Goal: Task Accomplishment & Management: Complete application form

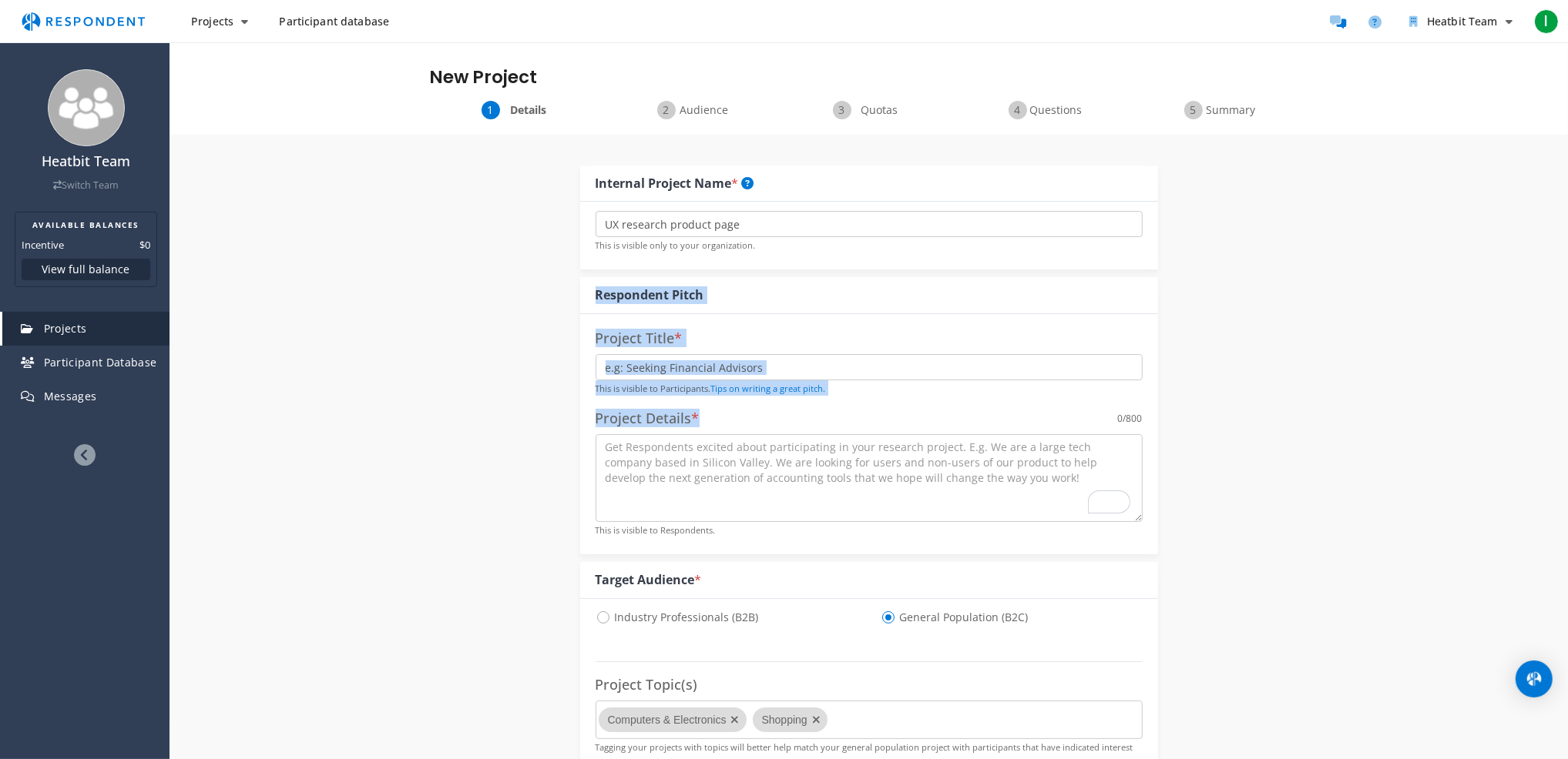
click at [841, 294] on div "Respondent Pitch" at bounding box center [869, 295] width 578 height 37
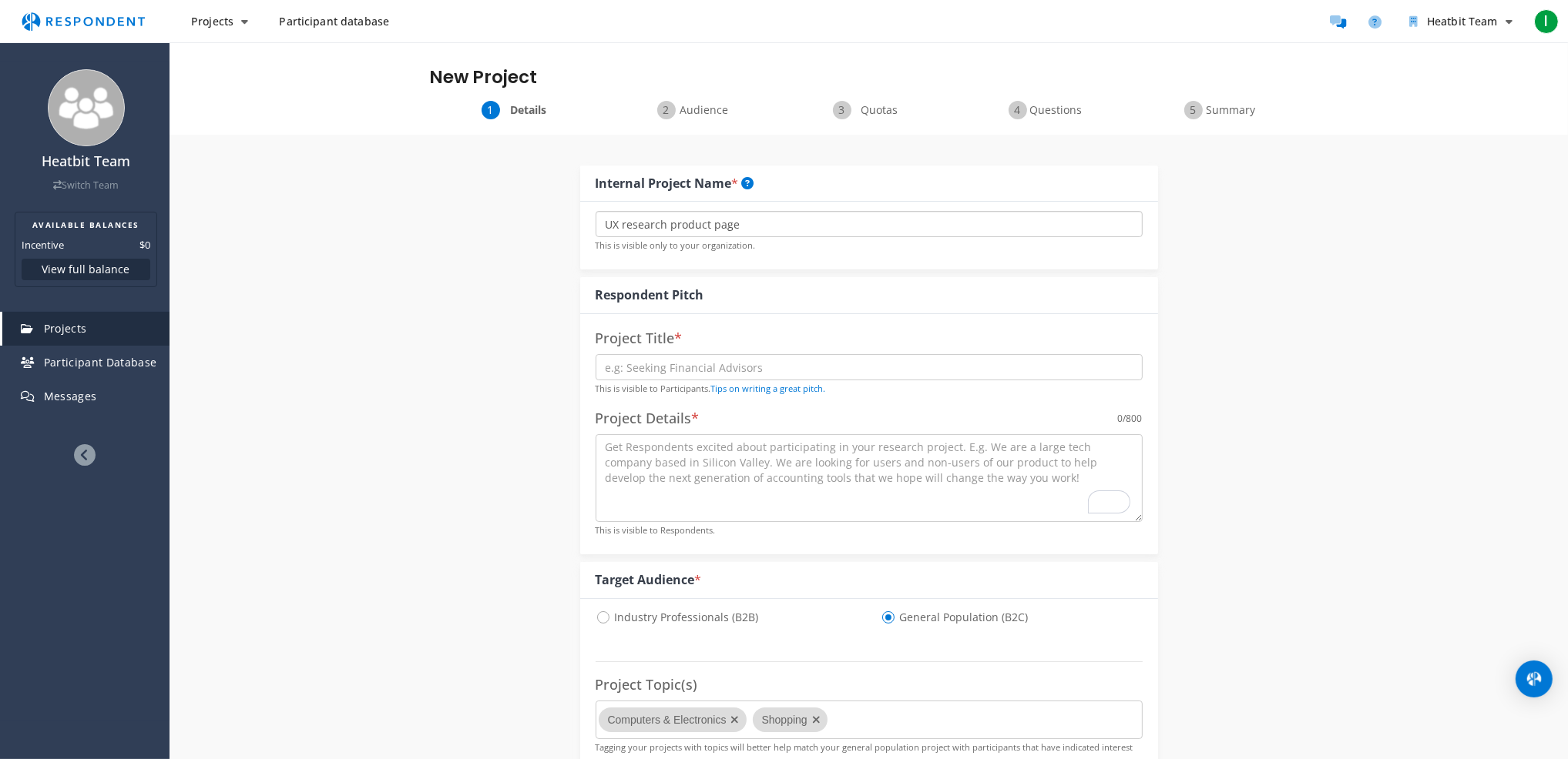
click at [705, 224] on input "UX research product page" at bounding box center [869, 224] width 547 height 26
click at [756, 230] on input "UX research product page" at bounding box center [869, 224] width 547 height 26
click at [693, 375] on input "text" at bounding box center [869, 367] width 547 height 26
paste input "30-Minute Website Feedback — Home Electronics Device ([GEOGRAPHIC_DATA]/[GEOGRA…"
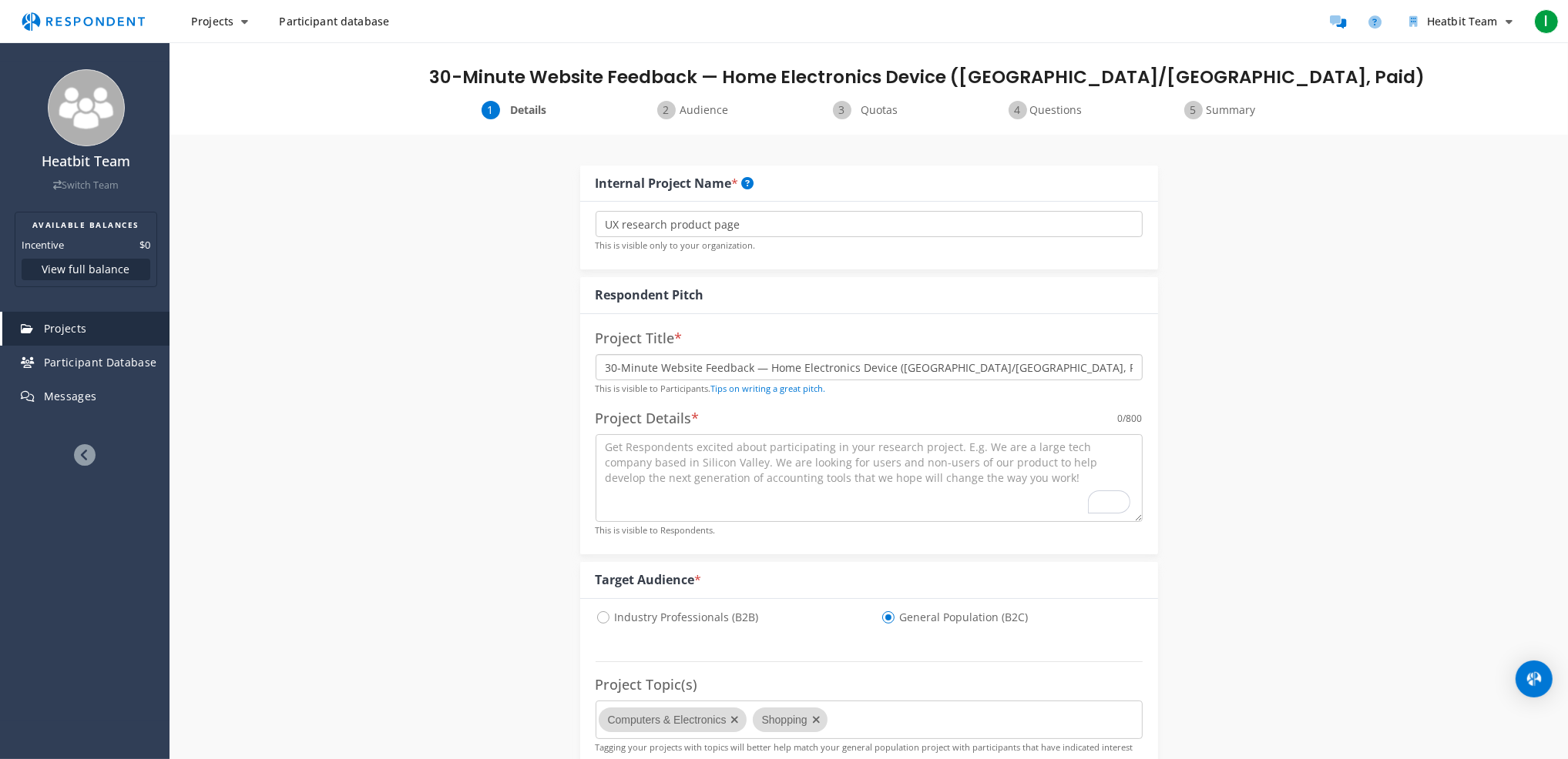
drag, startPoint x: 930, startPoint y: 369, endPoint x: 956, endPoint y: 367, distance: 26.1
click at [956, 367] on input "30-Minute Website Feedback — Home Electronics Device ([GEOGRAPHIC_DATA]/[GEOGRA…" at bounding box center [869, 367] width 547 height 26
drag, startPoint x: 926, startPoint y: 368, endPoint x: 954, endPoint y: 366, distance: 28.1
click at [954, 366] on input "30-Minute Website Feedback — Home Electronics Device ([GEOGRAPHIC_DATA]/[GEOGRA…" at bounding box center [869, 367] width 547 height 26
type input "30-Minute Website Feedback — Home Electronics Device ([GEOGRAPHIC_DATA]/[GEOGRA…"
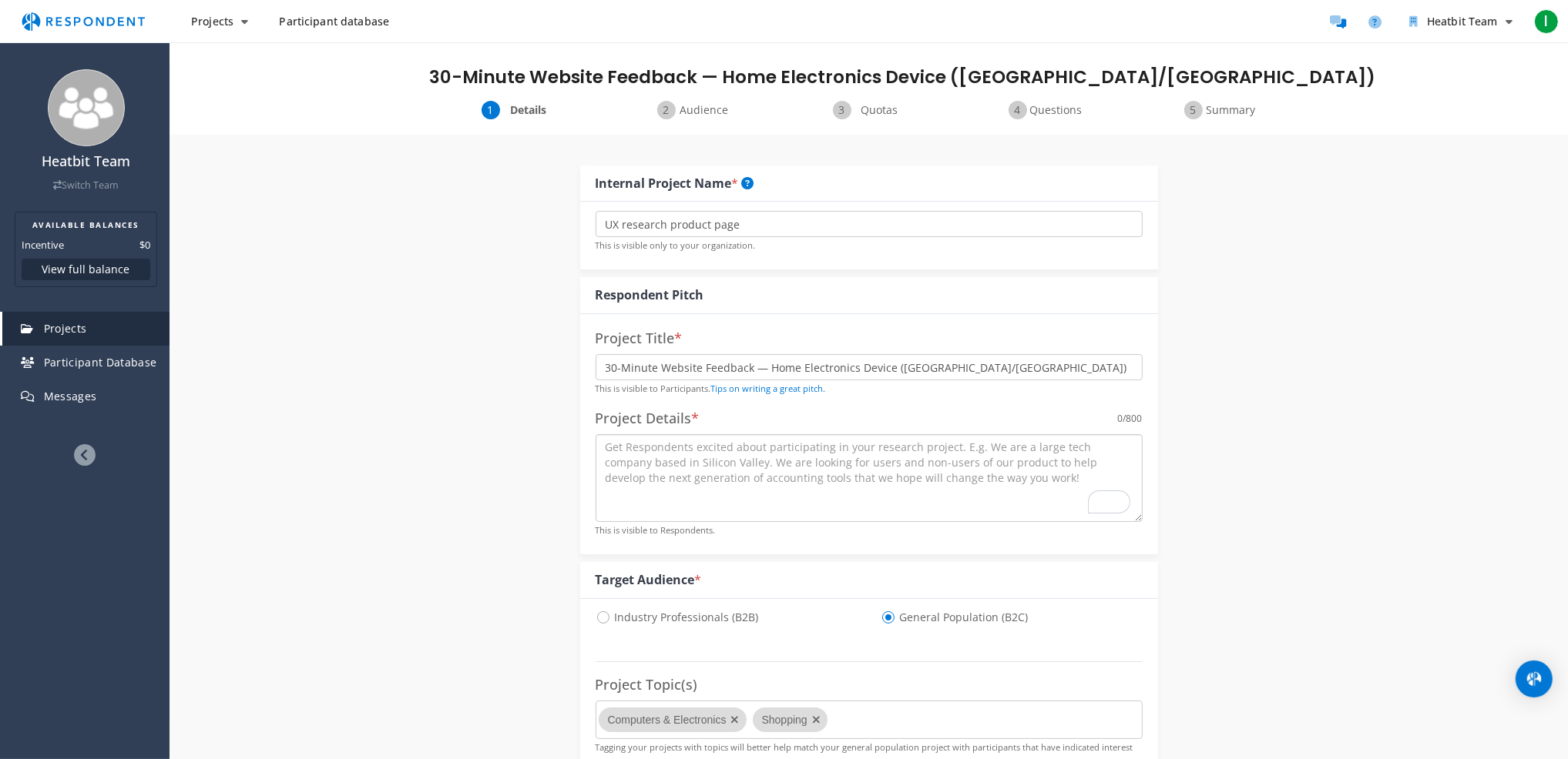
click at [836, 451] on textarea "To enrich screen reader interactions, please activate Accessibility in Grammarl…" at bounding box center [869, 478] width 547 height 88
paste textarea "Help us improve a website for a home electronics device. This is a 30-minute vi…"
drag, startPoint x: 1130, startPoint y: 460, endPoint x: 1116, endPoint y: 460, distance: 14.0
click at [1116, 460] on textarea "Help us improve a website for a home electronics device. This is a 30-minute vi…" at bounding box center [869, 478] width 547 height 88
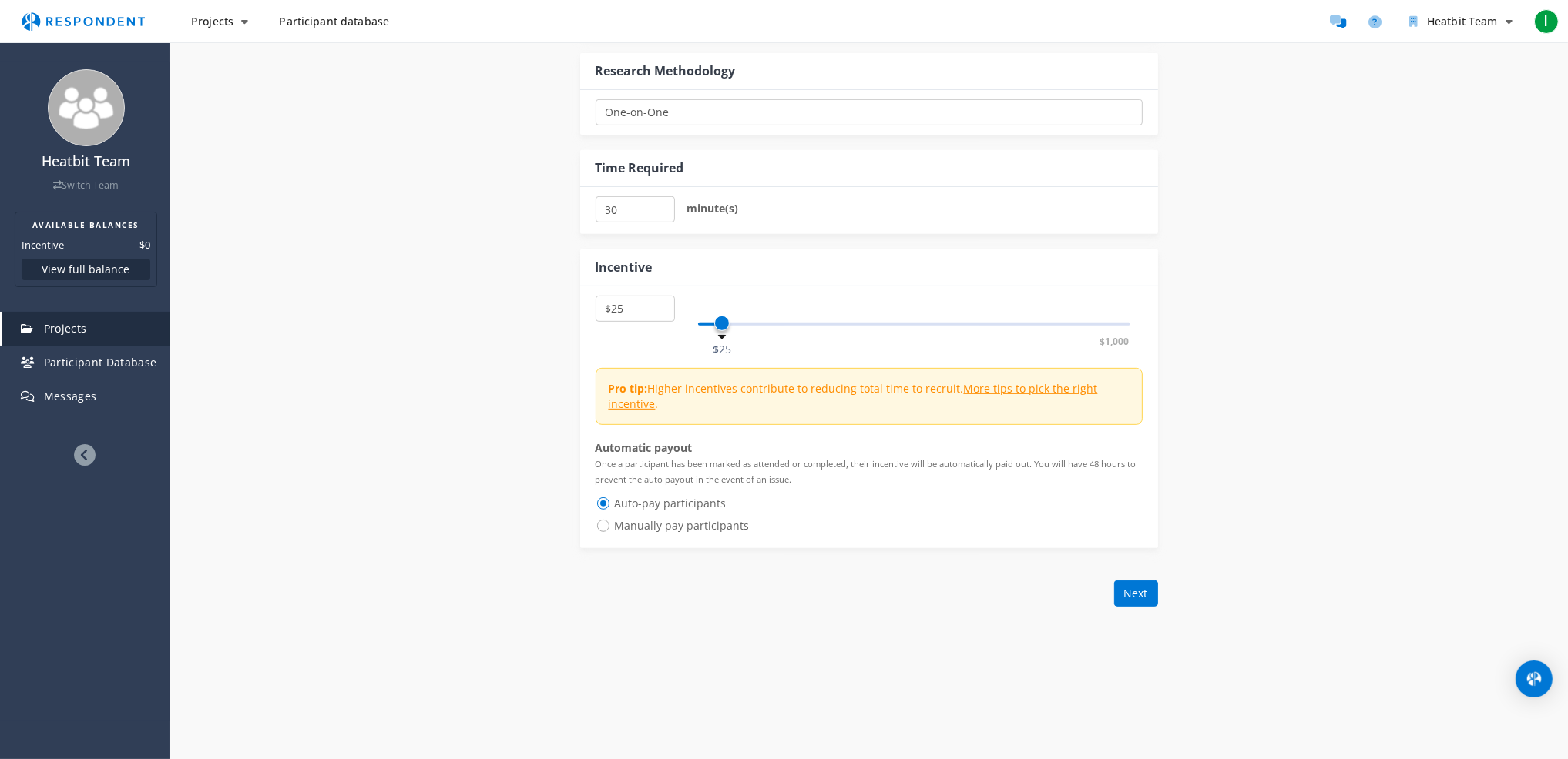
scroll to position [847, 0]
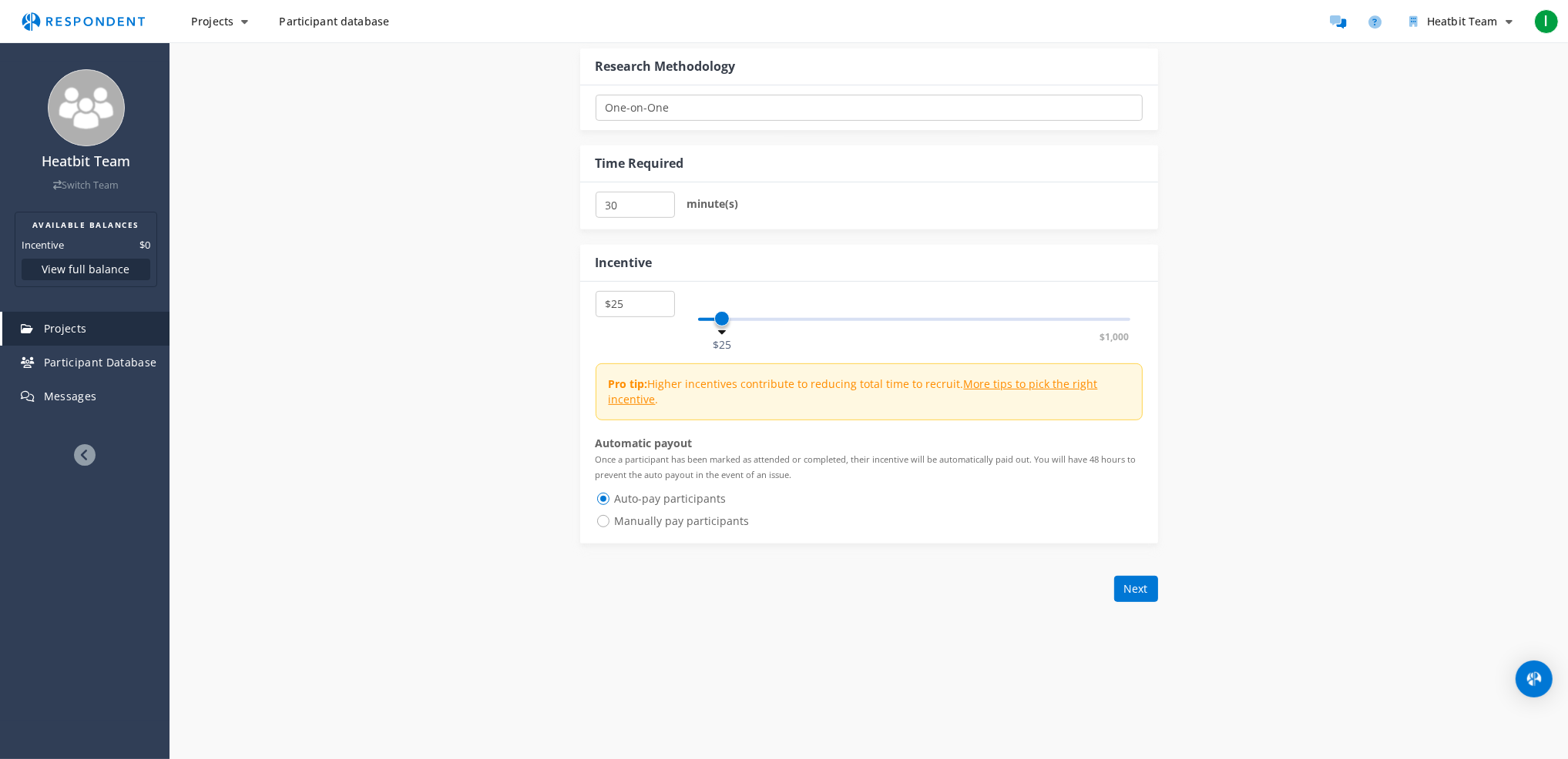
type textarea "Help us improve a website for a home electronics device. This is a 30-minute vi…"
select select "number:25"
click at [720, 323] on span at bounding box center [721, 319] width 15 height 15
click at [1127, 585] on button "Next" at bounding box center [1136, 589] width 44 height 26
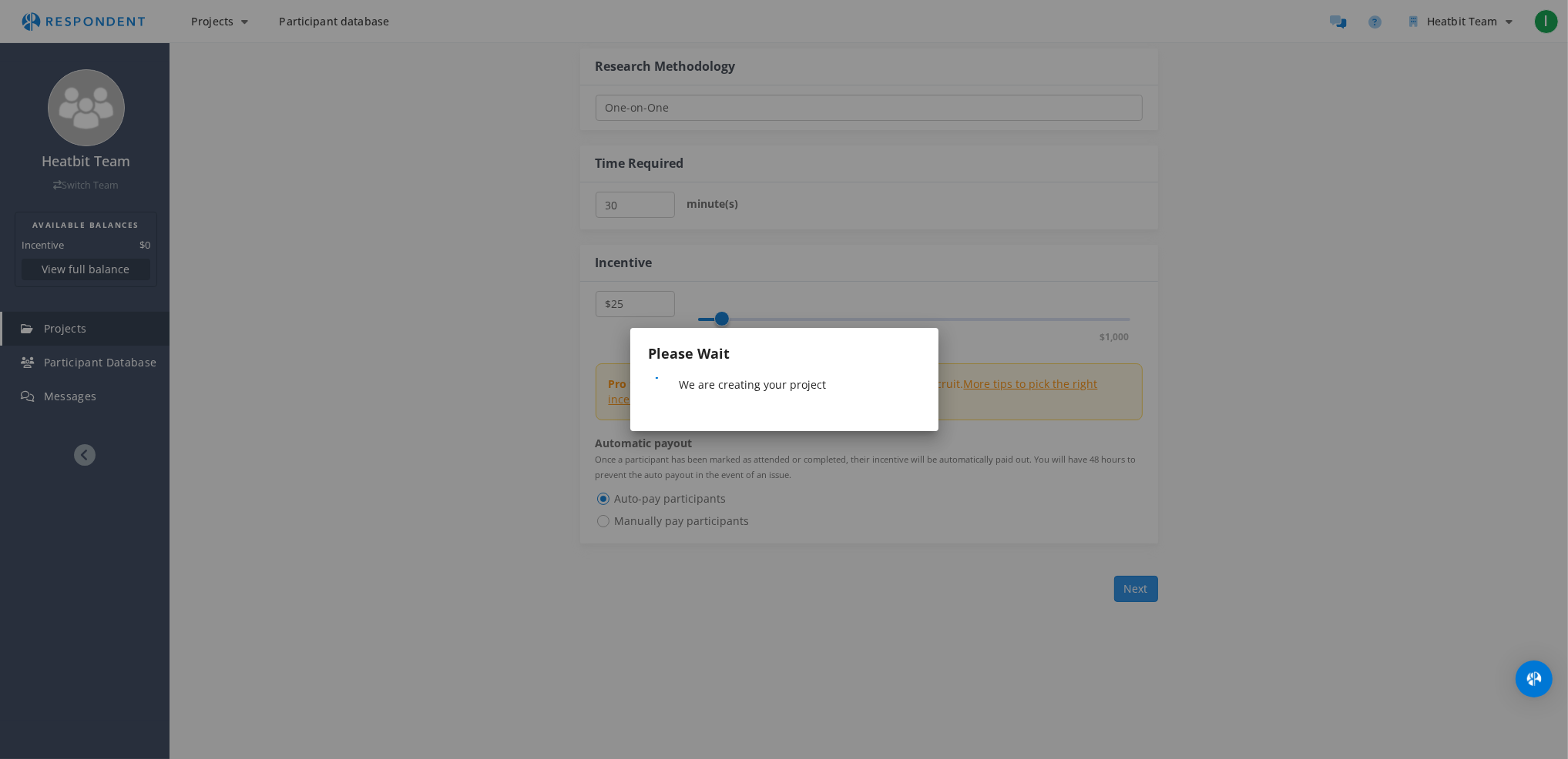
scroll to position [0, 0]
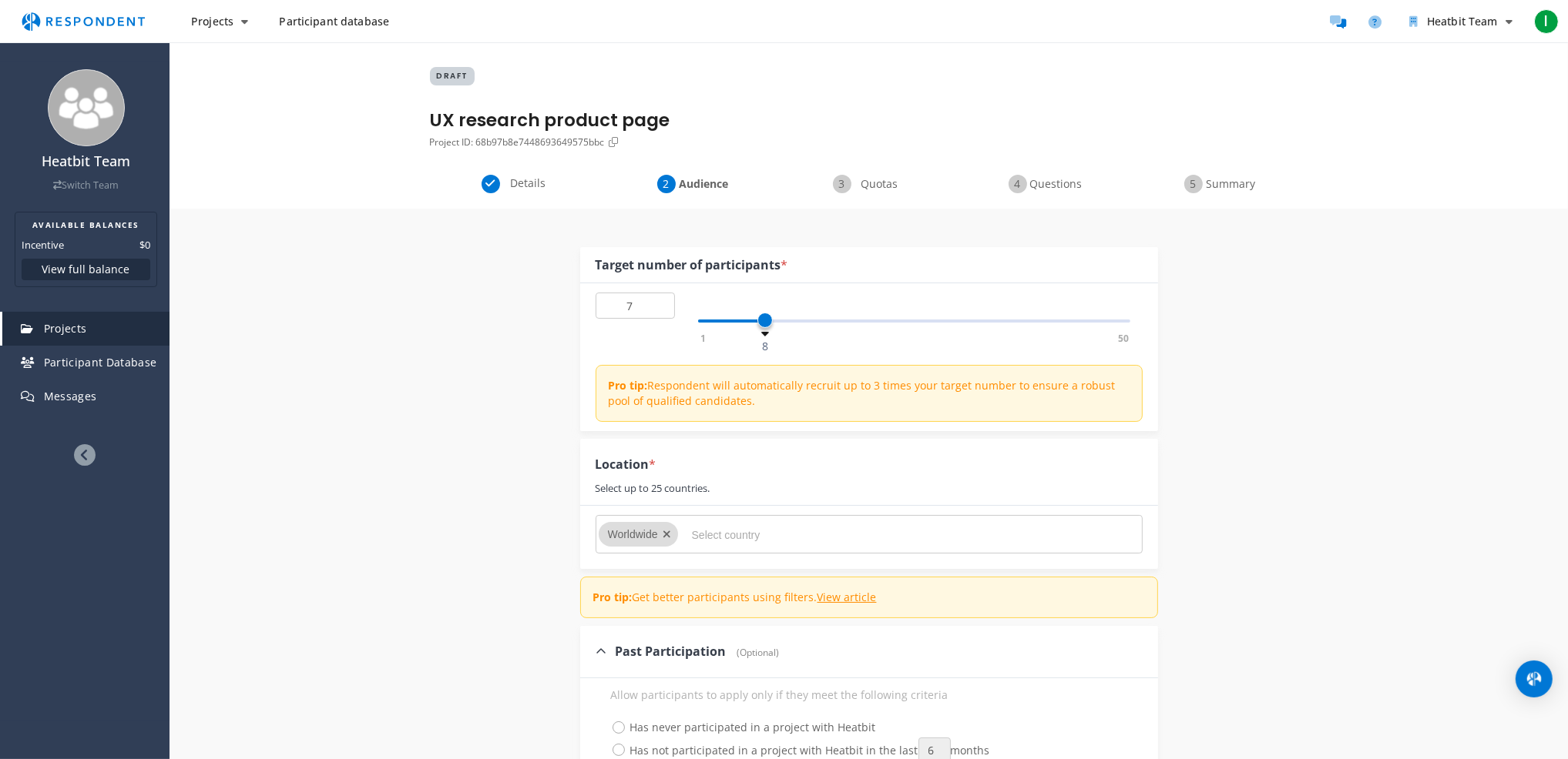
type input "6"
drag, startPoint x: 704, startPoint y: 320, endPoint x: 749, endPoint y: 326, distance: 45.4
click at [749, 326] on span at bounding box center [748, 320] width 15 height 15
click at [718, 534] on input "Select country" at bounding box center [806, 535] width 231 height 26
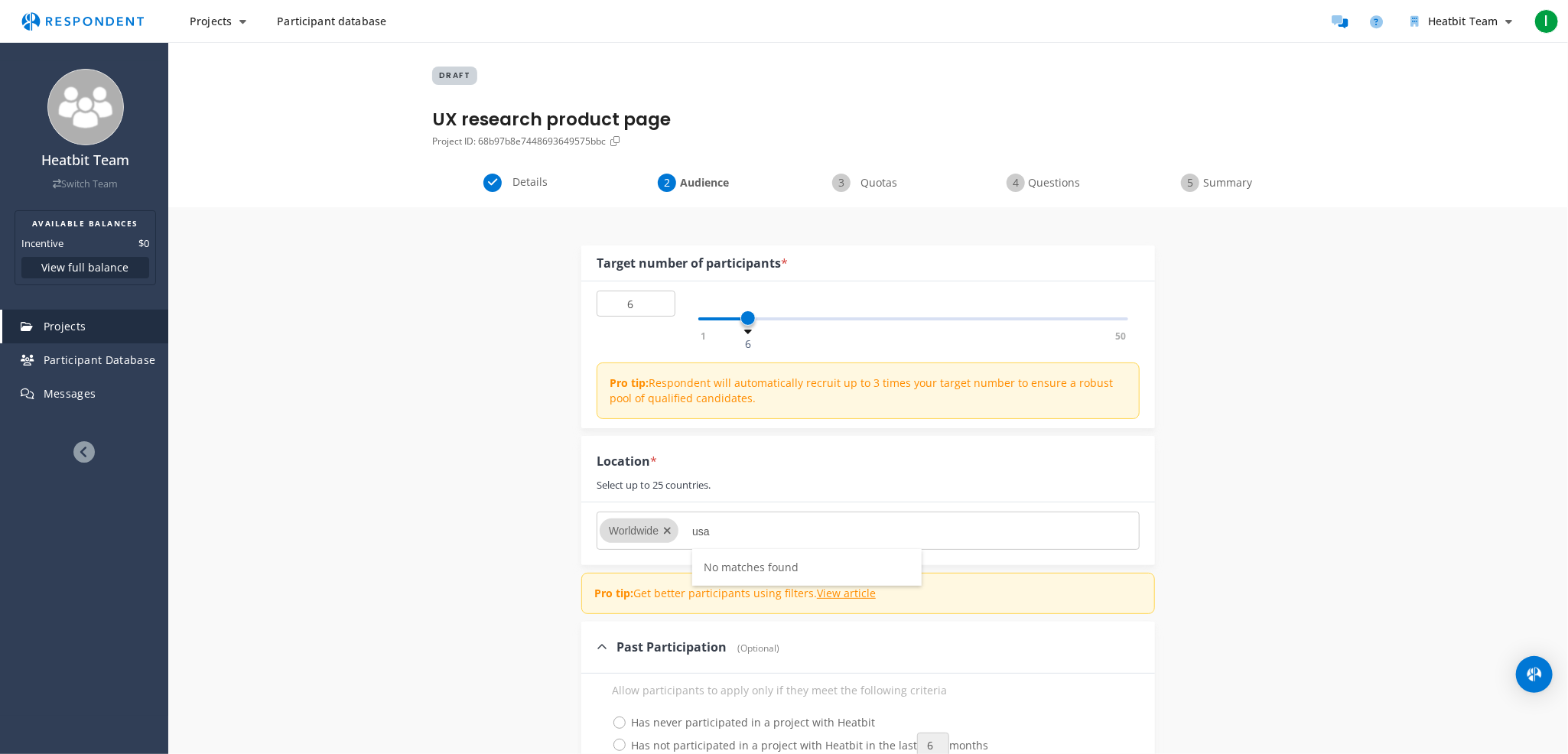
drag, startPoint x: 732, startPoint y: 531, endPoint x: 691, endPoint y: 526, distance: 41.3
click at [692, 526] on input "usa" at bounding box center [806, 532] width 229 height 26
type input "unit"
click at [761, 670] on span "[GEOGRAPHIC_DATA]" at bounding box center [757, 677] width 107 height 15
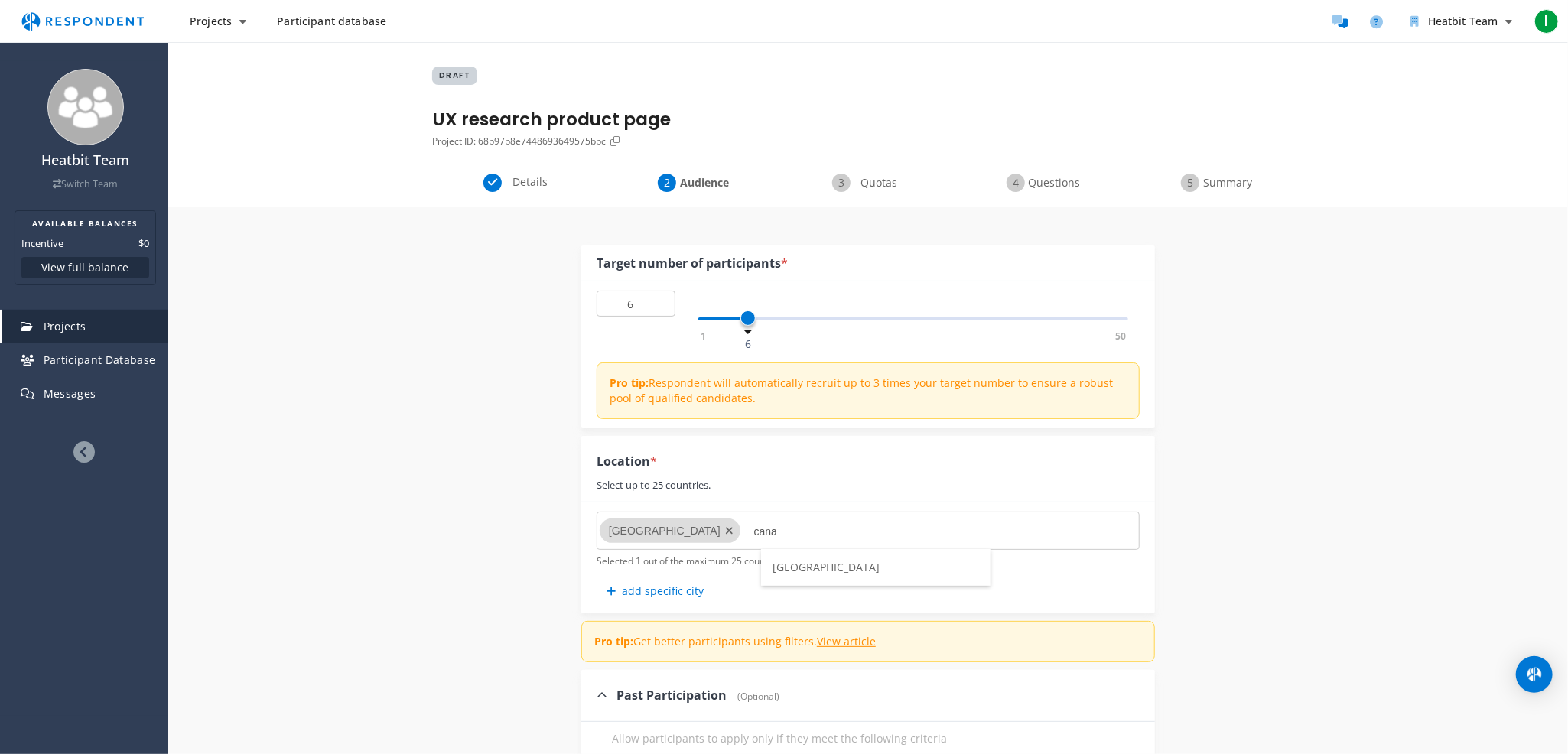
type input "cana"
click at [802, 570] on span "[GEOGRAPHIC_DATA]" at bounding box center [826, 567] width 107 height 15
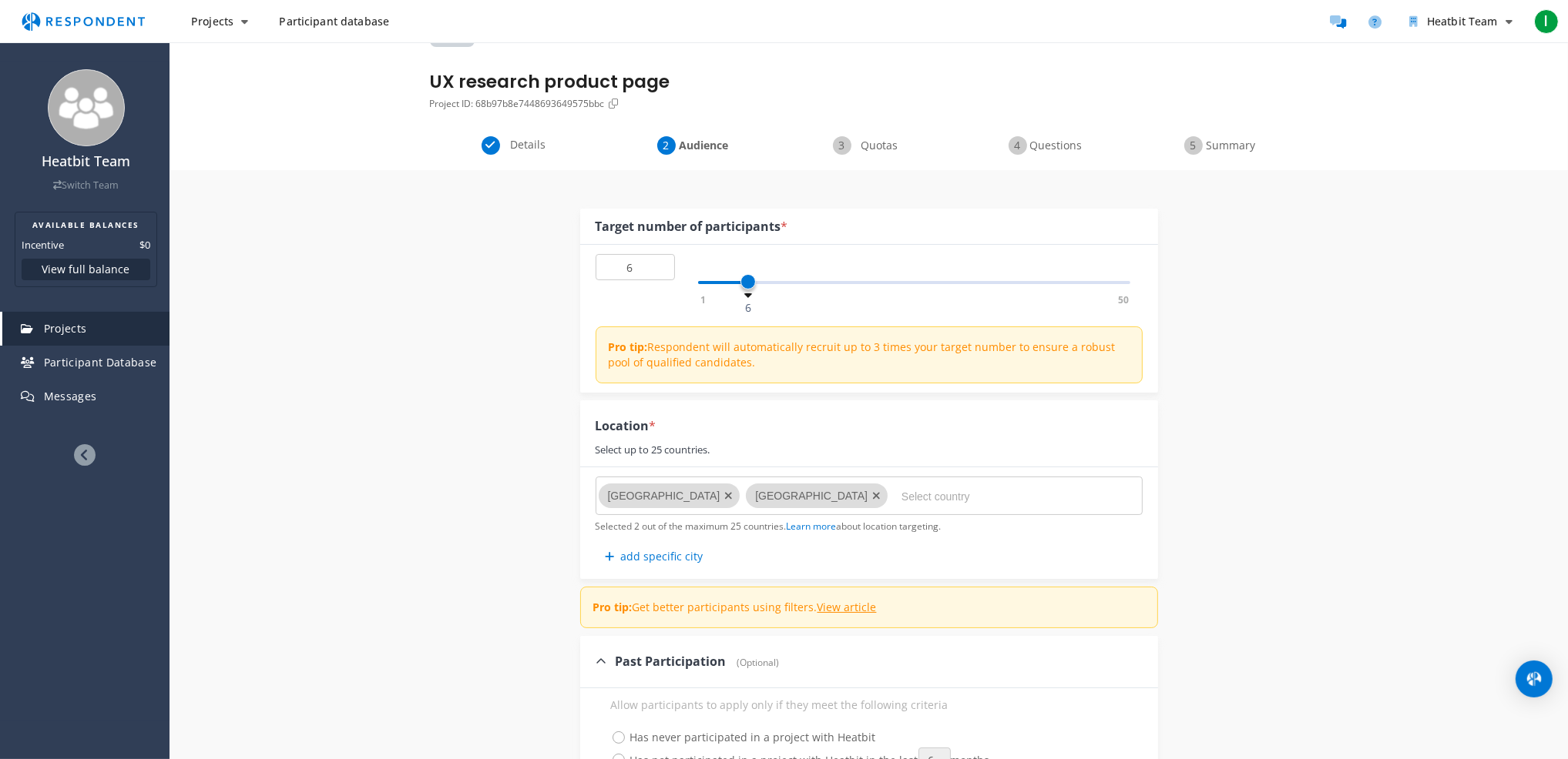
scroll to position [308, 0]
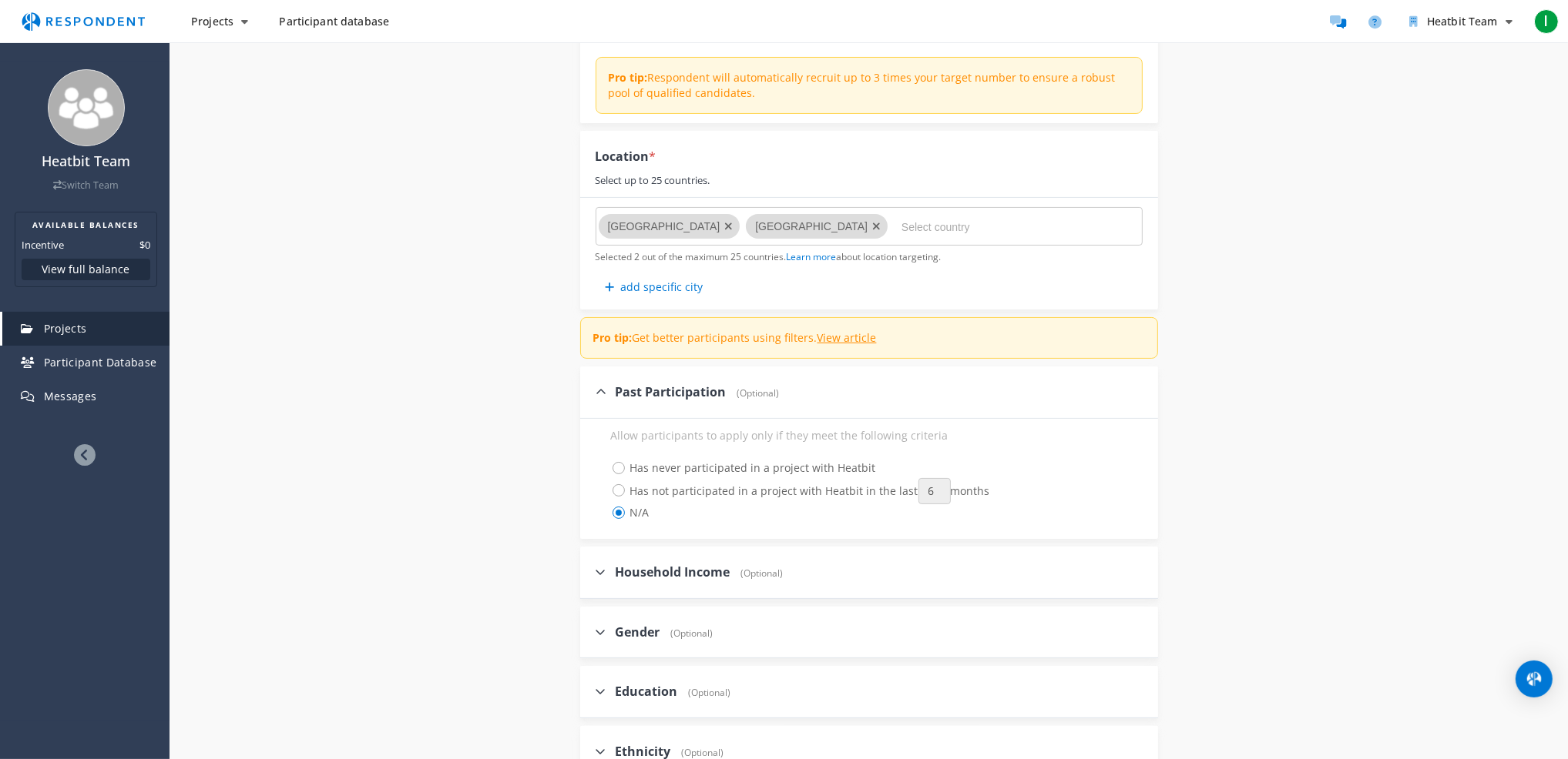
click at [660, 566] on span "Household Income" at bounding box center [673, 572] width 115 height 17
click at [590, 567] on input "Household Income (Optional)" at bounding box center [585, 572] width 10 height 10
checkbox input "true"
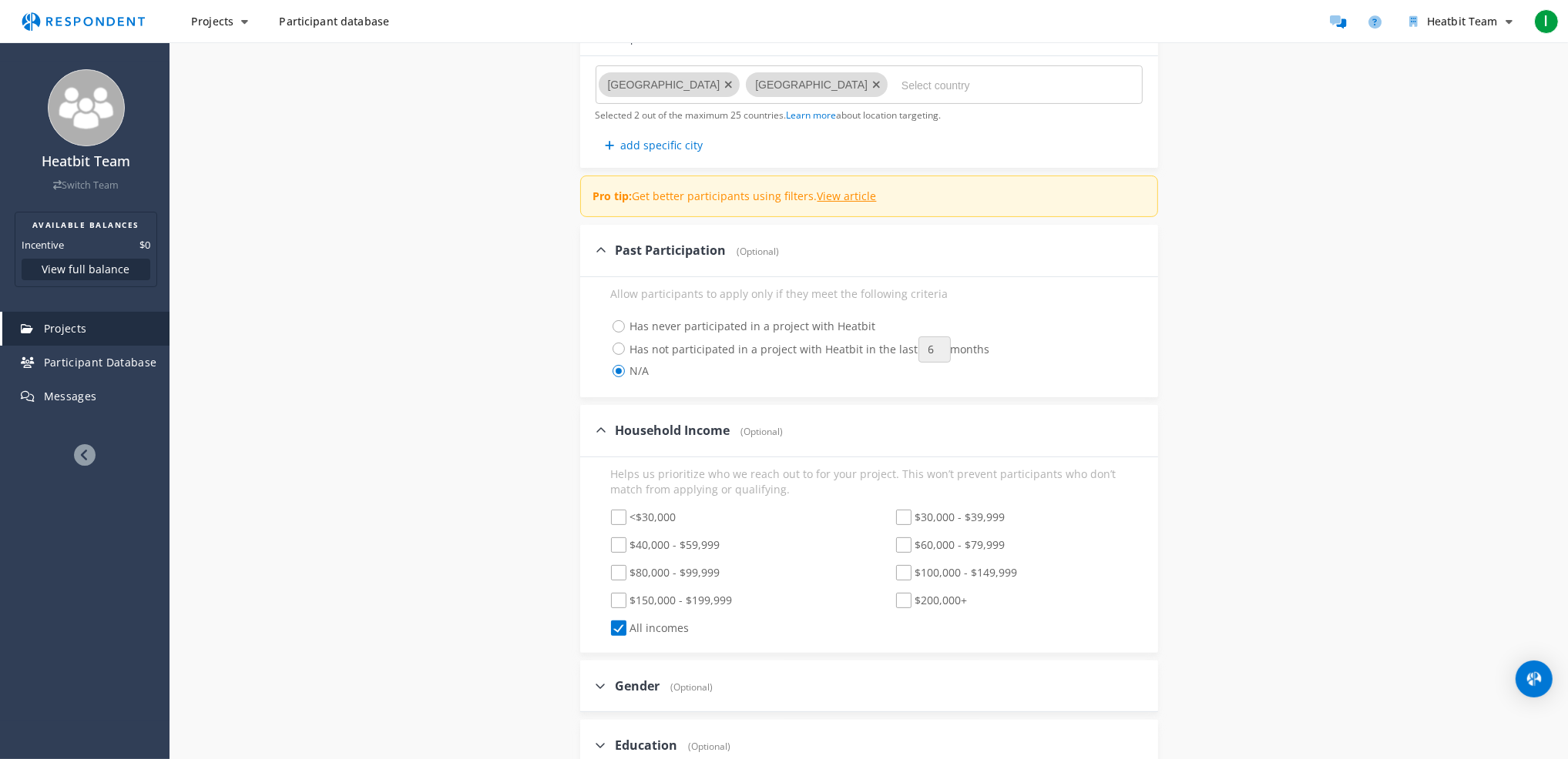
scroll to position [462, 0]
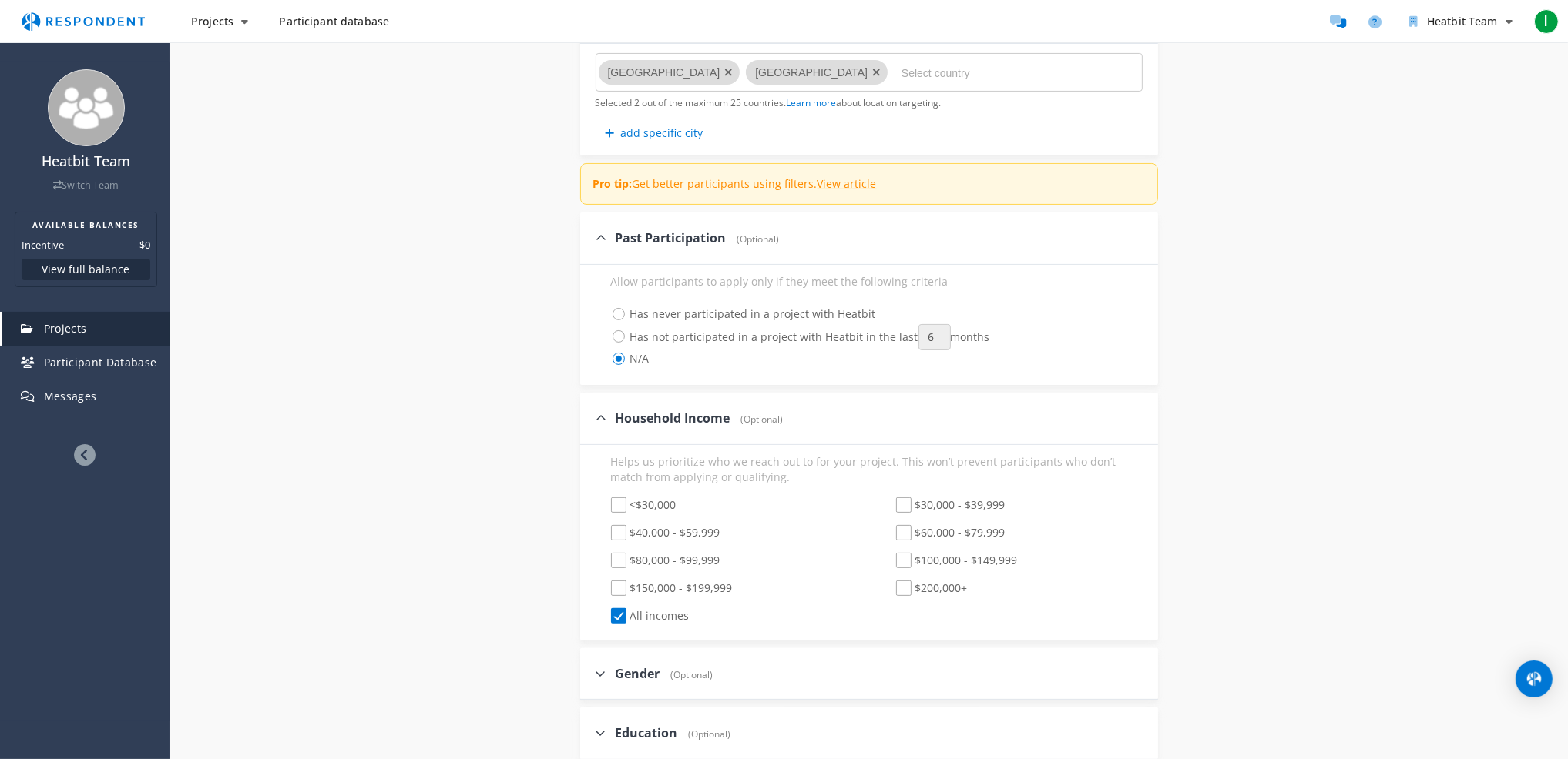
click at [618, 562] on span "$80,000 - $99,999" at bounding box center [666, 562] width 110 height 19
click at [606, 562] on input "$80,000 - $99,999" at bounding box center [600, 561] width 10 height 10
checkbox input "true"
checkbox input "false"
click at [617, 588] on span "$150,000 - $199,999" at bounding box center [672, 590] width 122 height 19
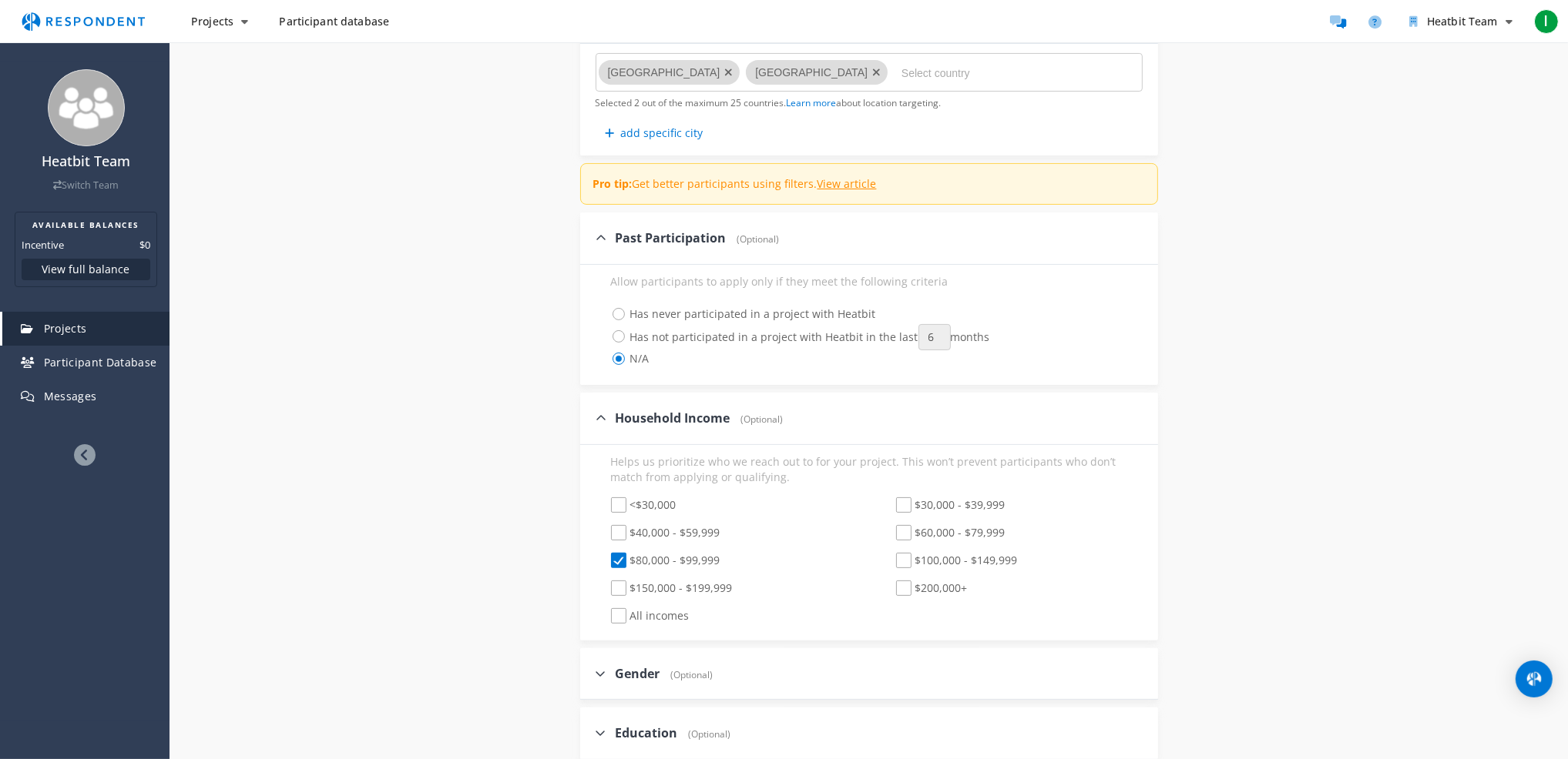
click at [606, 588] on input "$150,000 - $199,999" at bounding box center [600, 589] width 10 height 10
checkbox input "true"
click at [907, 560] on span "$100,000 - $149,999" at bounding box center [957, 562] width 122 height 19
click at [890, 560] on input "$100,000 - $149,999" at bounding box center [885, 561] width 10 height 10
checkbox input "true"
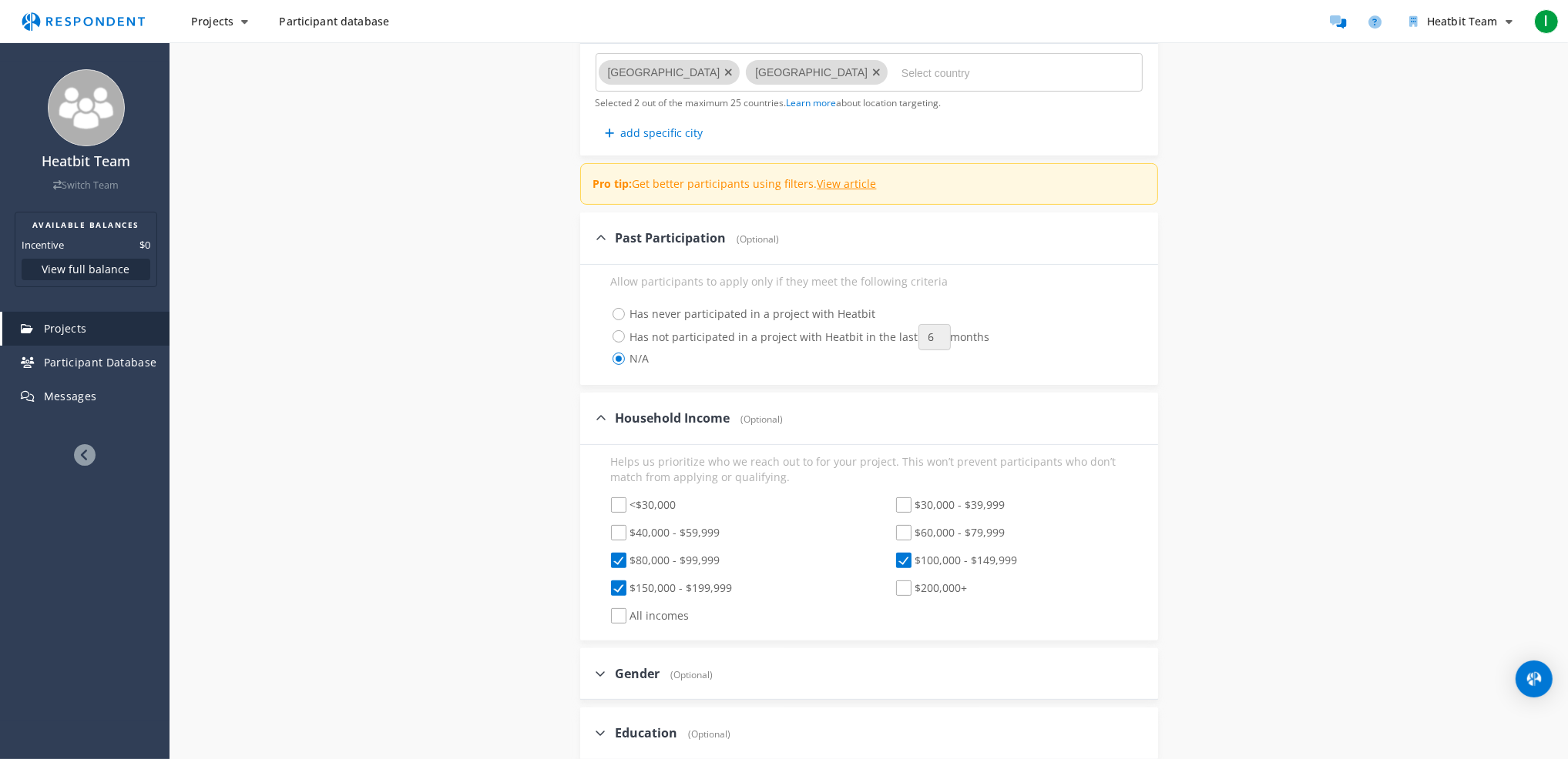
click at [901, 585] on span "$200,000+" at bounding box center [931, 590] width 72 height 19
click at [890, 585] on input "$200,000+" at bounding box center [885, 589] width 10 height 10
checkbox input "true"
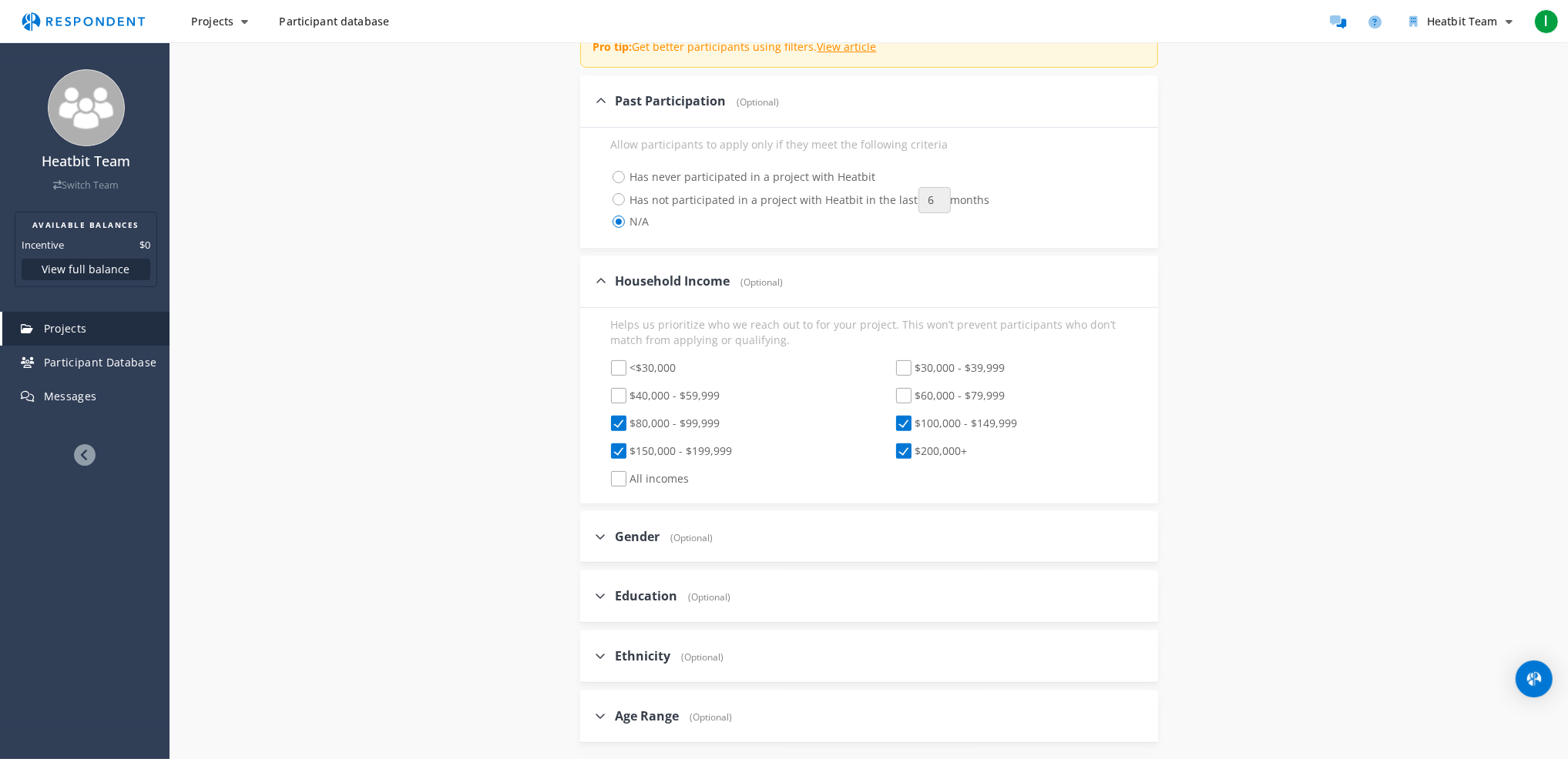
scroll to position [616, 0]
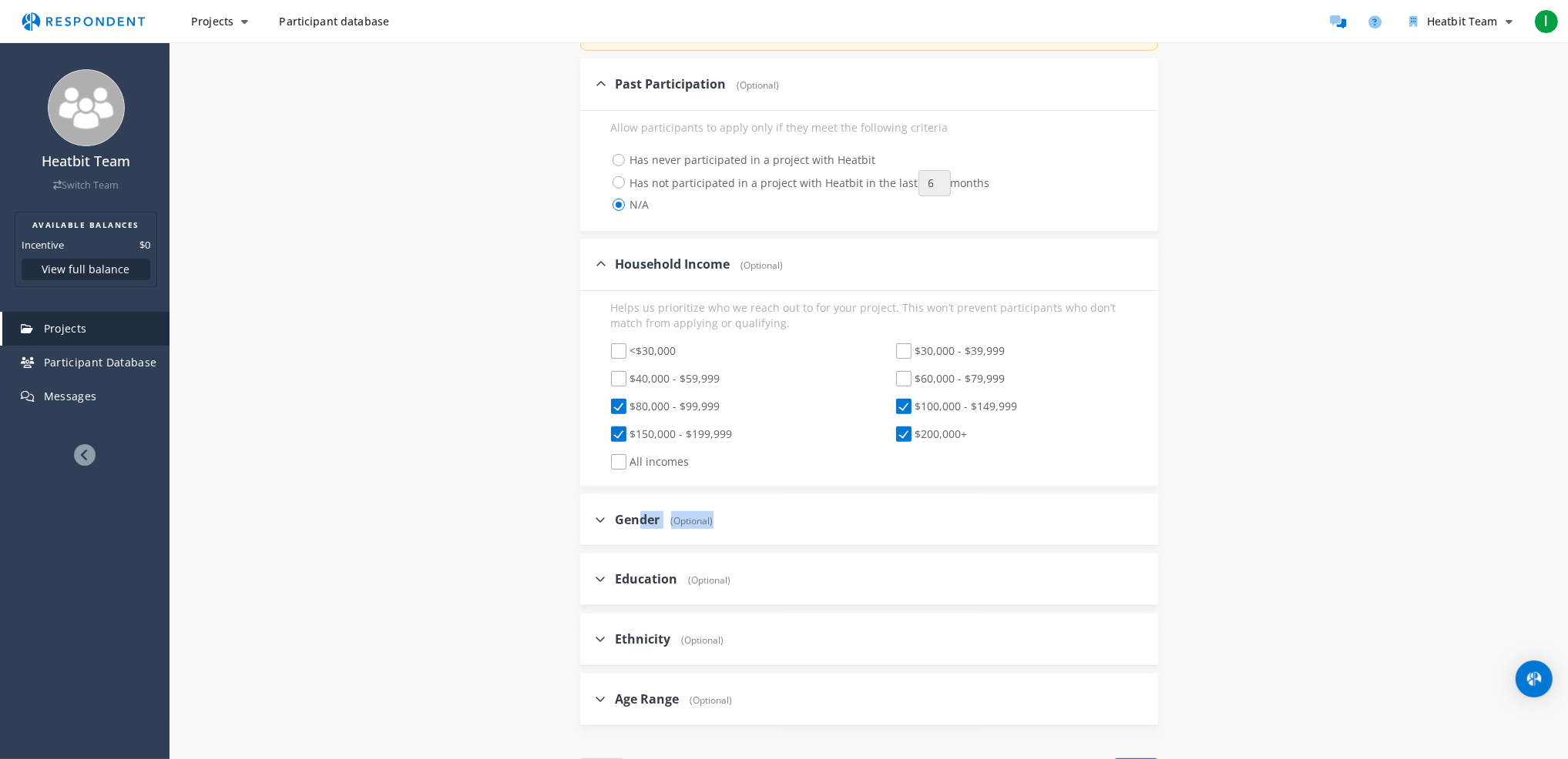
click at [638, 528] on div "Gender (Optional)" at bounding box center [654, 520] width 118 height 33
click at [652, 579] on span "Education" at bounding box center [647, 579] width 63 height 17
click at [590, 579] on input "Education (Optional)" at bounding box center [585, 579] width 10 height 10
checkbox input "true"
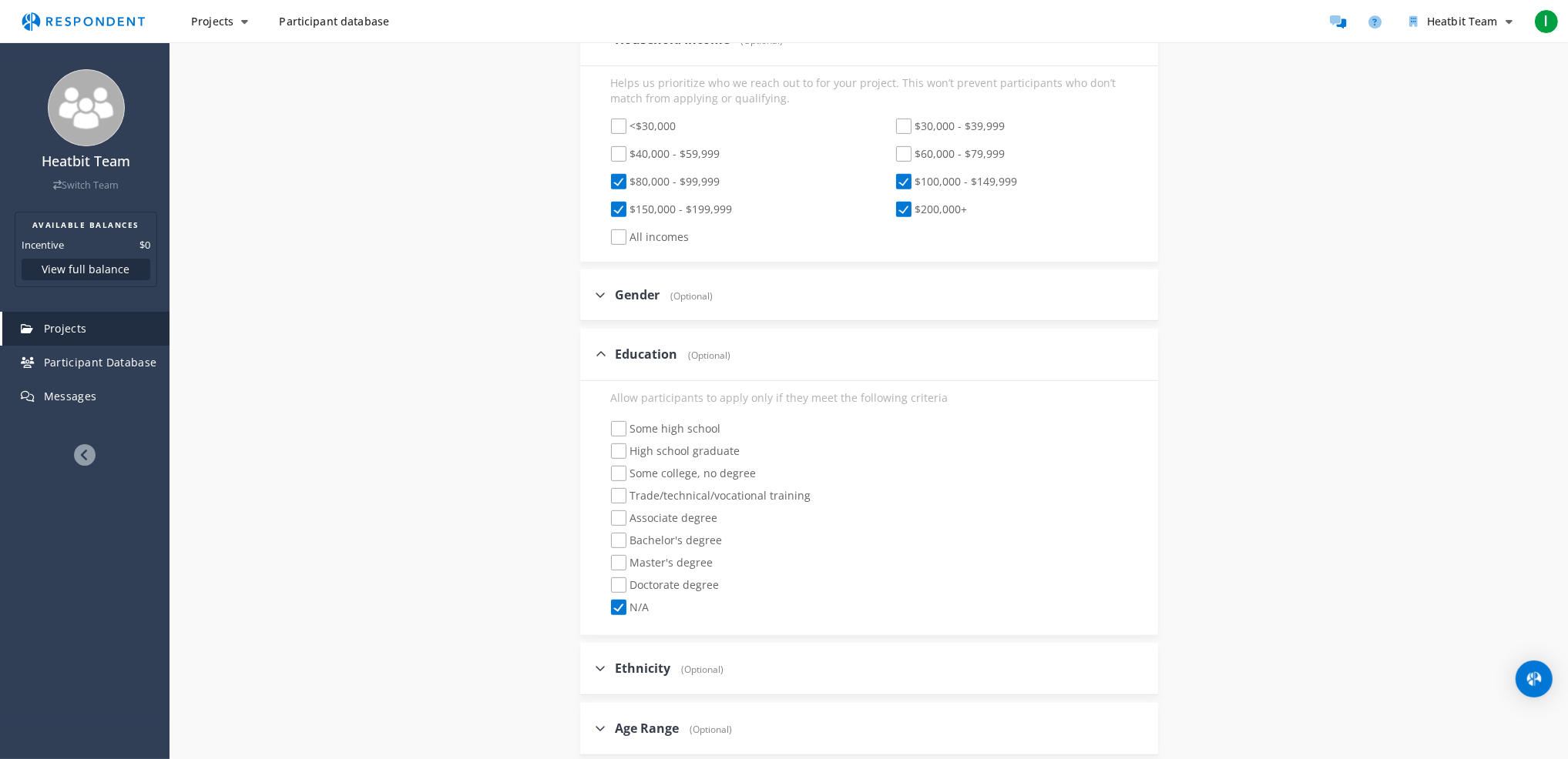
scroll to position [847, 0]
click at [620, 532] on span "Bachelor's degree" at bounding box center [667, 536] width 112 height 19
click at [606, 532] on input "Bachelor's degree" at bounding box center [600, 535] width 10 height 10
checkbox input "true"
checkbox input "false"
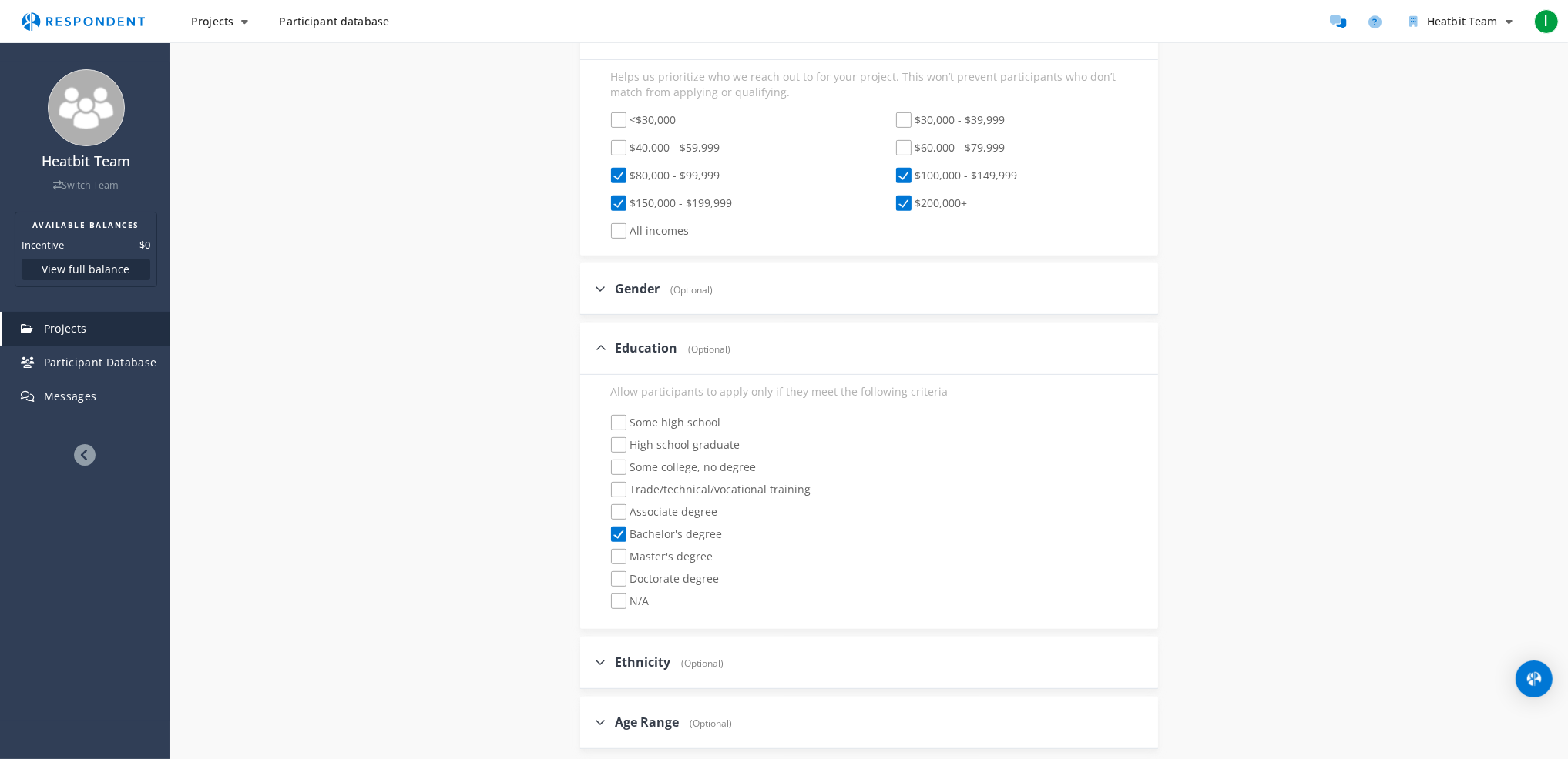
click at [620, 554] on span "Master's degree" at bounding box center [662, 558] width 103 height 19
click at [606, 554] on input "Master's degree" at bounding box center [600, 557] width 10 height 10
checkbox input "true"
click at [618, 573] on span "Doctorate degree" at bounding box center [665, 581] width 109 height 19
click at [606, 575] on input "Doctorate degree" at bounding box center [600, 579] width 10 height 10
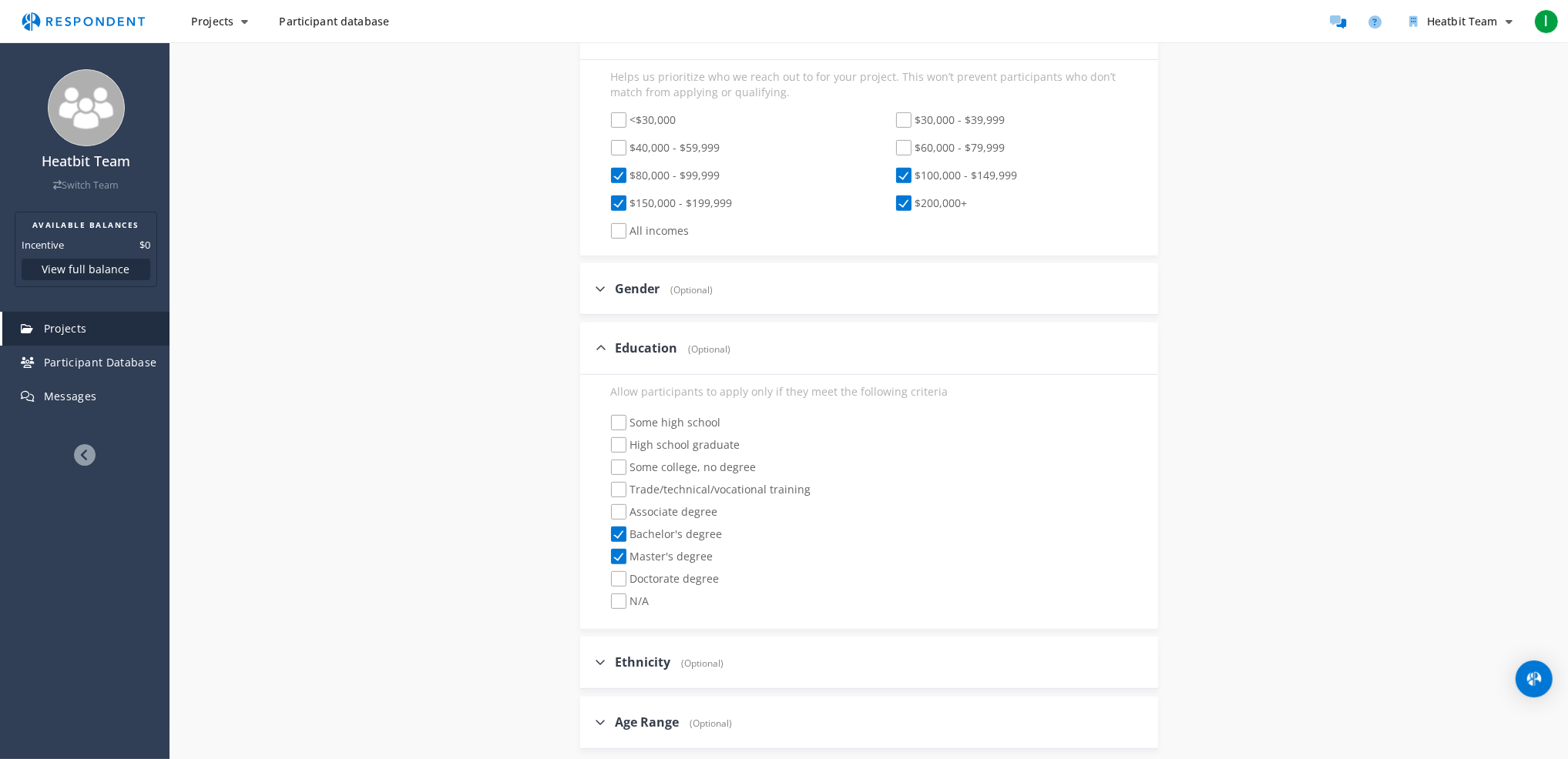
checkbox input "true"
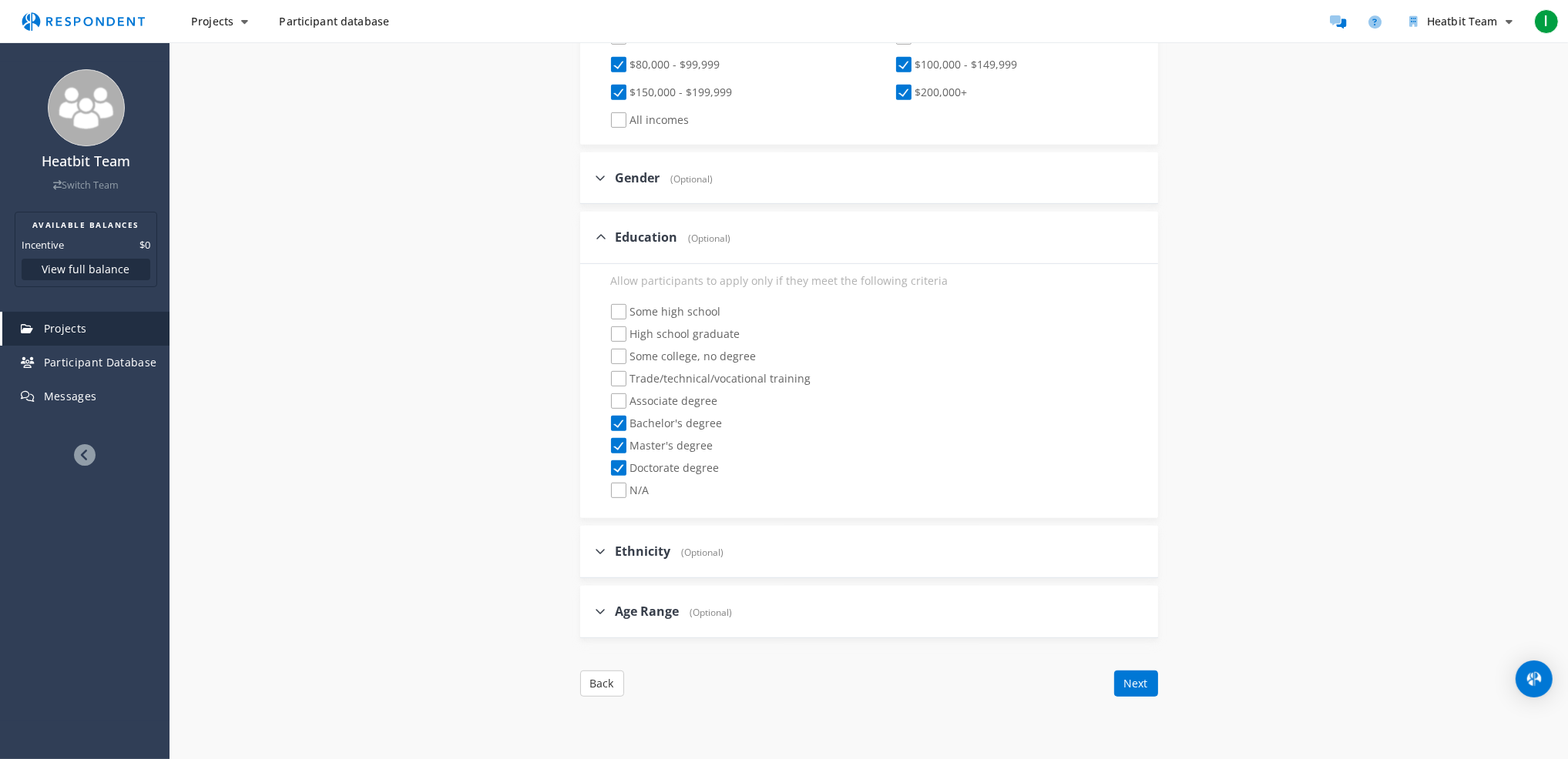
scroll to position [1001, 0]
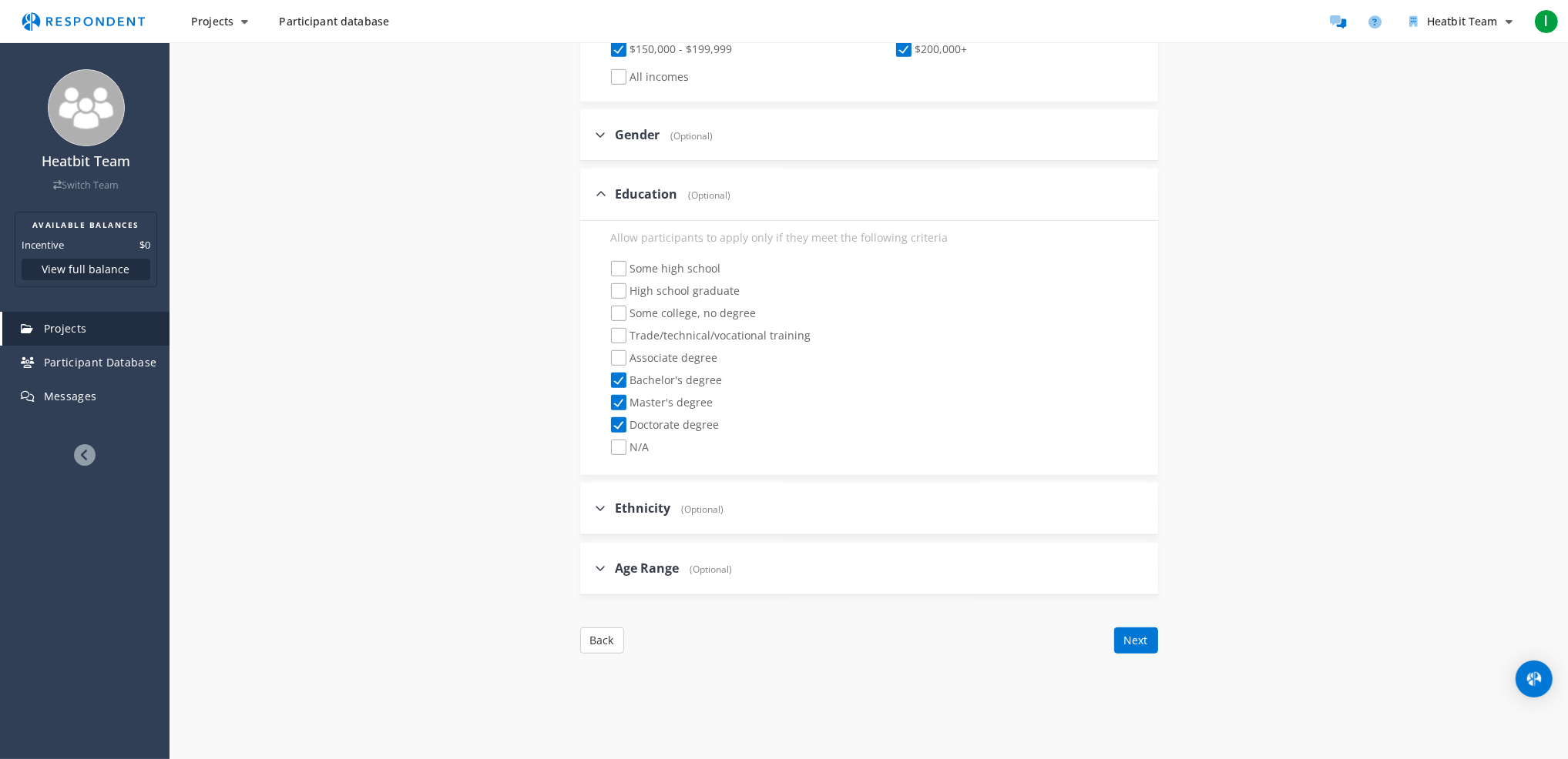
click at [721, 510] on span "(Optional)" at bounding box center [699, 509] width 50 height 13
click at [590, 510] on input "Ethnicity (Optional)" at bounding box center [585, 508] width 10 height 10
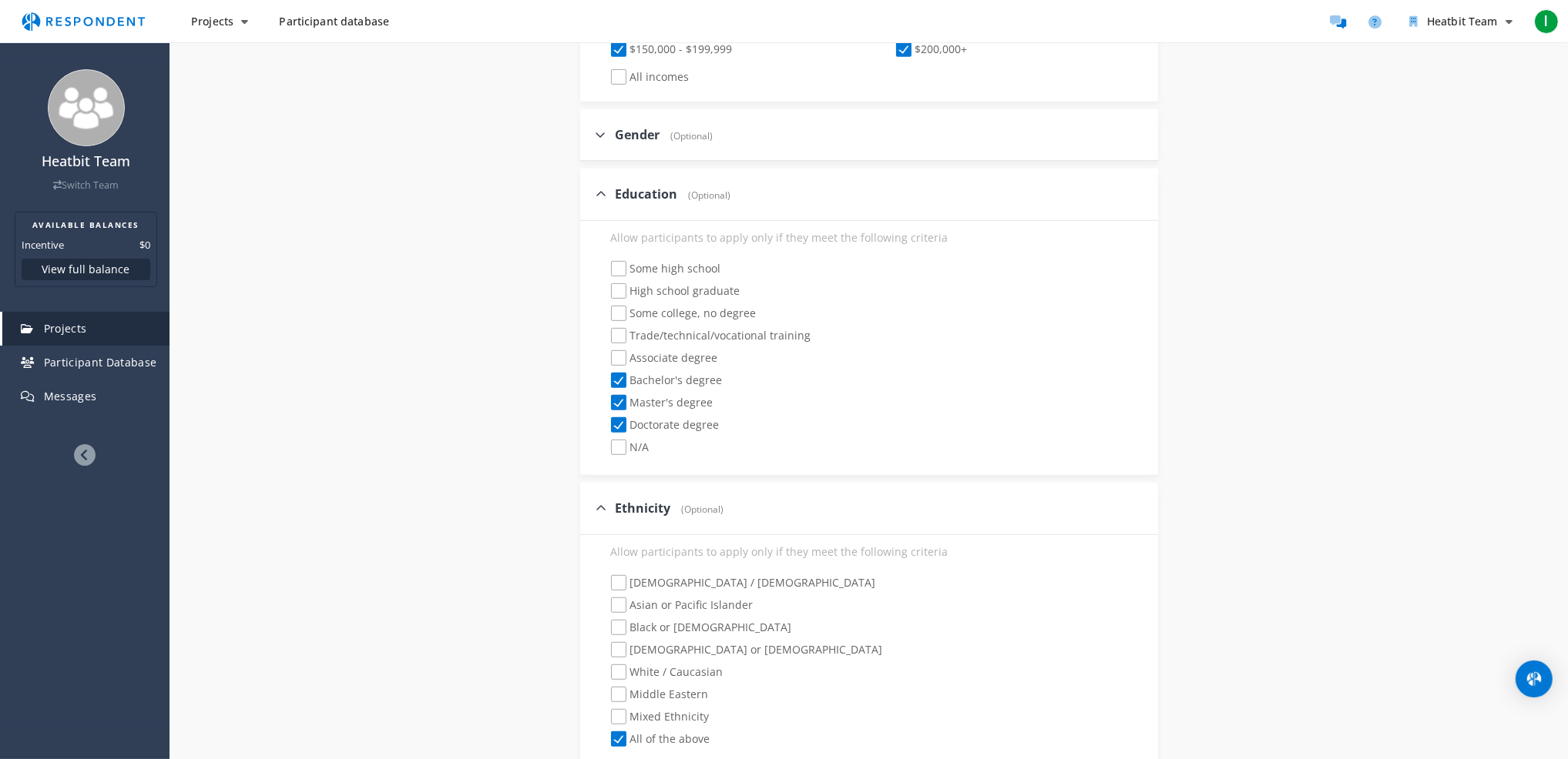
click at [721, 510] on span "(Optional)" at bounding box center [699, 509] width 50 height 13
click at [590, 510] on input "Ethnicity (Optional)" at bounding box center [585, 508] width 10 height 10
checkbox input "false"
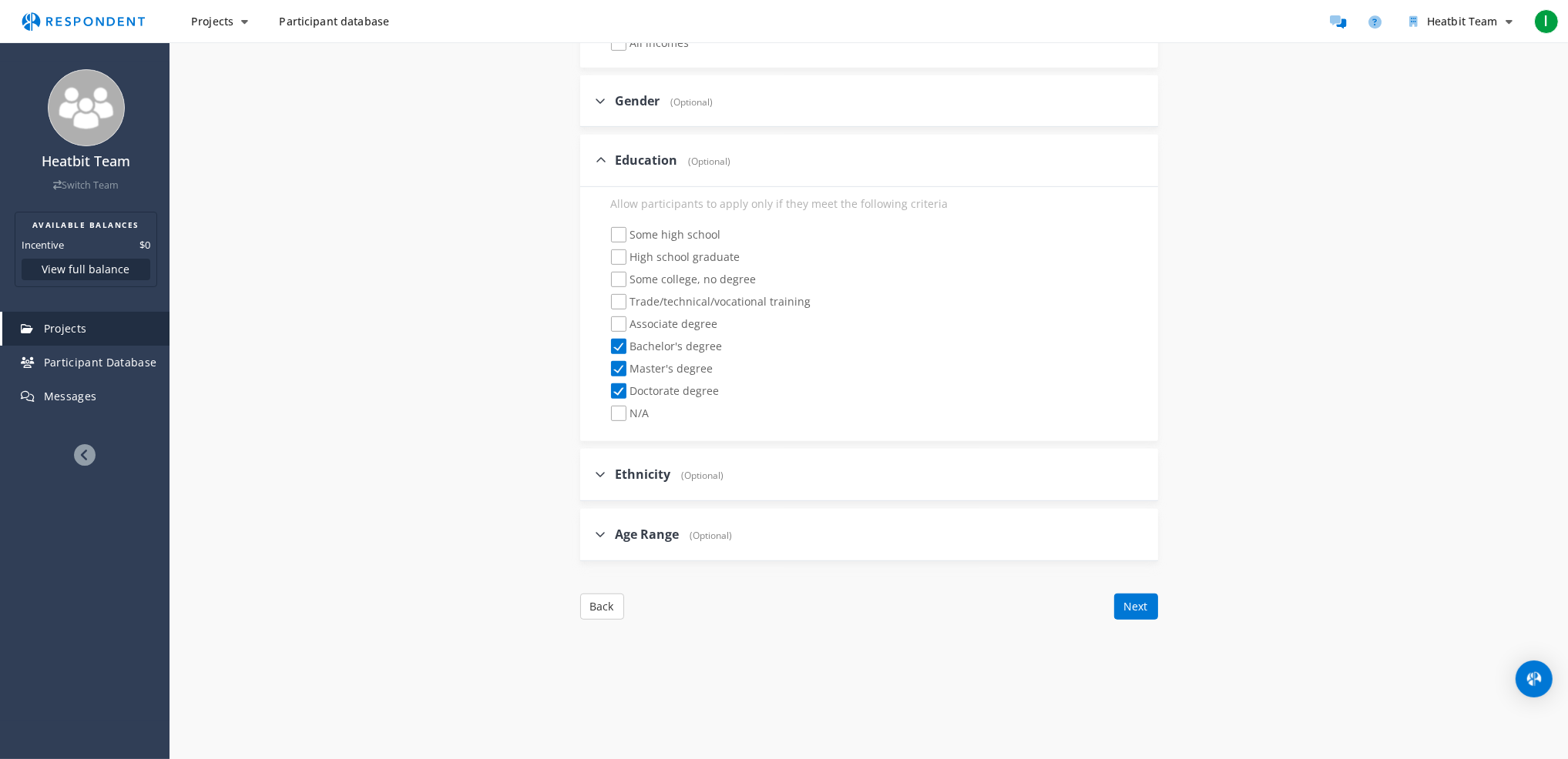
scroll to position [1129, 0]
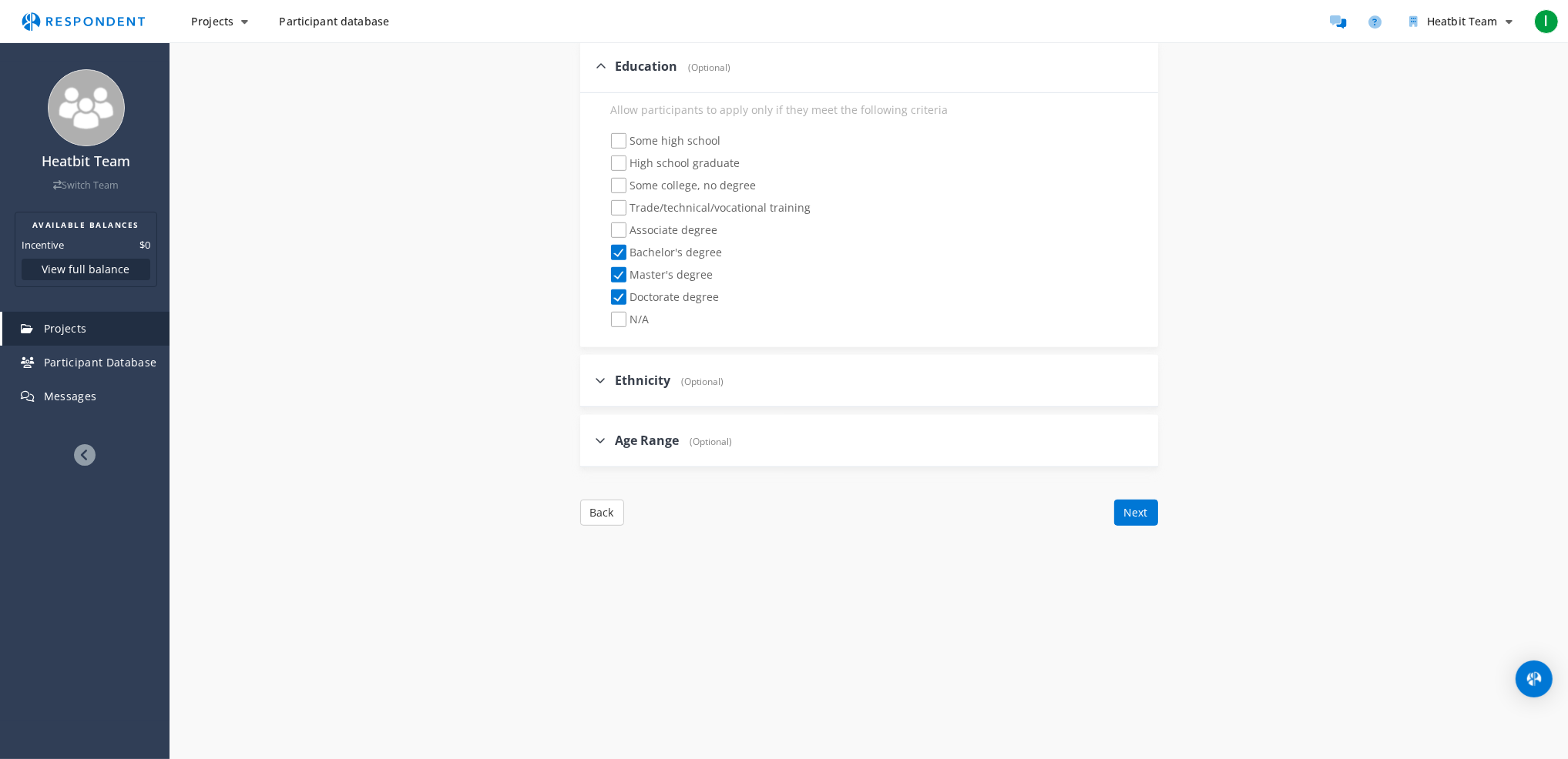
click at [738, 451] on div "Age Range (Optional)" at bounding box center [869, 441] width 578 height 52
click at [630, 437] on span "Age Range" at bounding box center [647, 440] width 64 height 17
click at [590, 437] on input "Age Range (Optional)" at bounding box center [585, 440] width 10 height 10
checkbox input "true"
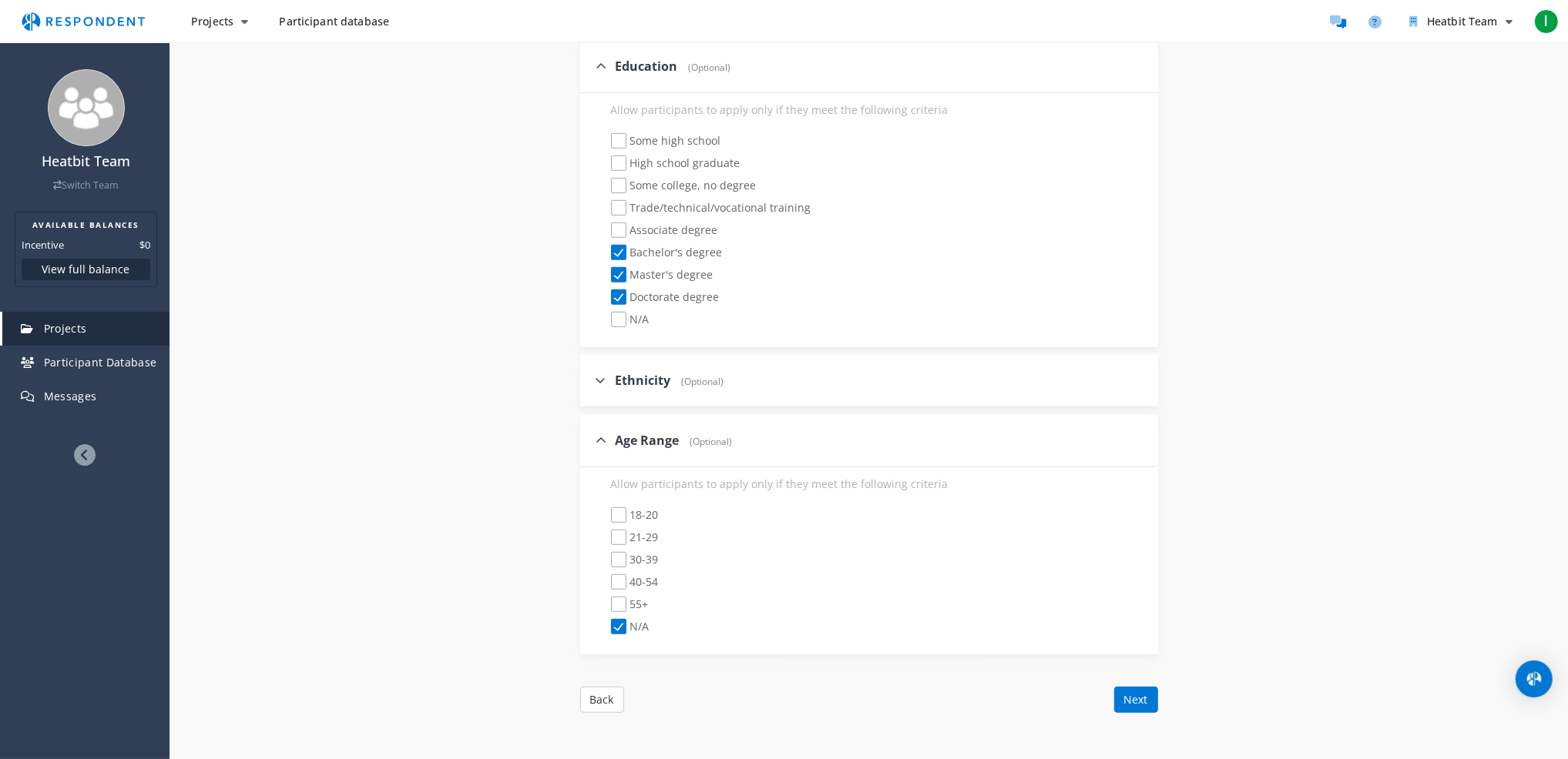
drag, startPoint x: 617, startPoint y: 558, endPoint x: 617, endPoint y: 572, distance: 14.0
click at [617, 558] on span "30-39" at bounding box center [635, 562] width 48 height 19
click at [606, 558] on input "30-39" at bounding box center [600, 560] width 10 height 10
checkbox input "true"
checkbox input "false"
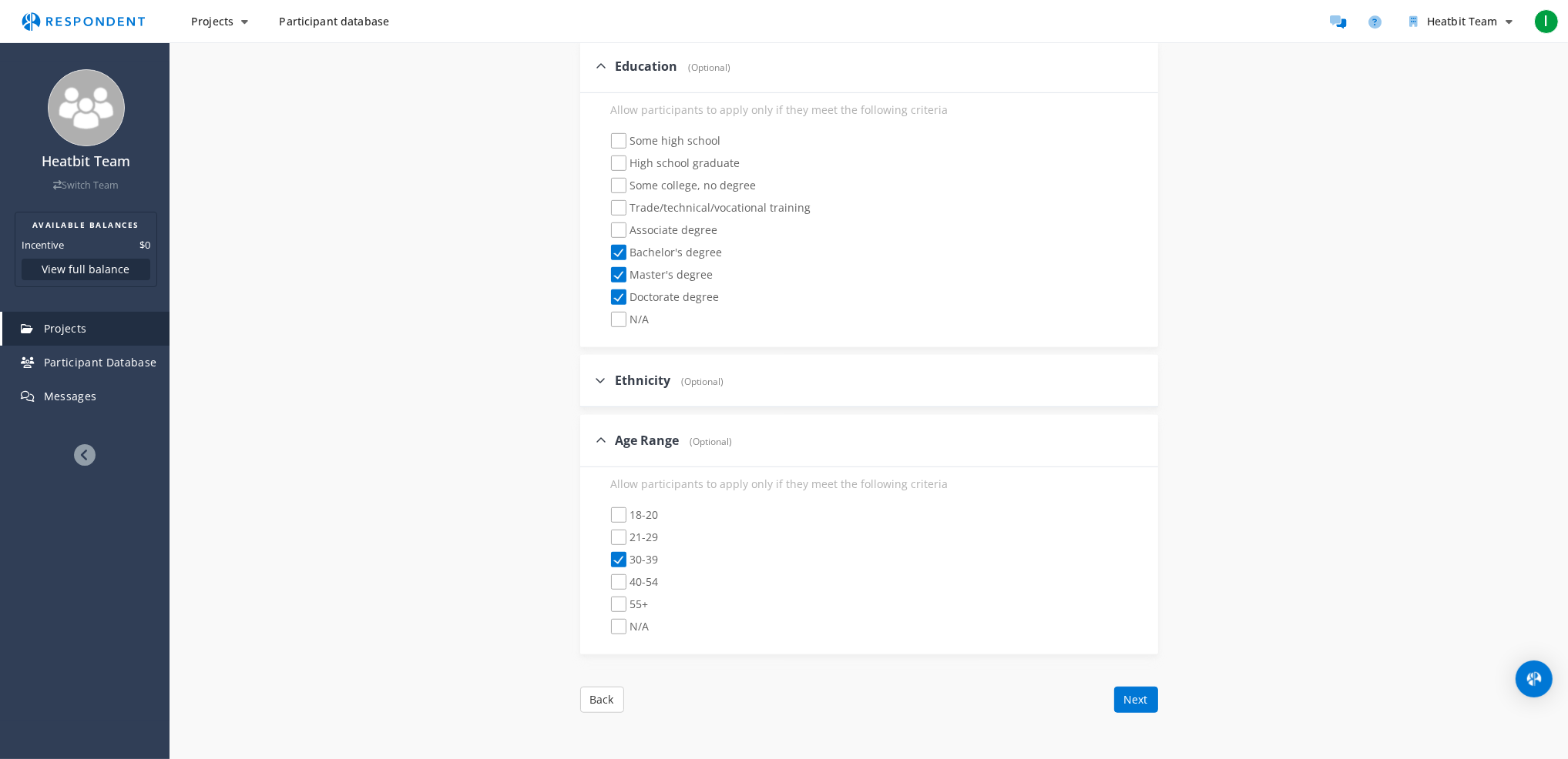
click at [617, 575] on span "40-54" at bounding box center [635, 584] width 48 height 19
click at [606, 578] on input "40-54" at bounding box center [600, 582] width 10 height 10
checkbox input "true"
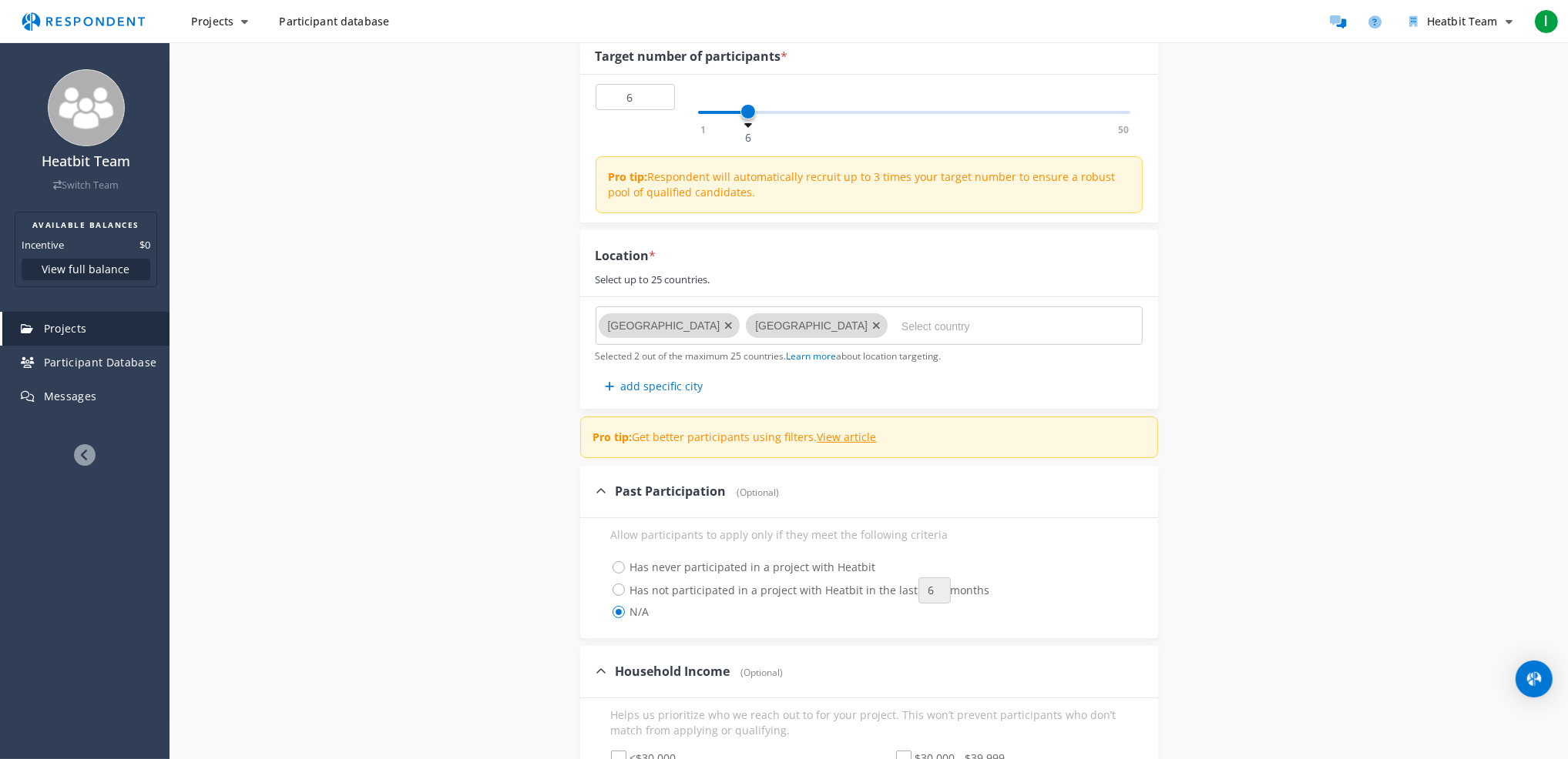
scroll to position [205, 0]
type input "6"
click at [749, 119] on span at bounding box center [748, 116] width 15 height 15
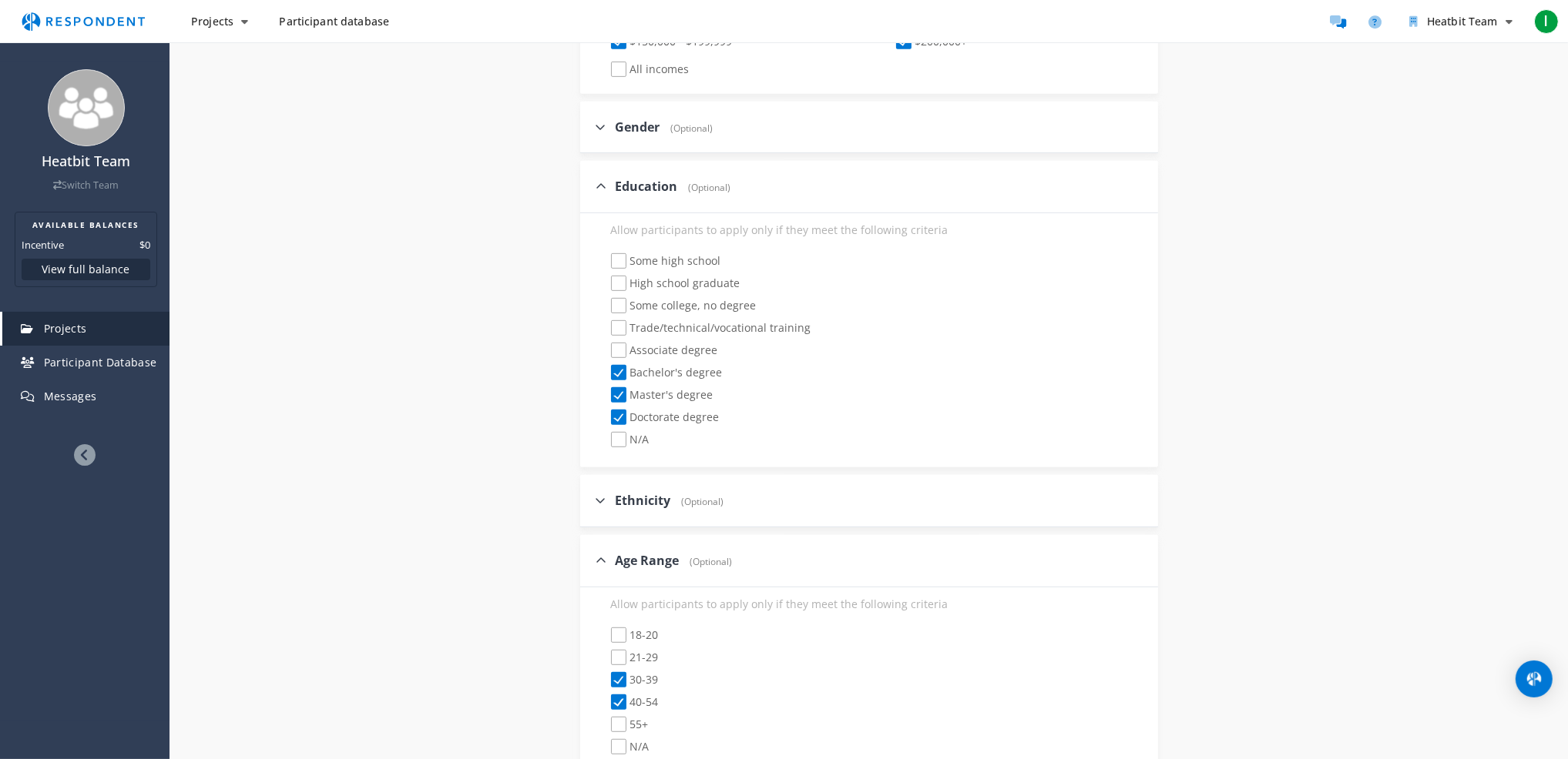
scroll to position [1206, 0]
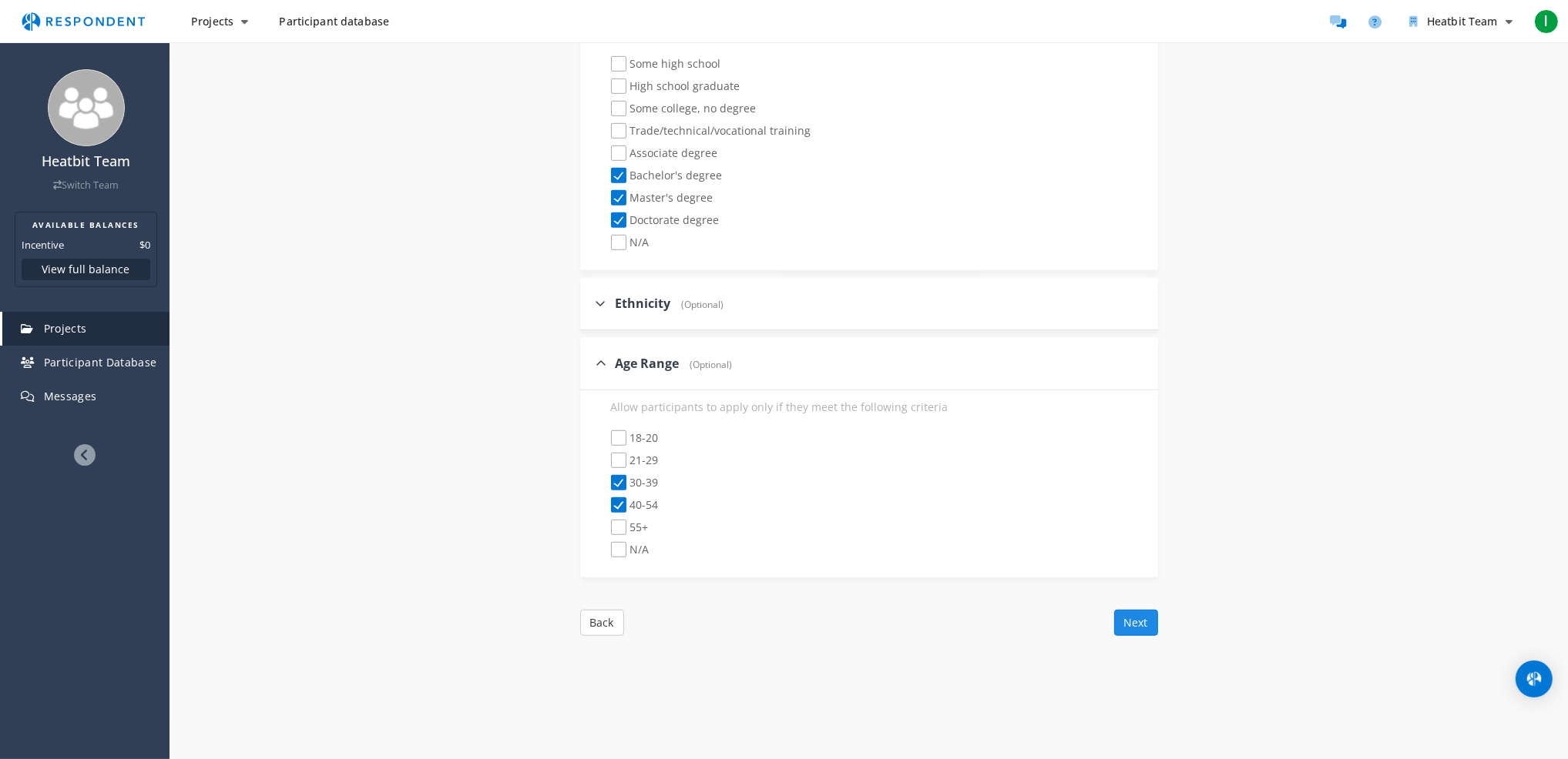
click at [1123, 618] on button "Next" at bounding box center [1136, 623] width 44 height 26
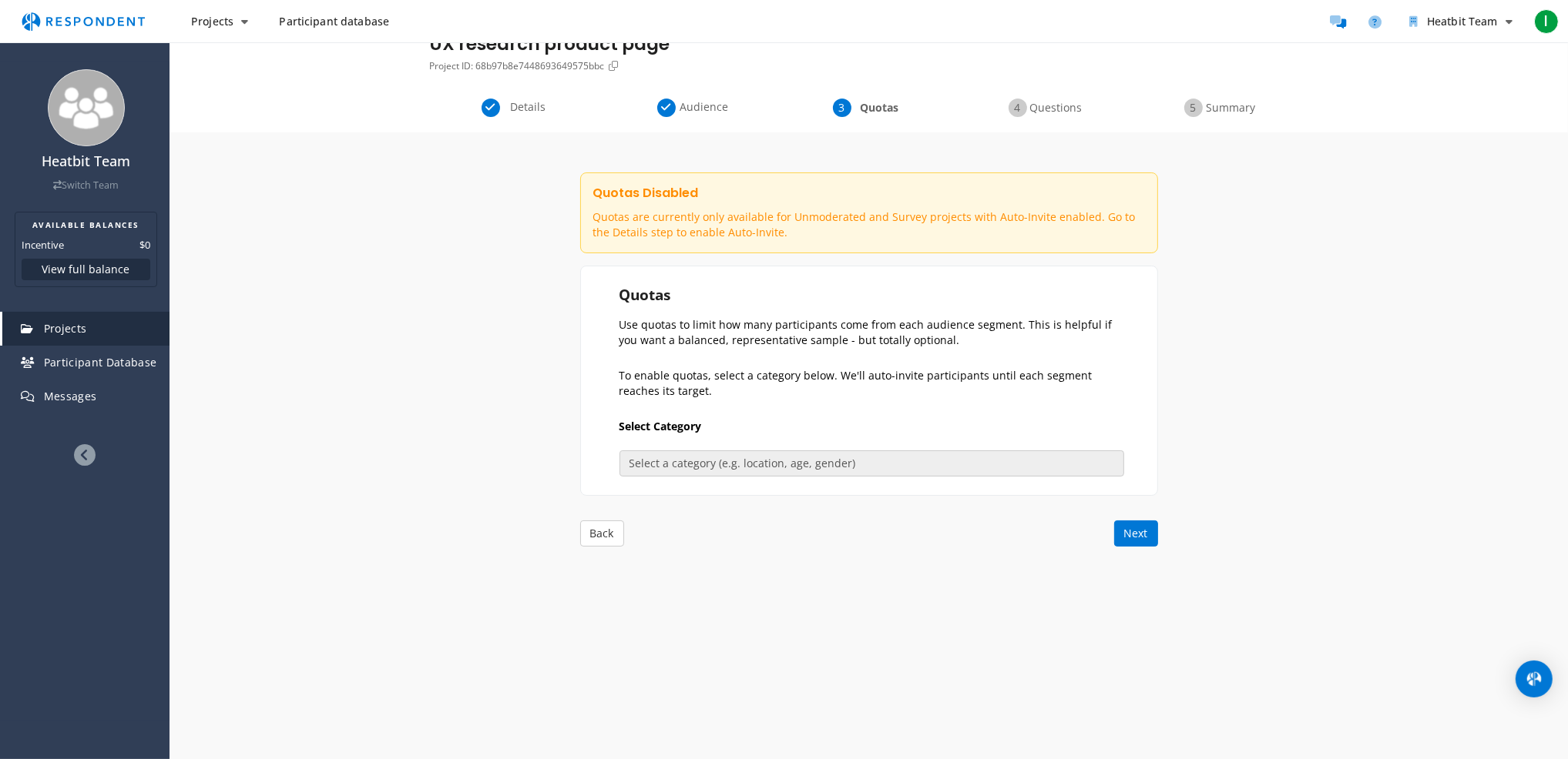
scroll to position [77, 0]
click at [1143, 545] on div "Internal Project Name * UX research product page This is visible only to your o…" at bounding box center [869, 351] width 601 height 439
click at [1132, 530] on button "Next" at bounding box center [1136, 533] width 44 height 26
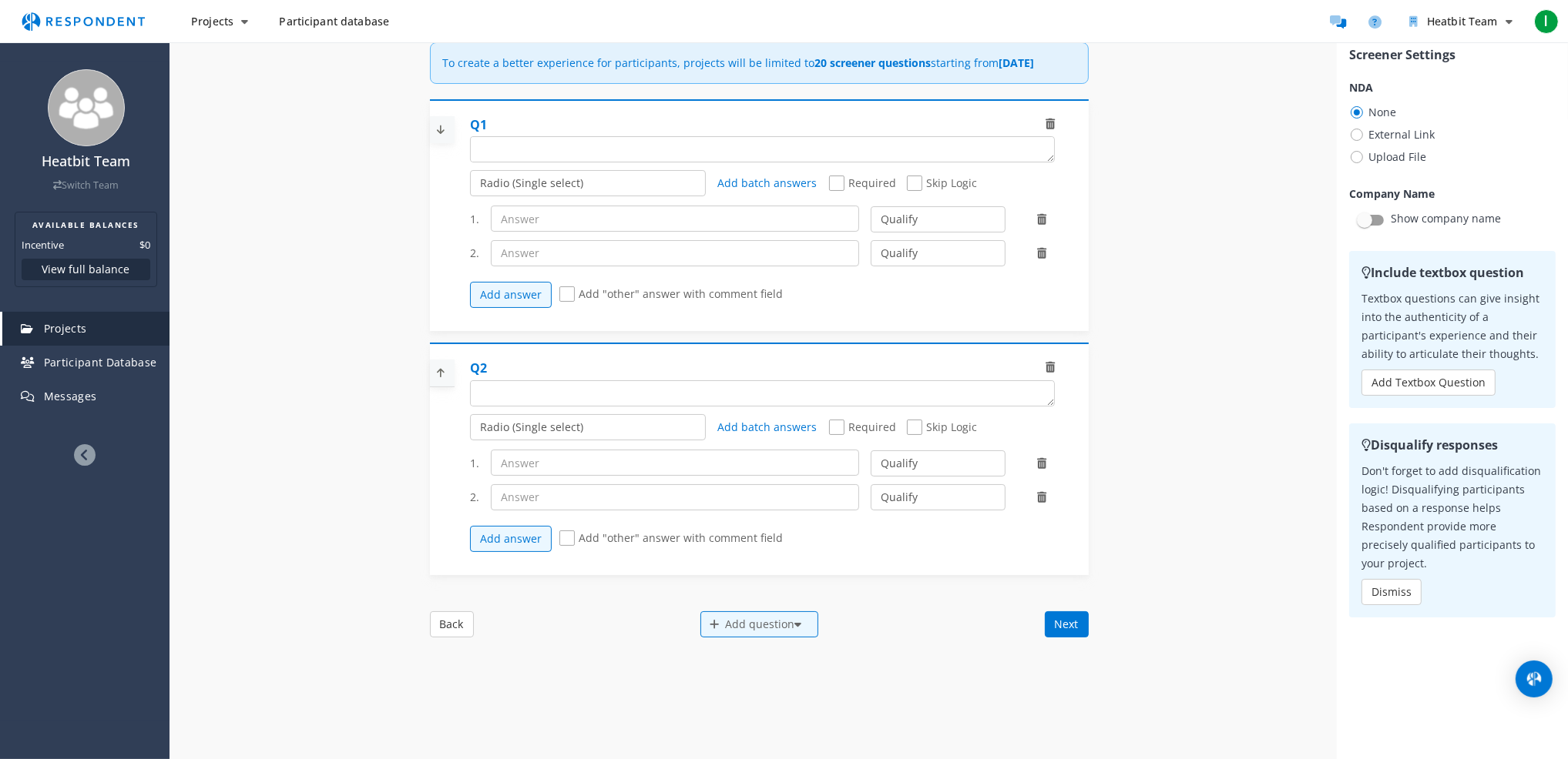
scroll to position [130, 0]
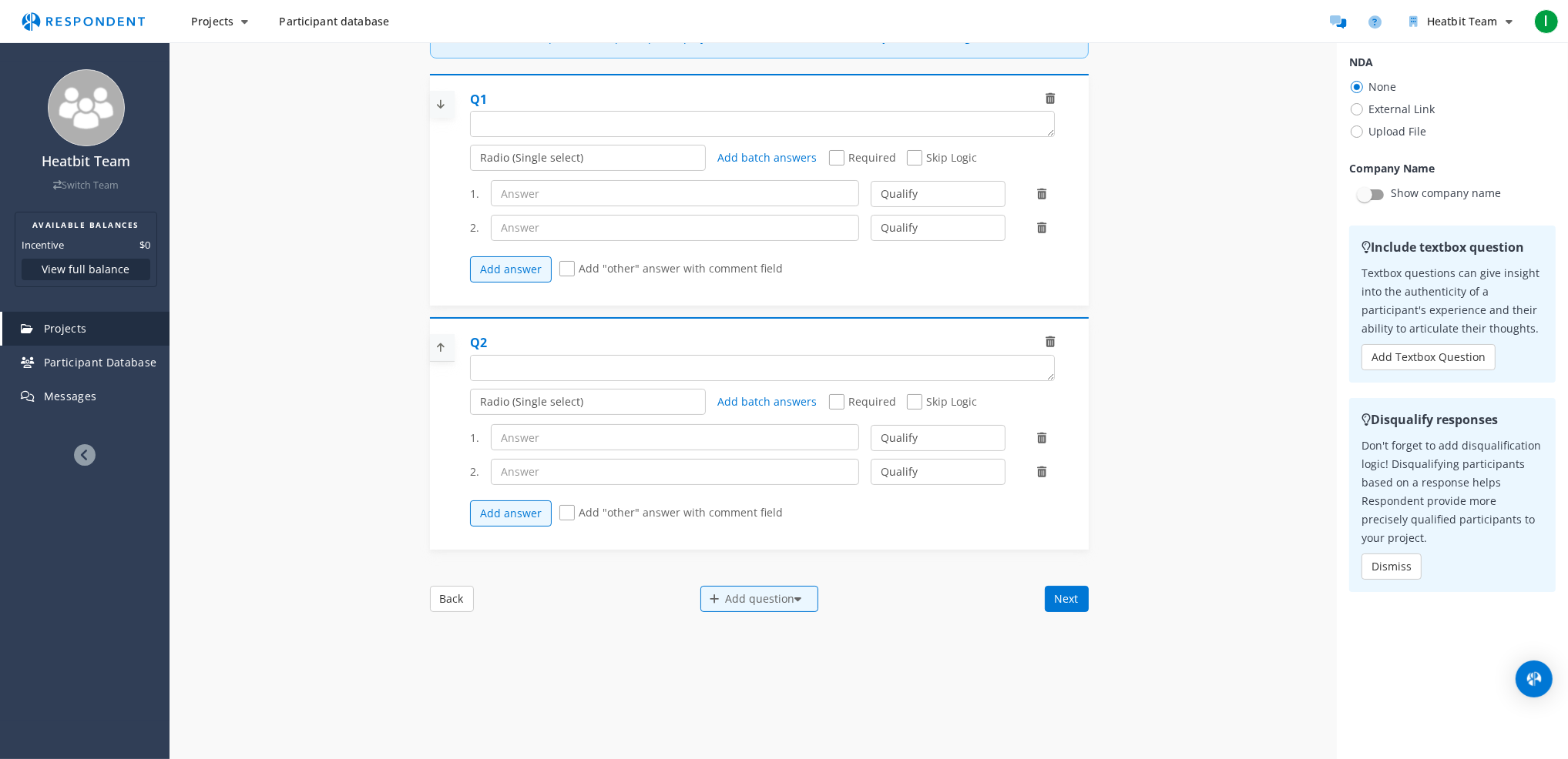
click at [394, 363] on div "Details Audience Quotas Questions Summary Internal Project Name * UX research p…" at bounding box center [869, 408] width 1398 height 882
click at [522, 171] on select "Radio (Single select) Checkbox (Multi select) Multi-line text box Single-line t…" at bounding box center [587, 158] width 235 height 26
click at [516, 282] on button "Add answer" at bounding box center [511, 269] width 82 height 26
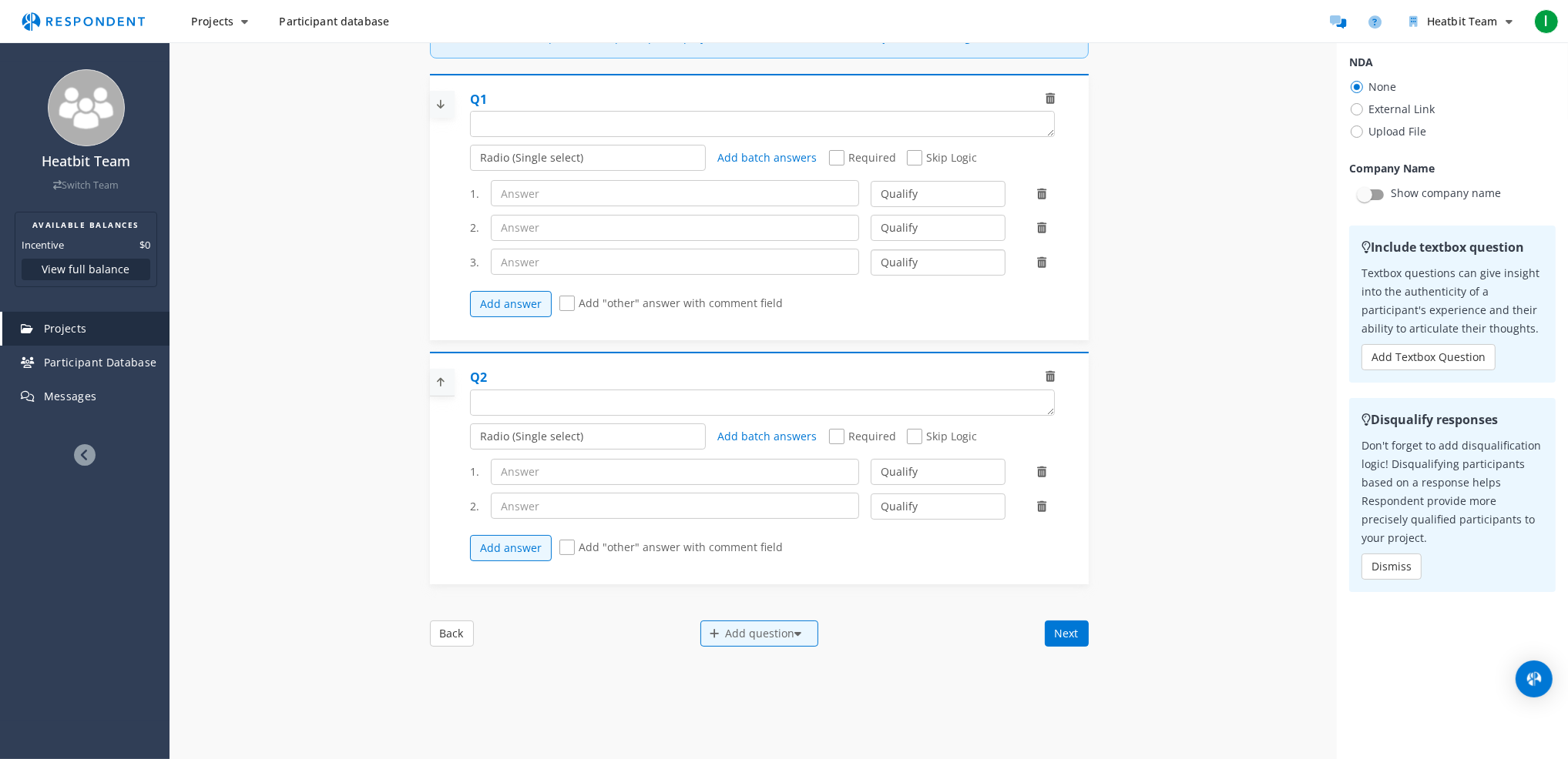
click at [928, 275] on select "Qualify Disqualify" at bounding box center [938, 262] width 135 height 26
select select "number:2"
click at [870, 262] on select "Qualify Disqualify" at bounding box center [938, 262] width 135 height 26
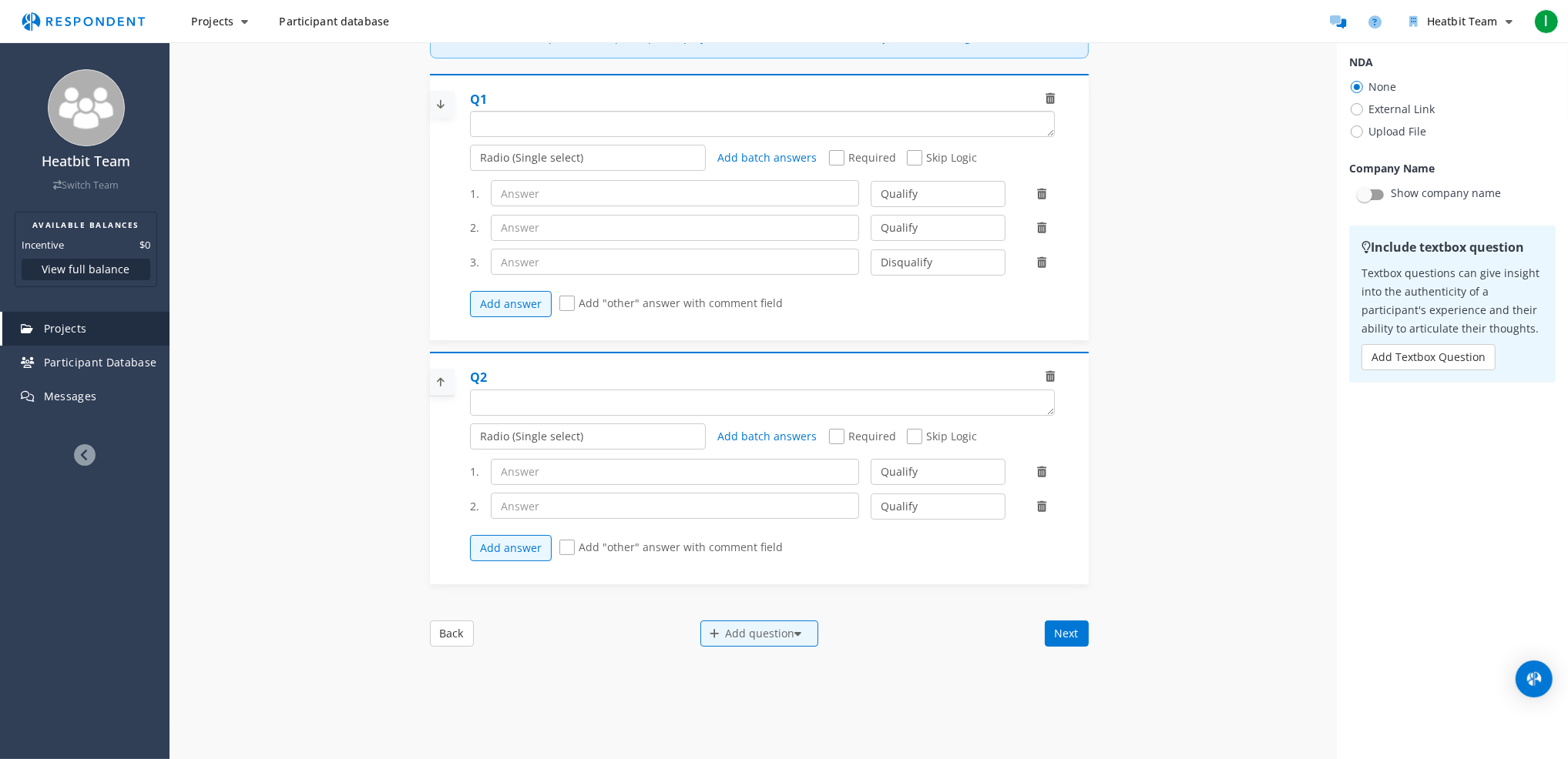
click at [575, 137] on textarea "Which of the following categories best describes your firm's total assets under…" at bounding box center [762, 124] width 583 height 25
click at [628, 206] on input "text" at bounding box center [674, 194] width 368 height 26
paste input "[GEOGRAPHIC_DATA]"
type input "[GEOGRAPHIC_DATA]"
click at [582, 241] on input "text" at bounding box center [674, 228] width 368 height 26
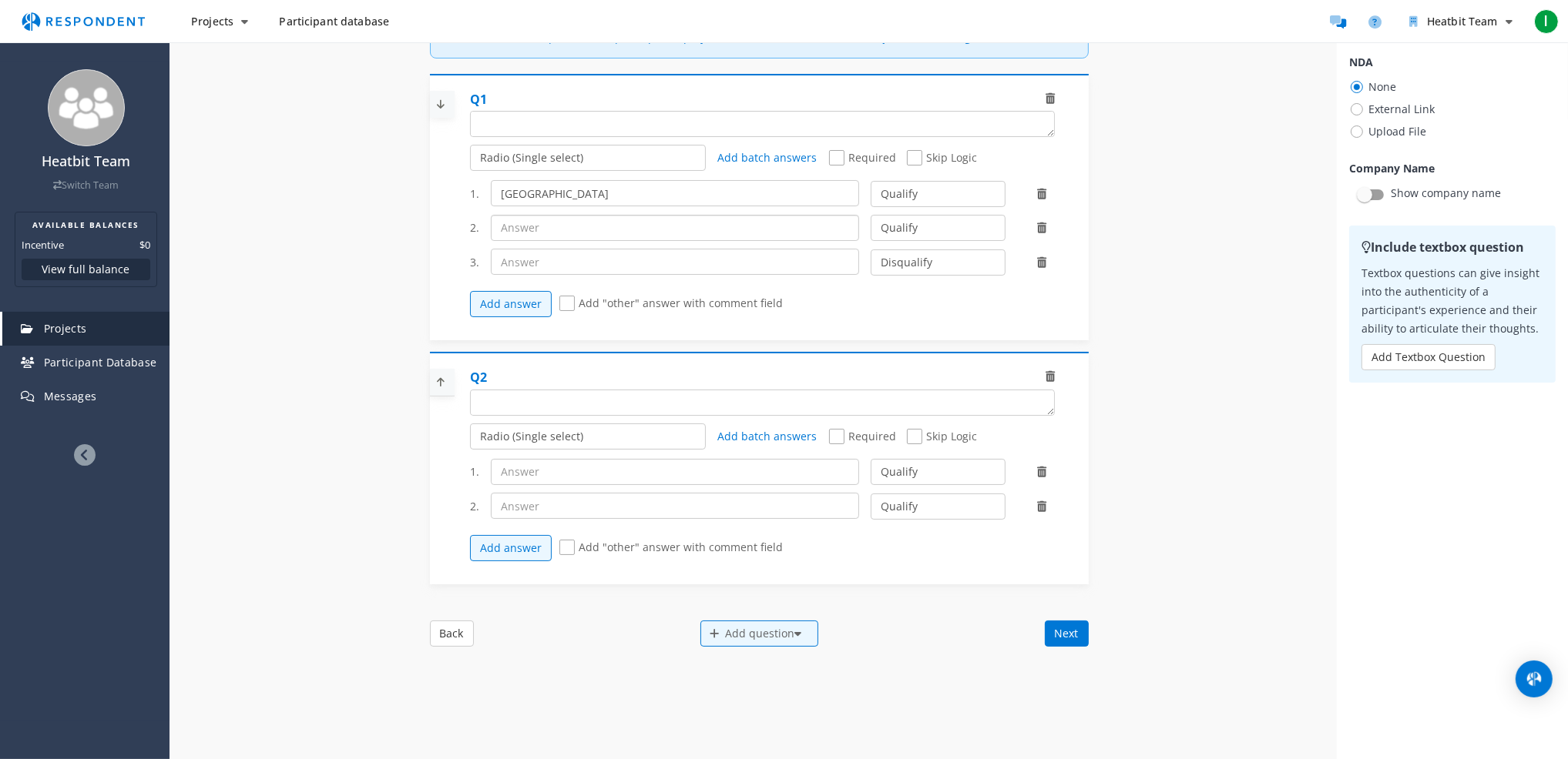
click at [645, 241] on input "text" at bounding box center [674, 228] width 368 height 26
paste input "[GEOGRAPHIC_DATA]"
type input "[GEOGRAPHIC_DATA]"
drag, startPoint x: 608, startPoint y: 129, endPoint x: 602, endPoint y: 137, distance: 10.0
click at [602, 137] on textarea "Which of the following categories best describes your firm's total assets under…" at bounding box center [762, 124] width 583 height 25
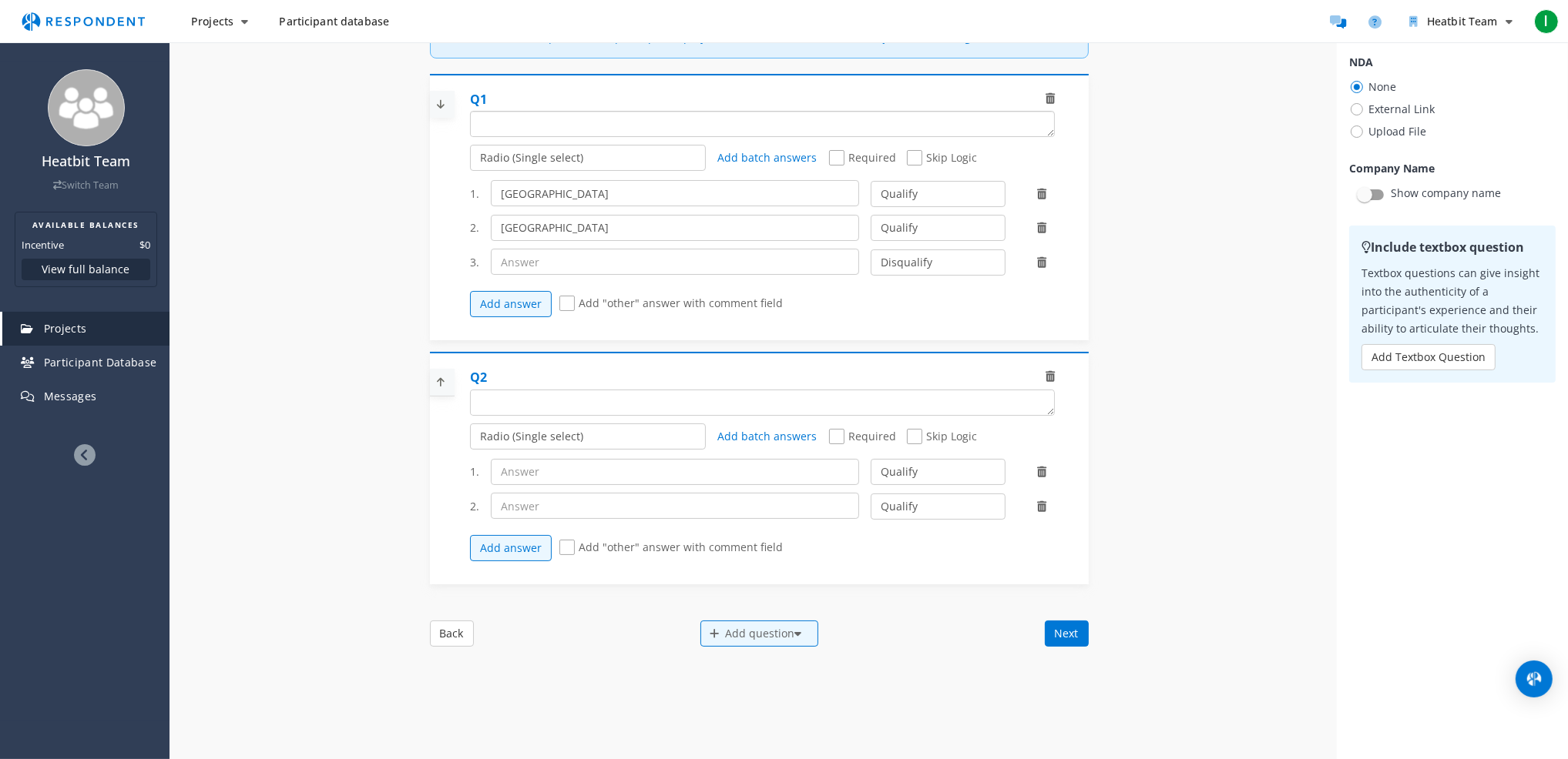
paste textarea "Where do you currently live?"
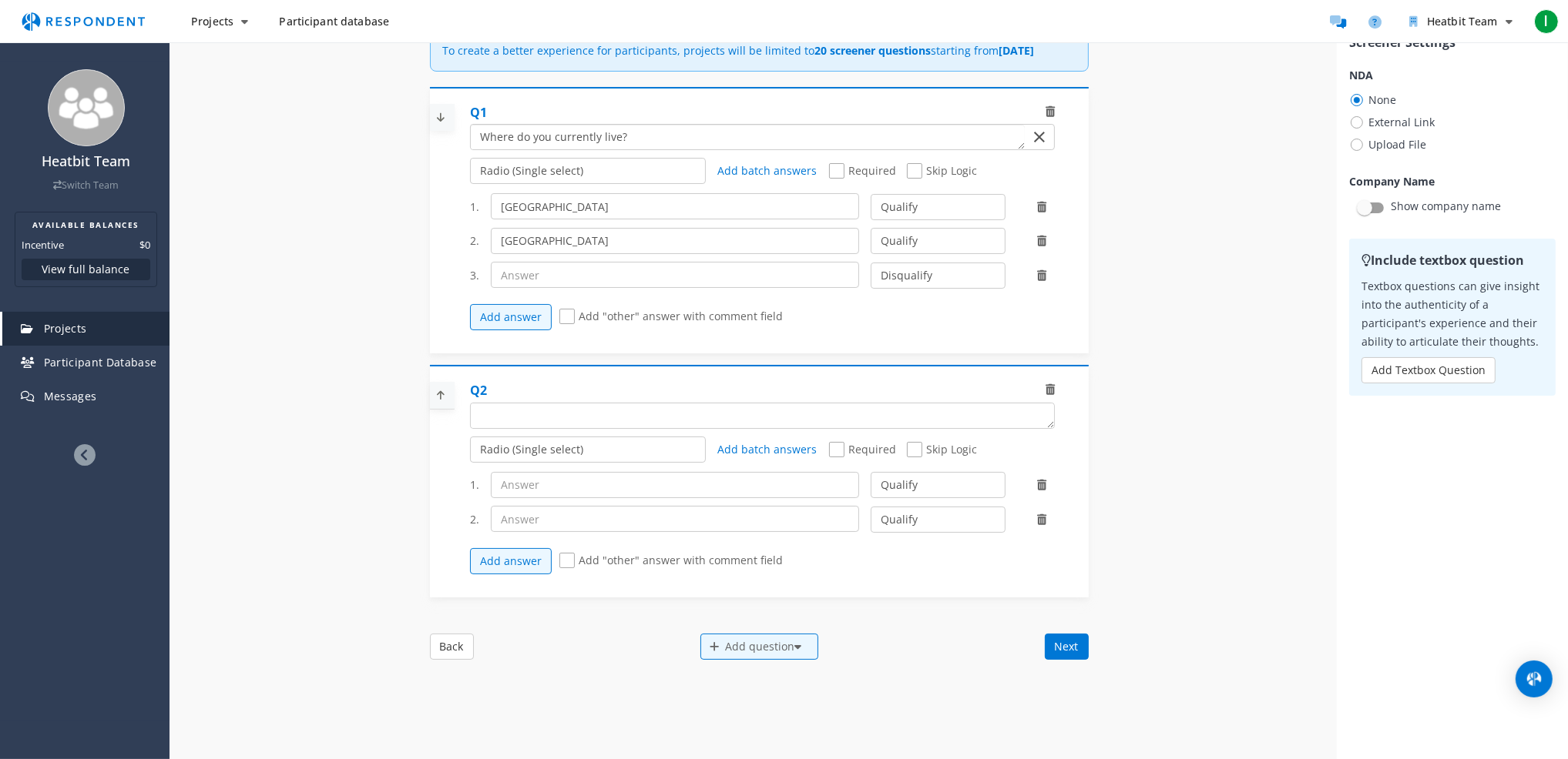
scroll to position [131, 0]
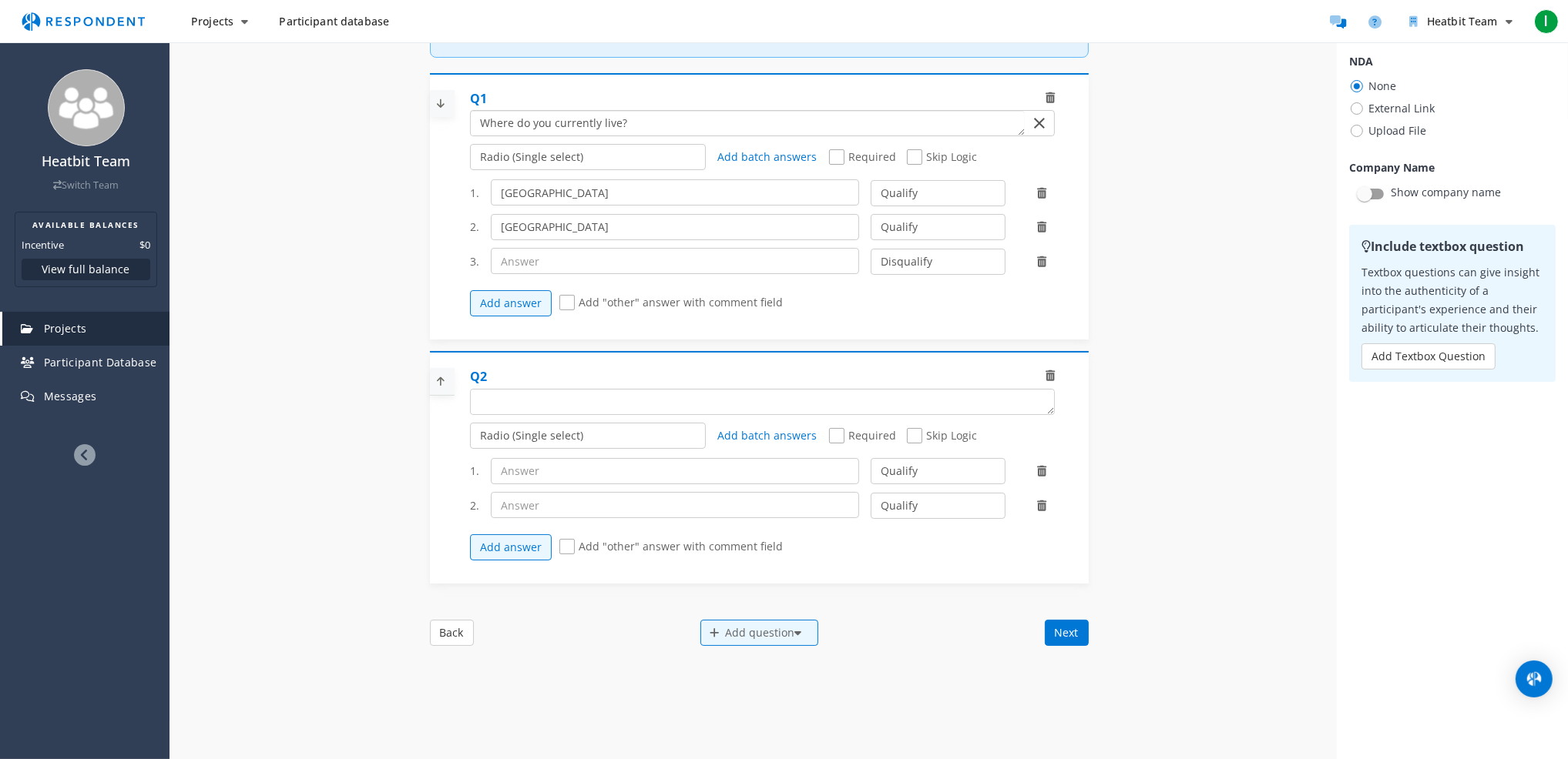
type textarea "Where do you currently live?"
click at [595, 414] on textarea "Which of the following categories best describes your firm's total assets under…" at bounding box center [762, 402] width 583 height 25
paste textarea "Age"
type textarea "Age"
click at [546, 414] on textarea "Which of the following categories best describes your firm's total assets under…" at bounding box center [747, 402] width 553 height 25
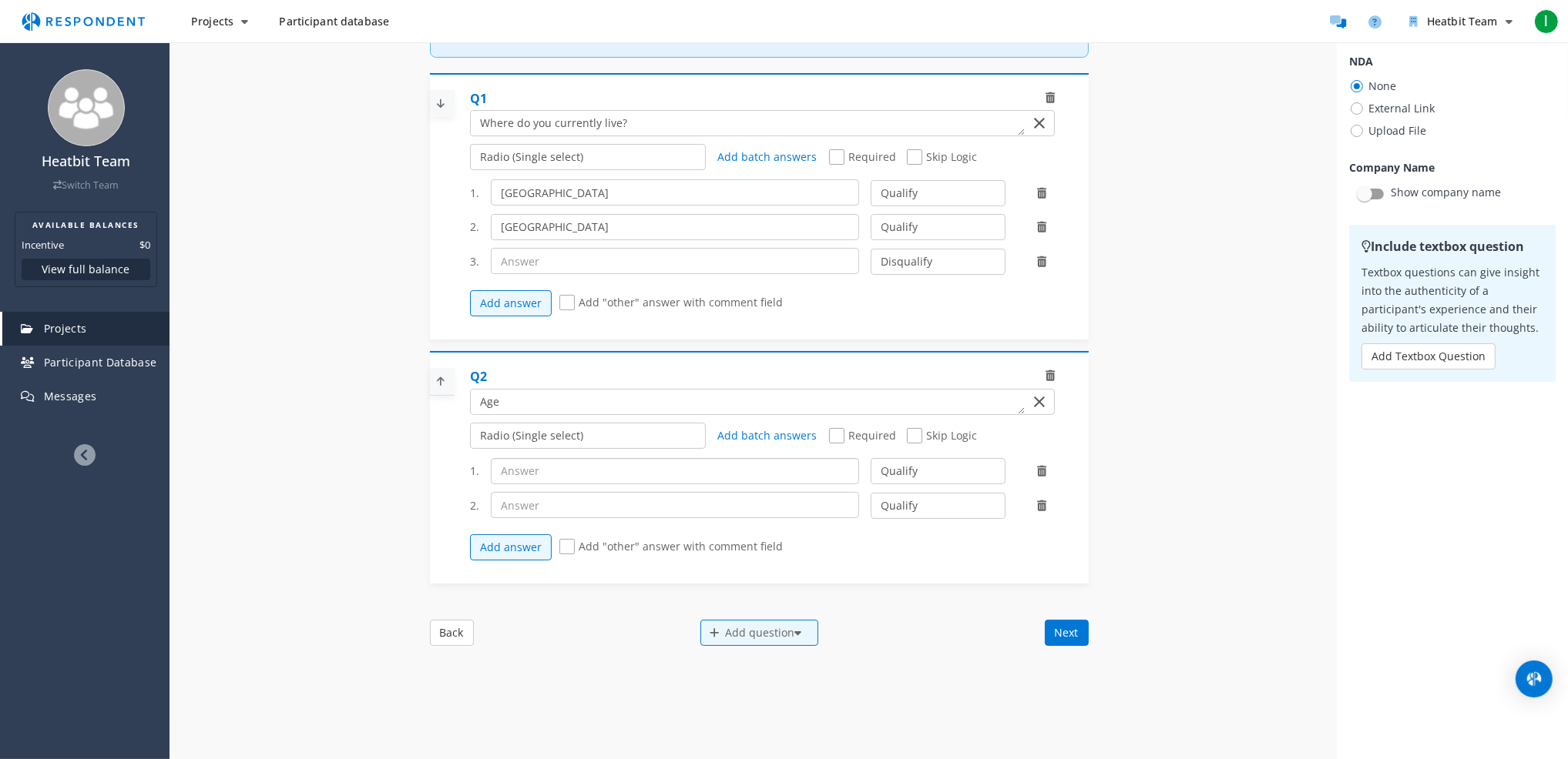
click at [546, 494] on div "1. Qualify Disqualify 2. Qualify Disqualify Add answer Add "other" answer with …" at bounding box center [768, 509] width 596 height 118
paste input "Under 18"
type input "Under 18"
type input "18–24"
click at [524, 561] on button "Add answer" at bounding box center [511, 548] width 82 height 26
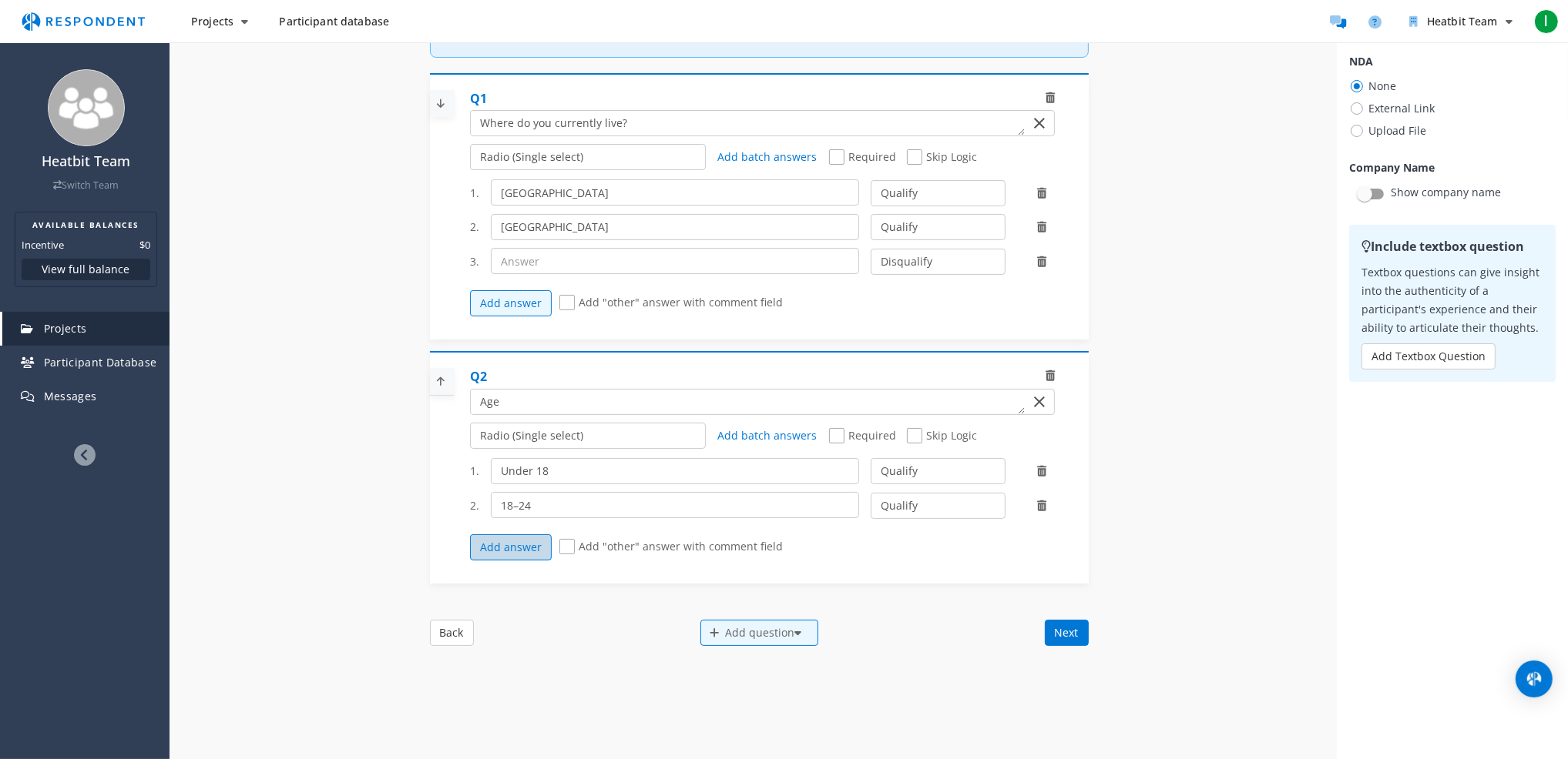
scroll to position [77, 0]
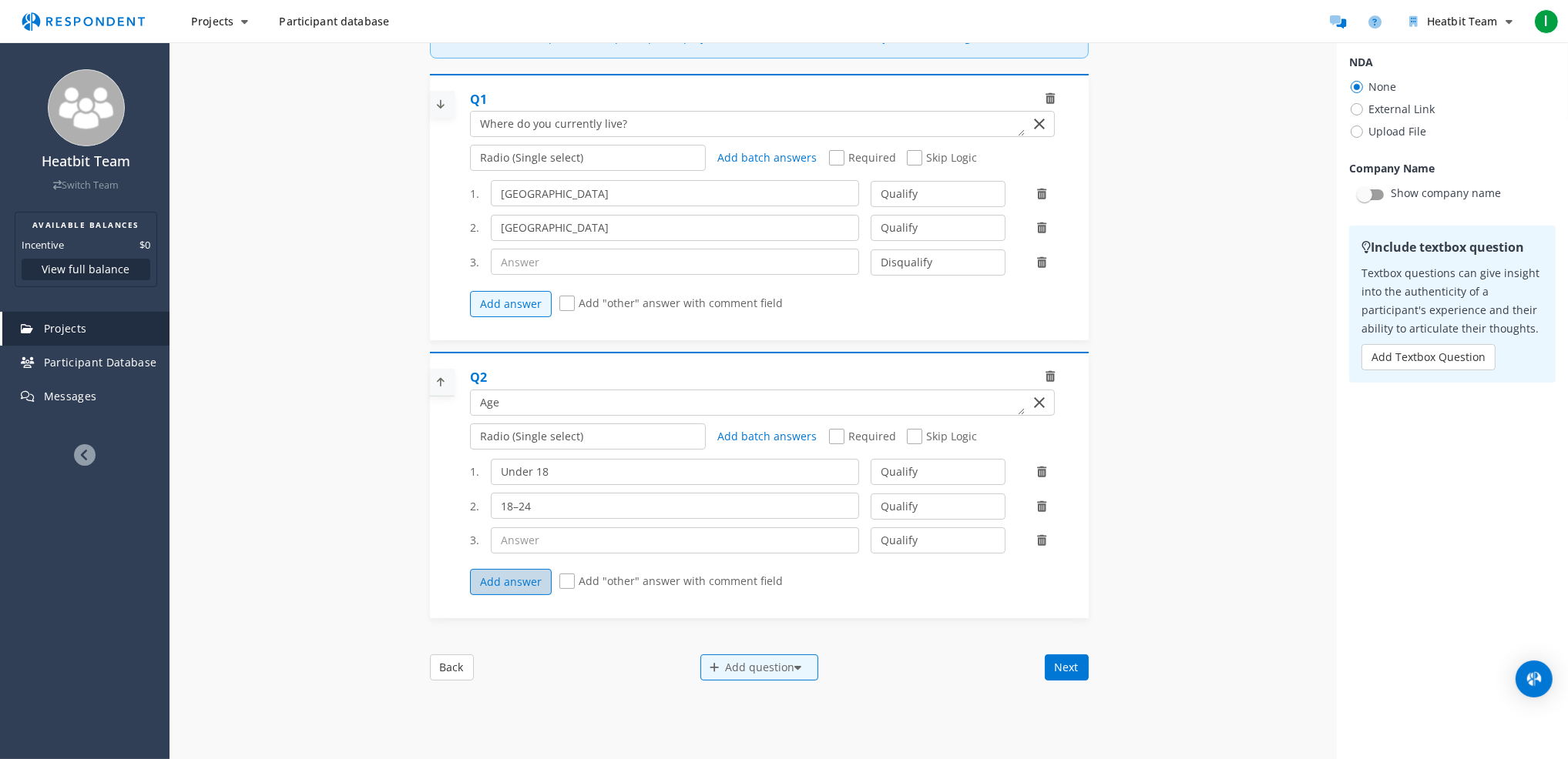
click at [515, 594] on button "Add answer" at bounding box center [511, 582] width 82 height 26
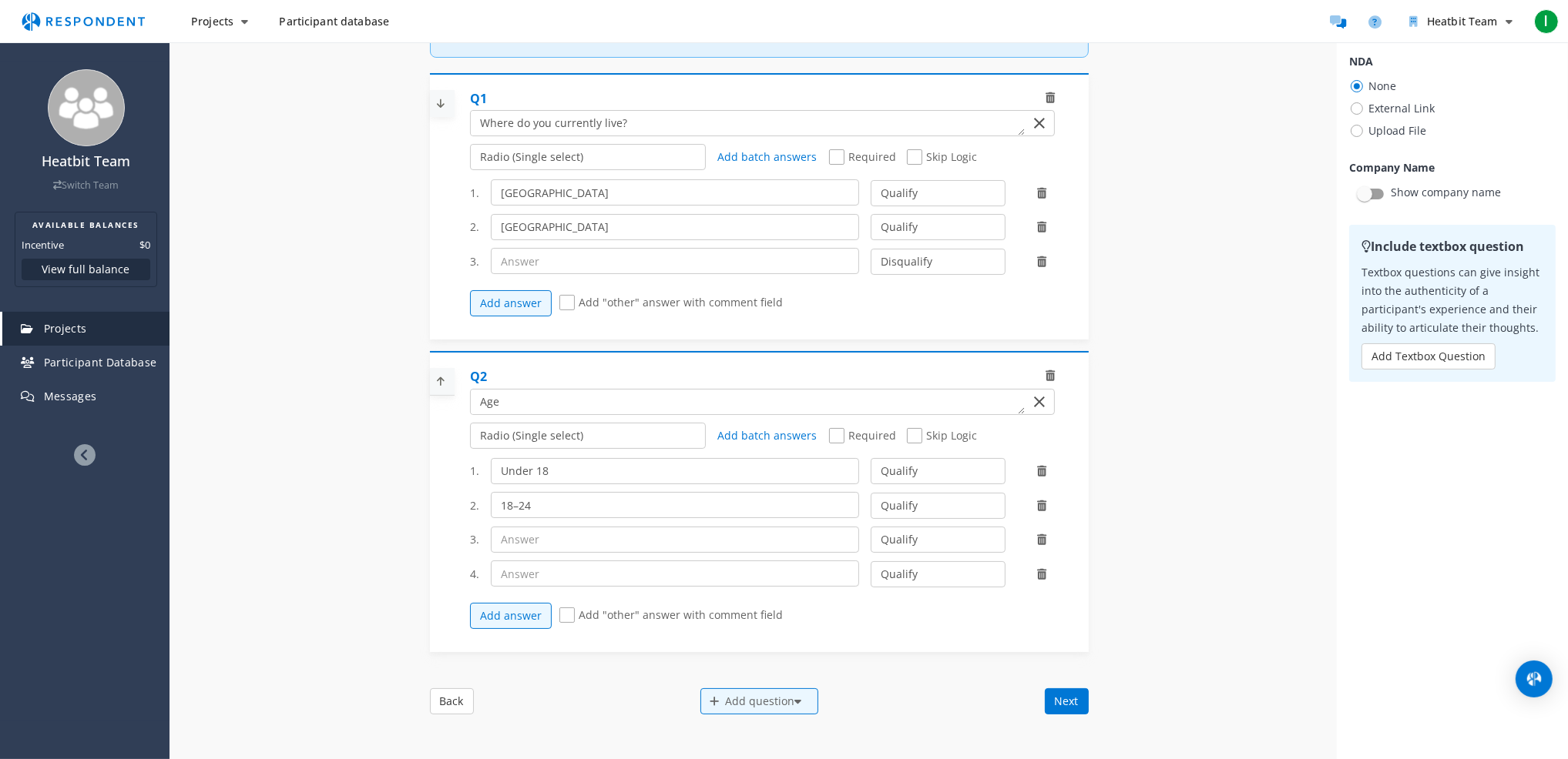
click at [559, 313] on span "Add "other" answer with comment field" at bounding box center [671, 304] width 224 height 19
click at [559, 308] on input "Add "other" answer with comment field" at bounding box center [564, 302] width 10 height 10
checkbox input "true"
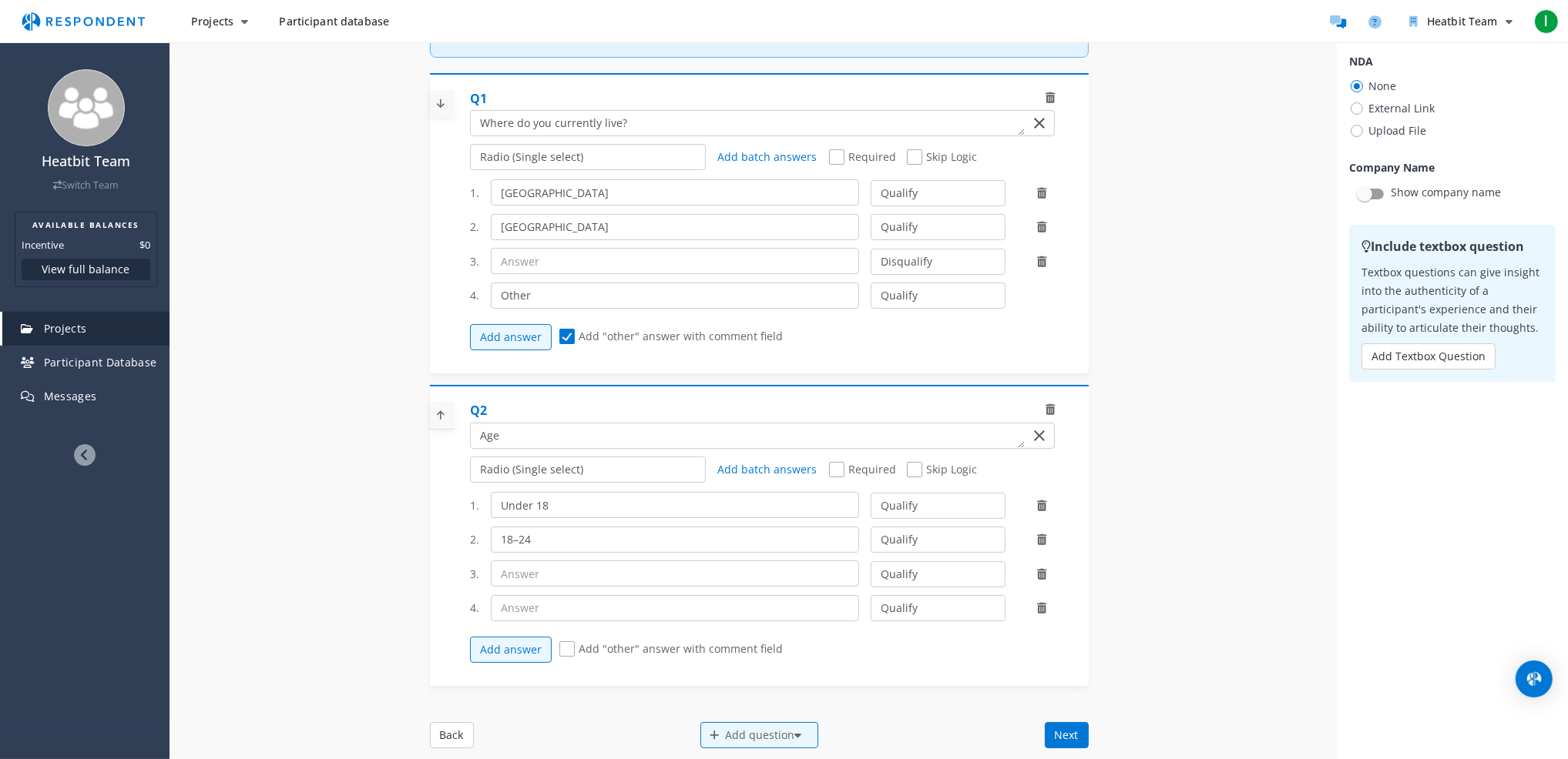
scroll to position [130, 0]
click at [1026, 269] on div at bounding box center [1042, 261] width 49 height 15
click at [1037, 267] on icon at bounding box center [1042, 261] width 9 height 11
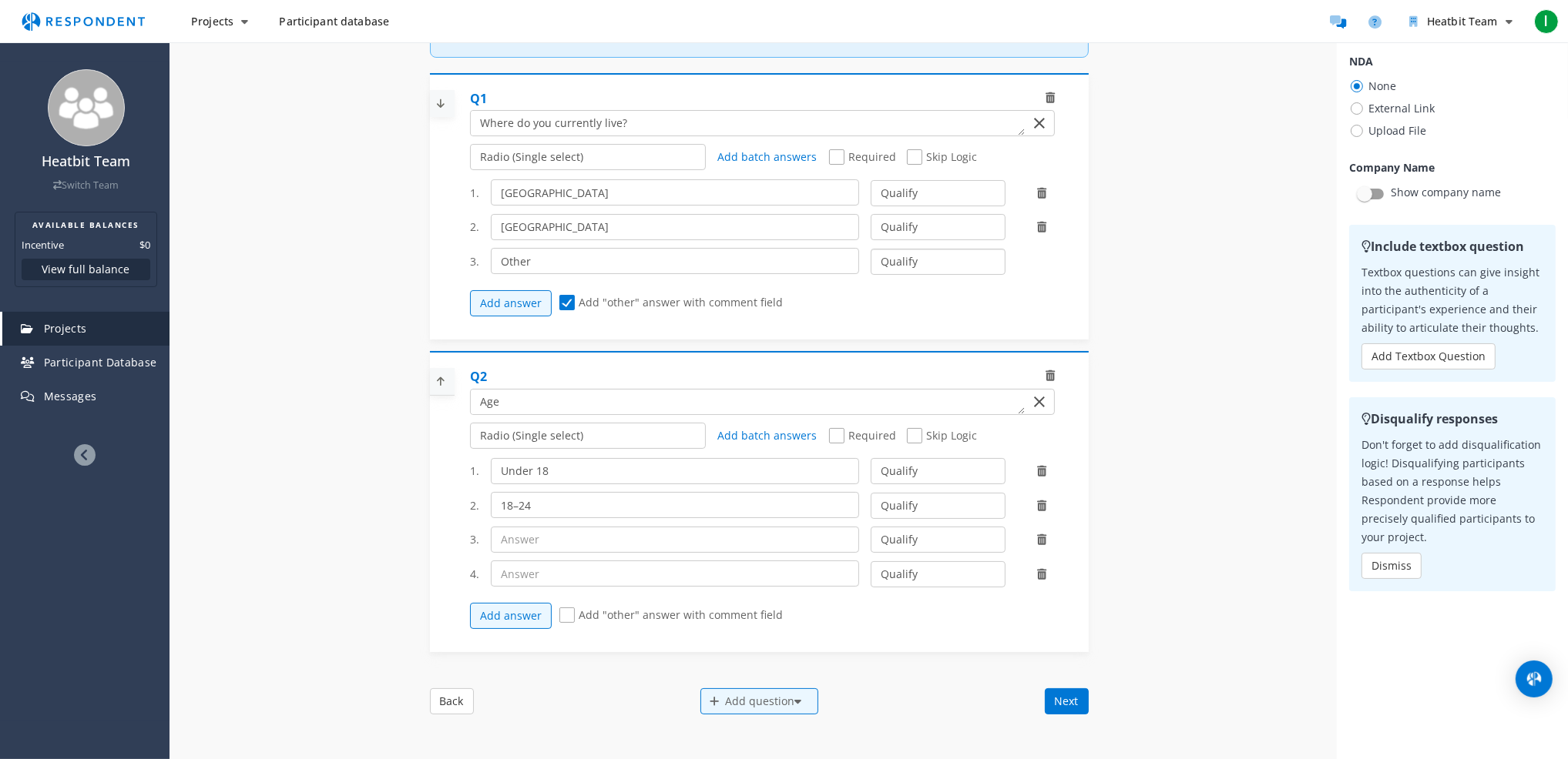
click at [902, 275] on select "Qualify Disqualify" at bounding box center [938, 261] width 135 height 26
select select "number:2"
click at [870, 261] on select "Qualify Disqualify" at bounding box center [938, 261] width 135 height 26
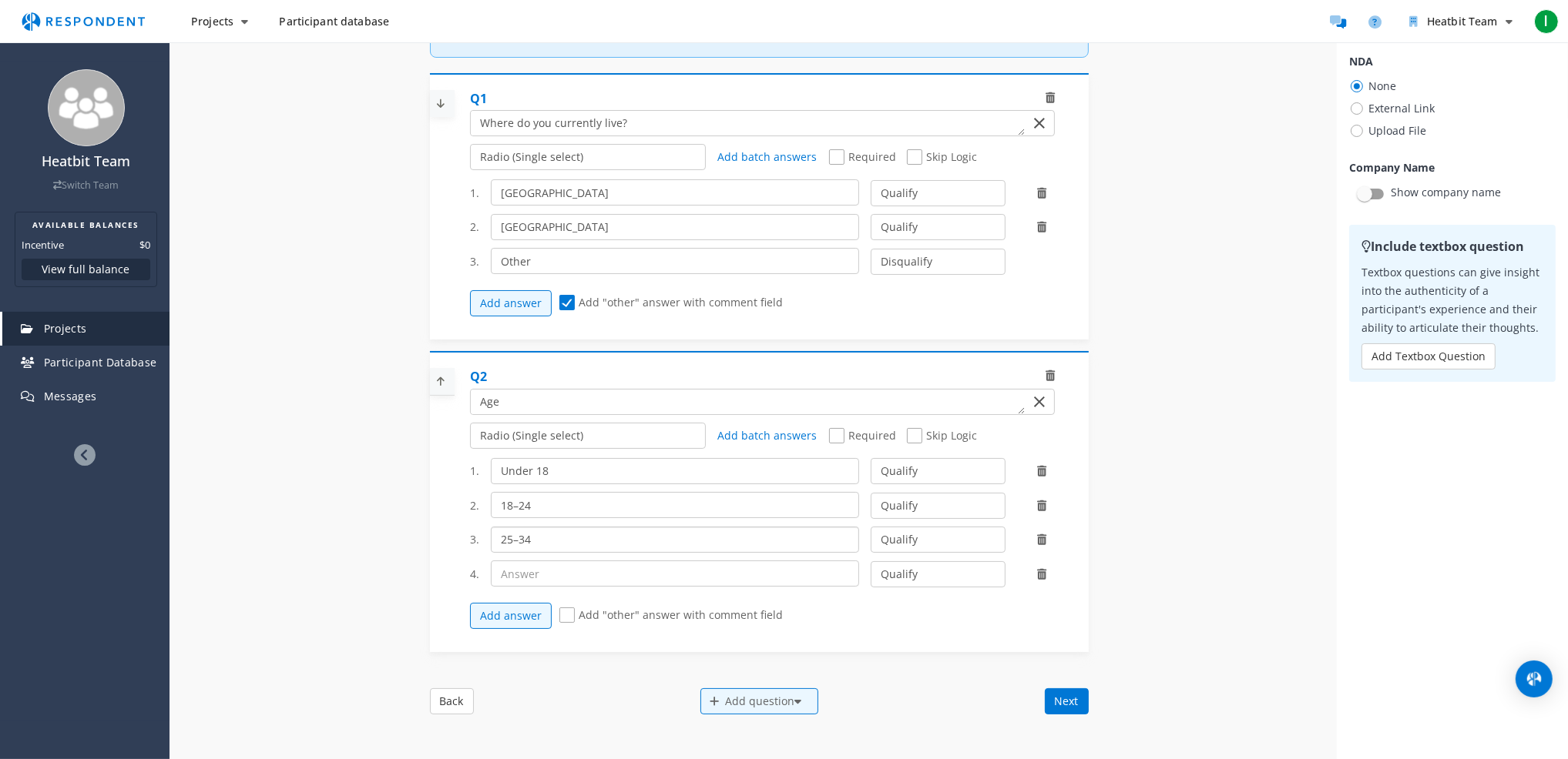
type input "25–34"
type input "35–44"
click at [485, 629] on button "Add answer" at bounding box center [511, 616] width 82 height 26
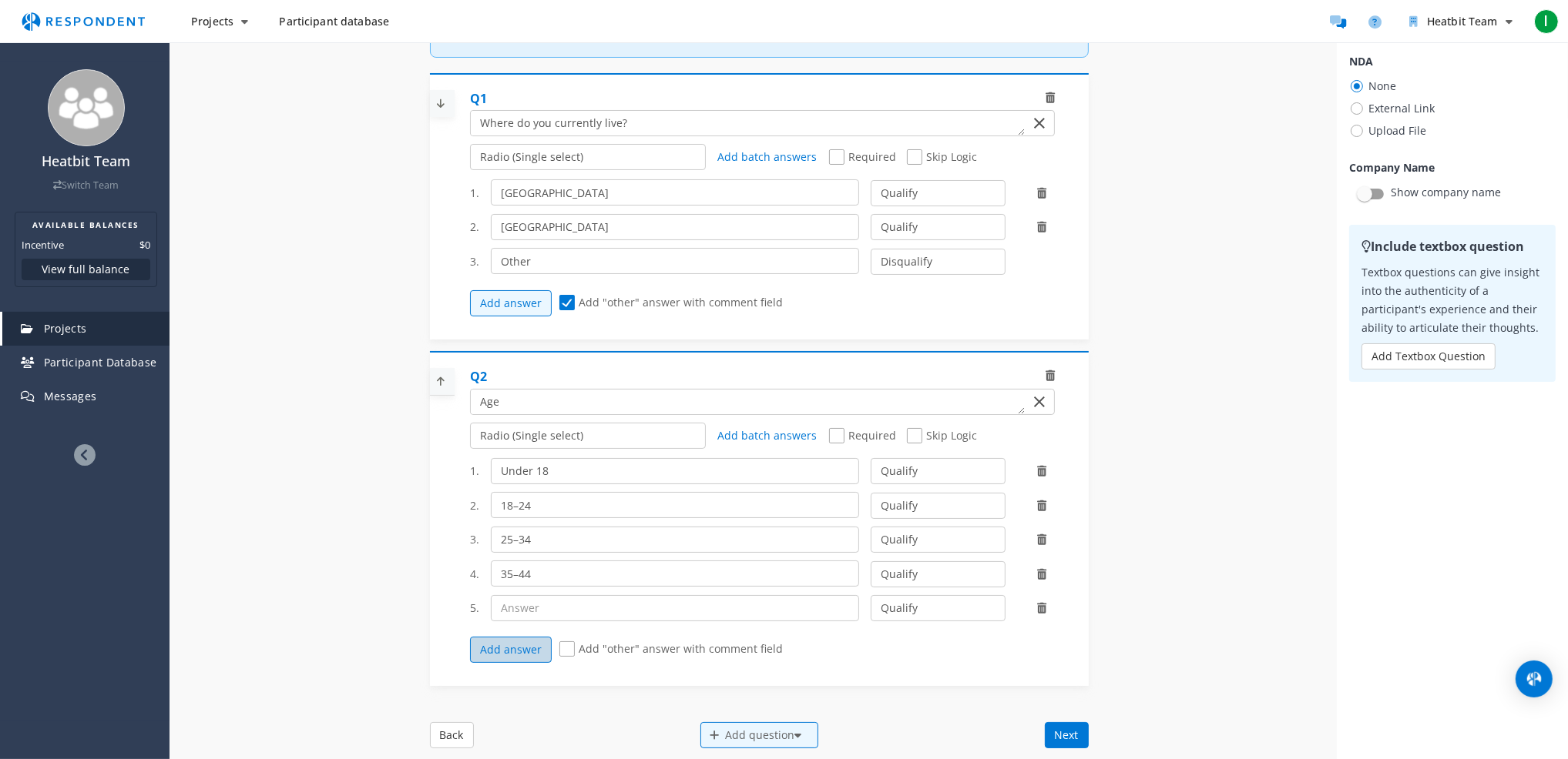
click at [498, 663] on button "Add answer" at bounding box center [511, 650] width 82 height 26
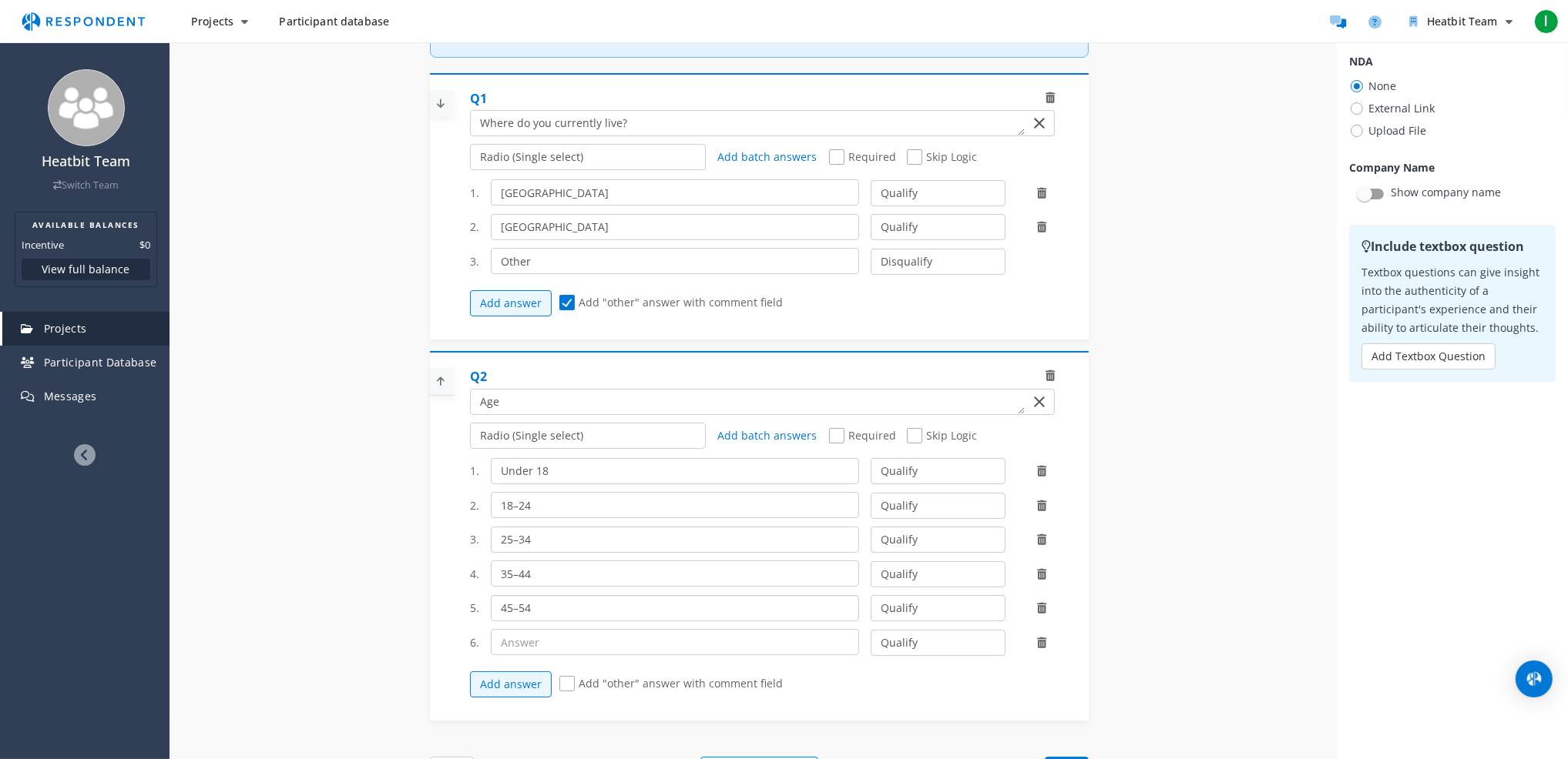
type input "45–54"
type input "55–64"
click at [497, 697] on button "Add answer" at bounding box center [511, 685] width 82 height 26
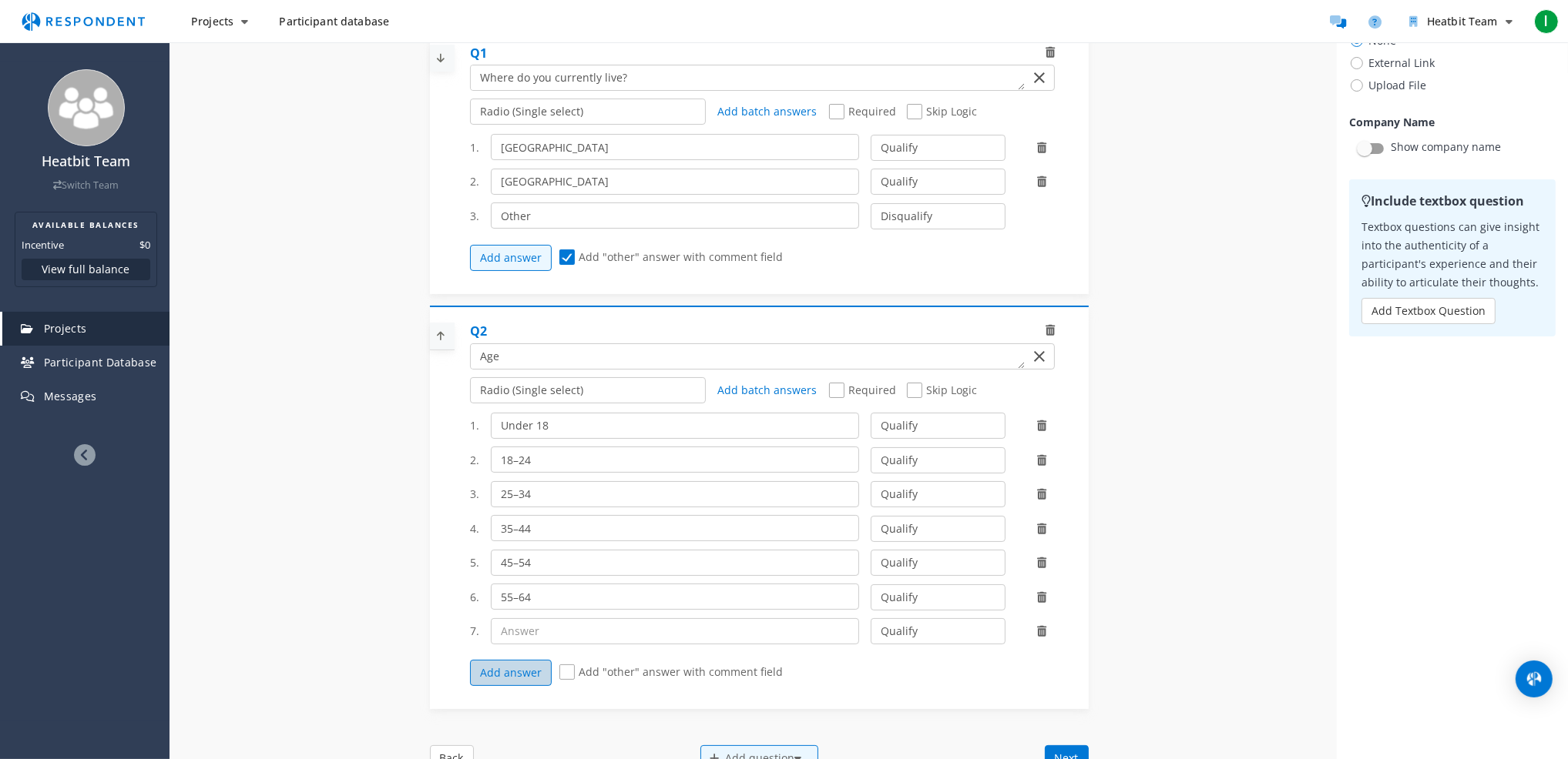
scroll to position [231, 0]
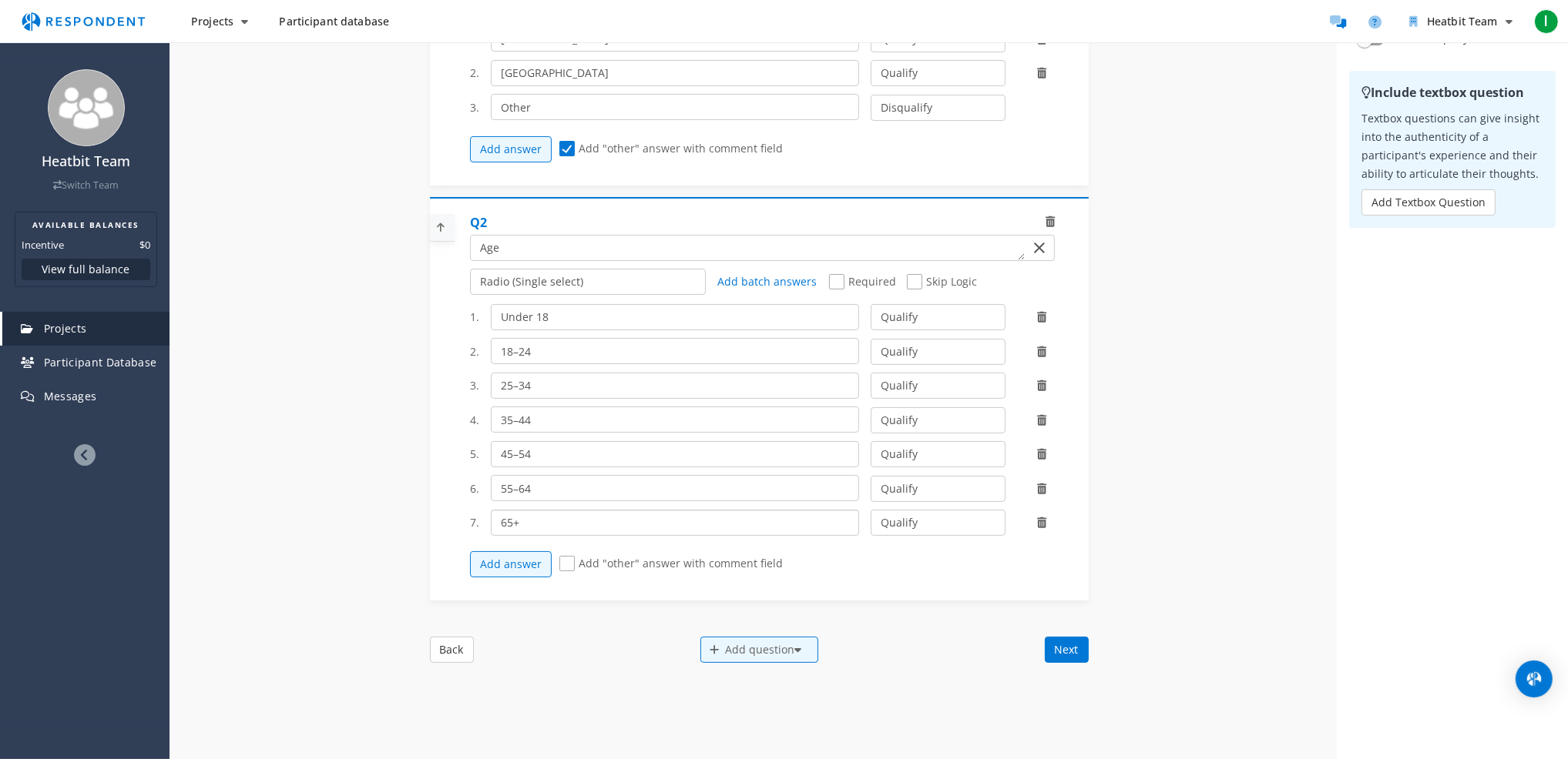
type input "65+"
click at [975, 535] on select "Qualify Disqualify" at bounding box center [938, 523] width 135 height 26
select select "number:2"
click at [870, 521] on select "Qualify Disqualify" at bounding box center [938, 523] width 135 height 26
click at [914, 330] on select "Qualify Disqualify" at bounding box center [938, 317] width 135 height 26
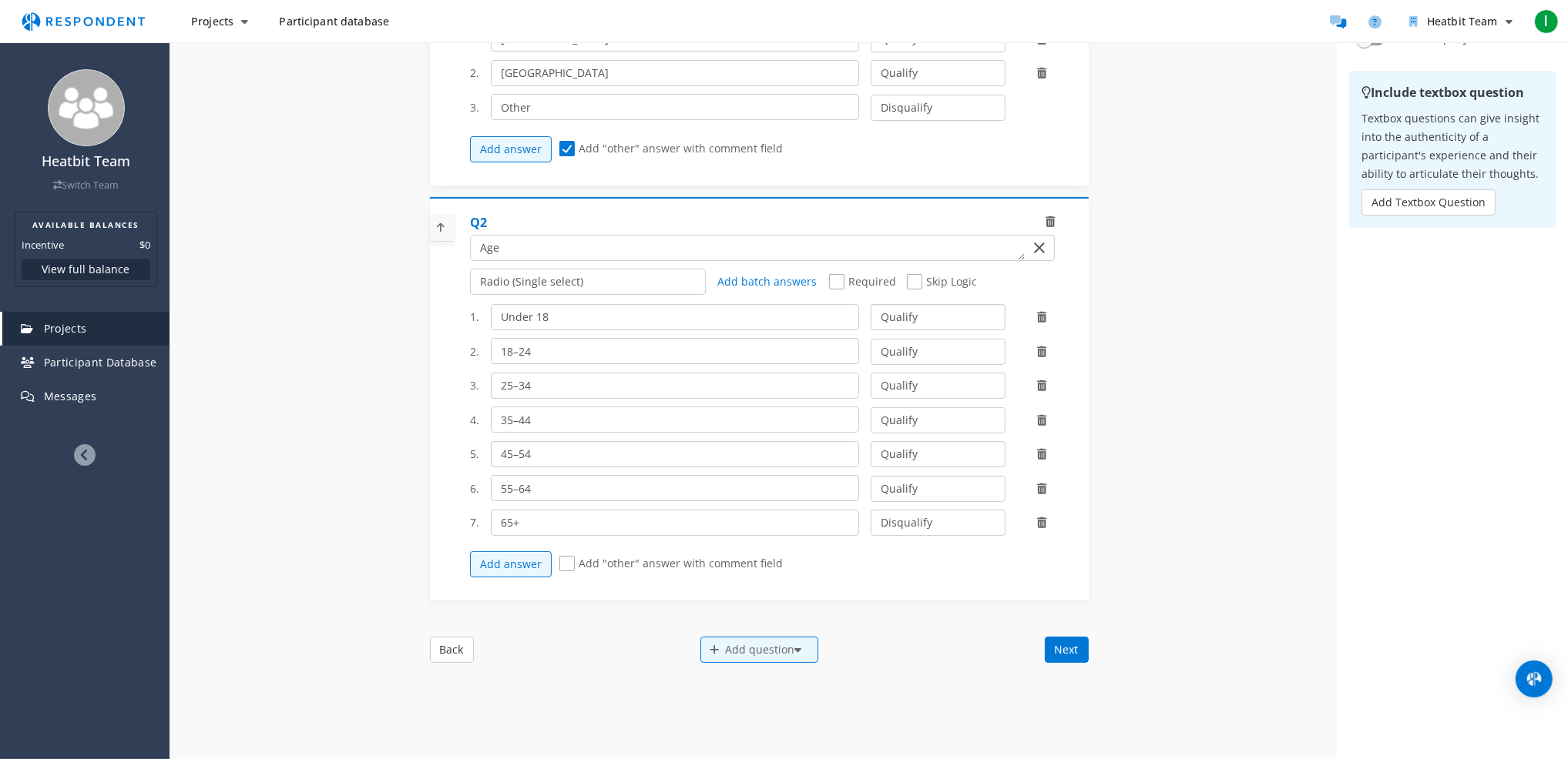
select select "number:2"
click at [870, 316] on select "Qualify Disqualify" at bounding box center [938, 317] width 135 height 26
click at [934, 365] on select "Qualify Disqualify" at bounding box center [938, 352] width 135 height 26
select select "number:2"
click at [870, 350] on select "Qualify Disqualify" at bounding box center [938, 352] width 135 height 26
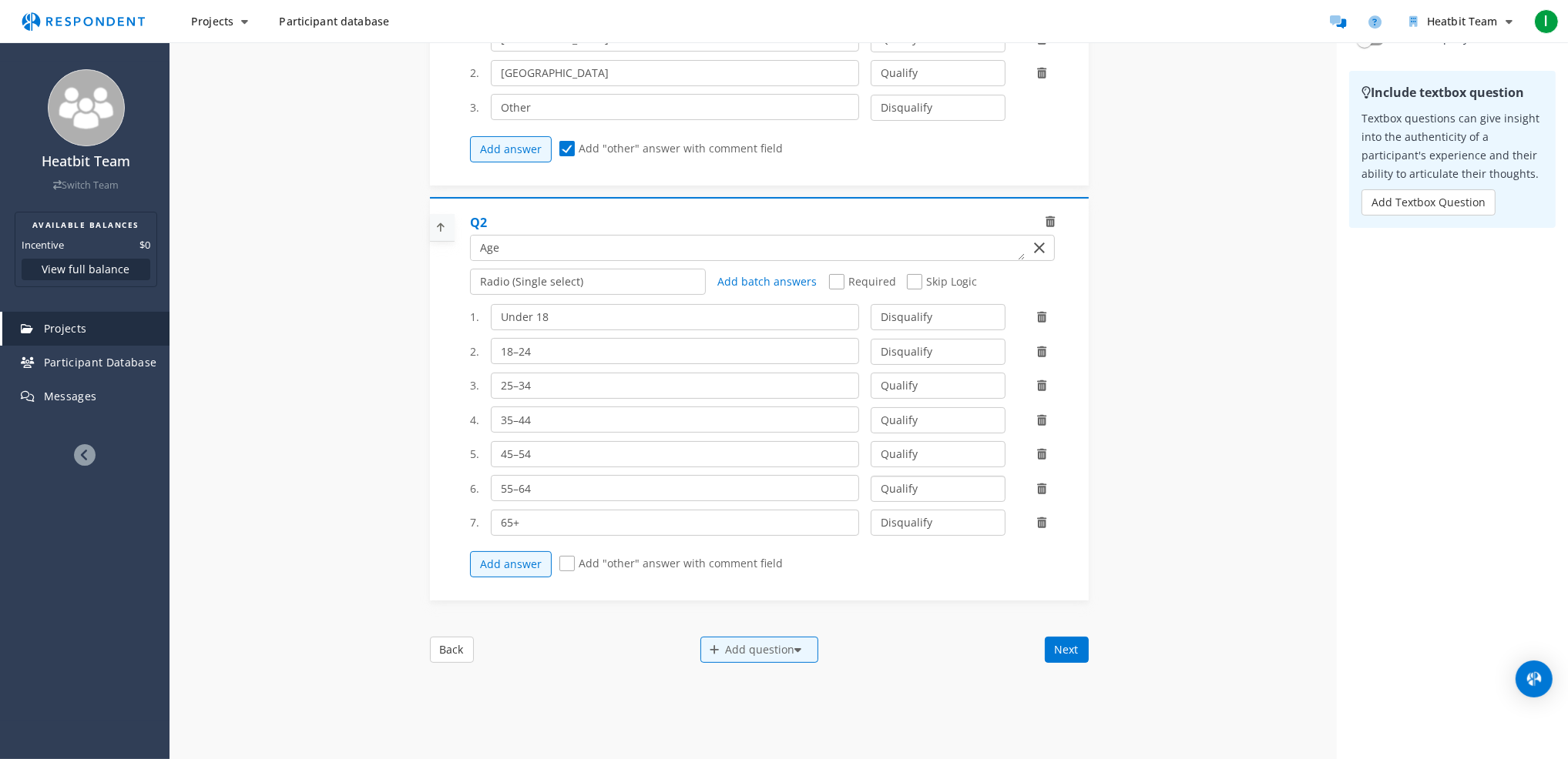
click at [955, 501] on select "Qualify Disqualify" at bounding box center [938, 489] width 135 height 26
select select "number:2"
click at [870, 487] on select "Qualify Disqualify" at bounding box center [938, 489] width 135 height 26
click at [803, 660] on div "Add question" at bounding box center [759, 650] width 118 height 26
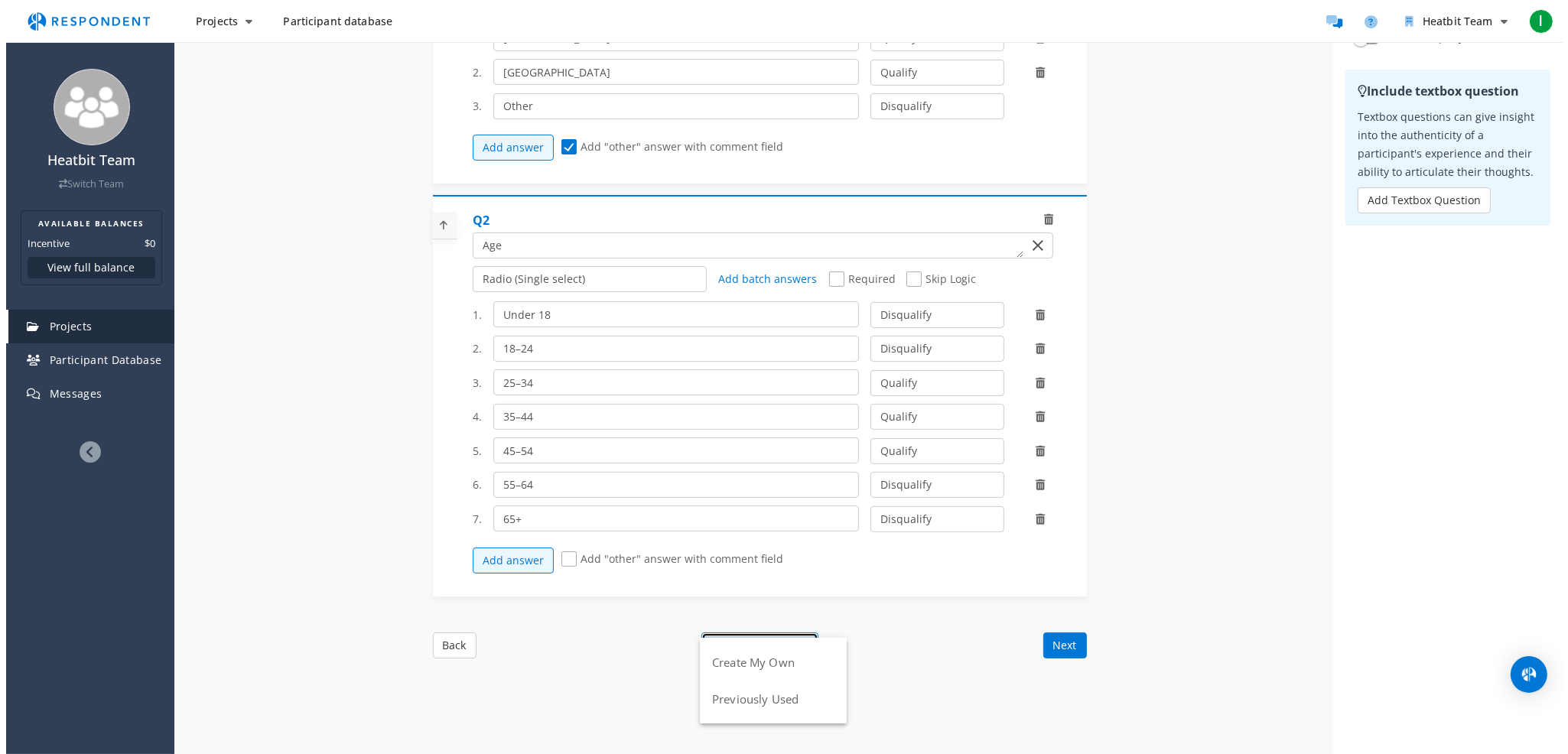
scroll to position [0, 0]
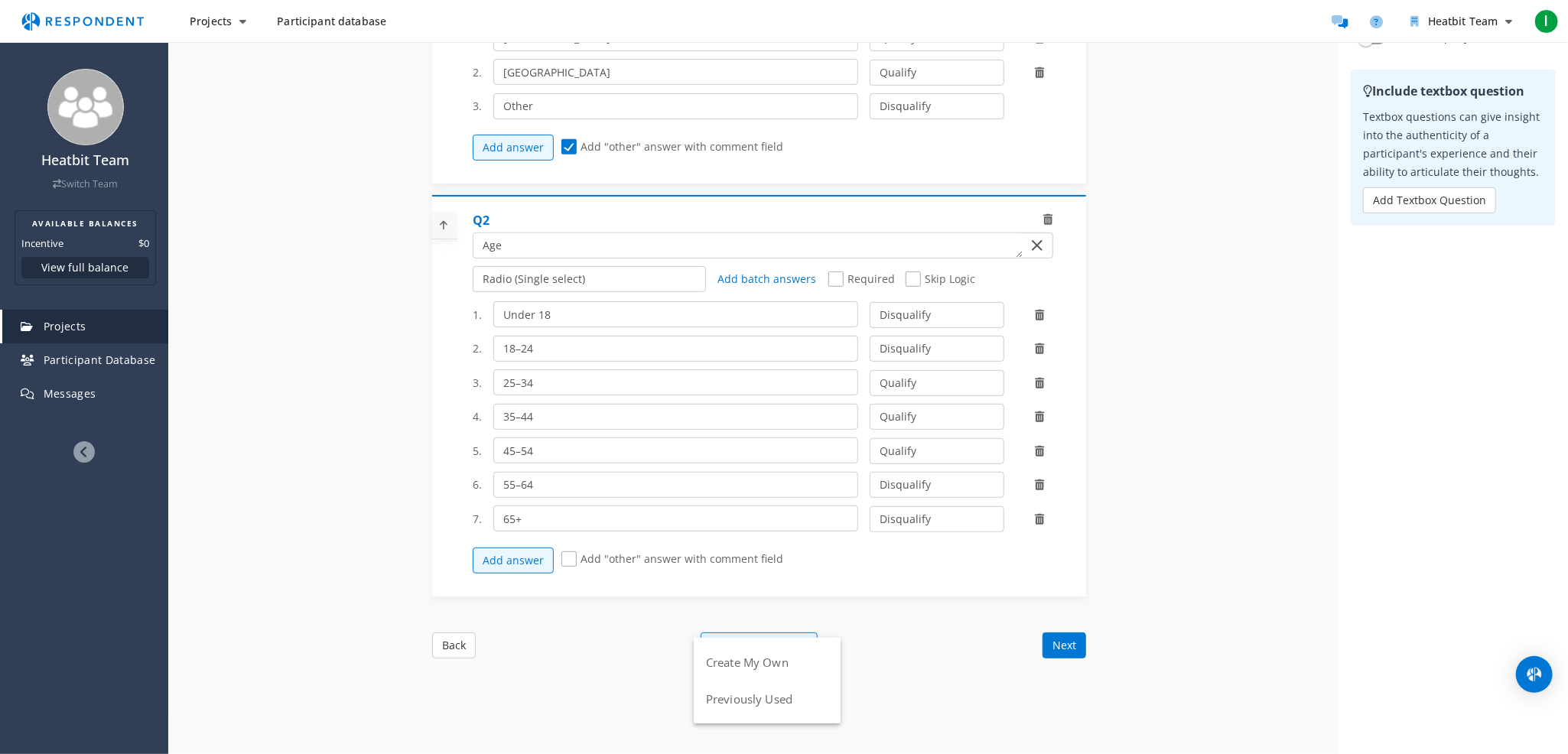
click at [944, 623] on md-backdrop at bounding box center [784, 492] width 1568 height 984
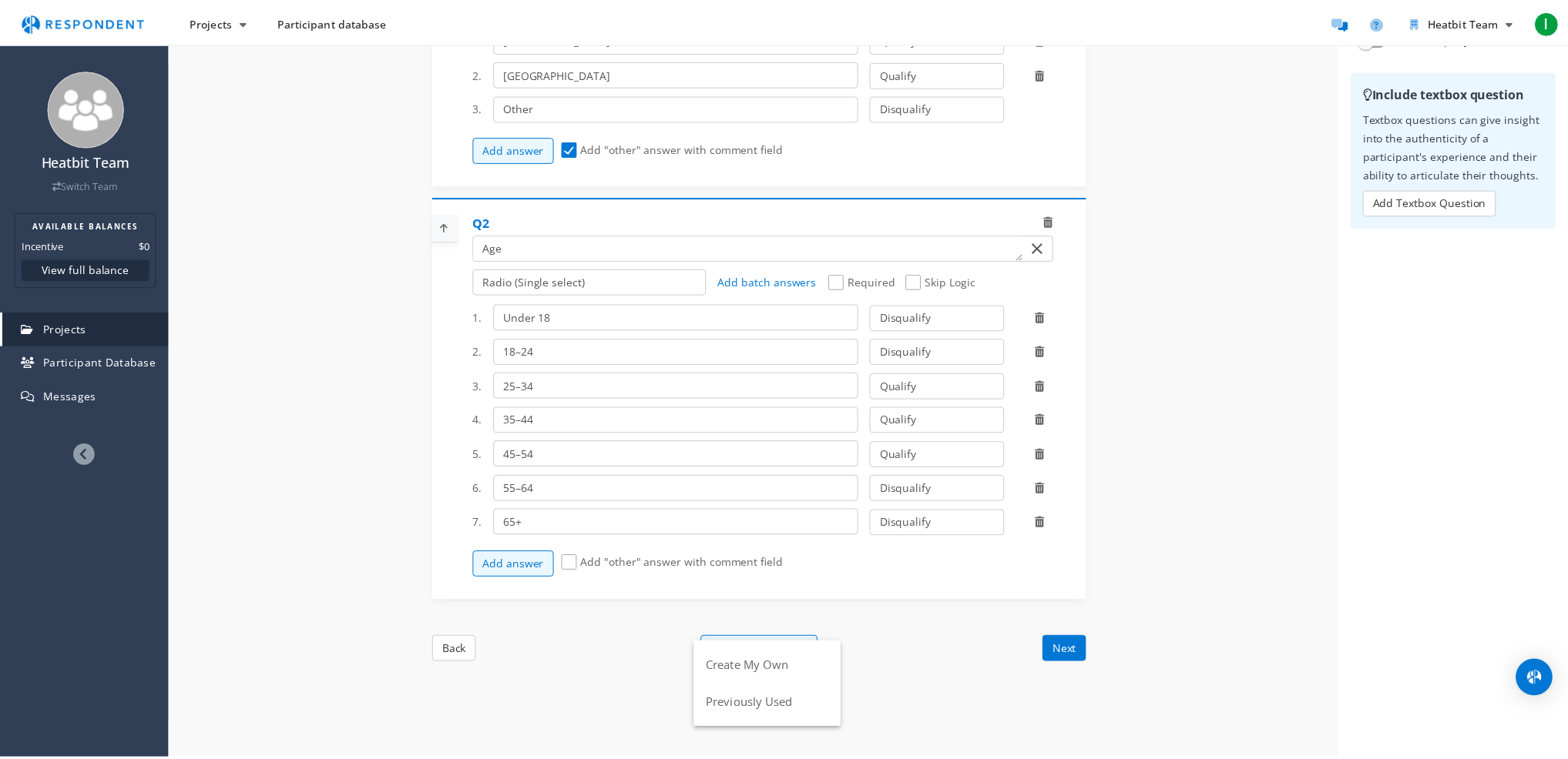
scroll to position [231, 0]
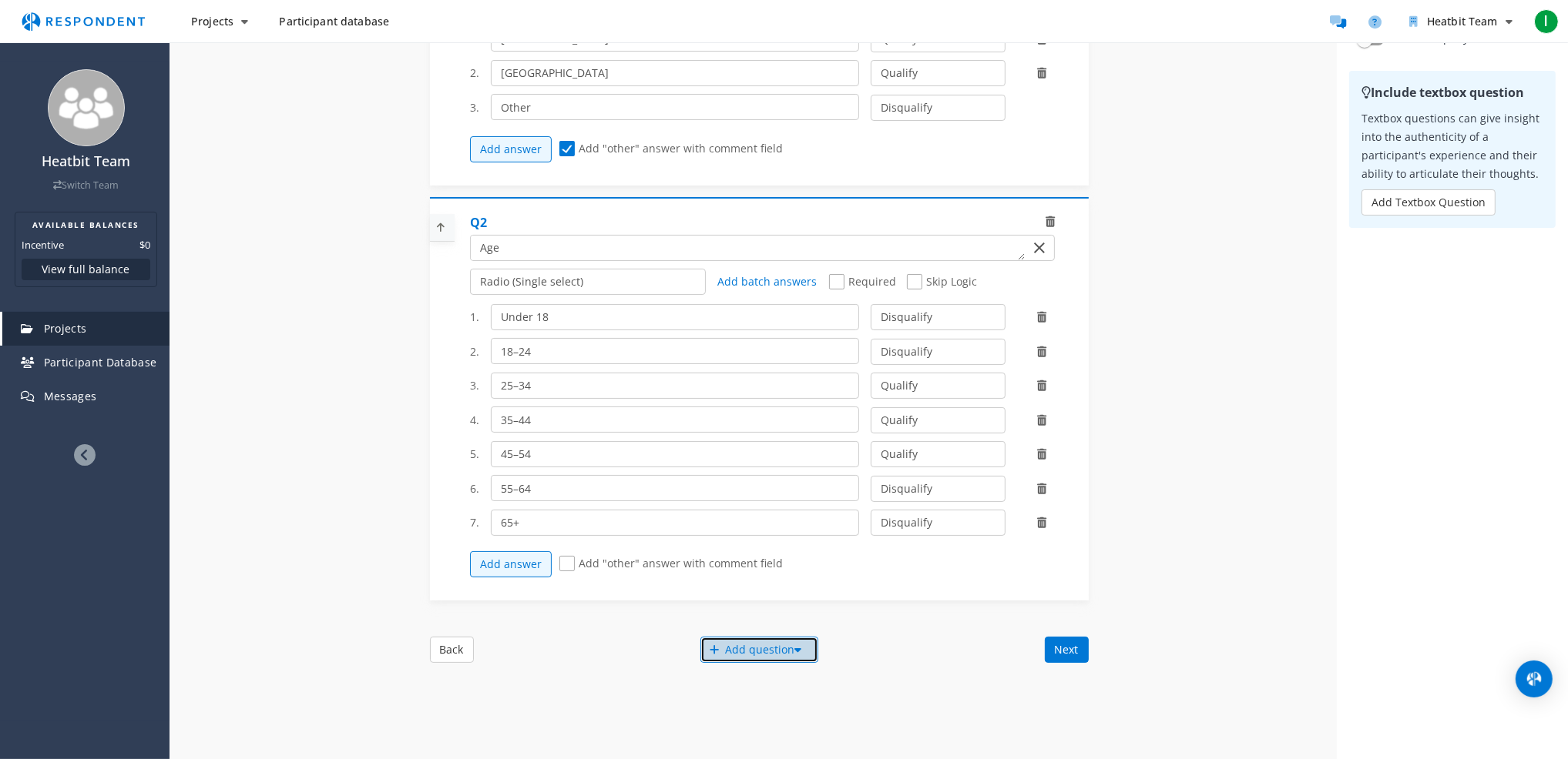
click at [716, 657] on div "Add question" at bounding box center [759, 650] width 118 height 26
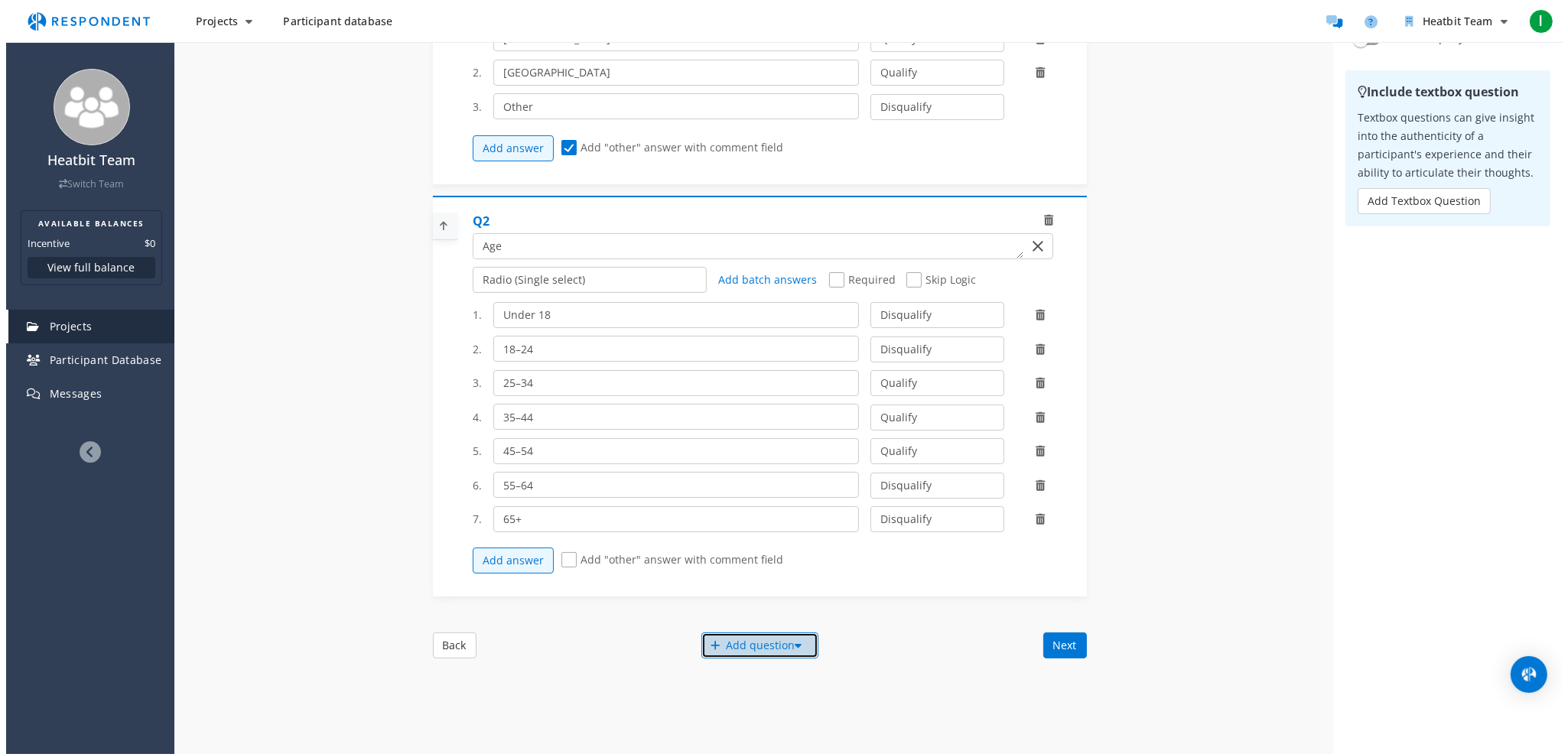
scroll to position [0, 0]
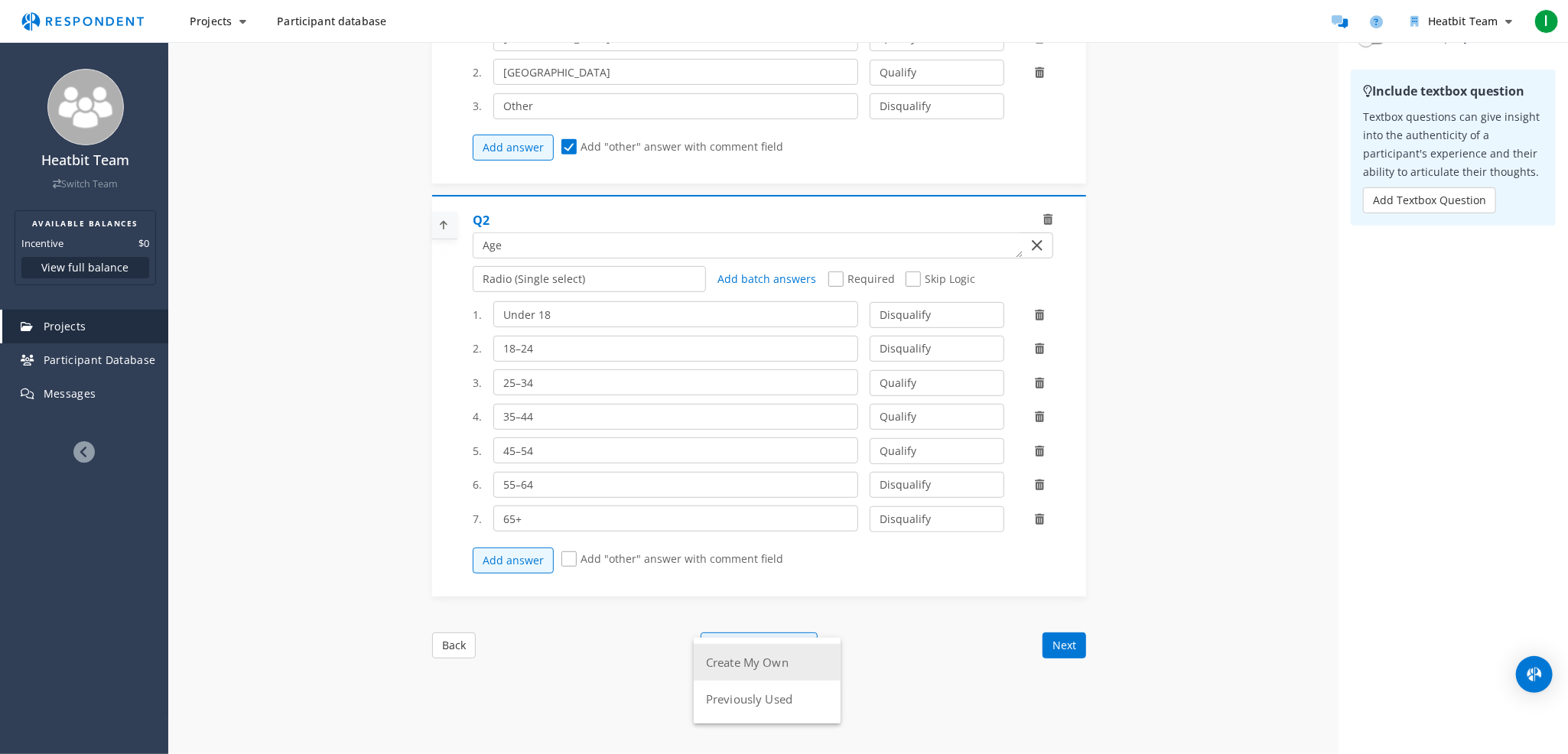
click at [780, 664] on button "Create My Own" at bounding box center [767, 663] width 147 height 37
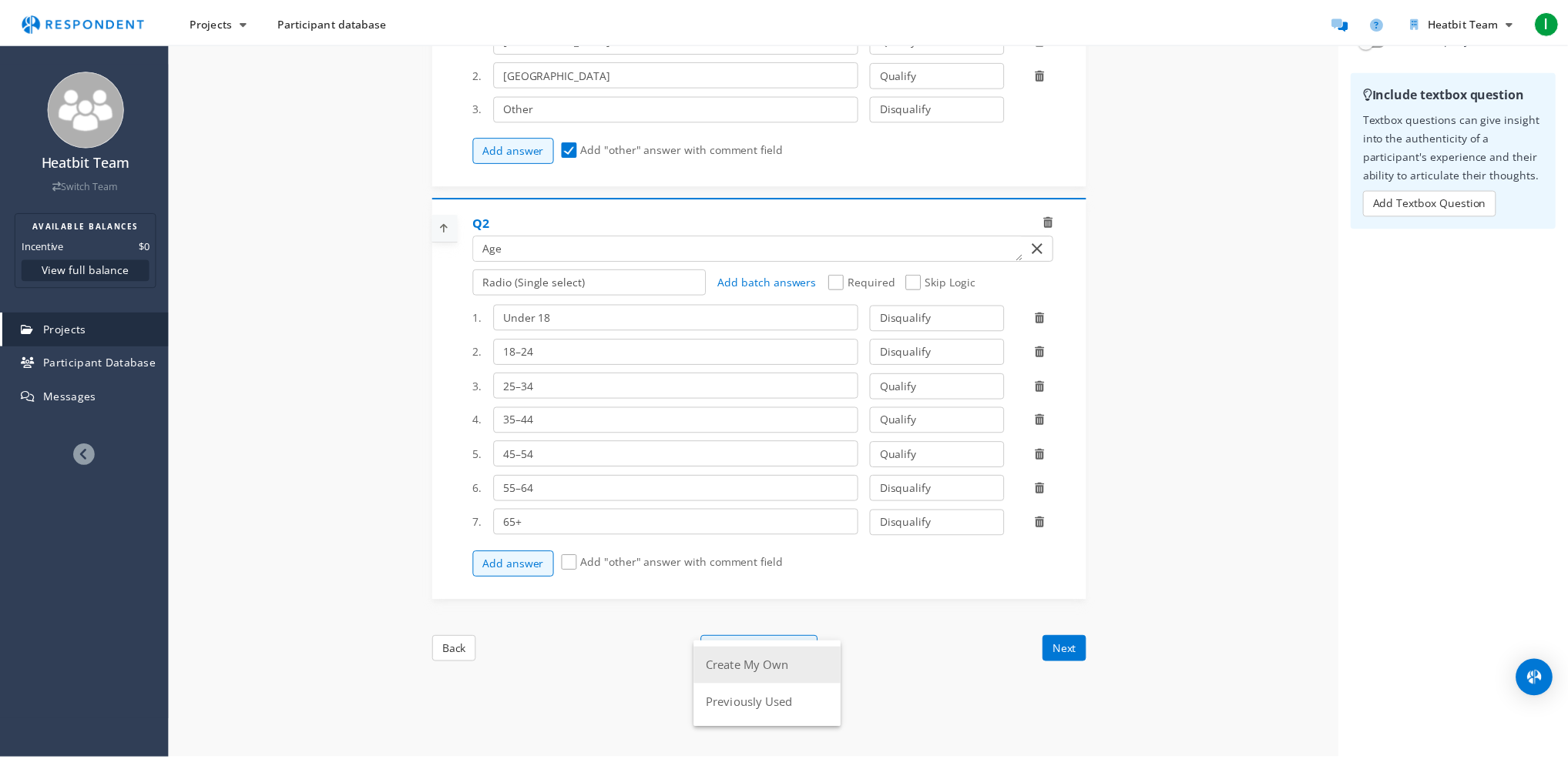
scroll to position [231, 0]
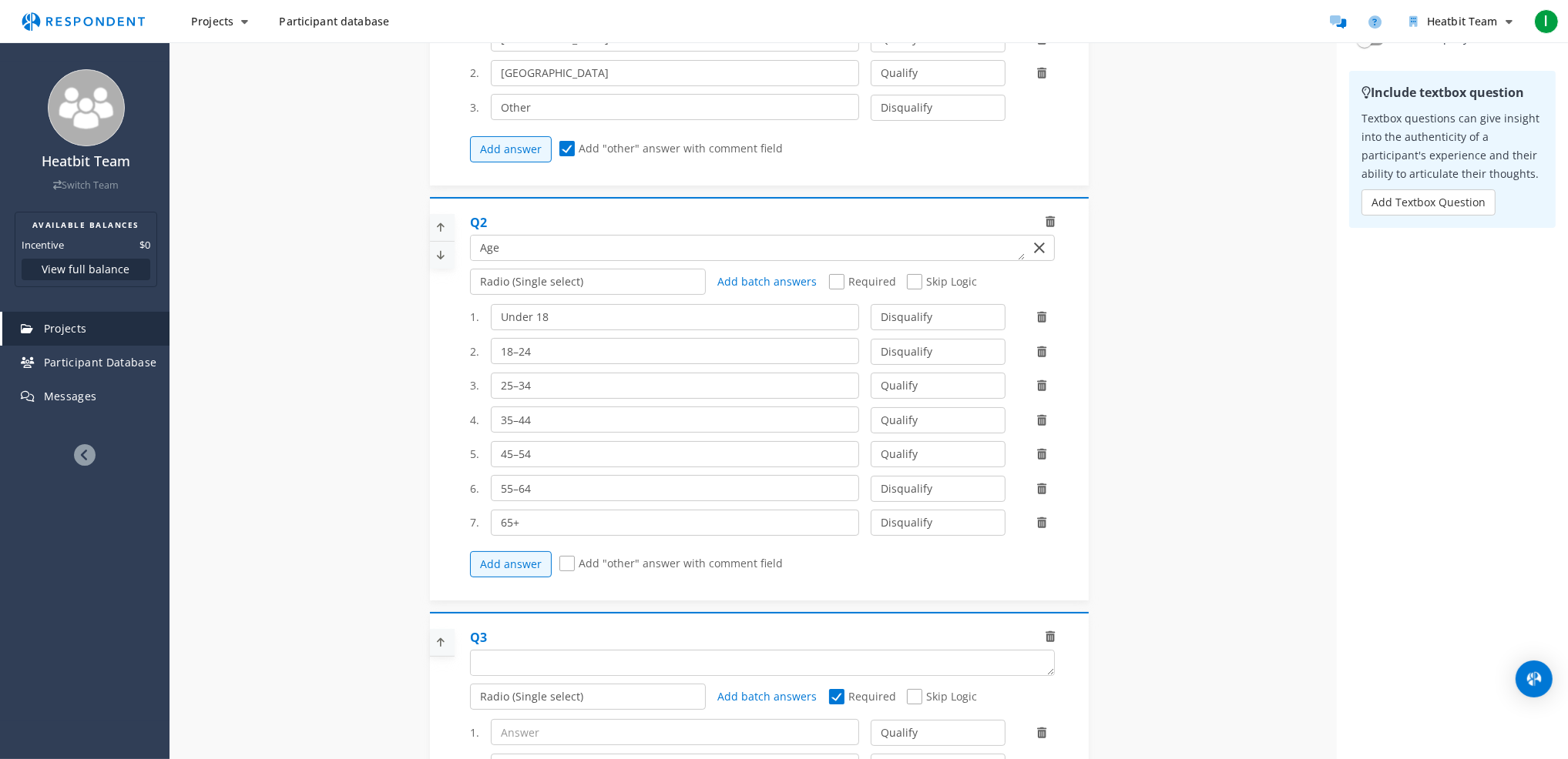
click at [593, 650] on div "Q3" at bounding box center [762, 639] width 585 height 21
click at [587, 676] on textarea "Which of the following categories best describes your firm's total assets under…" at bounding box center [762, 663] width 583 height 25
paste textarea "Are you comfortable joining a 30-minute video call on Google Meet?"
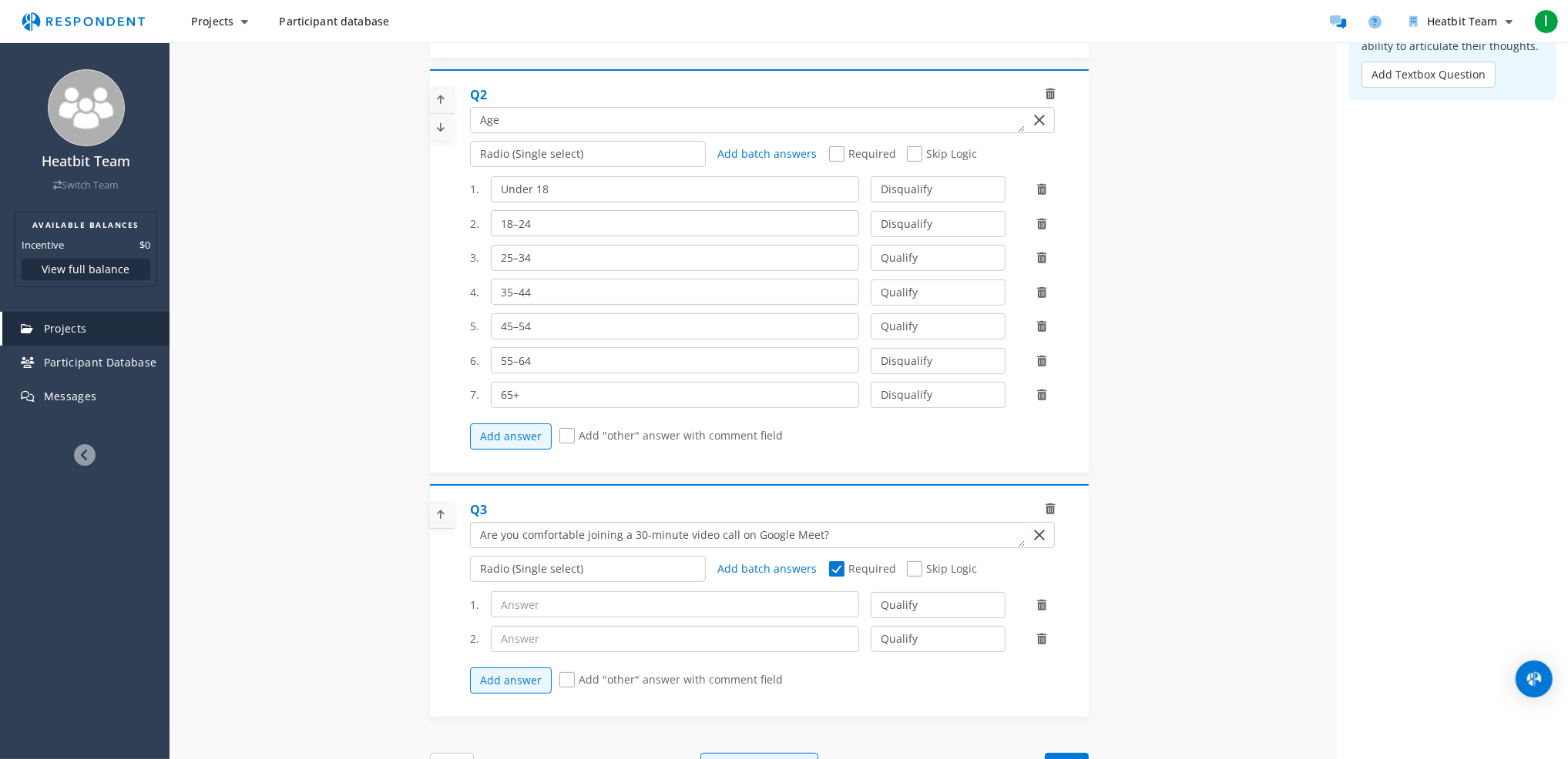
scroll to position [386, 0]
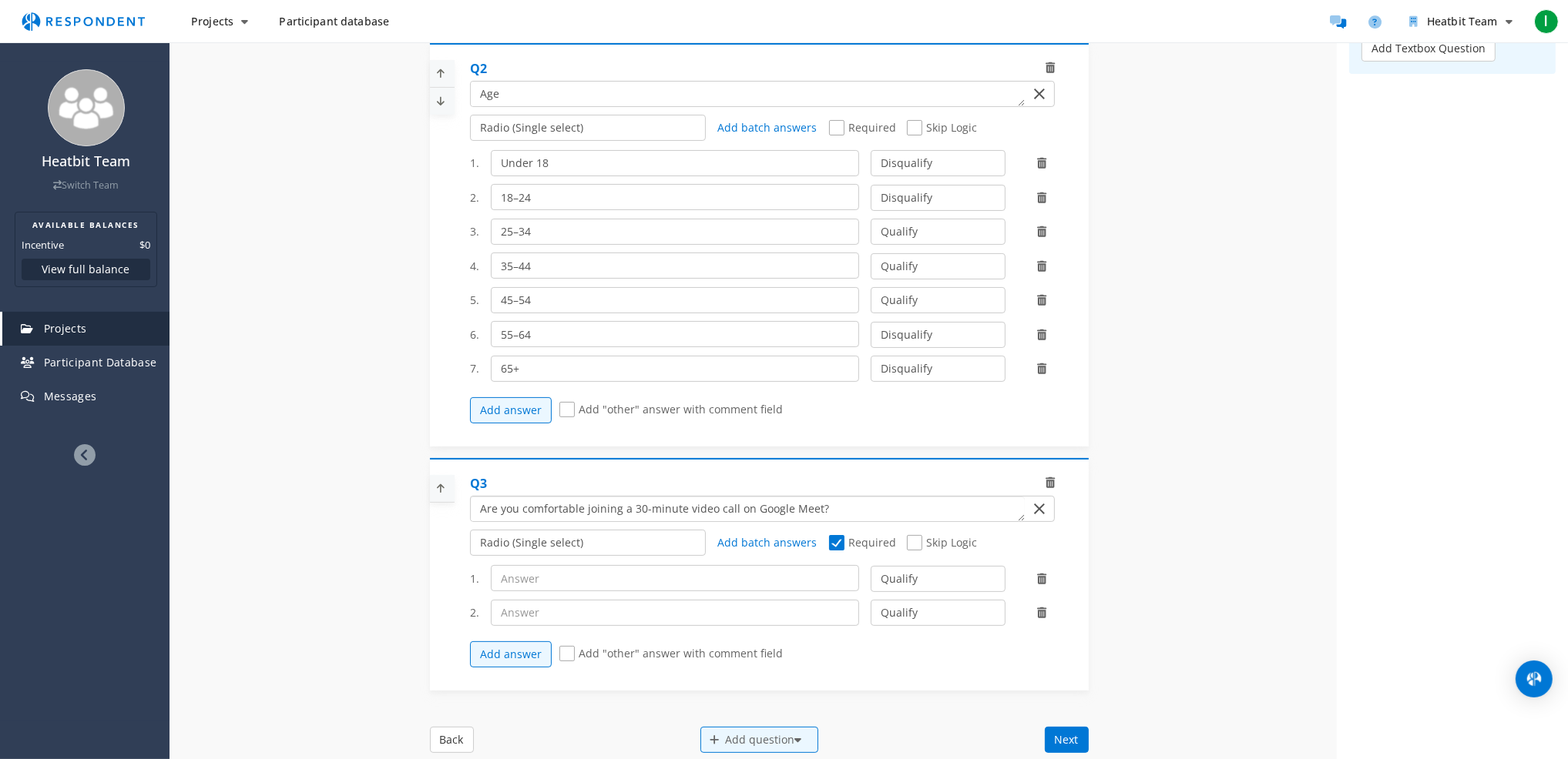
type textarea "Are you comfortable joining a 30-minute video call on Google Meet?"
click at [555, 591] on input "text" at bounding box center [674, 579] width 368 height 26
click at [559, 592] on input "text" at bounding box center [674, 579] width 368 height 26
type input "Yes"
type input "No"
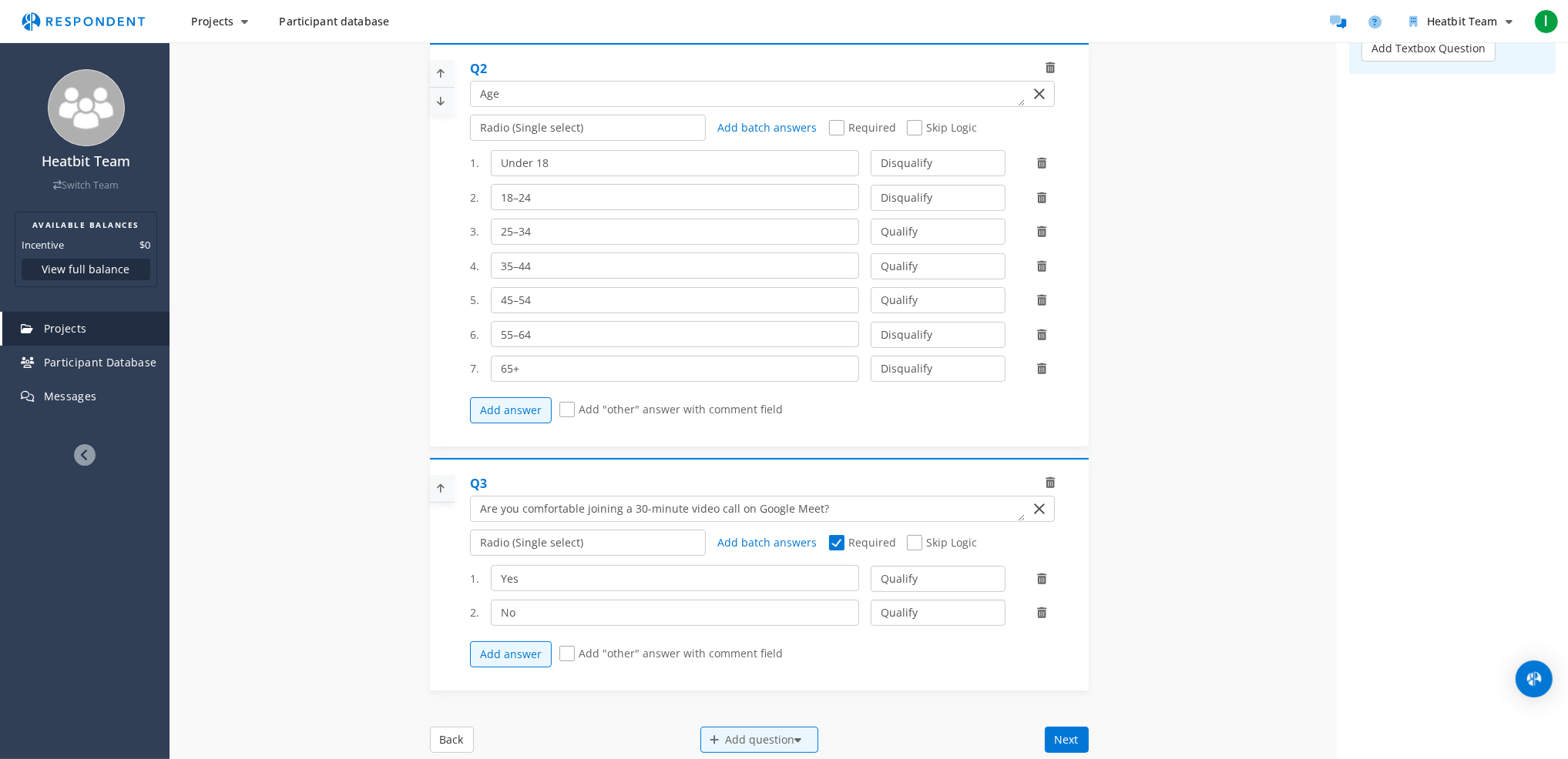
click at [954, 619] on select "Qualify Disqualify" at bounding box center [938, 613] width 135 height 26
select select "number:2"
click at [870, 611] on select "Qualify Disqualify" at bounding box center [938, 613] width 135 height 26
click at [735, 743] on div "Add question" at bounding box center [759, 740] width 118 height 26
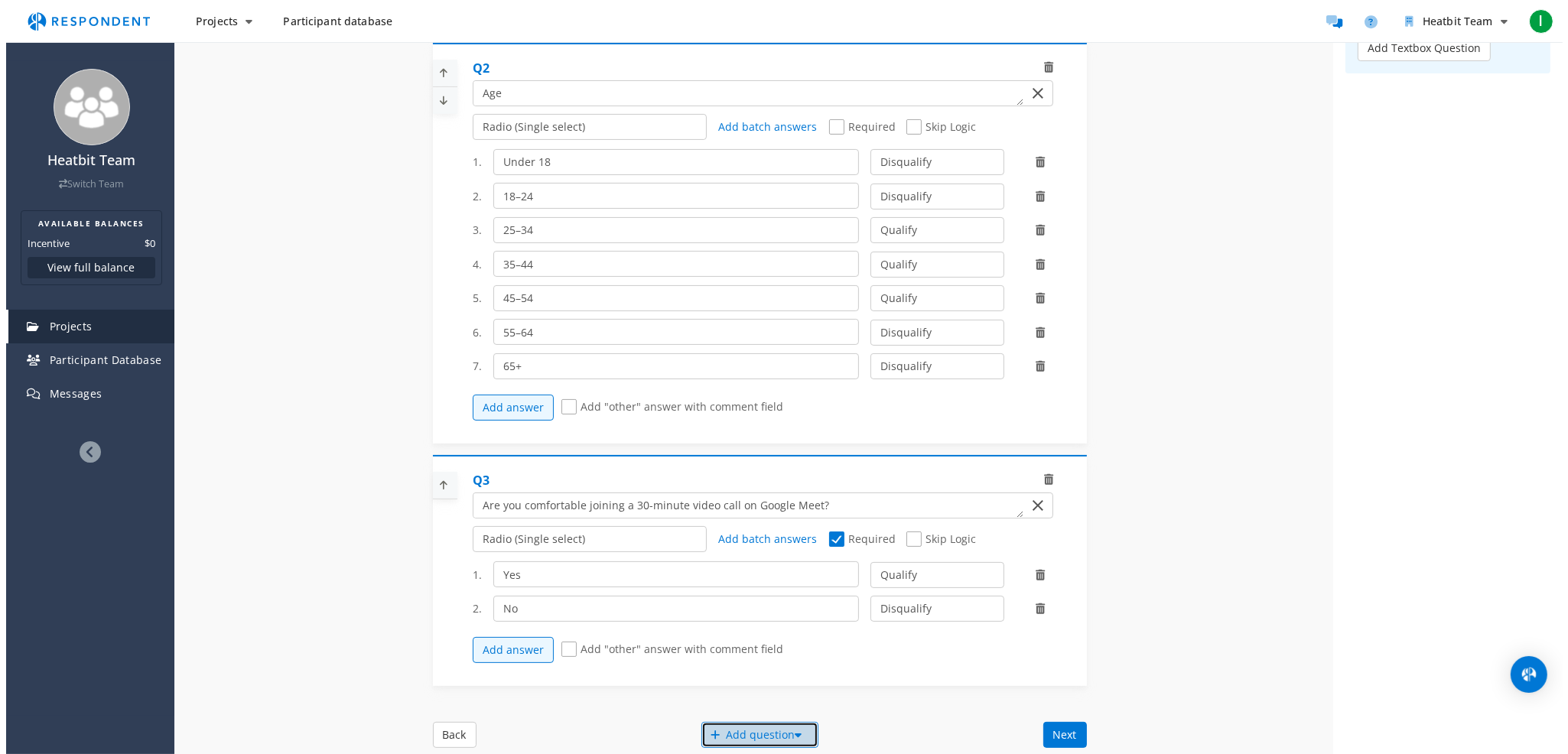
scroll to position [0, 0]
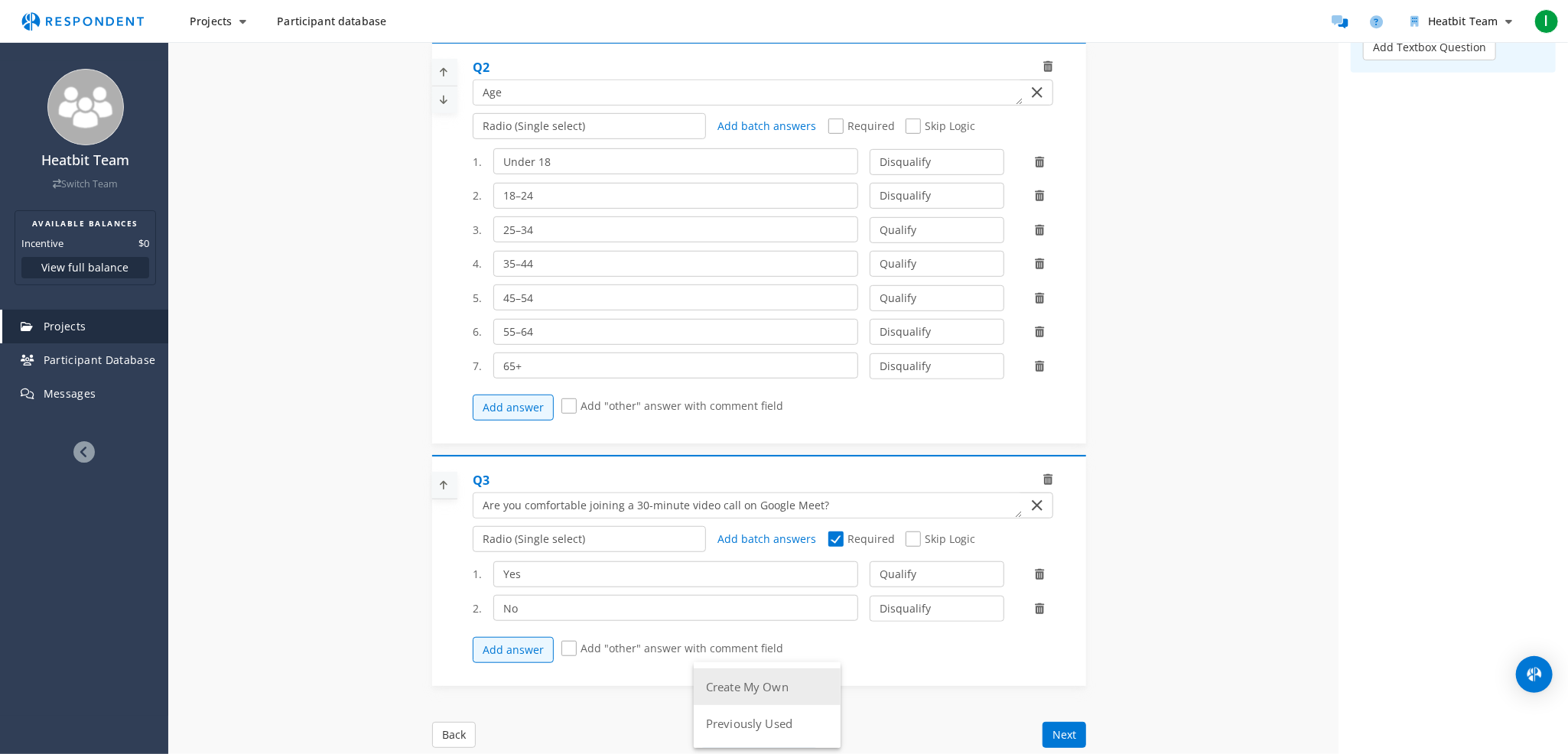
click at [761, 681] on button "Create My Own" at bounding box center [767, 687] width 147 height 37
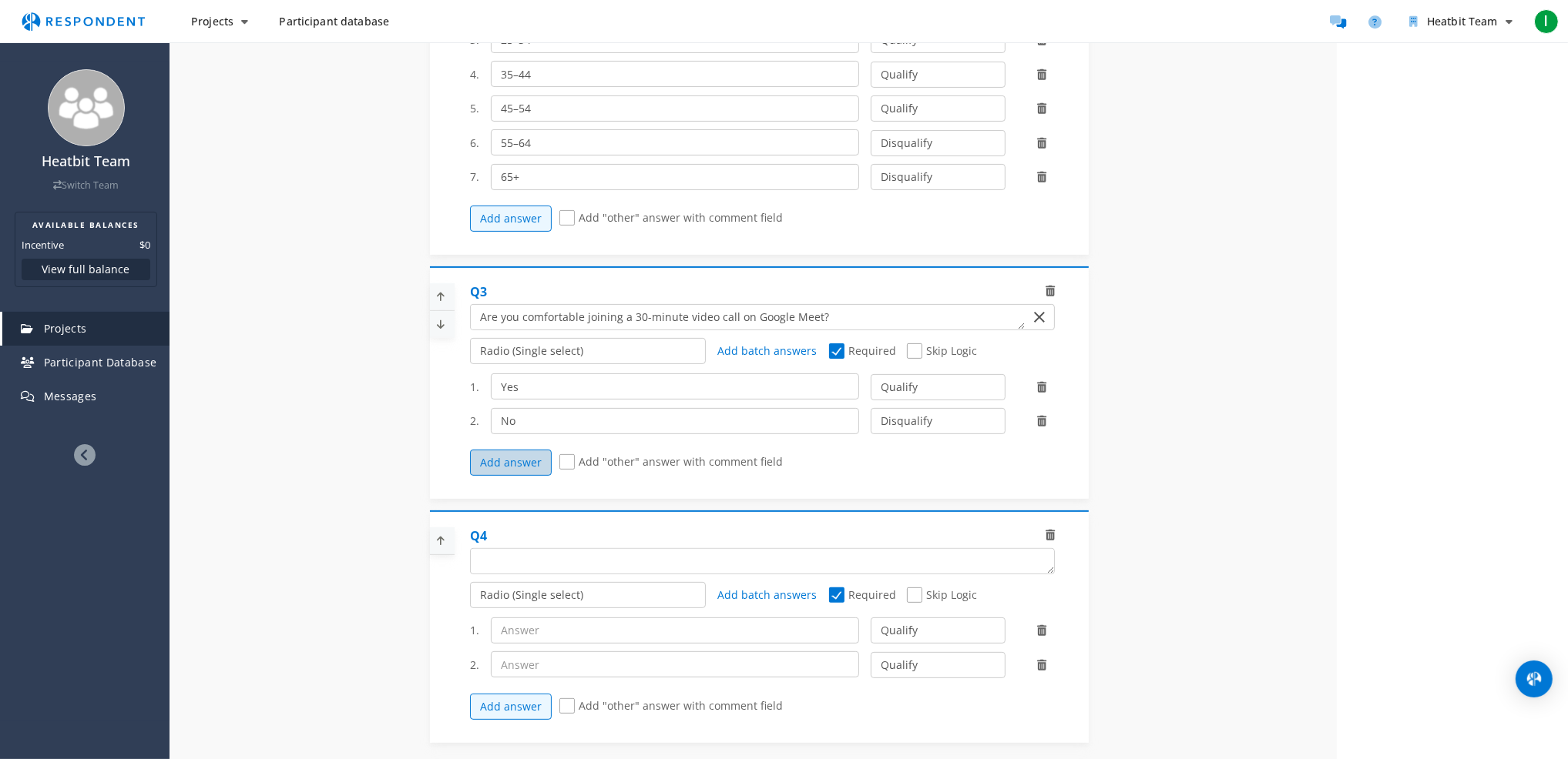
scroll to position [617, 0]
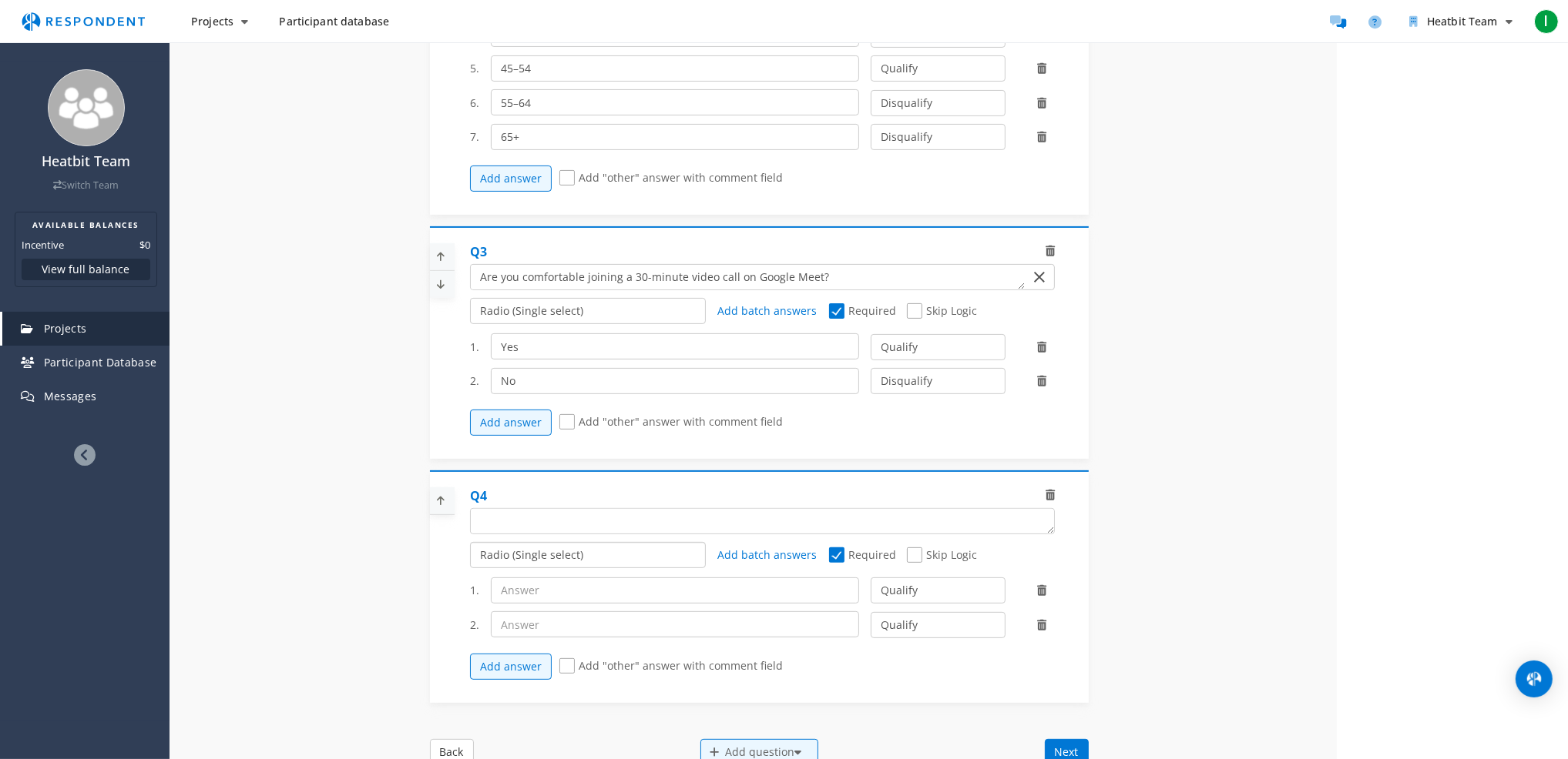
click at [590, 565] on select "Radio (Single select) Checkbox (Multi select) Multi-line text box Single-line t…" at bounding box center [587, 555] width 235 height 26
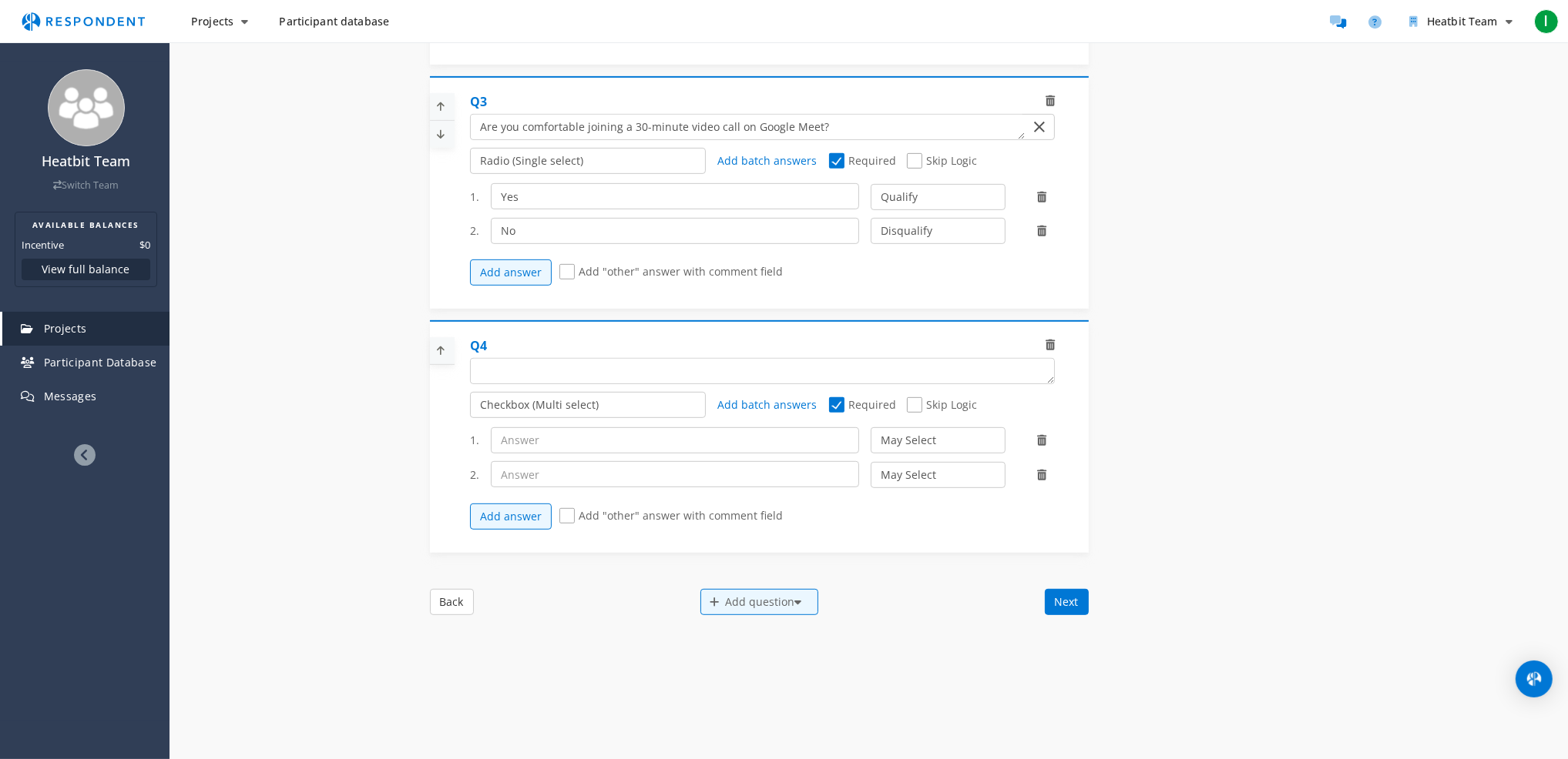
scroll to position [902, 0]
click at [843, 135] on textarea "Which of the following categories best describes your firm's total assets under…" at bounding box center [747, 123] width 553 height 25
paste textarea "This call will be recorded"
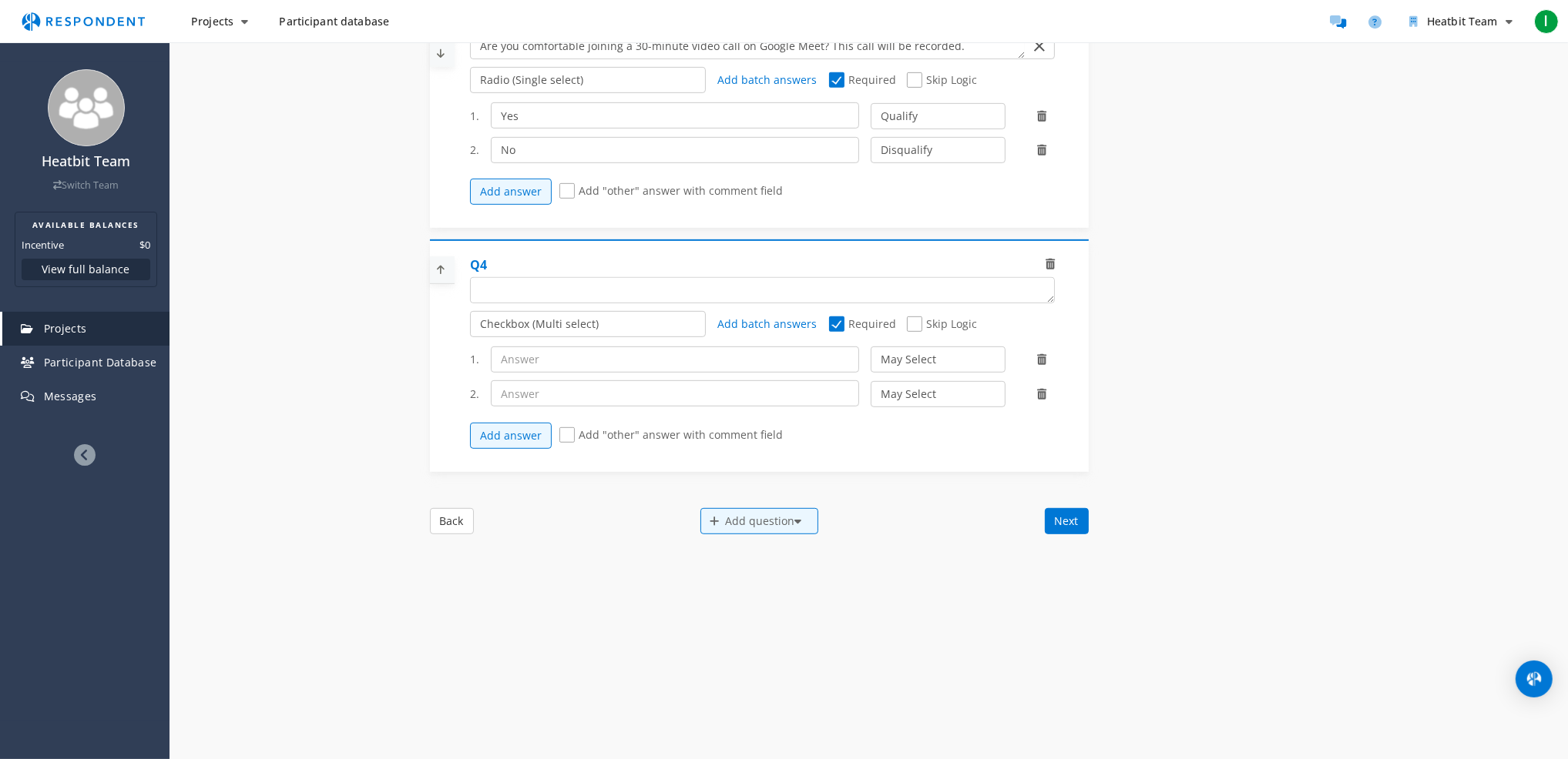
scroll to position [980, 0]
type textarea "Are you comfortable joining a 30-minute video call on Google Meet? This call wi…"
click at [592, 299] on textarea "Which of the following categories best describes your firm's total assets under…" at bounding box center [762, 289] width 583 height 25
paste textarea "Which of the following can you use for the session?"
type textarea "Which of the following can you use for the session?"
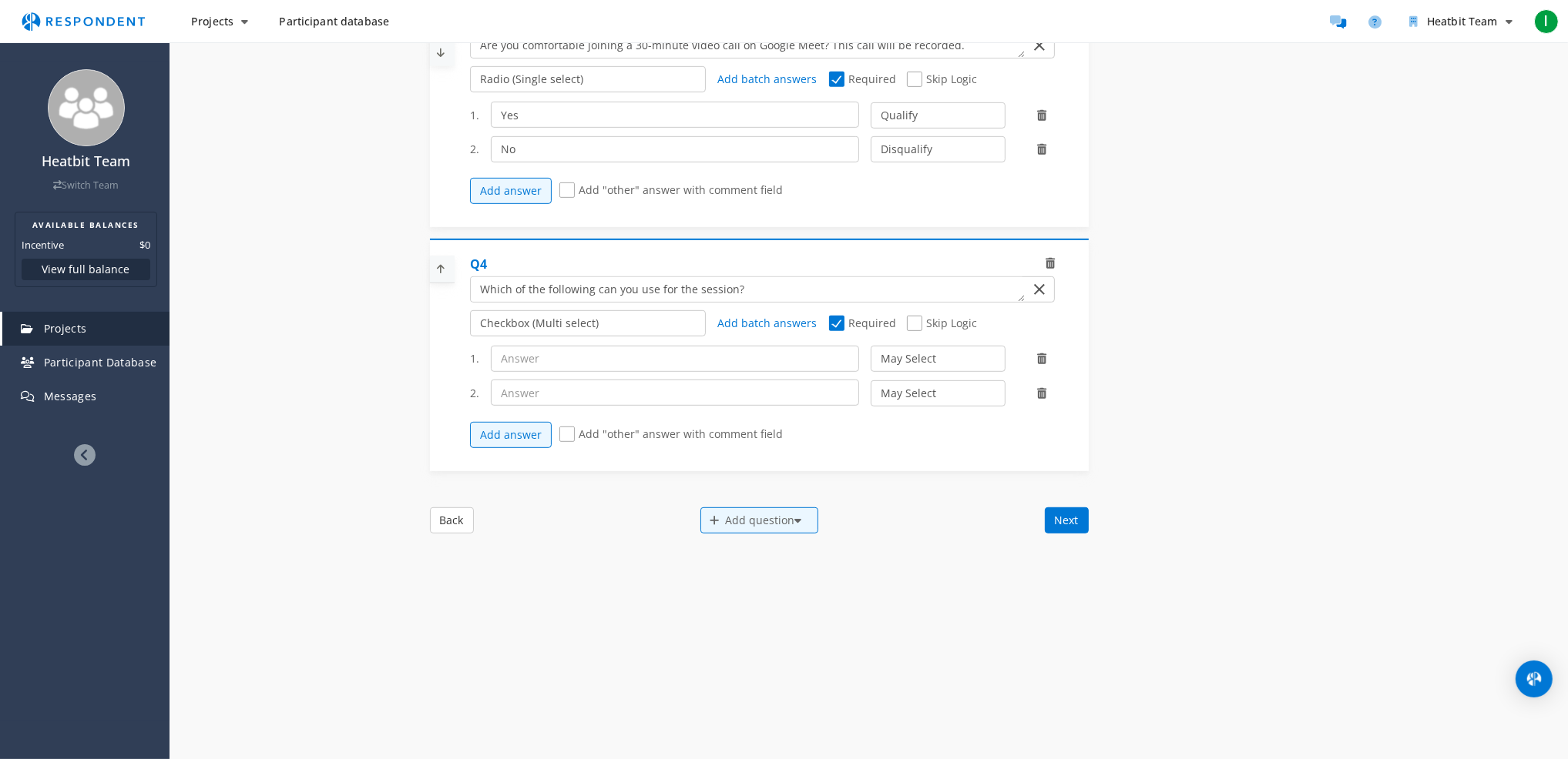
click at [533, 358] on div "1. May Select Must Select Disqualify 2. May Select Must Select Disqualify Add a…" at bounding box center [768, 396] width 596 height 118
click at [536, 363] on input "text" at bounding box center [674, 359] width 368 height 26
click at [545, 371] on input "text" at bounding box center [674, 359] width 368 height 26
paste input "A laptop/desktop with a microphone and webcam"
type input "A laptop/desktop with a microphone and webcam"
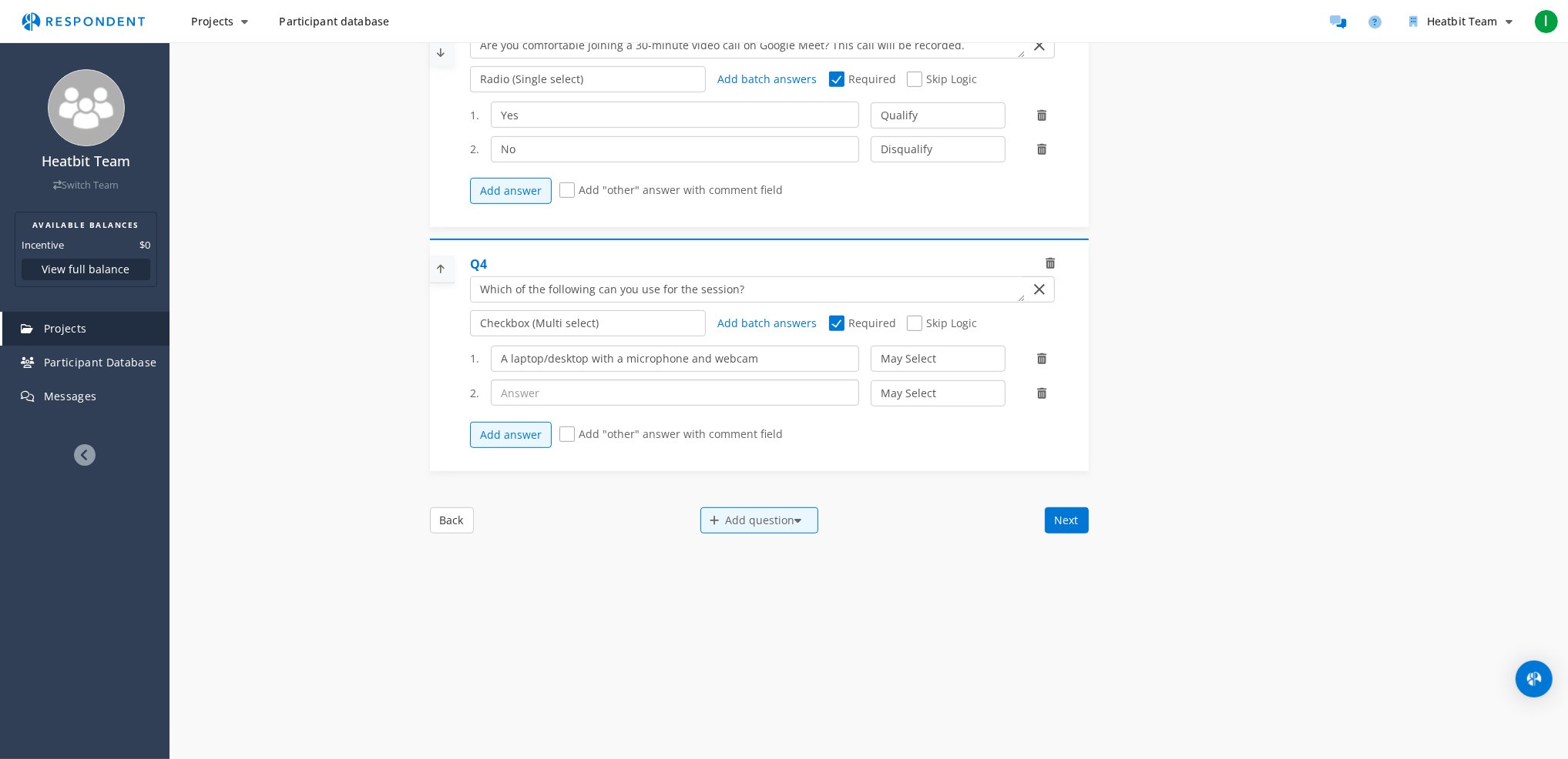
click at [536, 397] on input "text" at bounding box center [674, 393] width 368 height 26
paste input "A stable internet connection"
type input "A stable internet connection"
click at [520, 448] on button "Add answer" at bounding box center [511, 435] width 82 height 26
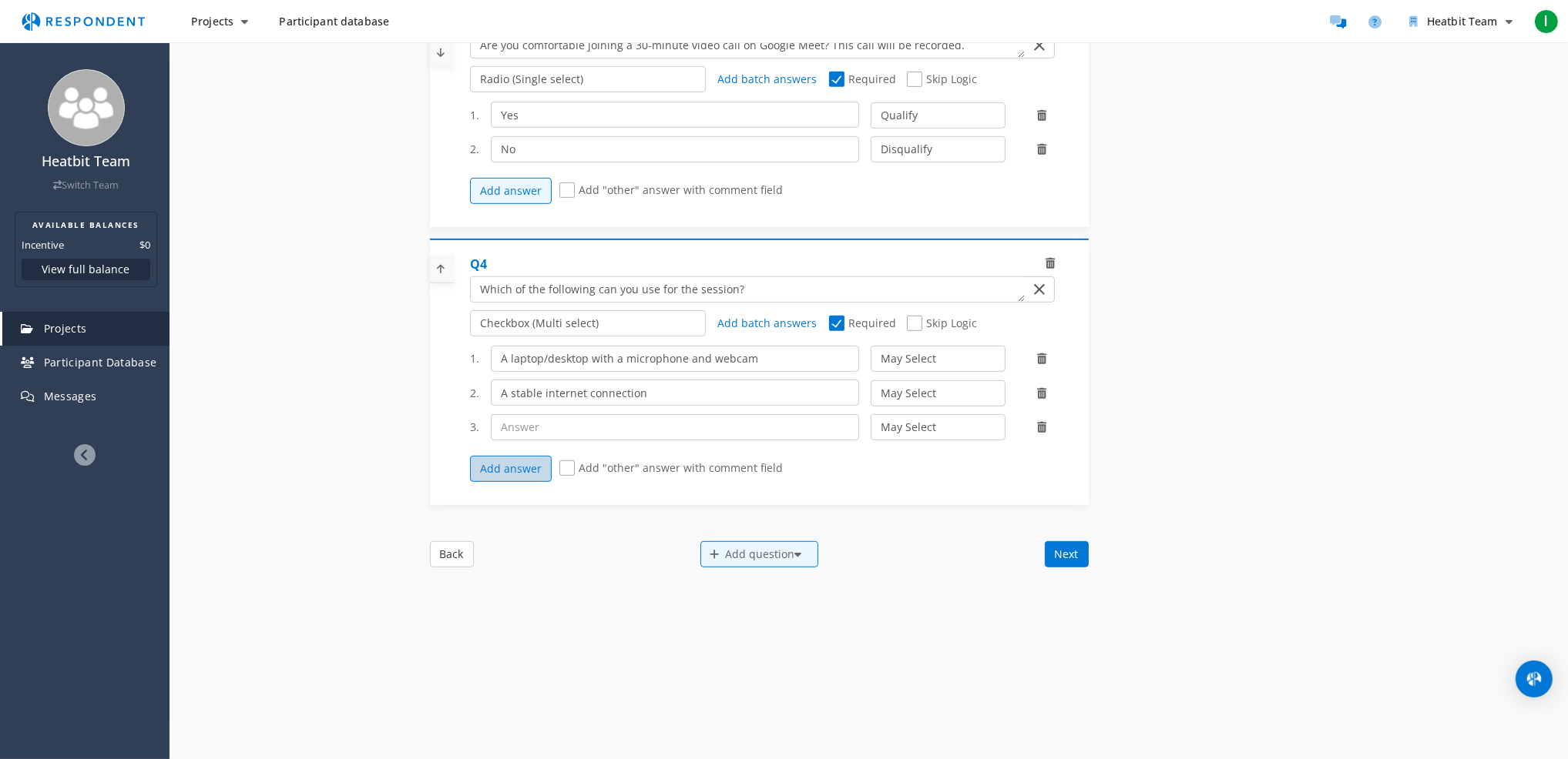
click at [497, 482] on button "Add answer" at bounding box center [511, 469] width 82 height 26
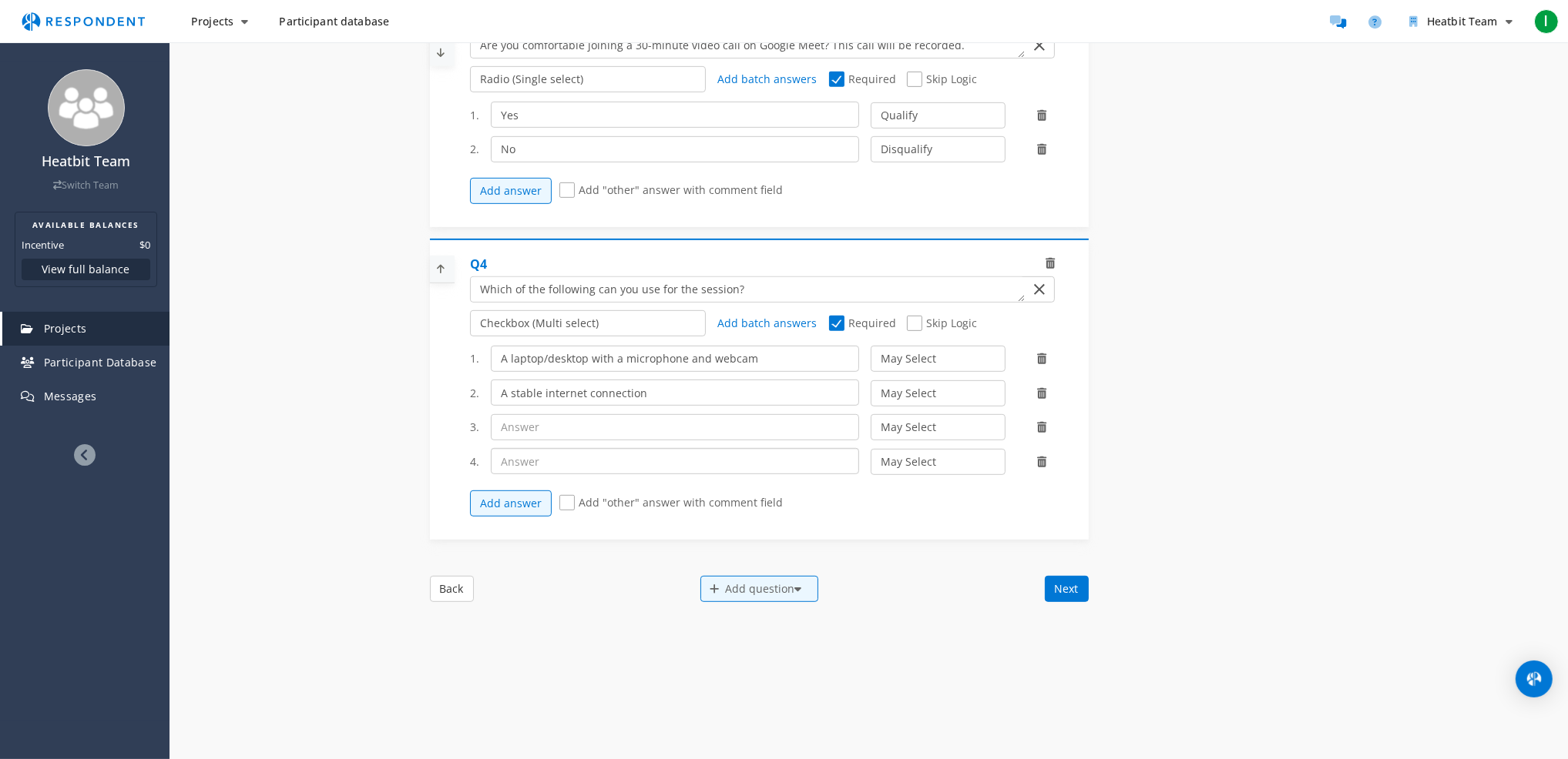
click at [669, 474] on input "text" at bounding box center [674, 461] width 368 height 26
paste input "I only have a mobile phone"
type input "I only have a mobile phone"
click at [894, 469] on select "May Select Must Select Disqualify" at bounding box center [938, 462] width 135 height 26
select select "number:3"
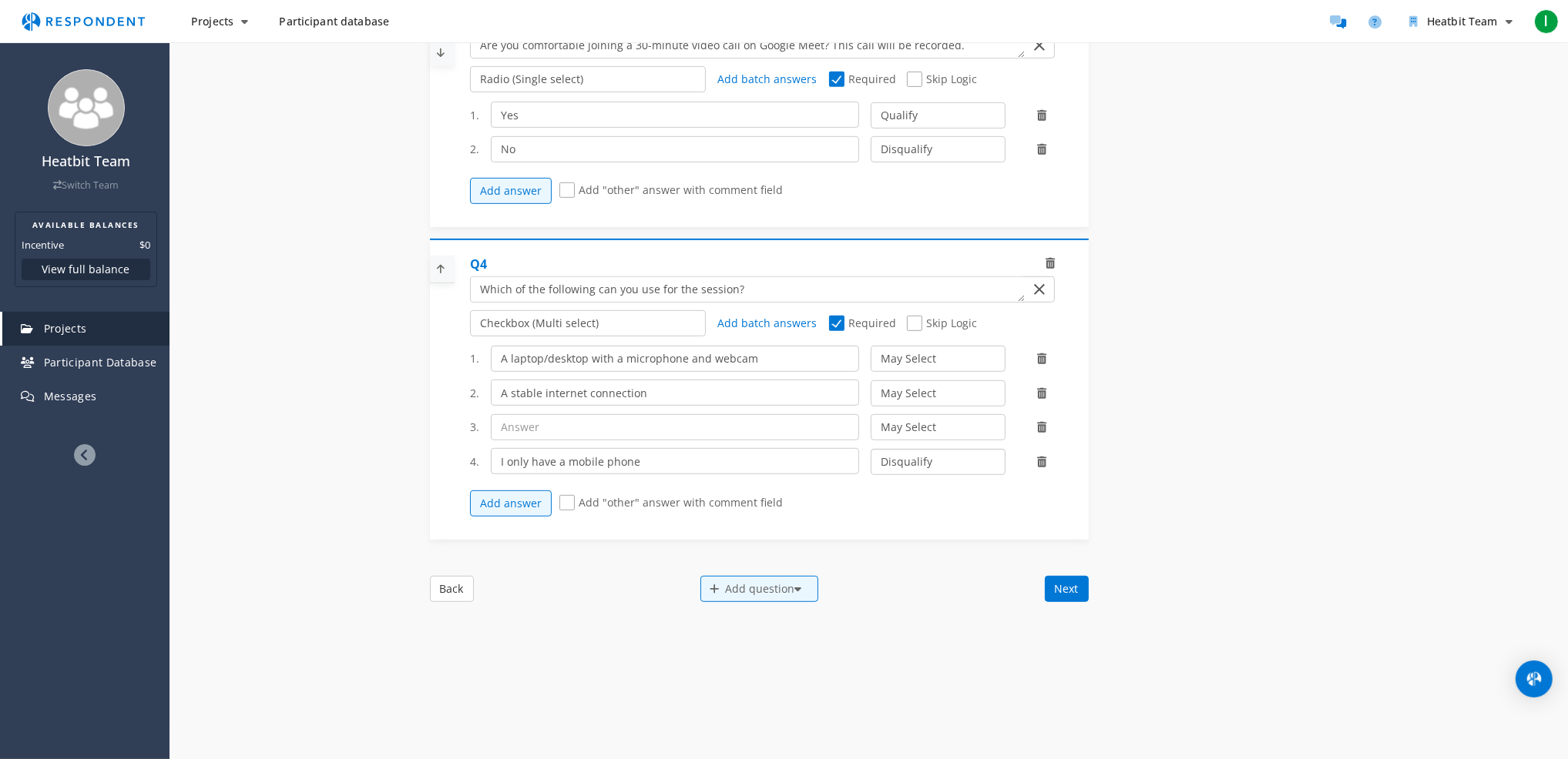
click at [870, 459] on select "May Select Must Select Disqualify" at bounding box center [938, 462] width 135 height 26
click at [555, 440] on input "text" at bounding box center [674, 427] width 368 height 26
paste input "I can share my screen if asked"
type input "I can share my screen if asked"
click at [508, 517] on button "Add answer" at bounding box center [511, 504] width 82 height 26
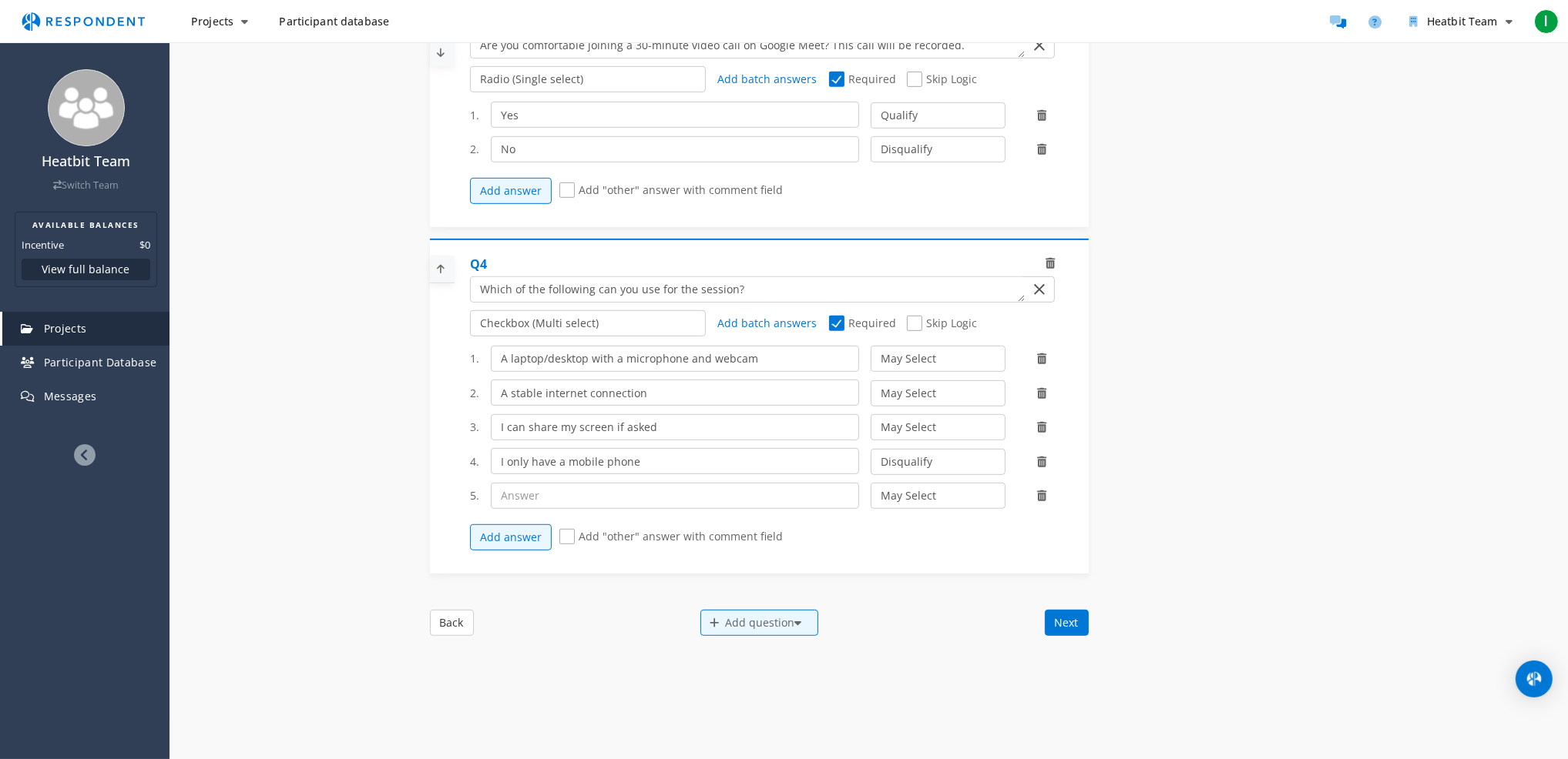
click at [1039, 501] on icon at bounding box center [1042, 496] width 9 height 11
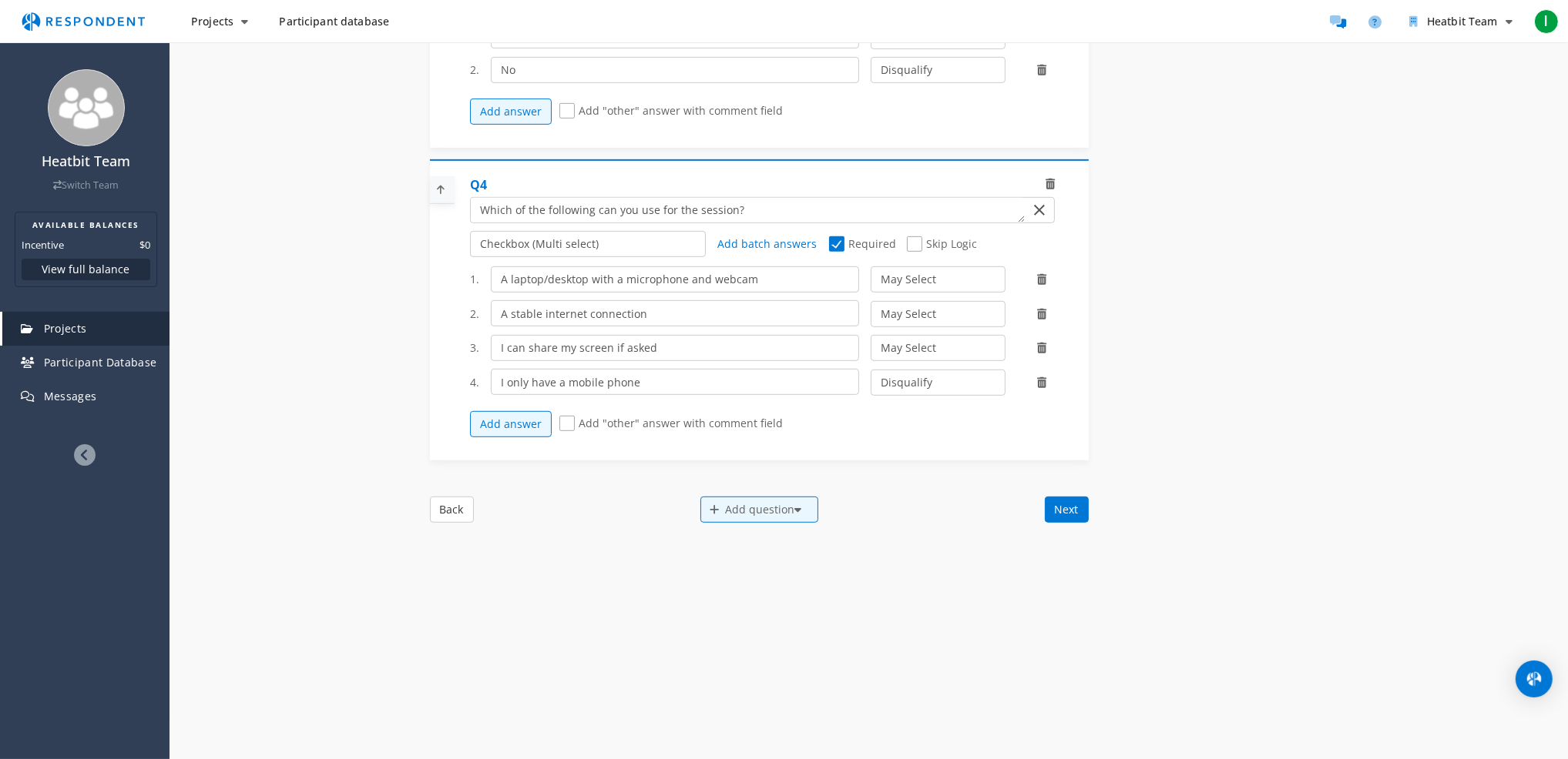
scroll to position [1069, 0]
click at [749, 509] on div "Add question" at bounding box center [759, 510] width 118 height 26
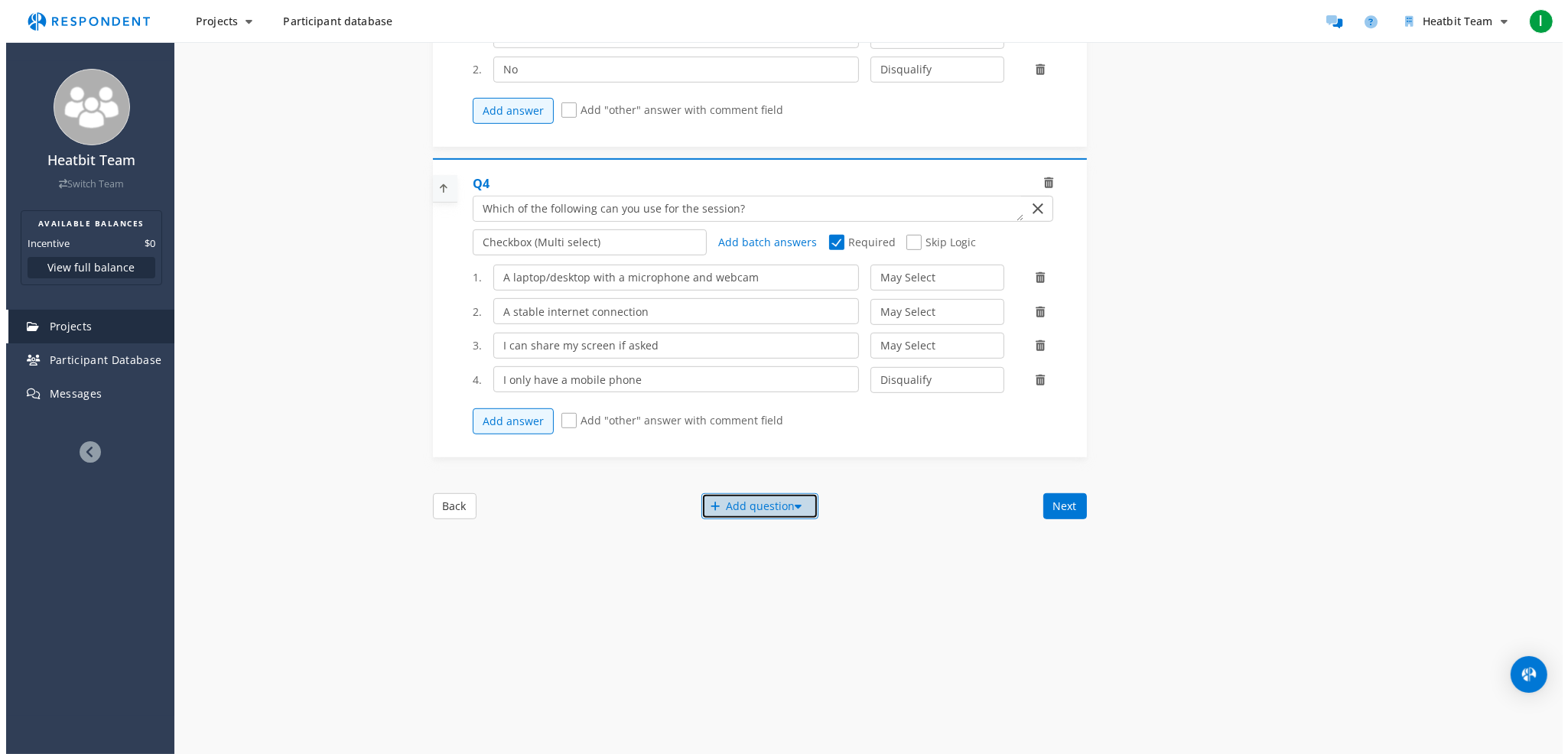
scroll to position [0, 0]
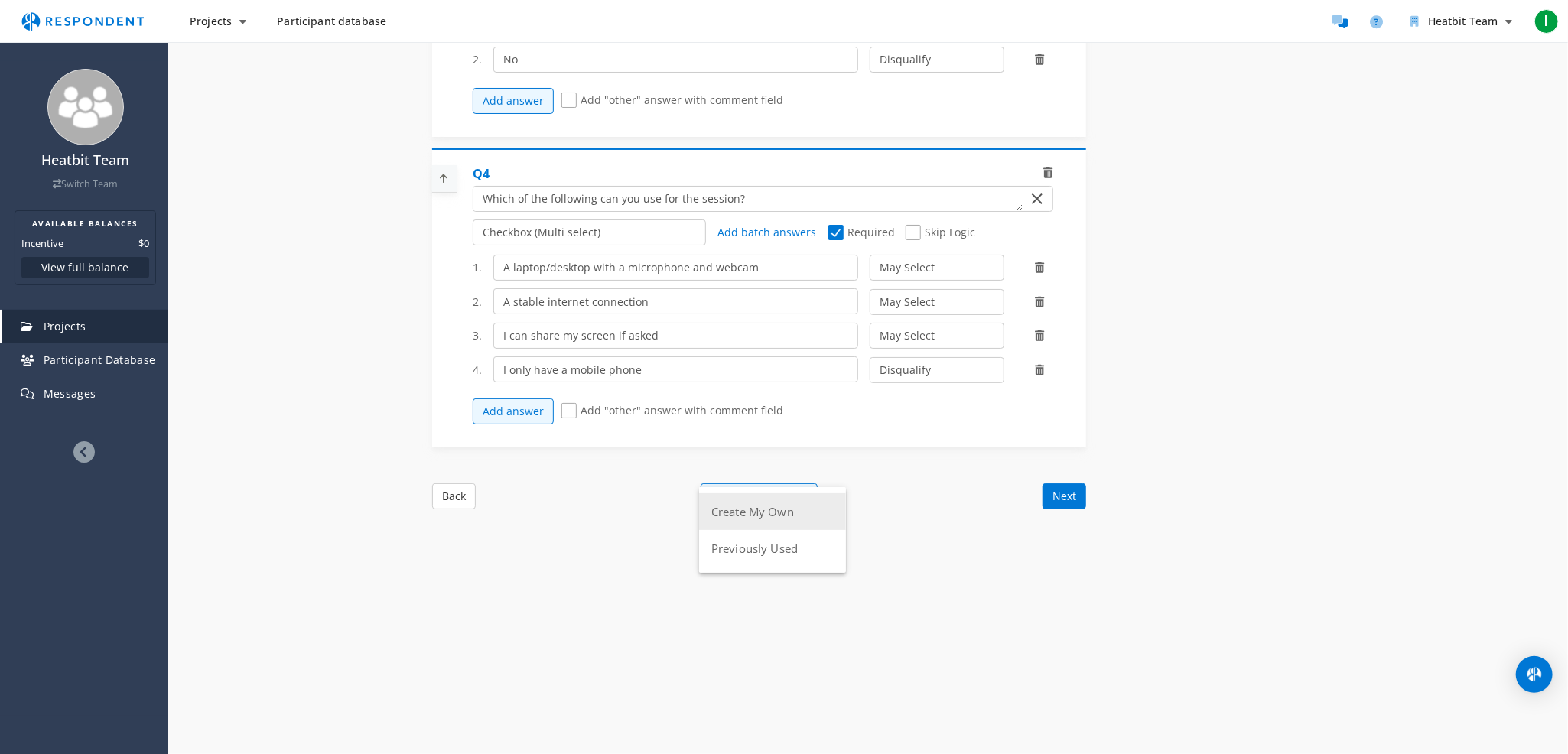
click at [761, 513] on button "Create My Own" at bounding box center [772, 512] width 147 height 37
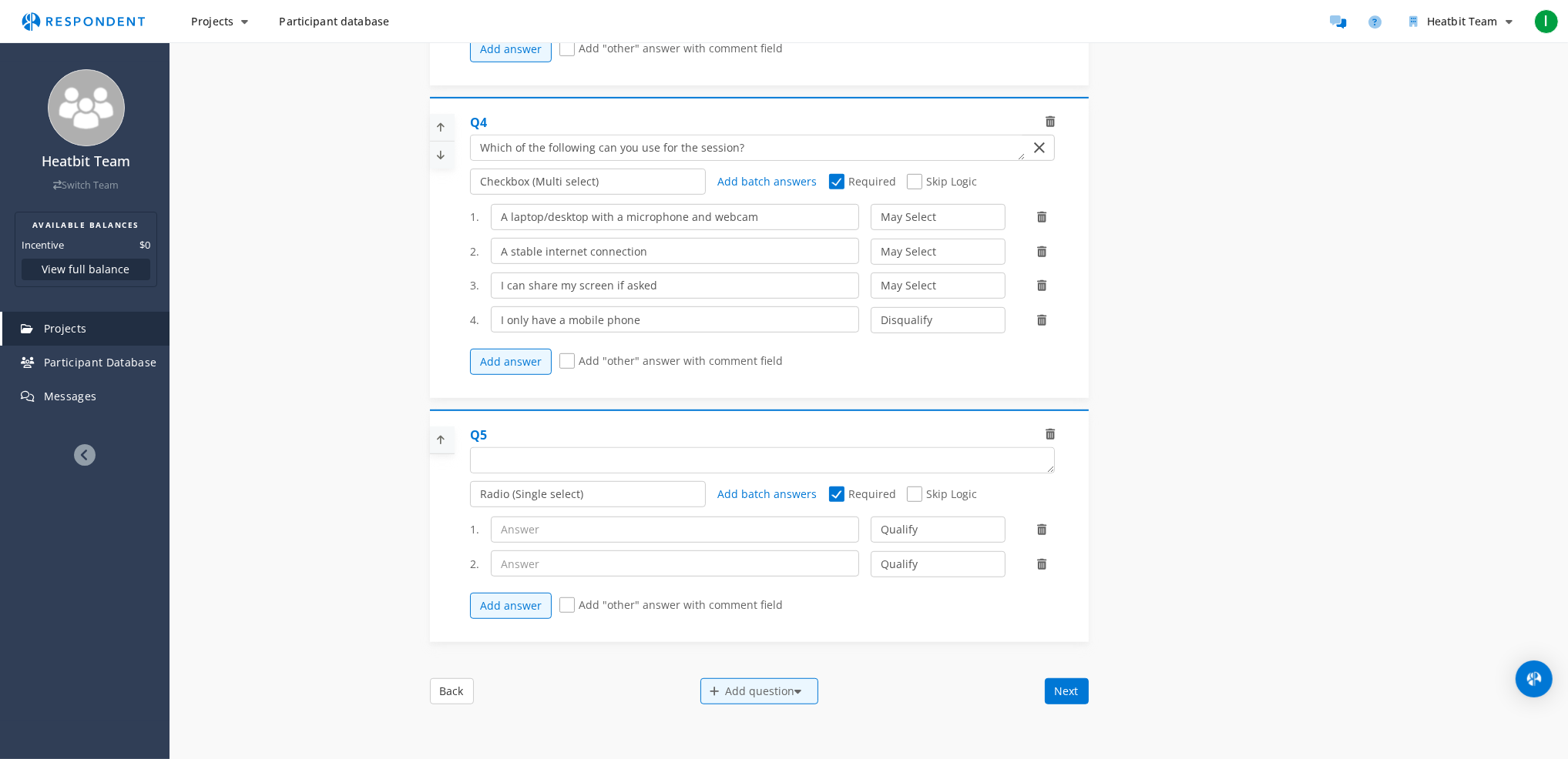
scroll to position [1300, 0]
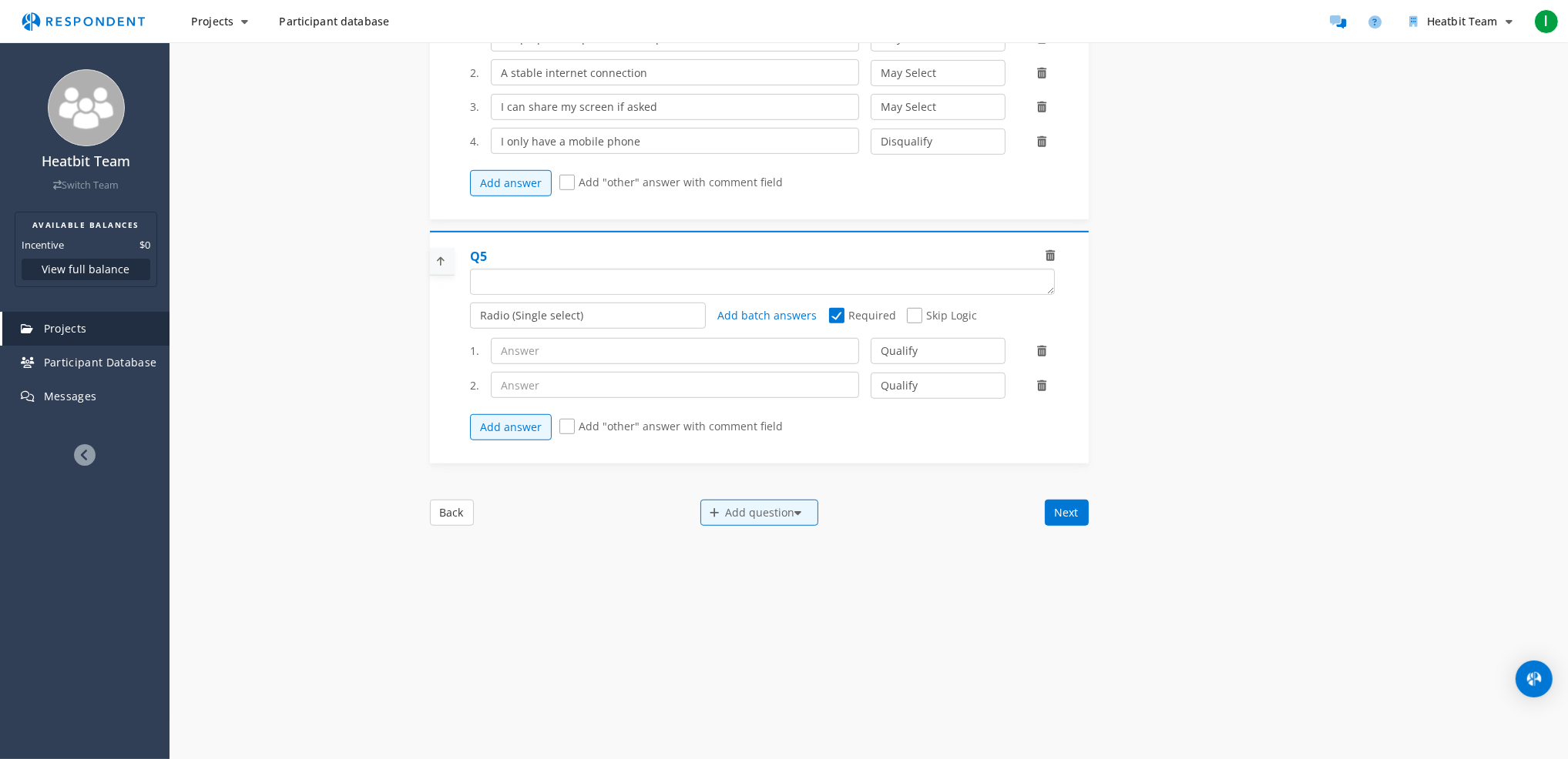
click at [526, 294] on textarea "Which of the following categories best describes your firm's total assets under…" at bounding box center [762, 282] width 583 height 25
paste textarea "n your household, do you make or influence decisions about buying home electron…"
click at [486, 428] on button "Add answer" at bounding box center [511, 427] width 82 height 26
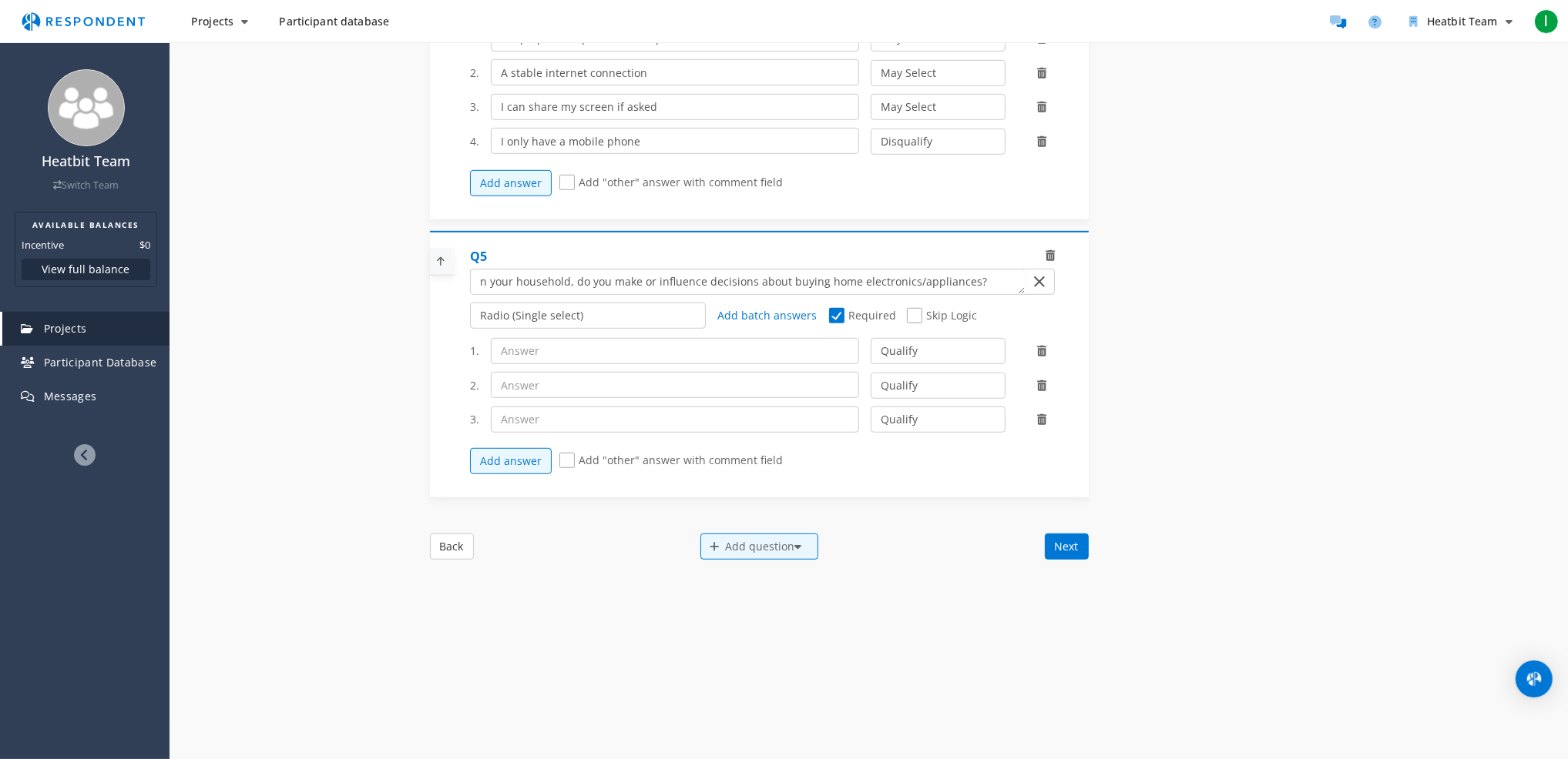
drag, startPoint x: 851, startPoint y: 284, endPoint x: 218, endPoint y: 299, distance: 633.2
drag, startPoint x: 502, startPoint y: 380, endPoint x: 507, endPoint y: 374, distance: 7.8
click at [502, 378] on div "1. Qualify Disqualify 2. Qualify Disqualify 3. Qualify Disqualify Add answer Ad…" at bounding box center [768, 406] width 596 height 153
click at [515, 364] on input "text" at bounding box center [674, 351] width 368 height 26
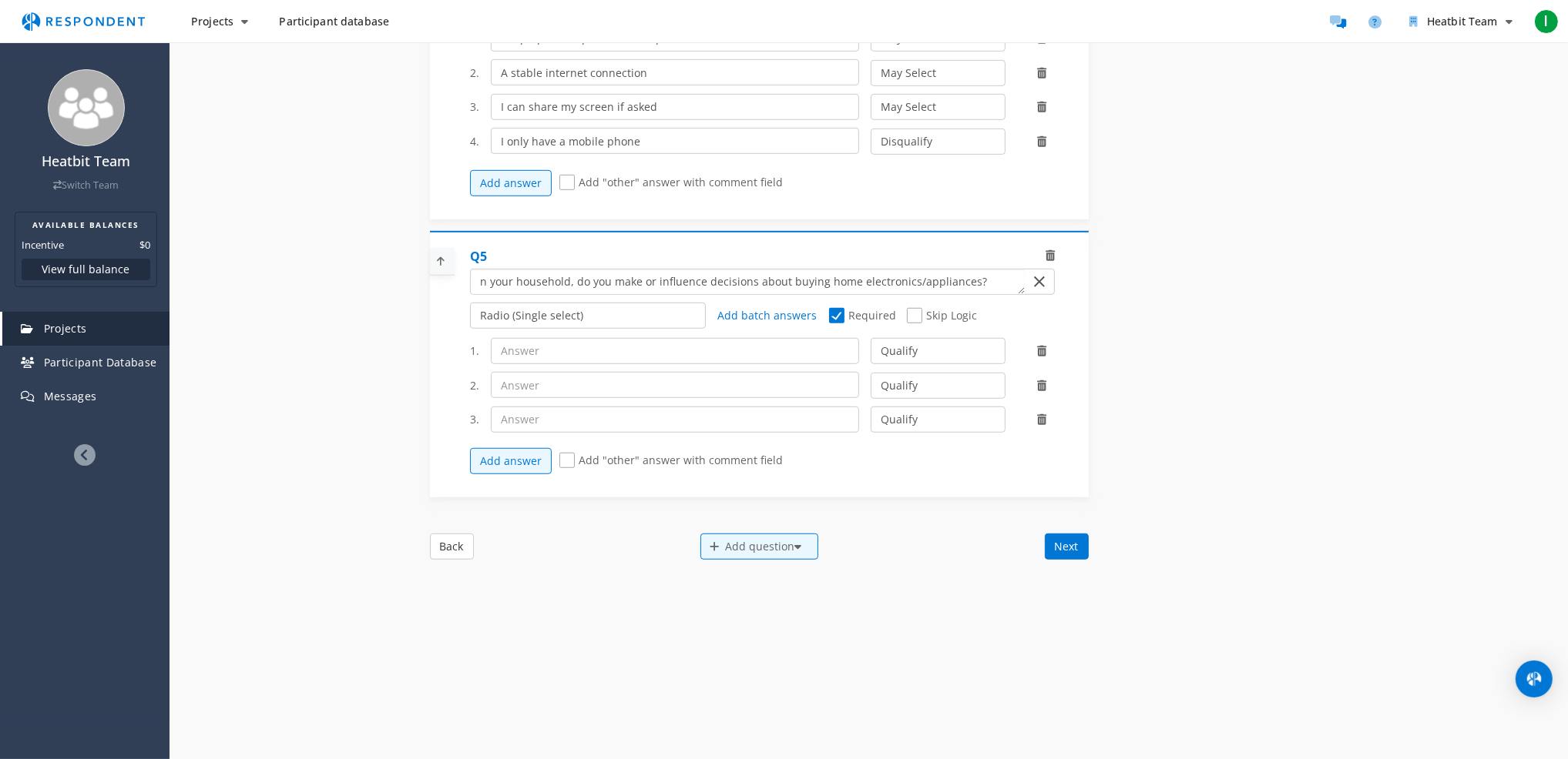
click at [481, 290] on textarea "Which of the following categories best describes your firm's total assets under…" at bounding box center [747, 282] width 553 height 25
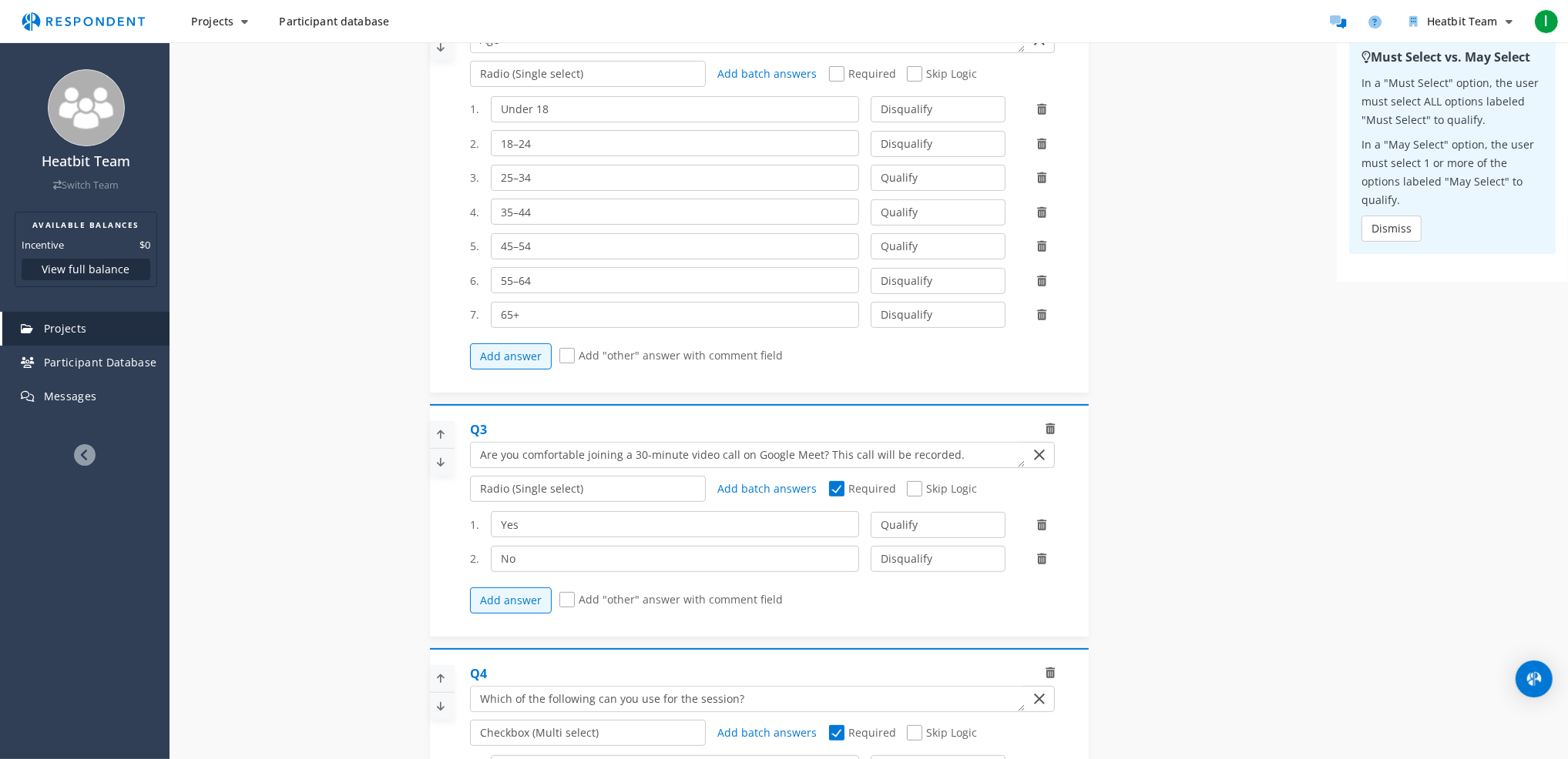
scroll to position [453, 0]
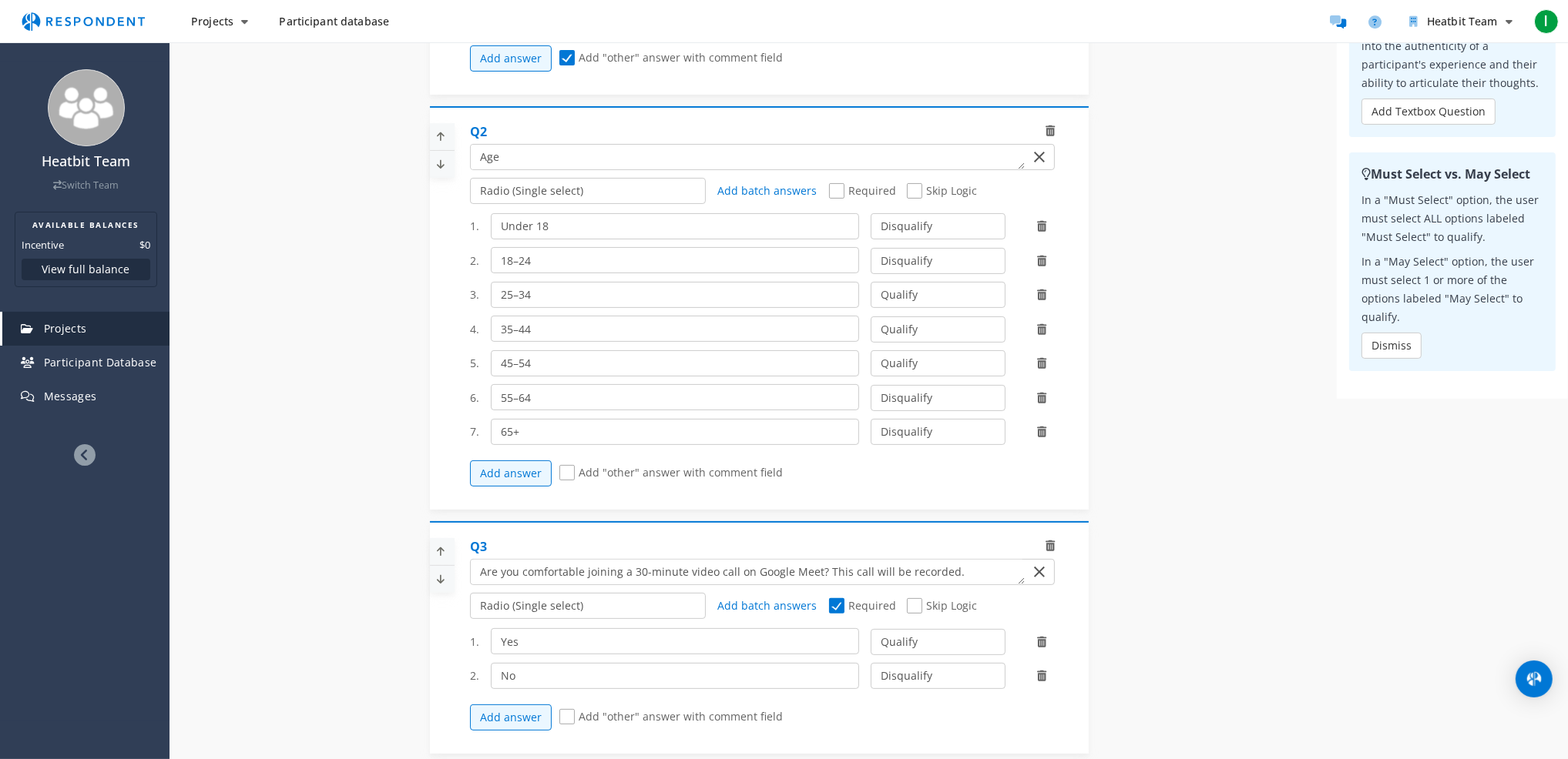
type textarea "In your household, do you make or influence decisions about buying home electro…"
click at [843, 202] on span "Required" at bounding box center [862, 193] width 67 height 19
click at [839, 197] on input "Required" at bounding box center [833, 191] width 10 height 10
checkbox input "true"
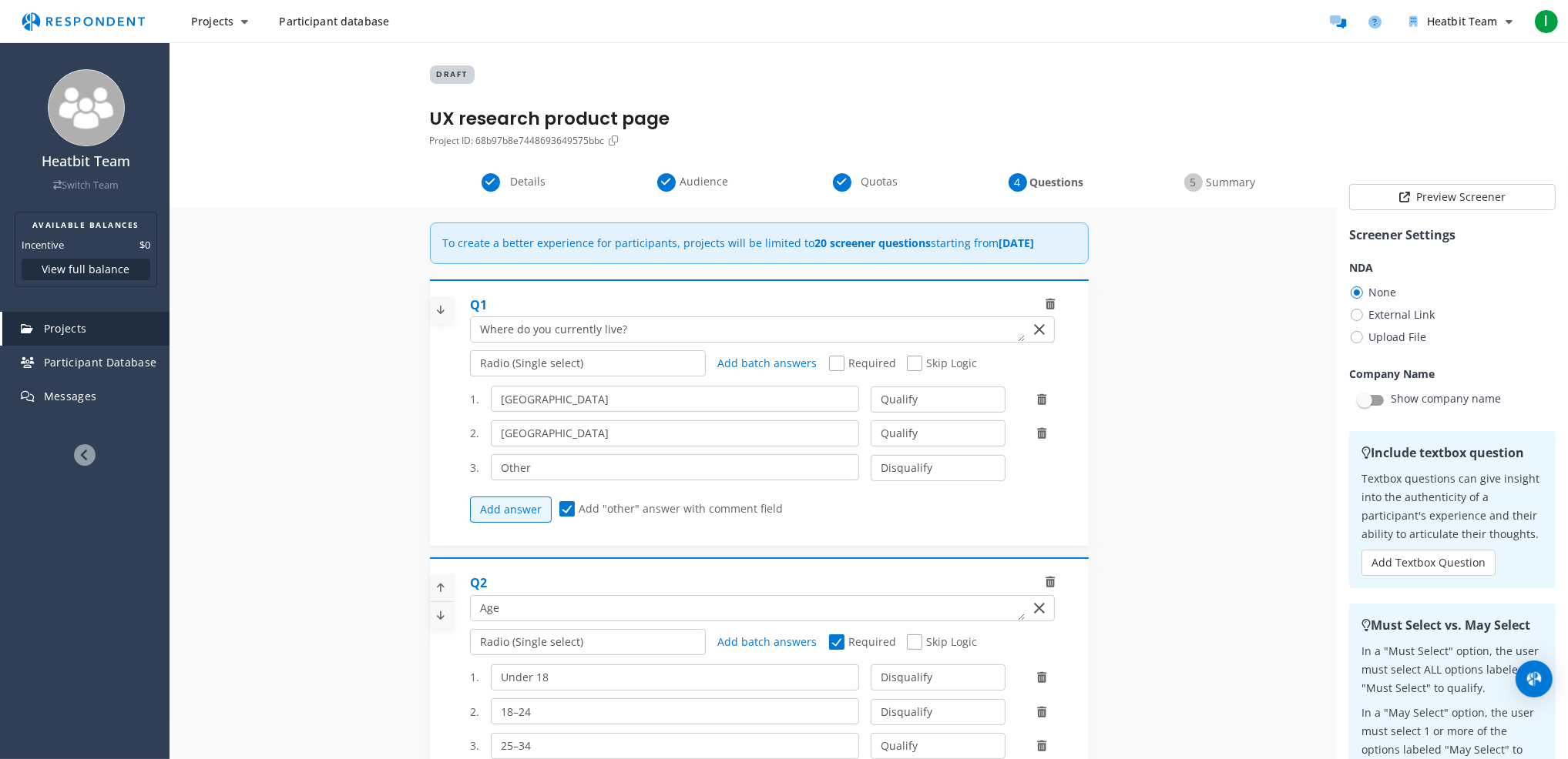
scroll to position [0, 0]
click at [841, 373] on span "Required" at bounding box center [862, 366] width 67 height 19
click at [839, 370] on input "Required" at bounding box center [833, 365] width 10 height 10
checkbox input "true"
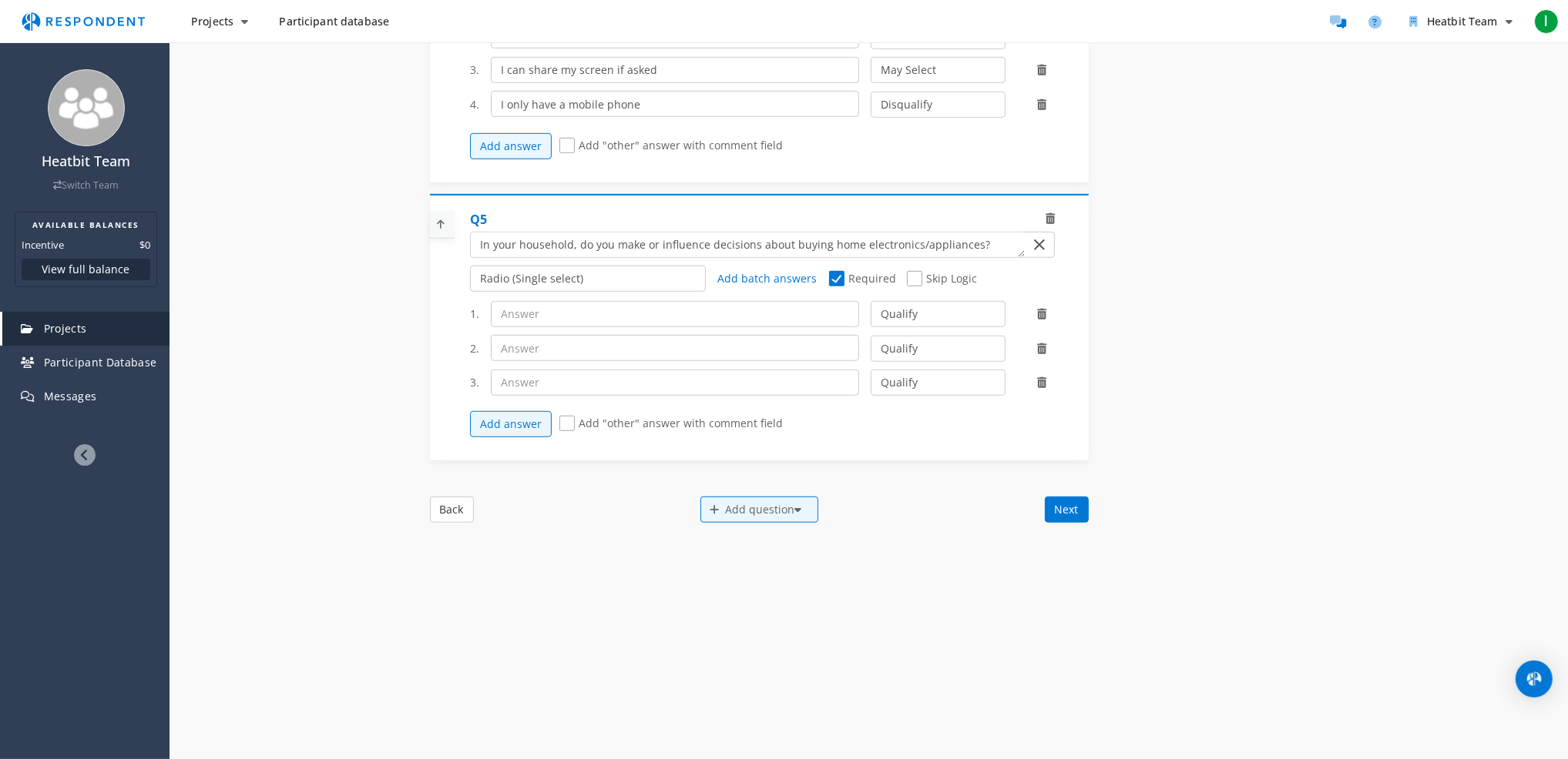
scroll to position [1346, 0]
type input "Yes, I’m the main decision-maker"
type input "I share decisions with someone else"
type input "Not really"
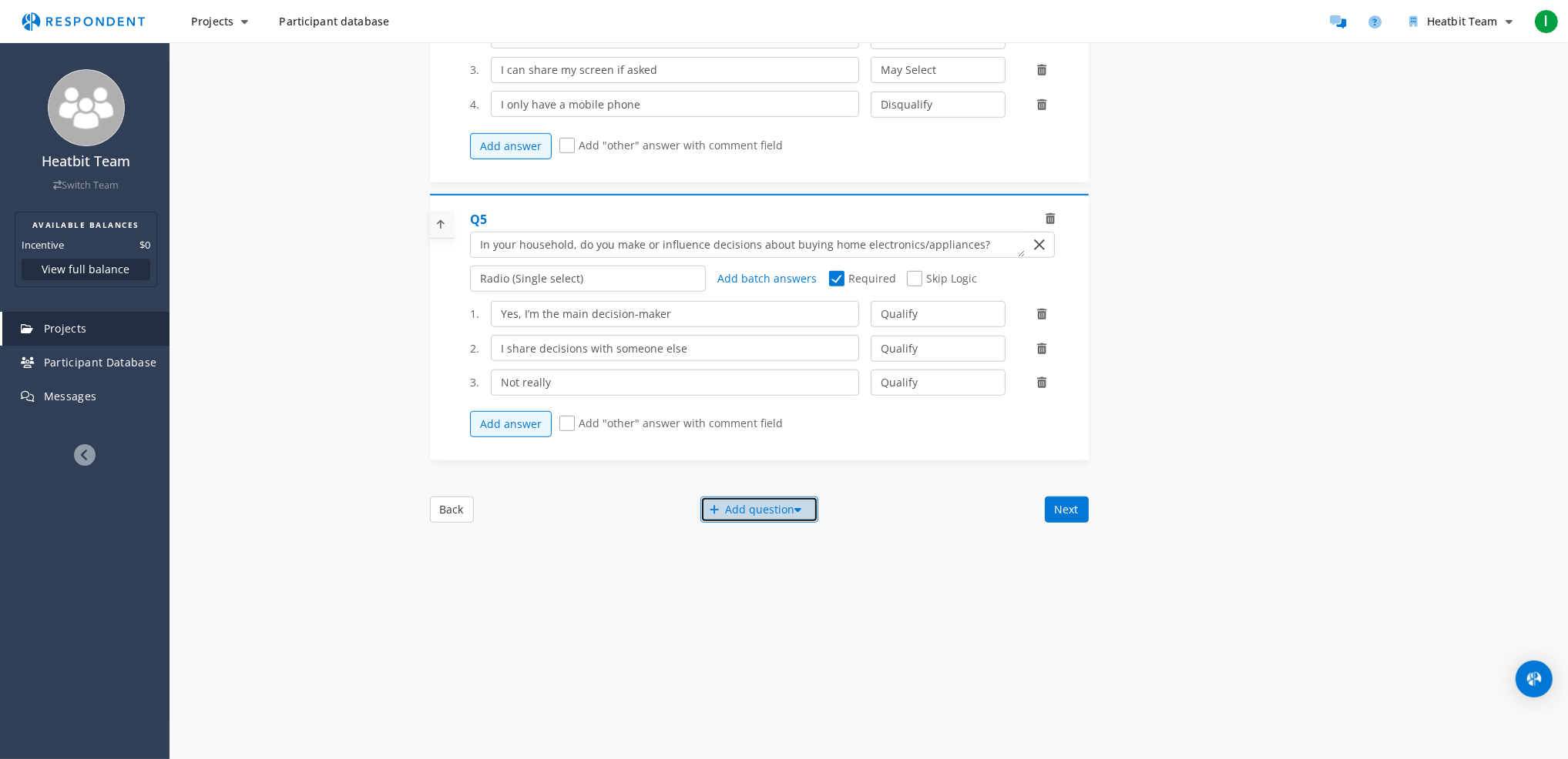
click at [759, 509] on div "Add question" at bounding box center [759, 510] width 118 height 26
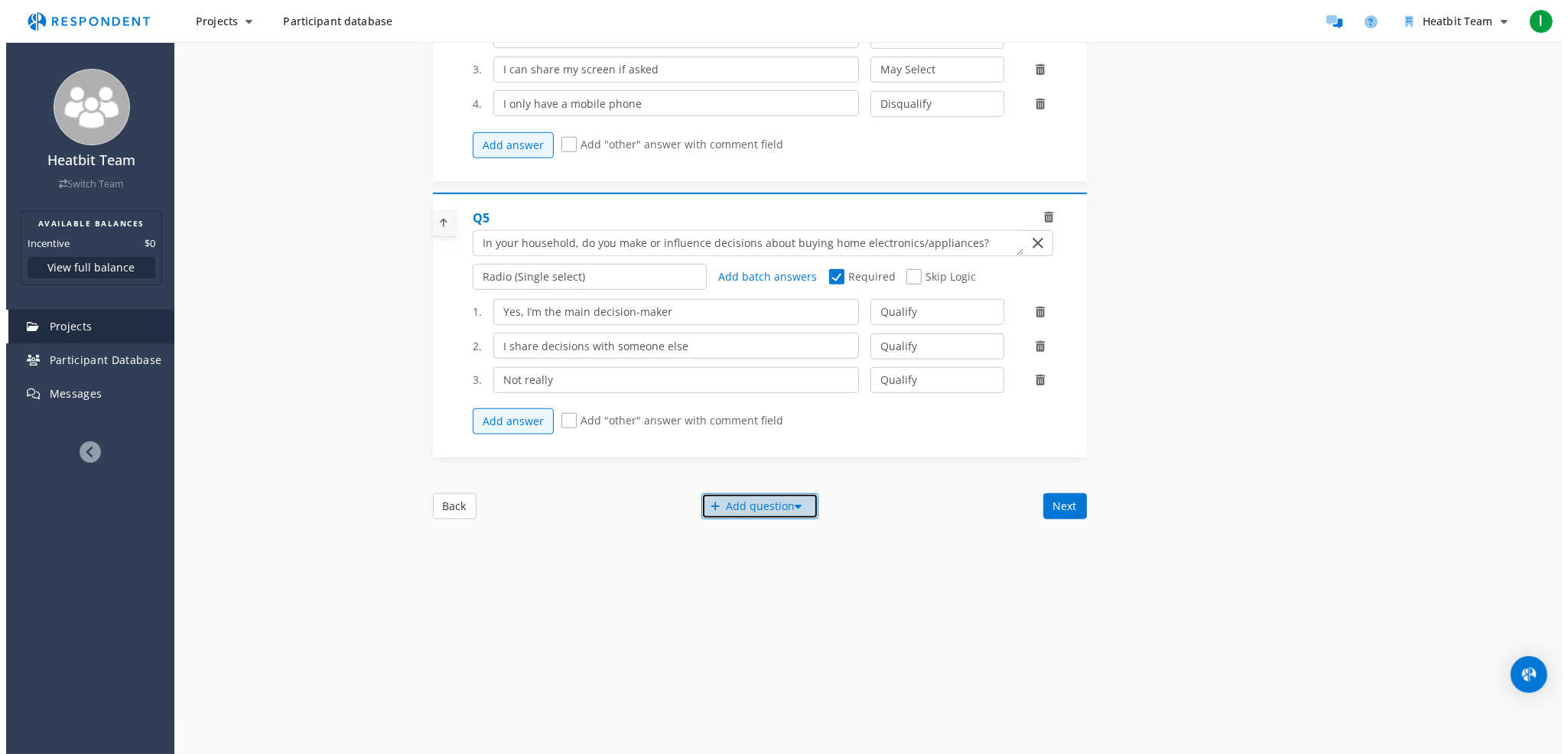
scroll to position [0, 0]
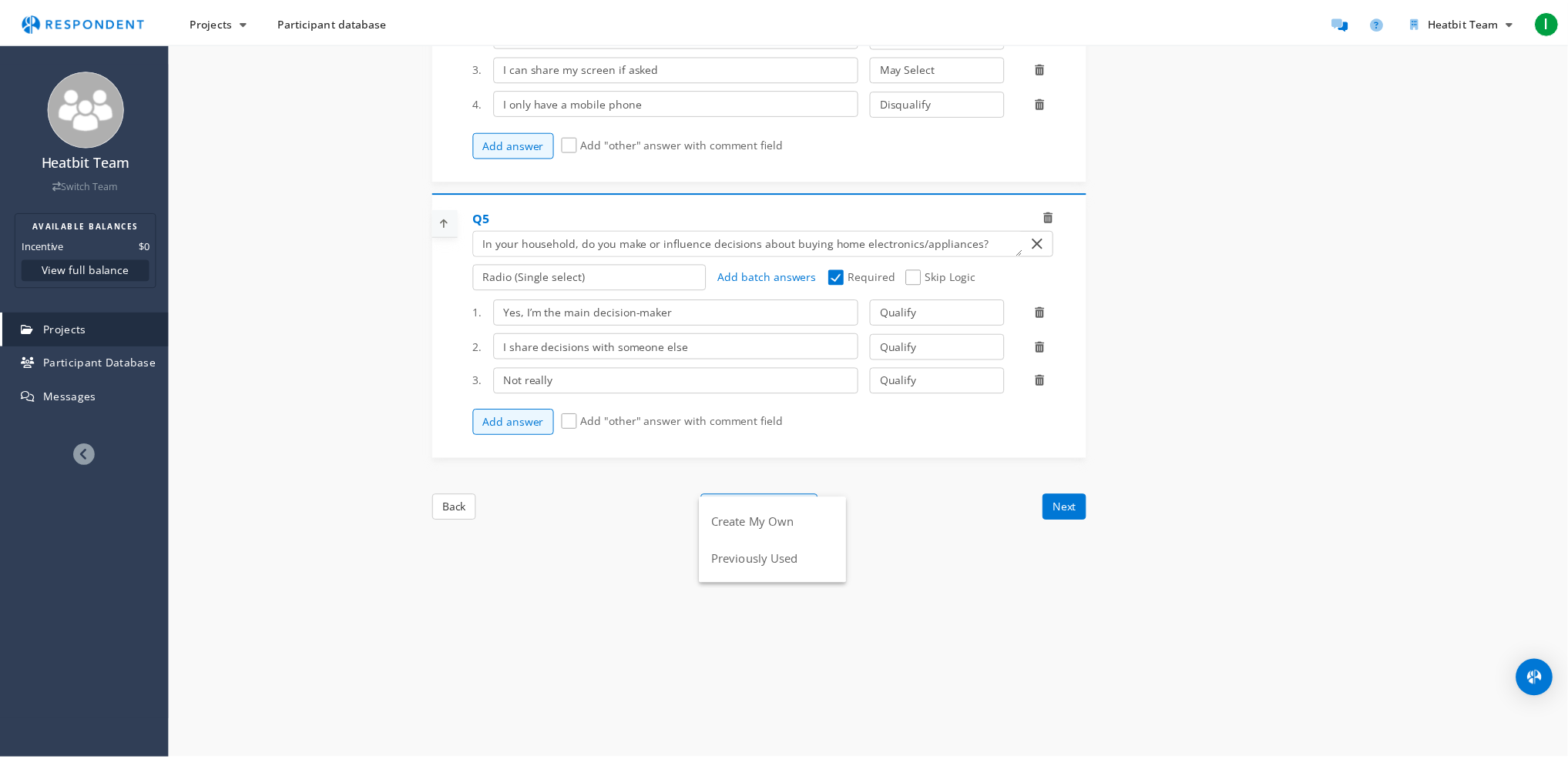
scroll to position [1339, 0]
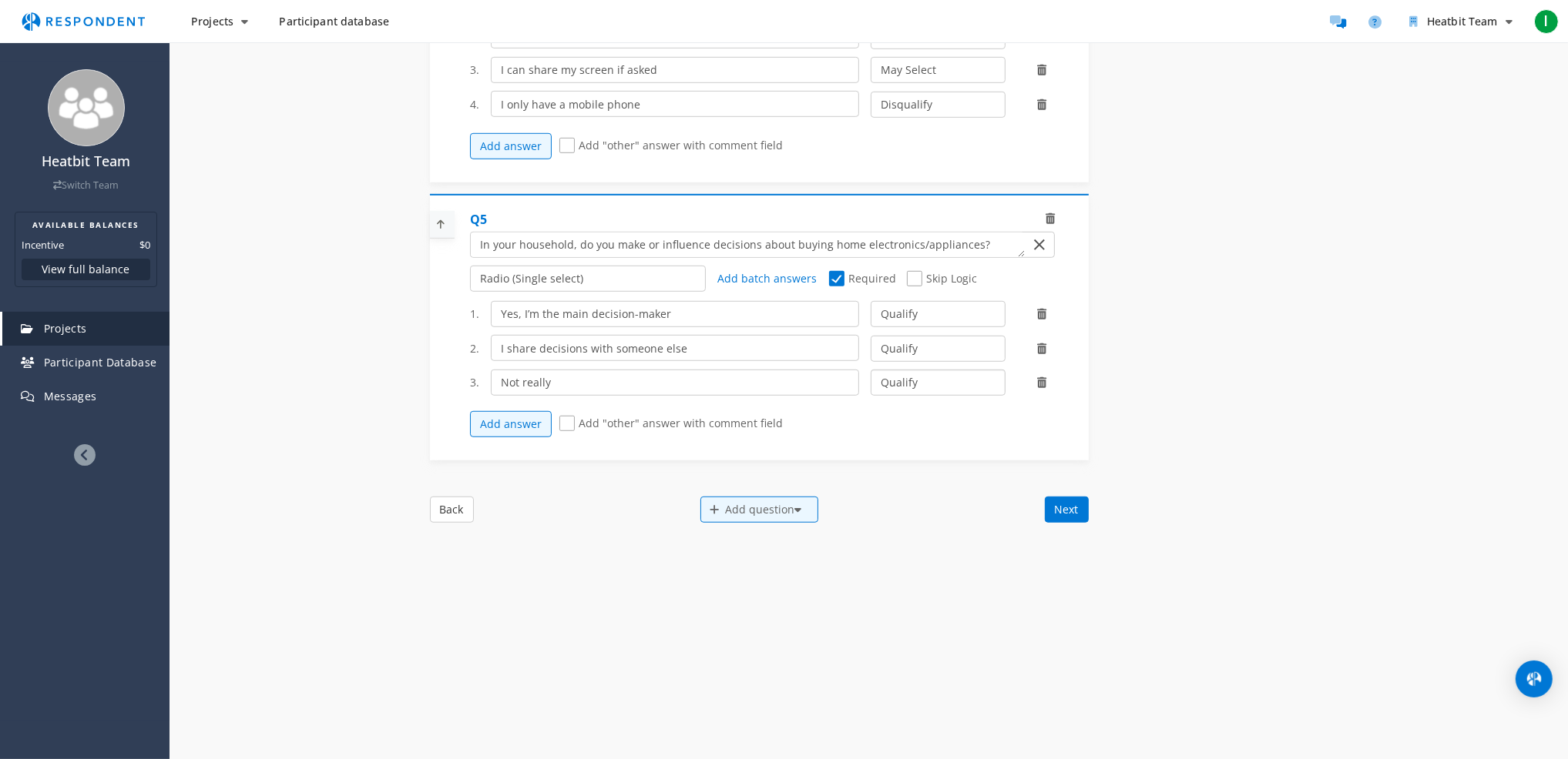
click at [901, 396] on select "Qualify Disqualify" at bounding box center [938, 383] width 135 height 26
select select "number:2"
click at [870, 376] on select "Qualify Disqualify" at bounding box center [938, 383] width 135 height 26
click at [765, 514] on div "Add question" at bounding box center [759, 510] width 118 height 26
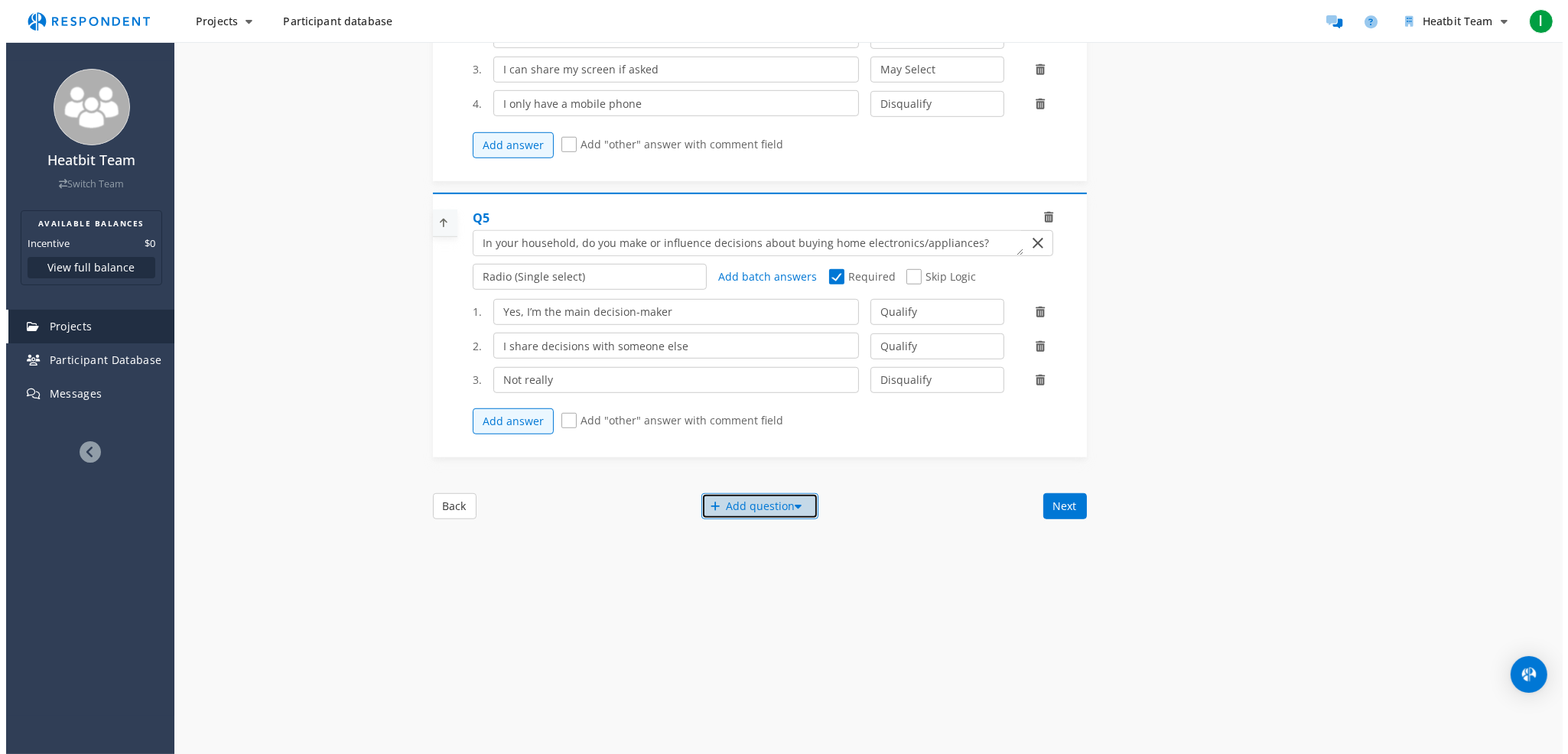
scroll to position [0, 0]
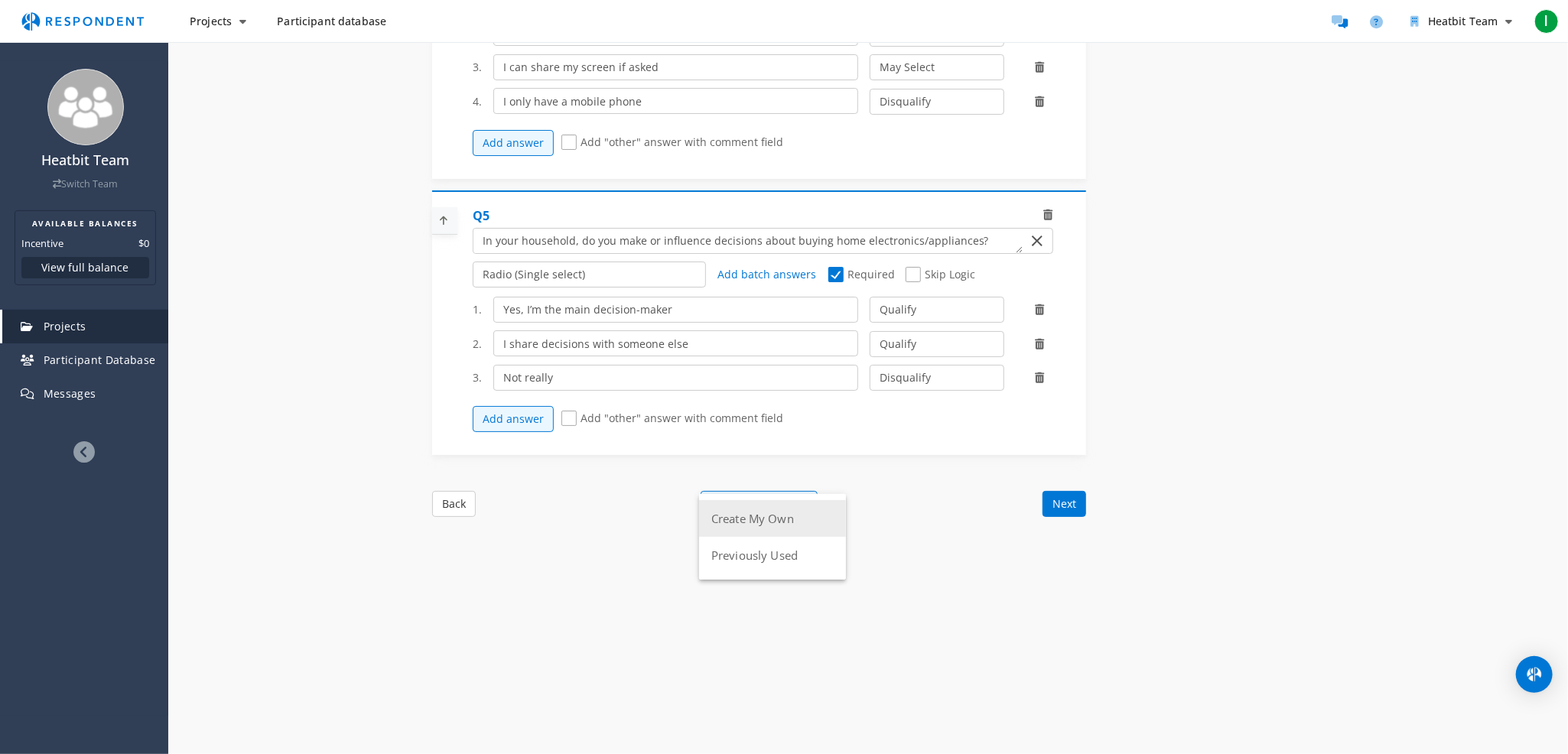
click at [755, 520] on button "Create My Own" at bounding box center [772, 519] width 147 height 37
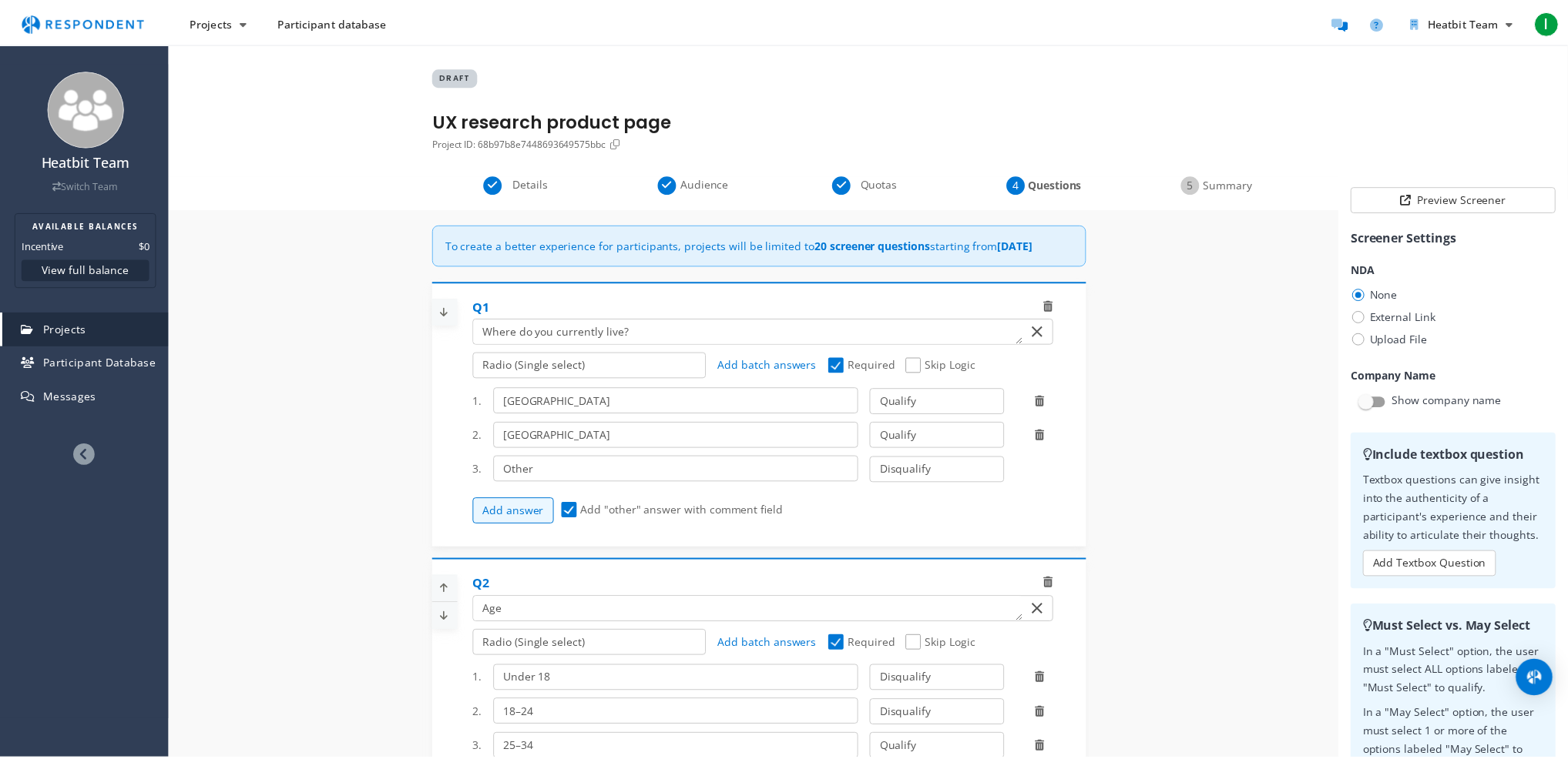
scroll to position [1339, 0]
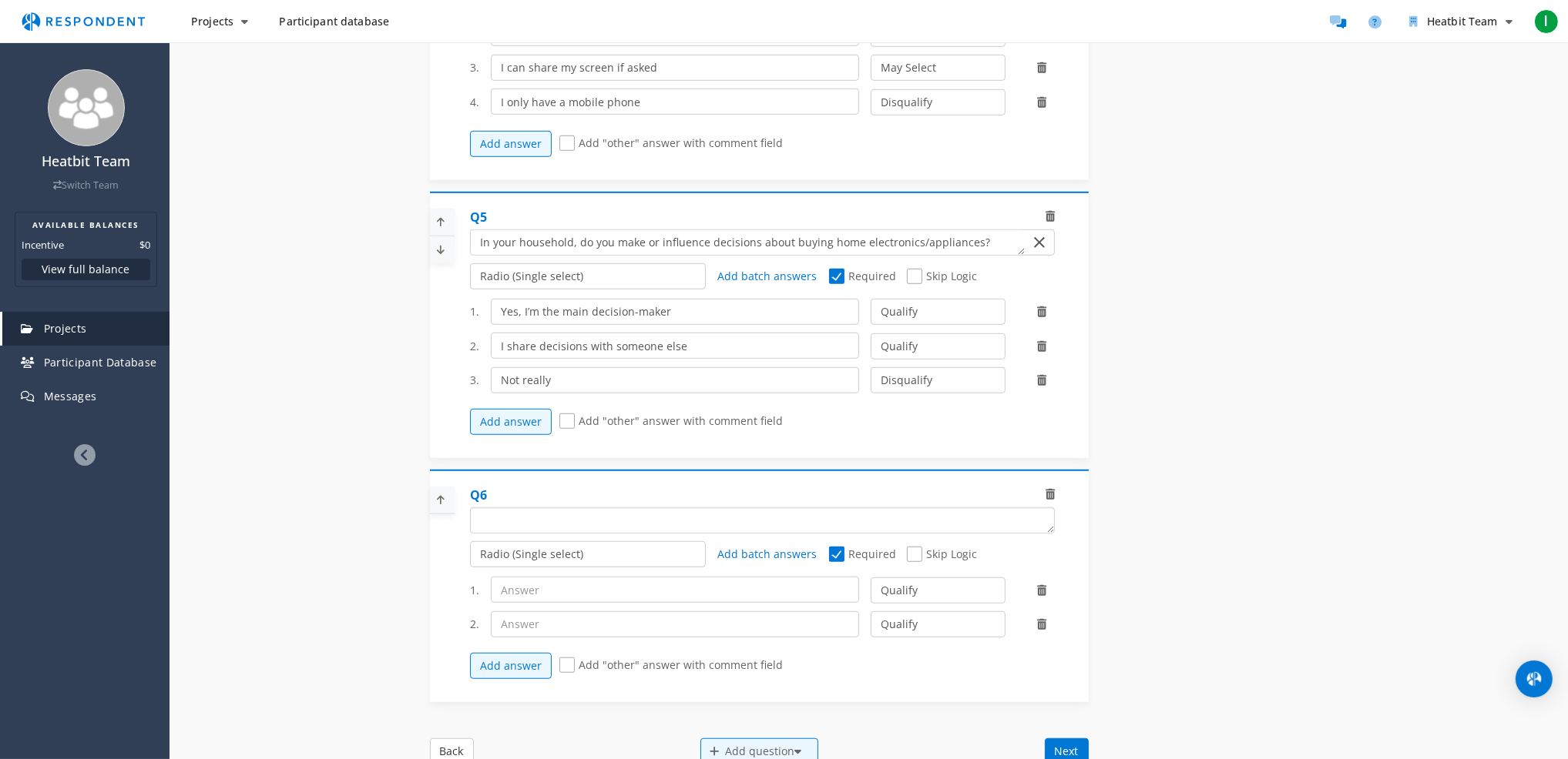
click at [554, 517] on textarea "Which of the following categories best describes your firm's total assets under…" at bounding box center [762, 521] width 583 height 25
paste textarea "In the last 12 months, which have you used or considered?"
type textarea "In the last 12 months, which have you used or considered?"
click at [557, 566] on select "Radio (Single select) Checkbox (Multi select) Multi-line text box Single-line t…" at bounding box center [587, 555] width 235 height 26
click at [525, 594] on input "text" at bounding box center [674, 590] width 368 height 26
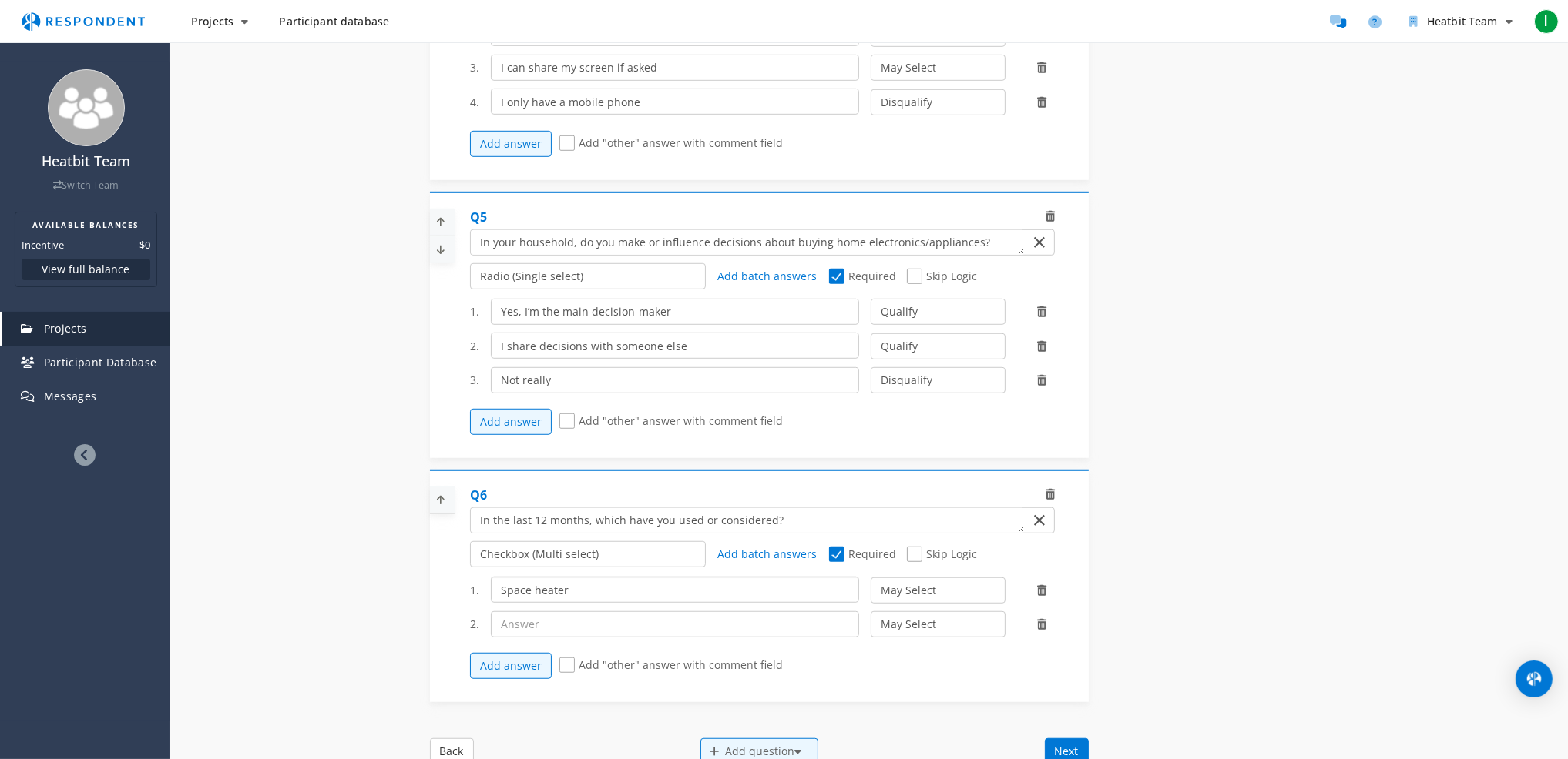
type input "Space heater"
type input "Air purifier"
click at [502, 680] on button "Add answer" at bounding box center [511, 666] width 82 height 26
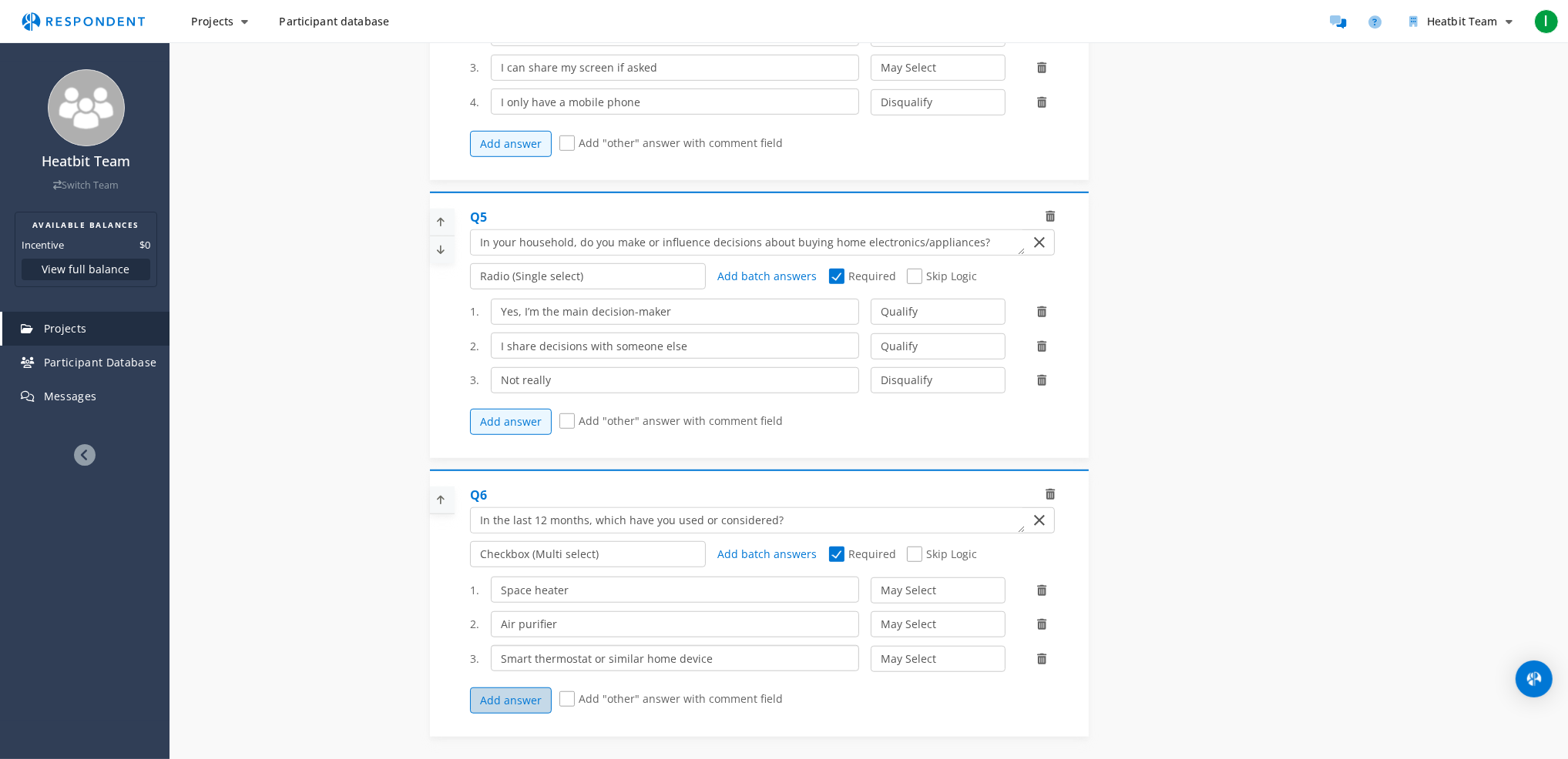
type input "Smart thermostat or similar home device"
click at [488, 706] on button "Add answer" at bounding box center [511, 700] width 82 height 26
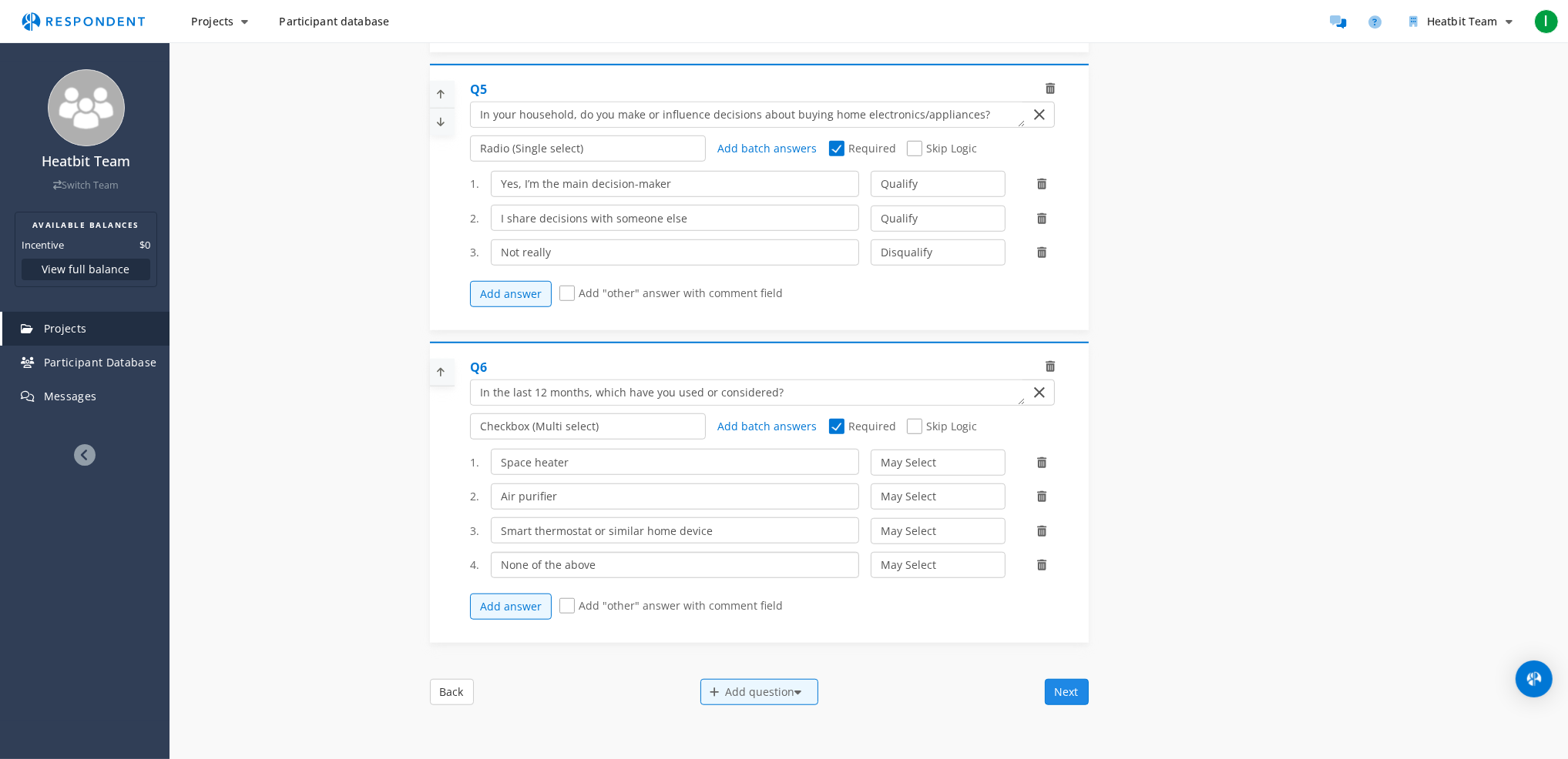
scroll to position [1493, 0]
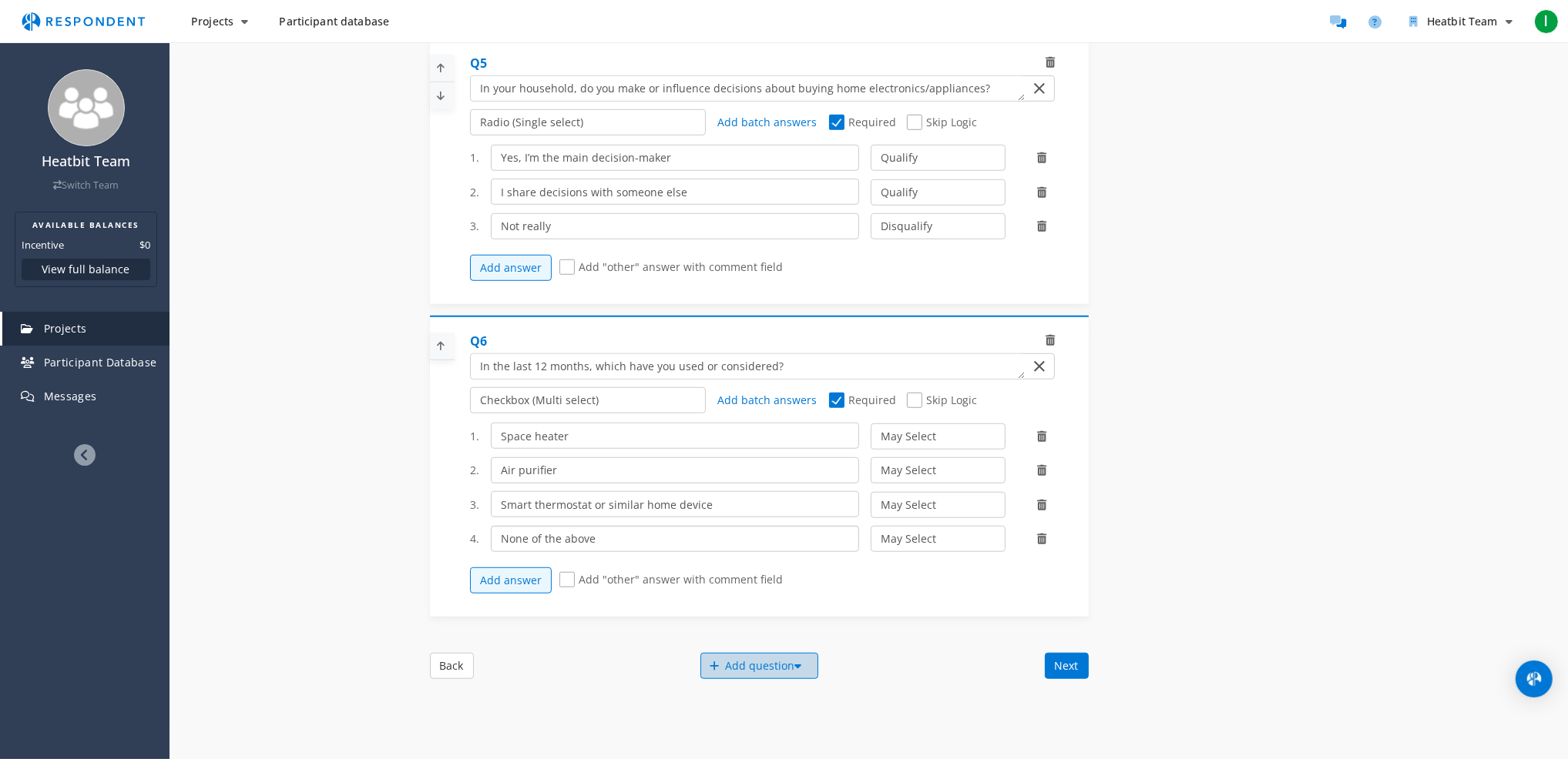
type input "None of the above"
click at [778, 675] on div "Add question" at bounding box center [759, 666] width 118 height 26
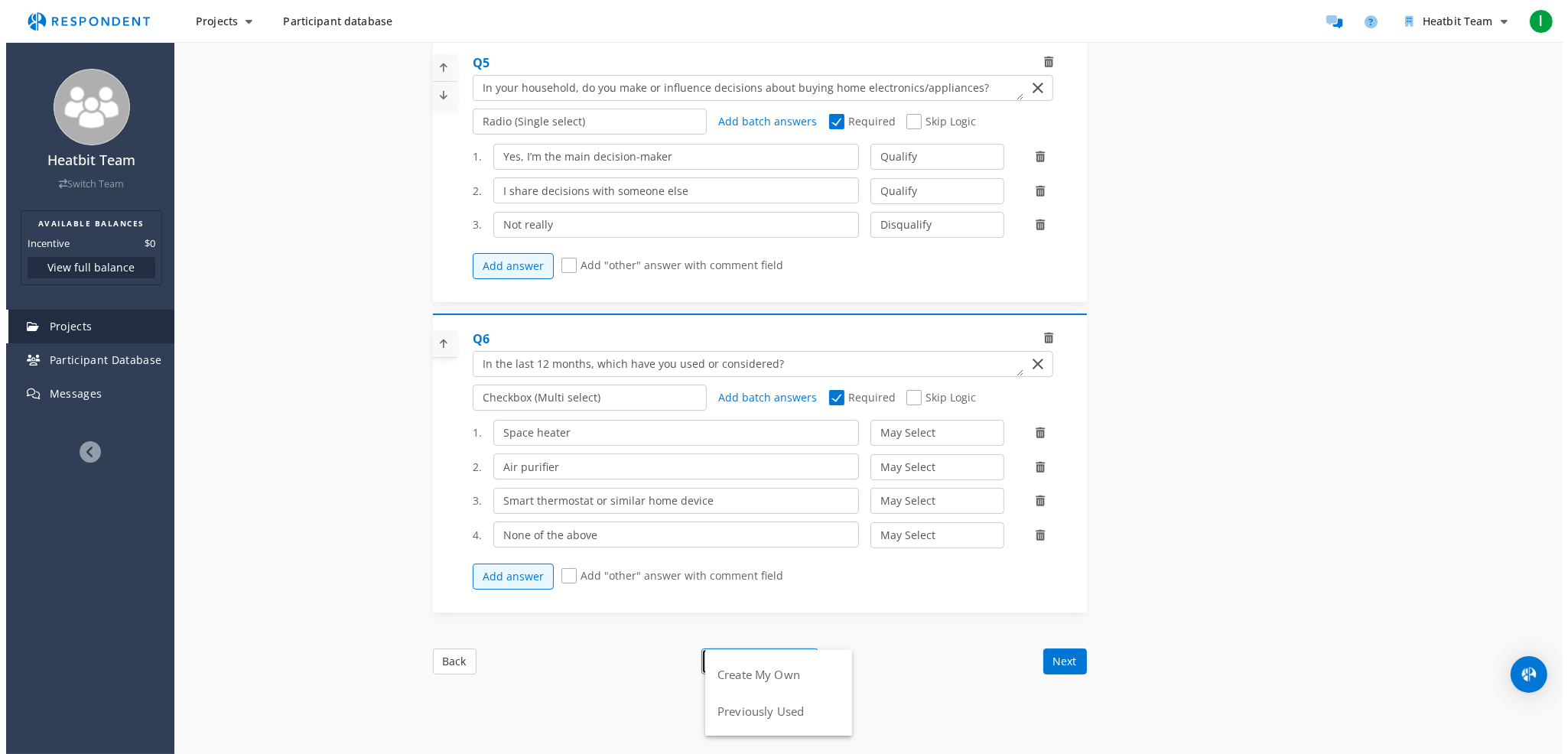
scroll to position [0, 0]
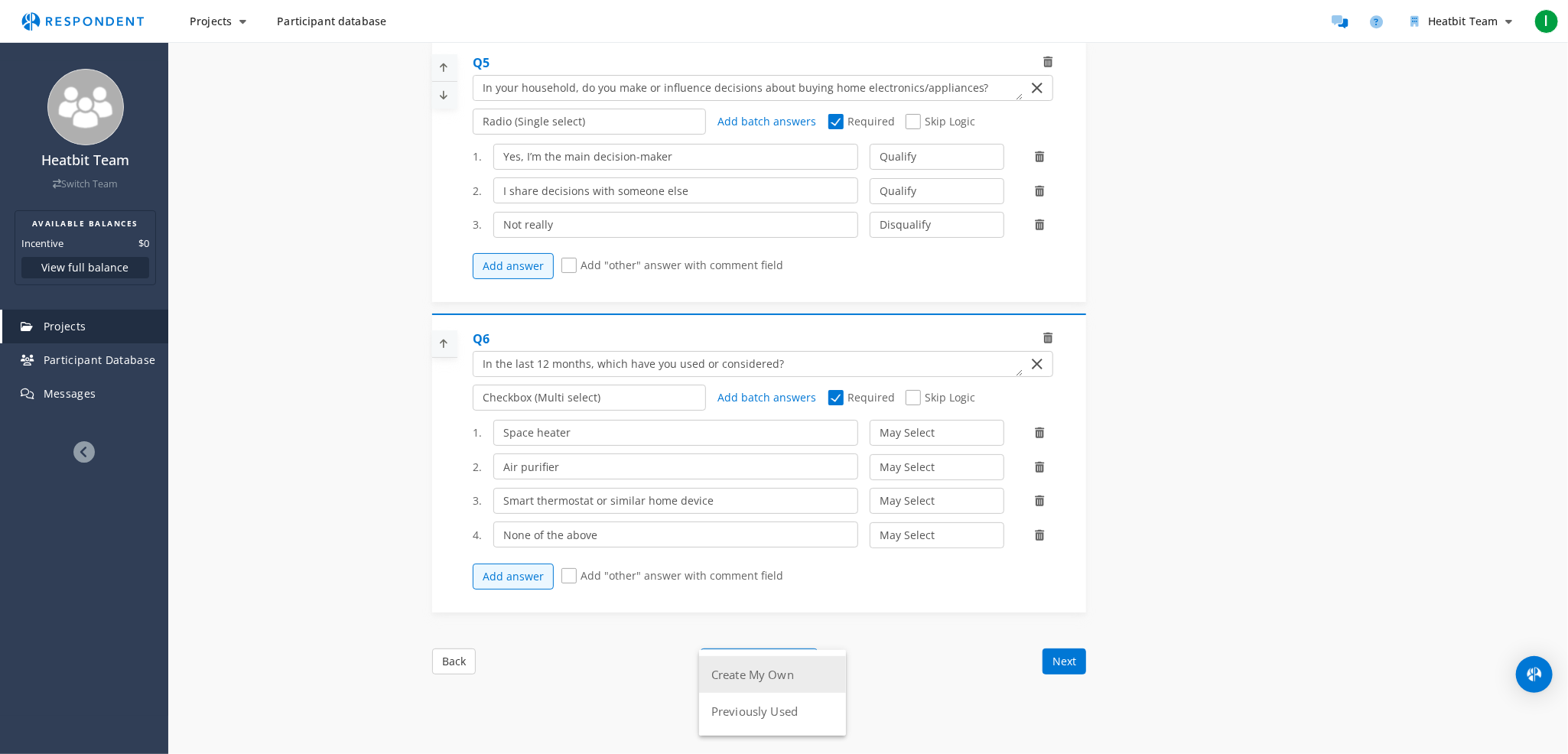
click at [771, 682] on button "Create My Own" at bounding box center [772, 675] width 147 height 37
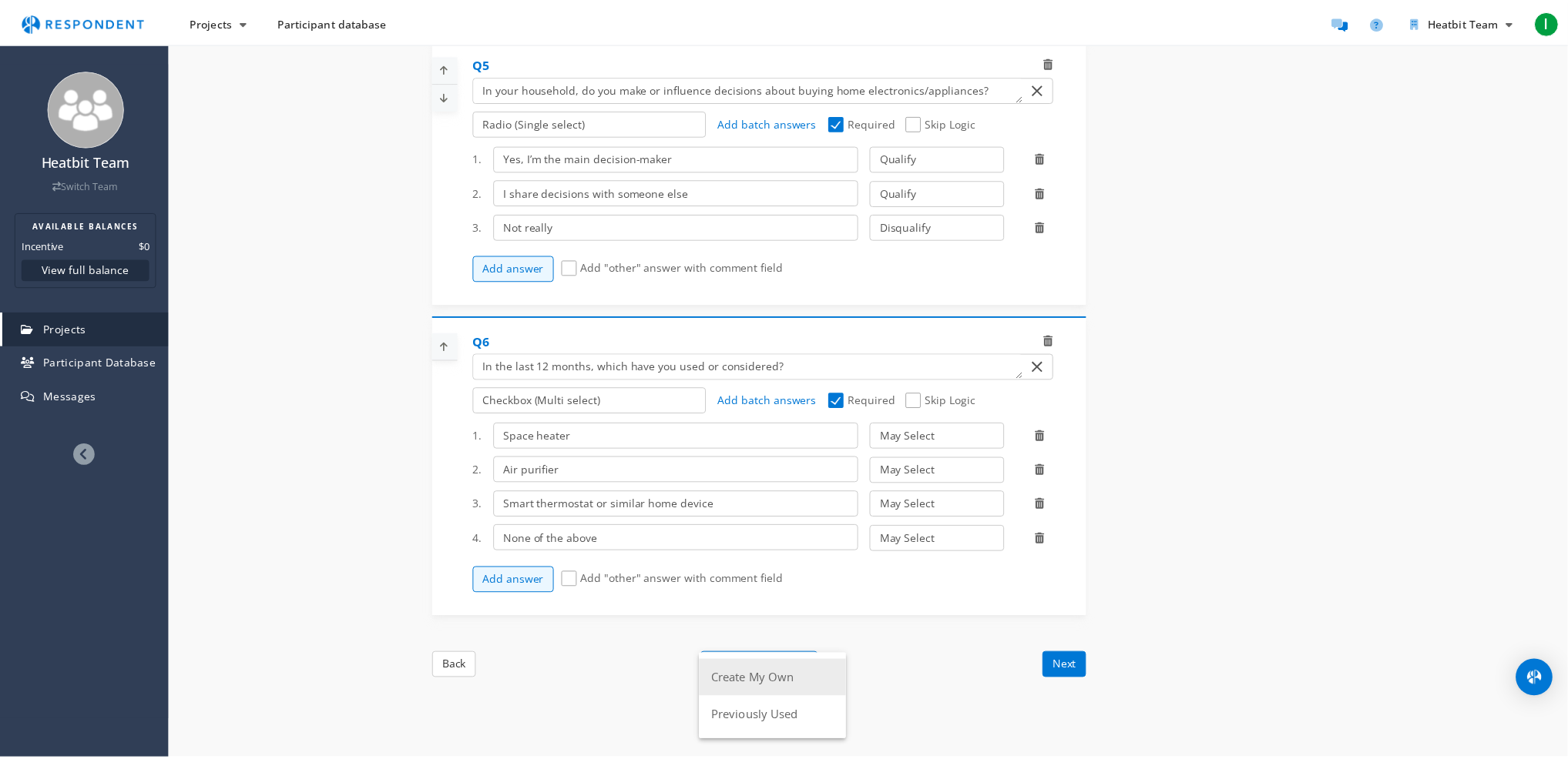
scroll to position [1493, 0]
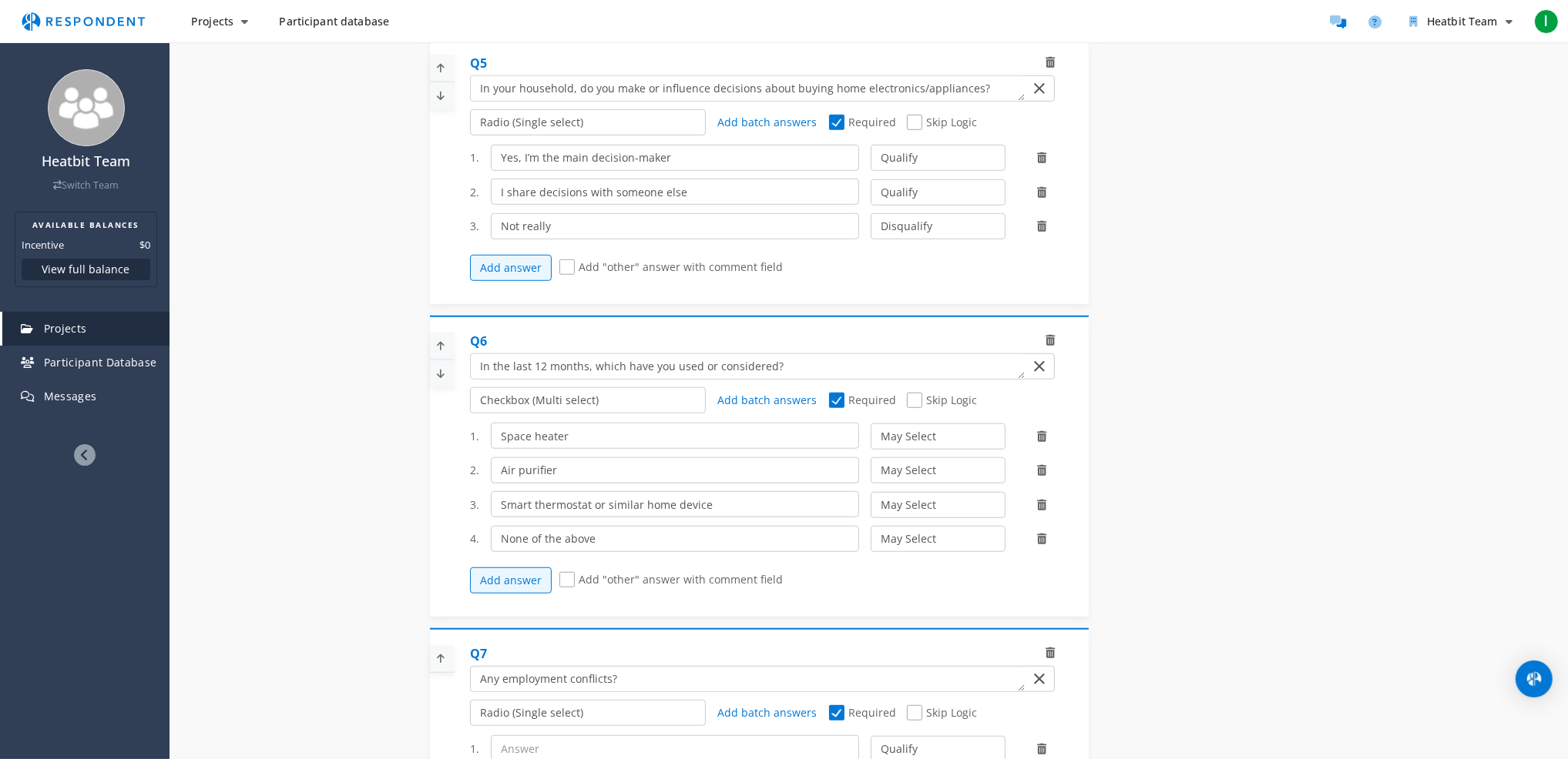
type textarea "Any employment conflicts?"
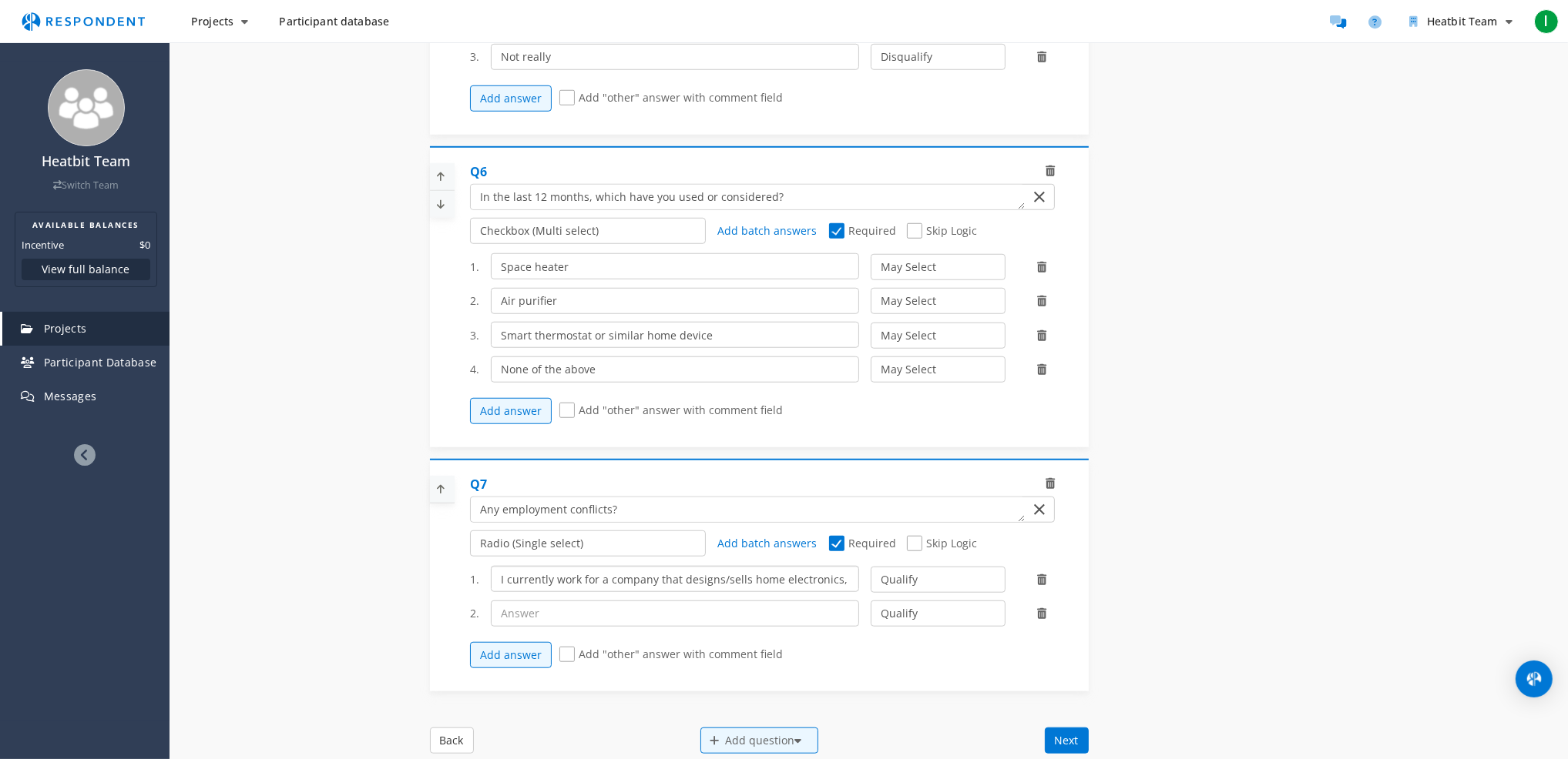
scroll to position [1801, 0]
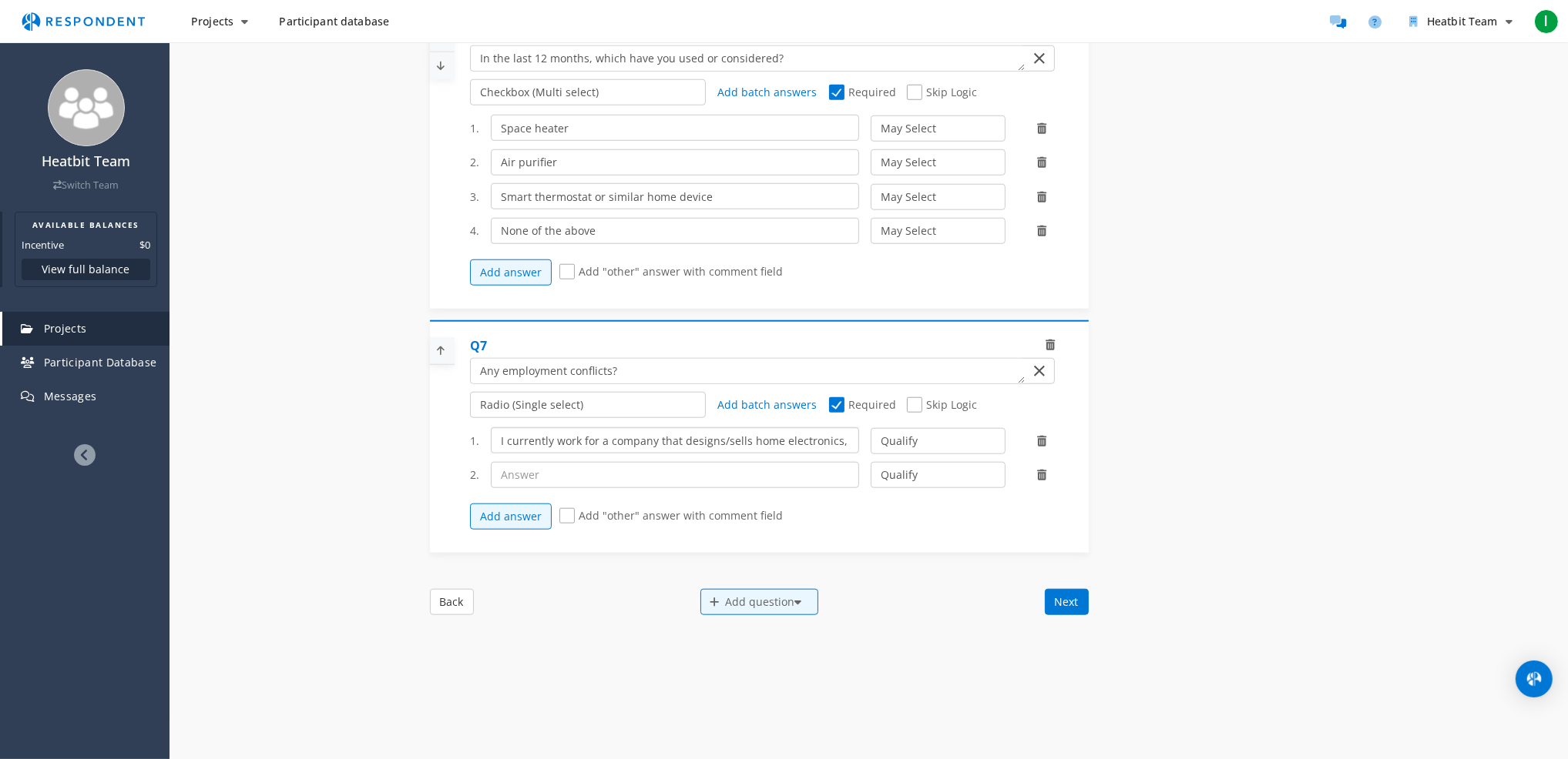
type input "I currently work for a company that designs/sells home electronics, or for a ma…"
type input "None of the above"
click at [934, 485] on select "Qualify Disqualify" at bounding box center [938, 475] width 135 height 26
click at [921, 450] on select "Qualify Disqualify" at bounding box center [938, 441] width 135 height 26
select select "number:2"
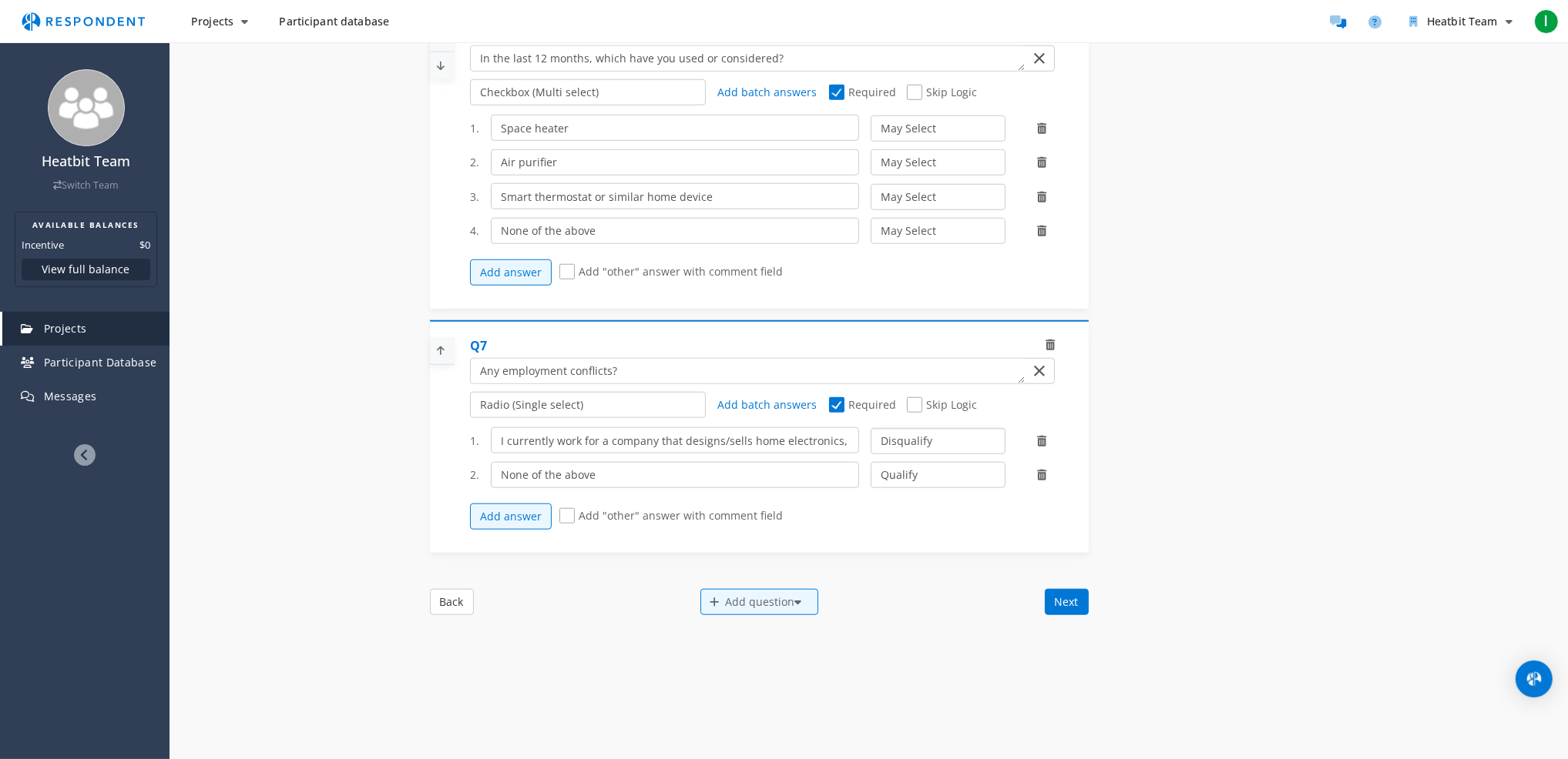
click at [870, 434] on select "Qualify Disqualify" at bounding box center [938, 441] width 135 height 26
click at [1058, 612] on button "Next" at bounding box center [1066, 602] width 44 height 26
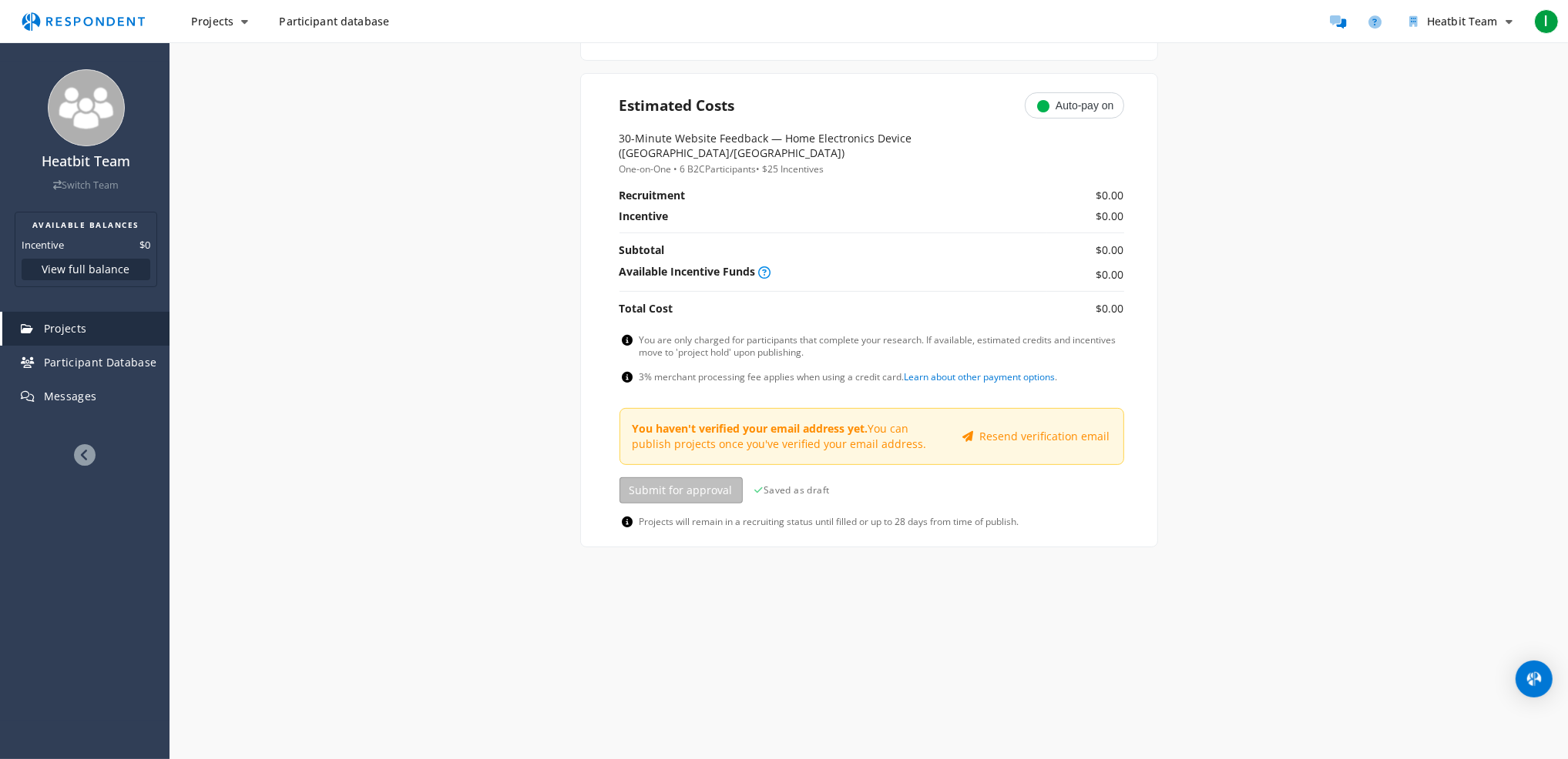
scroll to position [0, 0]
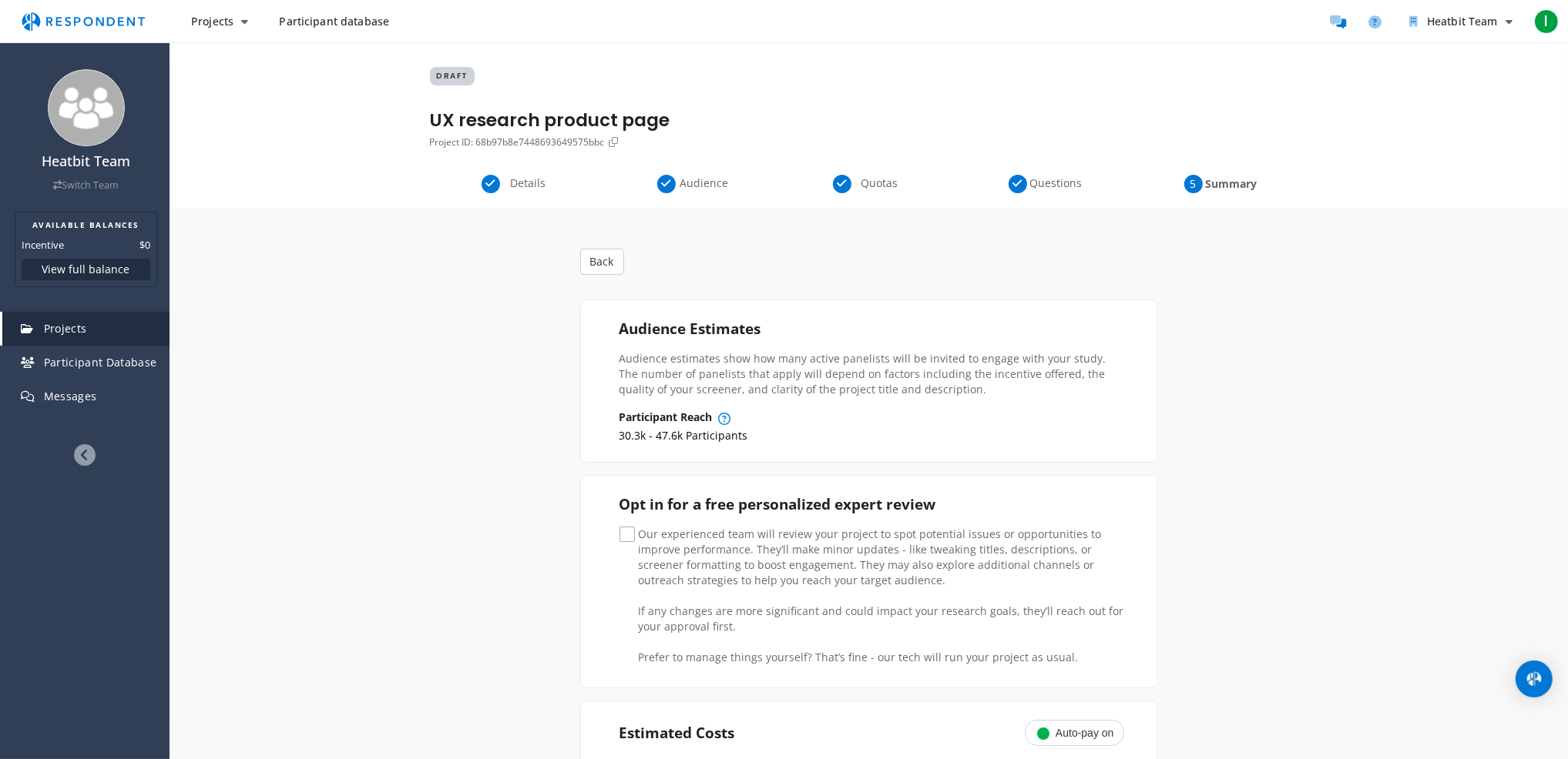
drag, startPoint x: 640, startPoint y: 528, endPoint x: 752, endPoint y: 548, distance: 113.8
click at [752, 545] on span "Our experienced team will review your project to spot potential issues or oppor…" at bounding box center [872, 536] width 505 height 19
click at [630, 540] on input "Our experienced team will review your project to spot potential issues or oppor…" at bounding box center [624, 535] width 10 height 10
checkbox input "true"
drag, startPoint x: 735, startPoint y: 526, endPoint x: 1452, endPoint y: 586, distance: 719.5
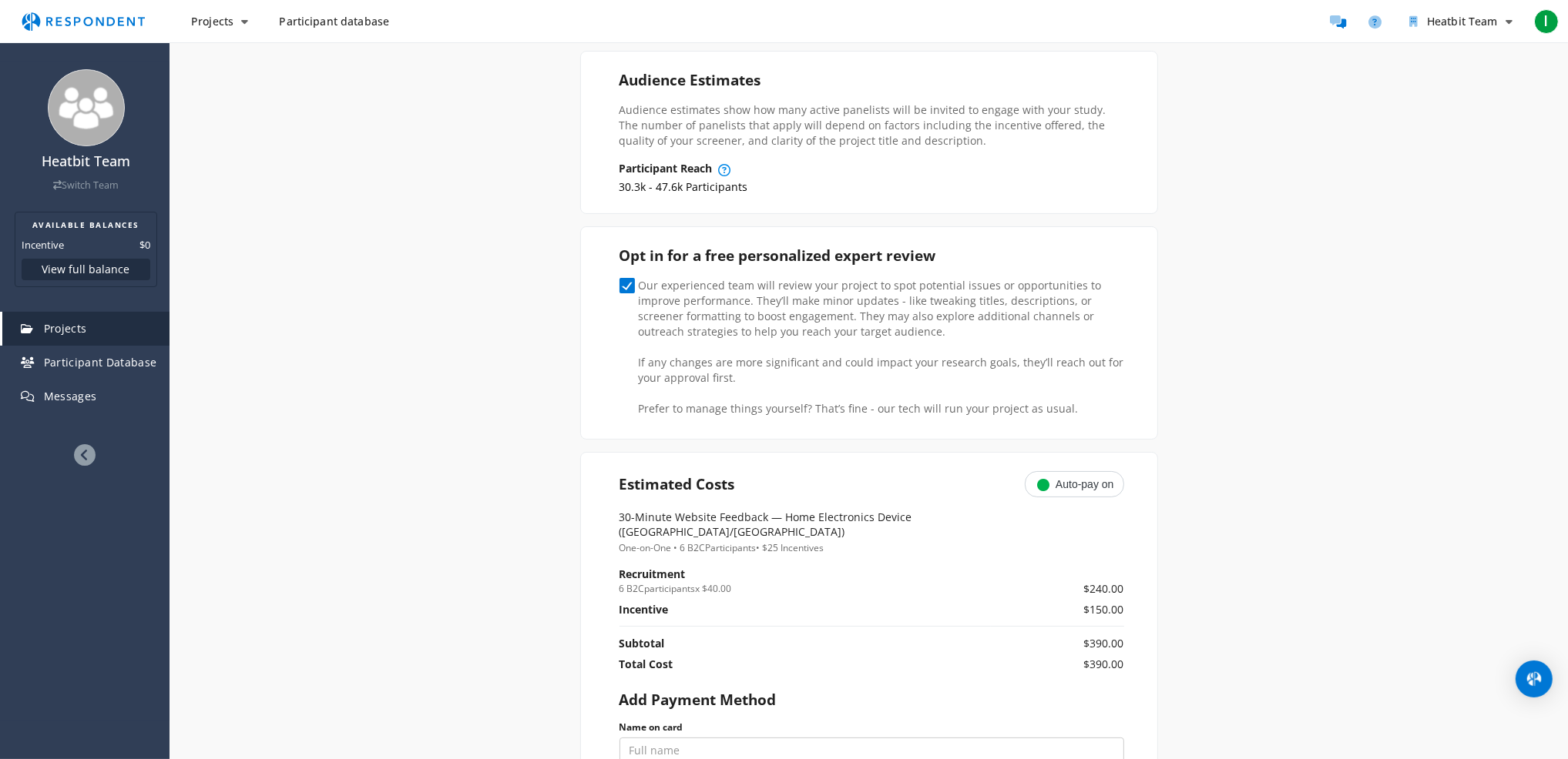
scroll to position [385, 0]
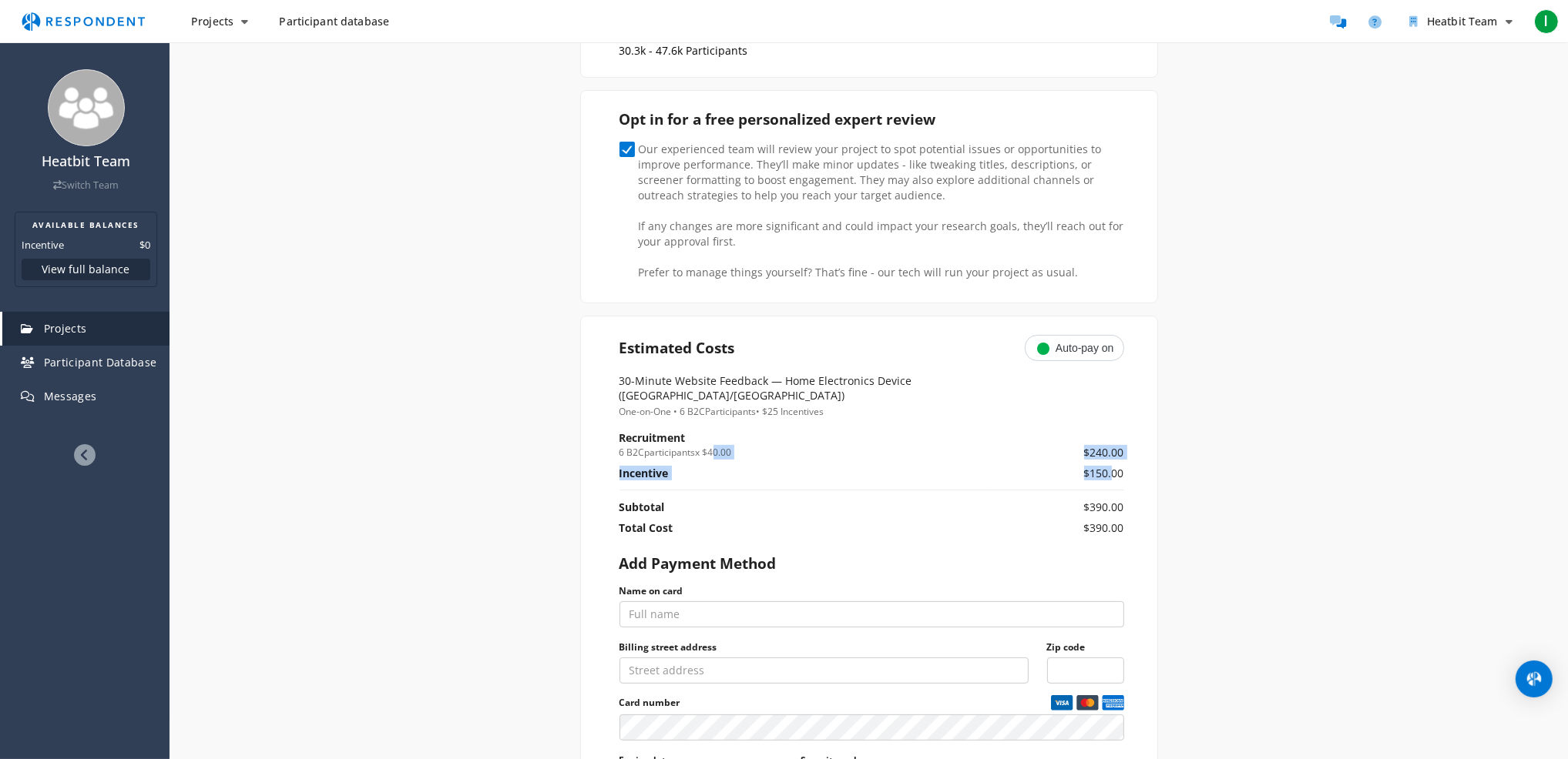
drag, startPoint x: 717, startPoint y: 435, endPoint x: 1110, endPoint y: 455, distance: 393.5
click at [1110, 455] on tbody "Recruitment 6 B2C participants x $40.00 $240.00 Incentive $150.00 Subtotal $390…" at bounding box center [872, 486] width 505 height 111
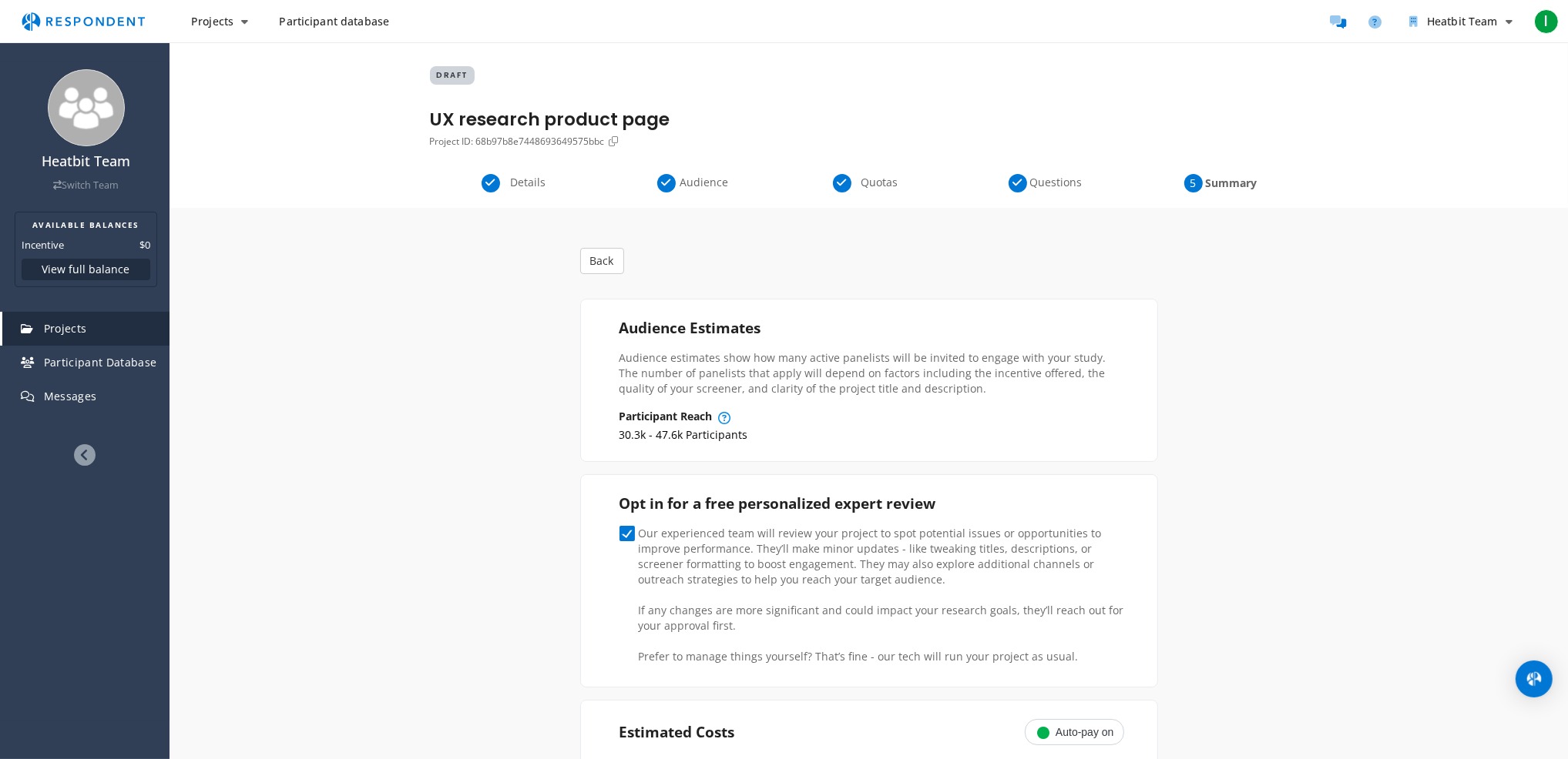
scroll to position [0, 0]
click at [681, 179] on span "Audience" at bounding box center [705, 184] width 51 height 15
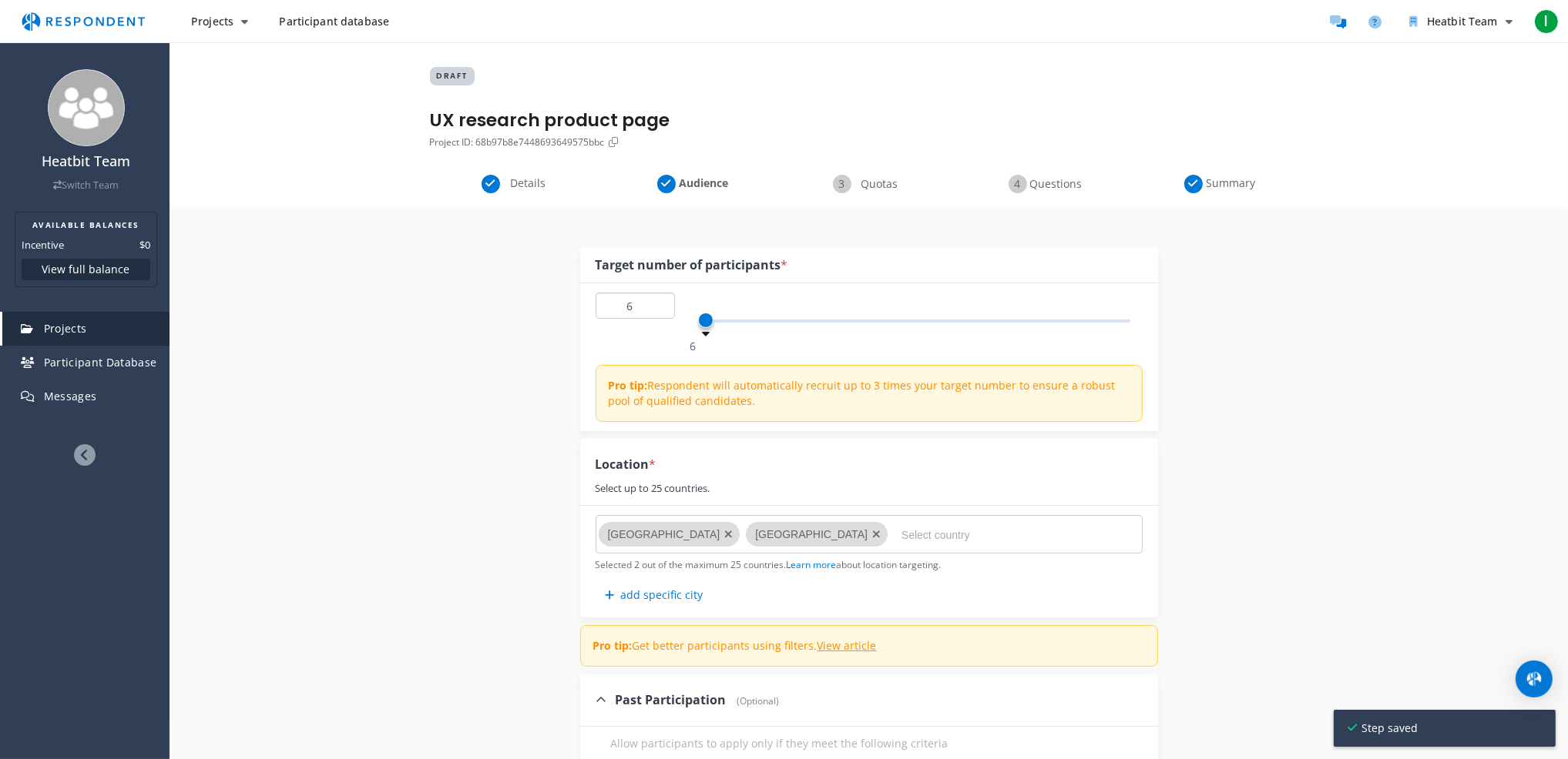
drag, startPoint x: 639, startPoint y: 310, endPoint x: 624, endPoint y: 305, distance: 15.8
click at [624, 305] on input "6" at bounding box center [635, 305] width 79 height 26
click at [507, 181] on span "Details" at bounding box center [529, 184] width 51 height 15
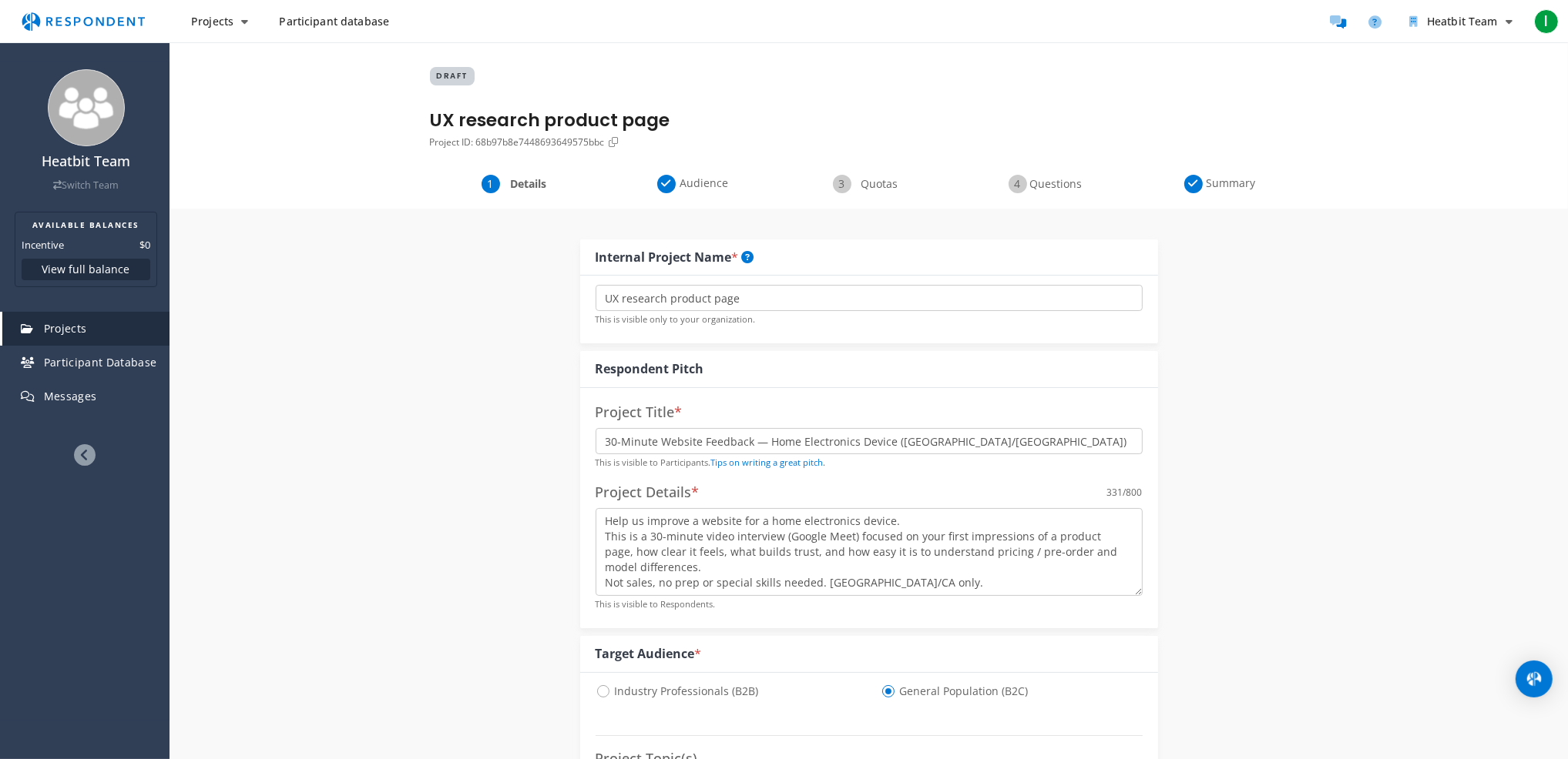
drag, startPoint x: 1376, startPoint y: 639, endPoint x: 1247, endPoint y: 232, distance: 427.0
click at [1234, 183] on span "Summary" at bounding box center [1231, 184] width 51 height 15
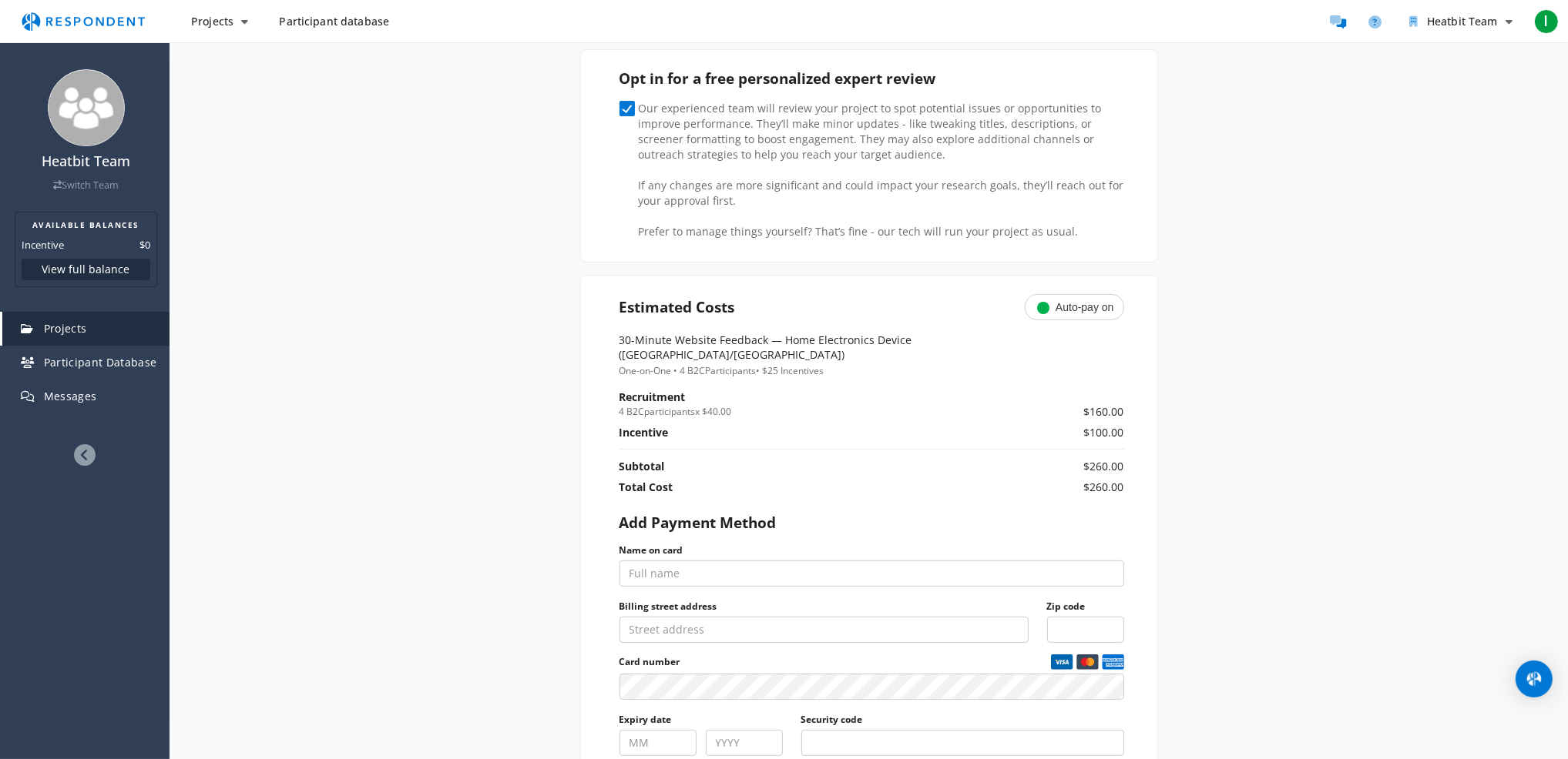
scroll to position [539, 0]
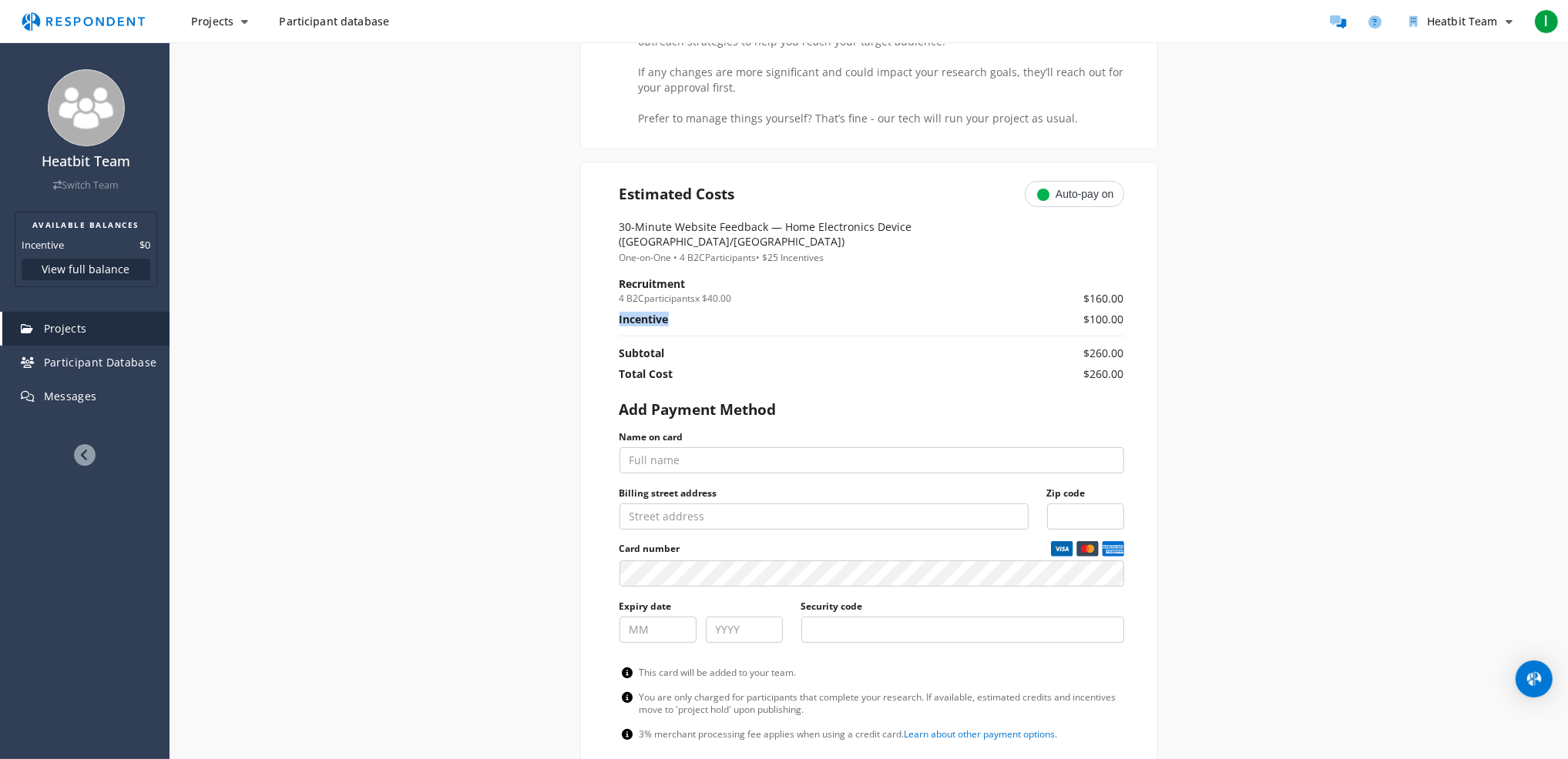
drag, startPoint x: 678, startPoint y: 299, endPoint x: 620, endPoint y: 299, distance: 58.0
click at [620, 312] on th "Incentive" at bounding box center [806, 324] width 372 height 25
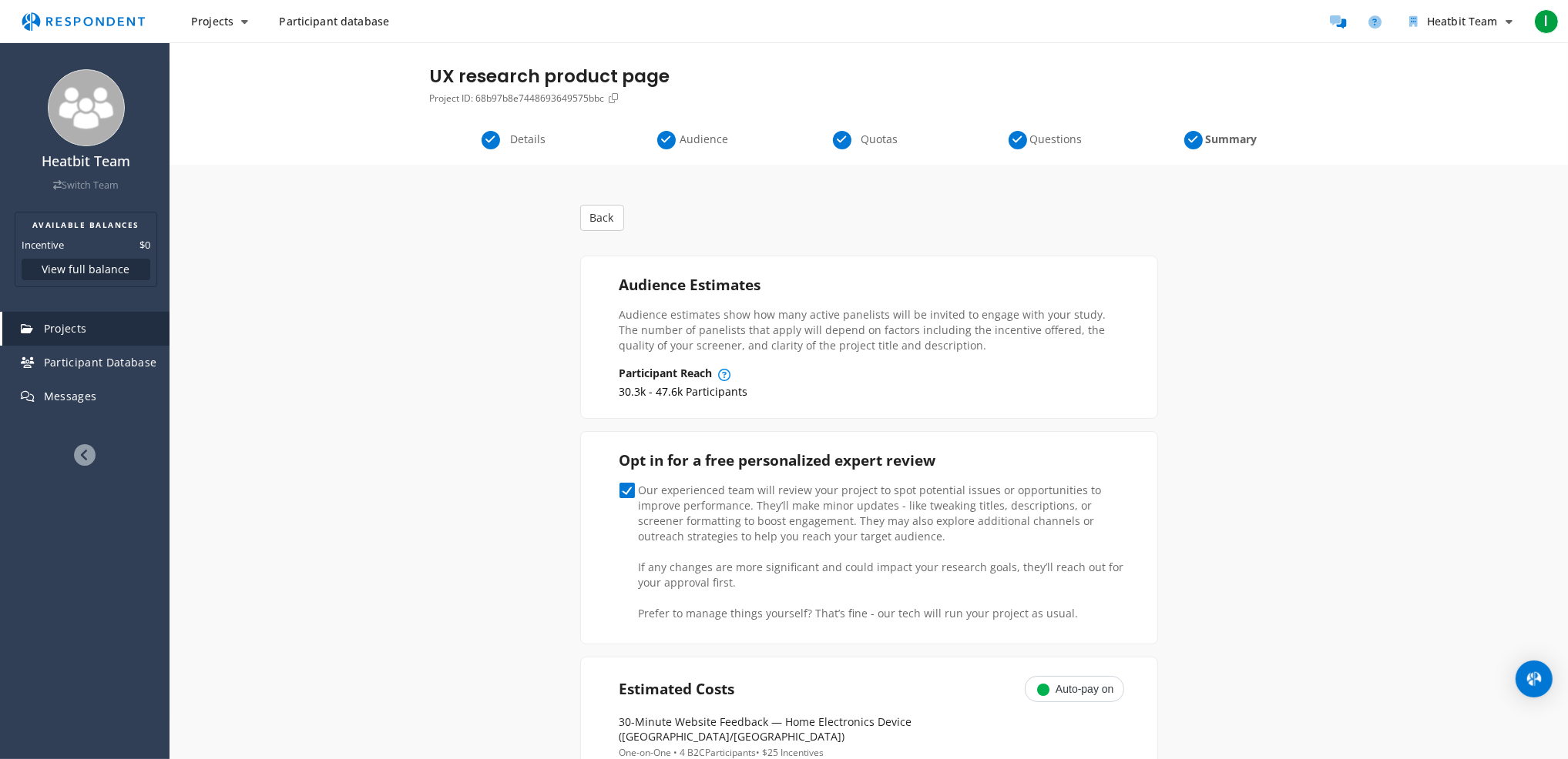
scroll to position [0, 0]
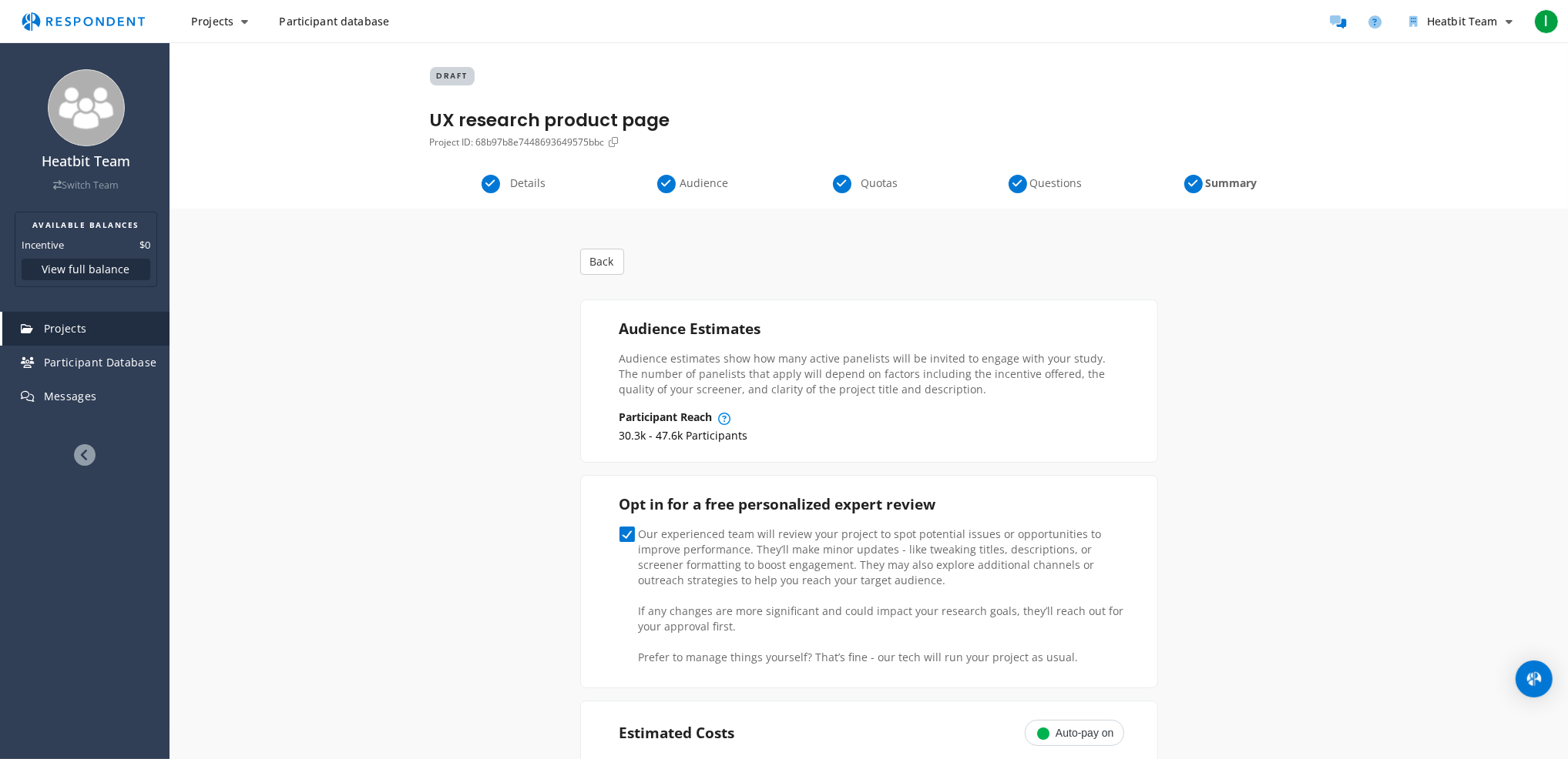
click at [701, 184] on span "Audience" at bounding box center [705, 184] width 51 height 15
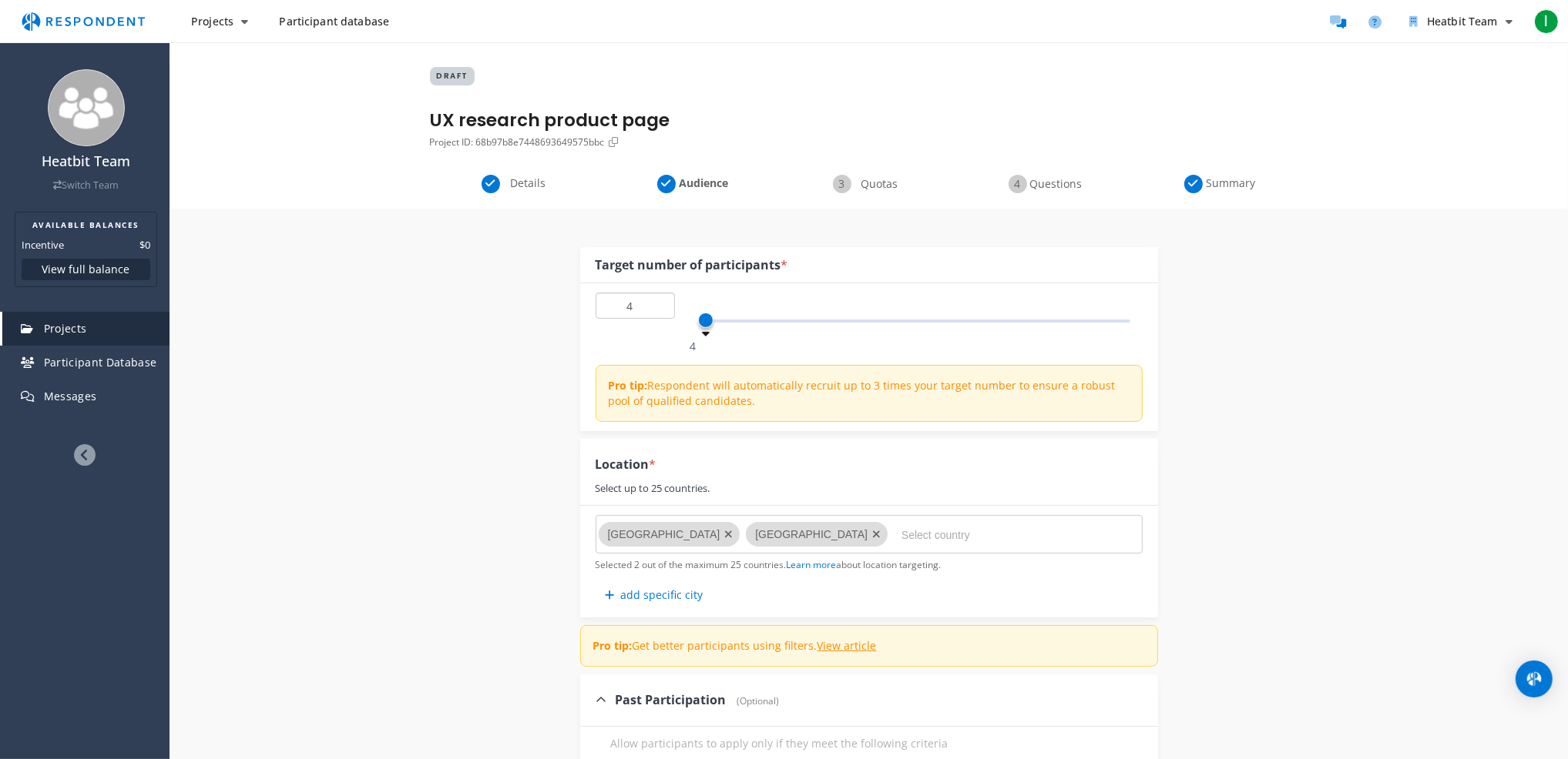
drag, startPoint x: 635, startPoint y: 309, endPoint x: 620, endPoint y: 305, distance: 15.5
click at [620, 305] on input "4" at bounding box center [635, 305] width 79 height 26
type input "2"
click at [1205, 194] on div "Details Audience Quotas Questions Summary" at bounding box center [869, 192] width 1398 height 34
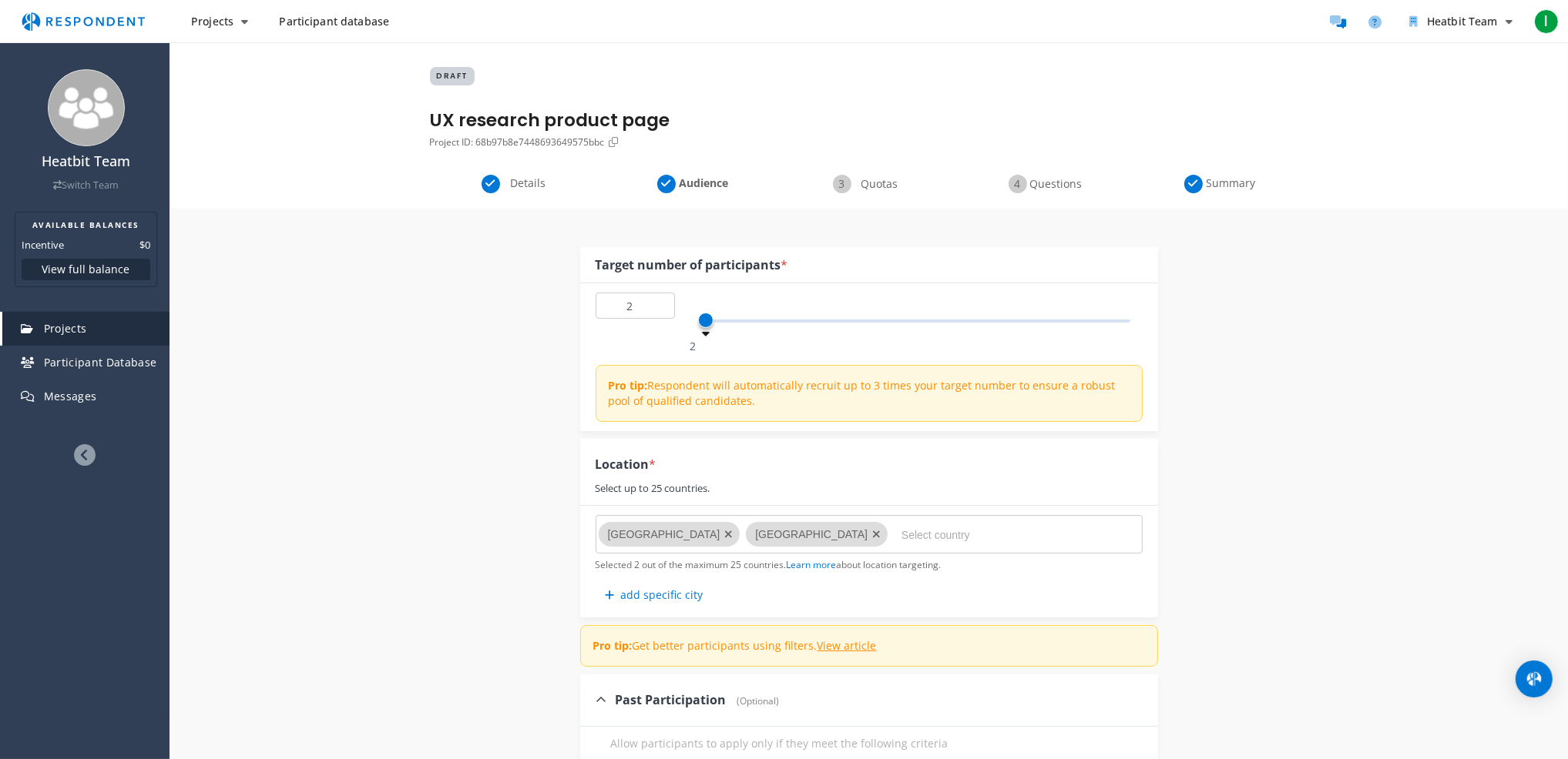
click at [1226, 178] on span "Summary" at bounding box center [1231, 184] width 51 height 15
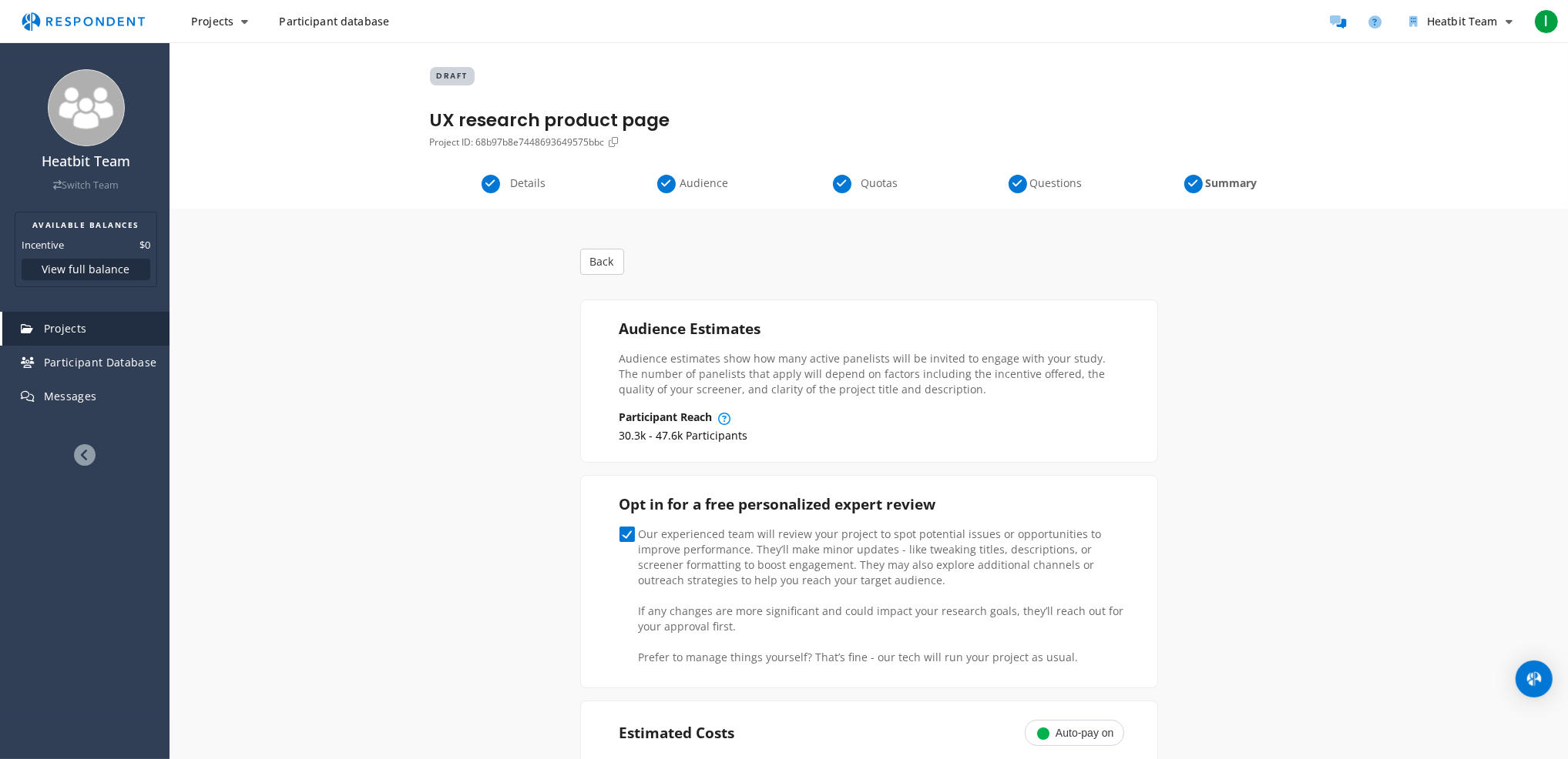
click at [1039, 184] on span "Questions" at bounding box center [1056, 184] width 51 height 15
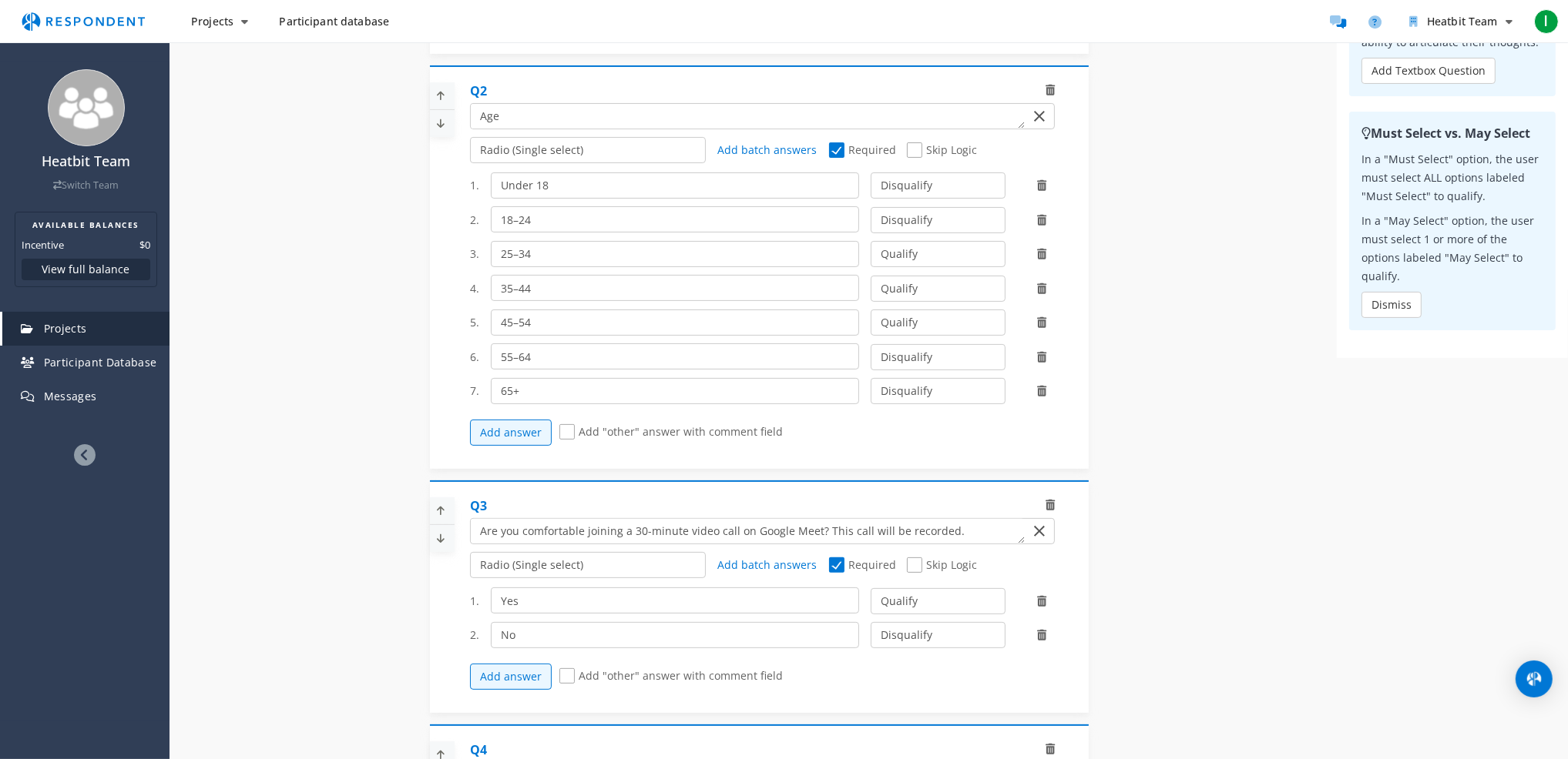
scroll to position [693, 0]
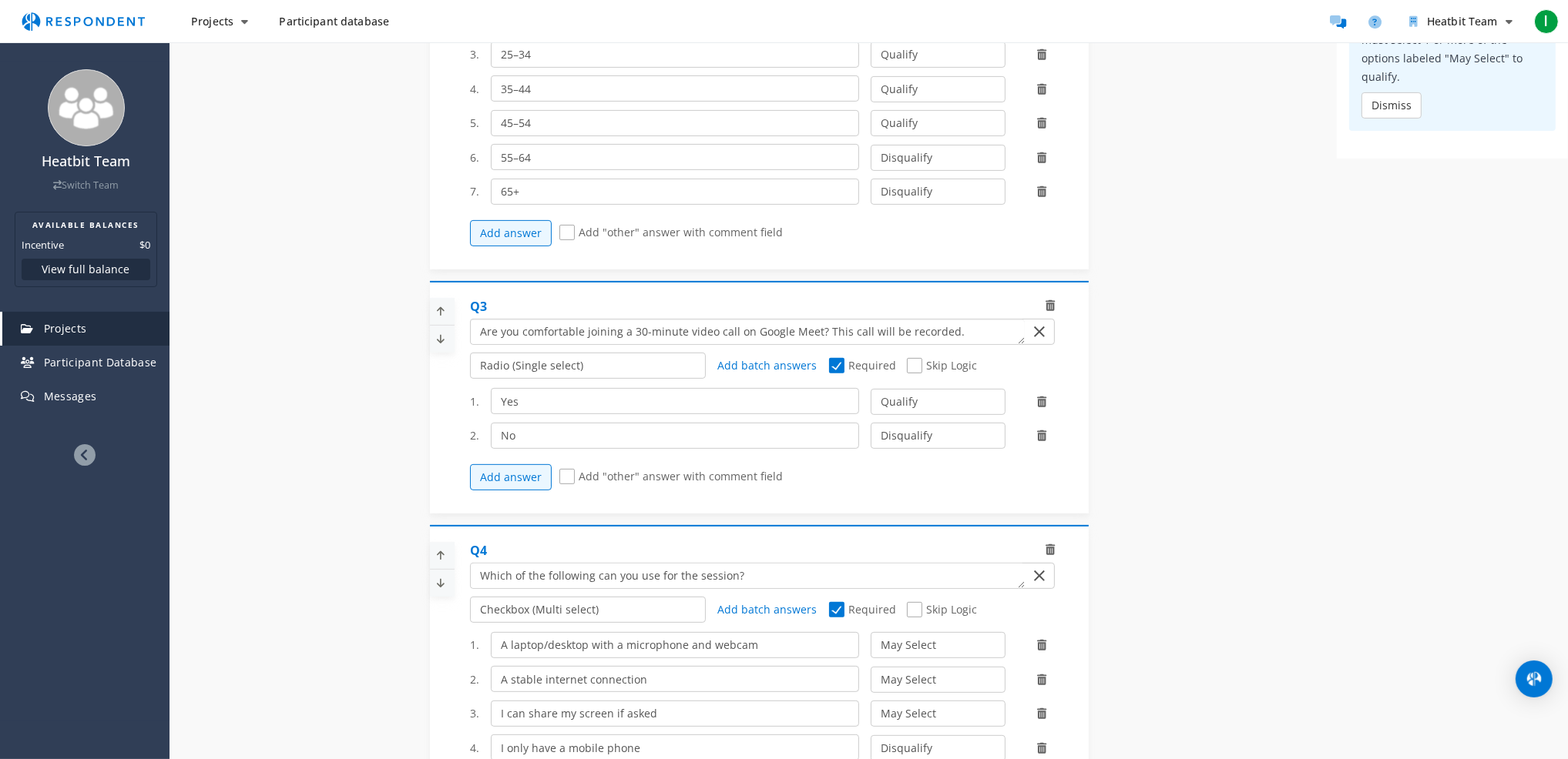
drag, startPoint x: 974, startPoint y: 344, endPoint x: 821, endPoint y: 336, distance: 153.2
click at [821, 336] on textarea "Which of the following categories best describes your firm's total assets under…" at bounding box center [747, 332] width 553 height 25
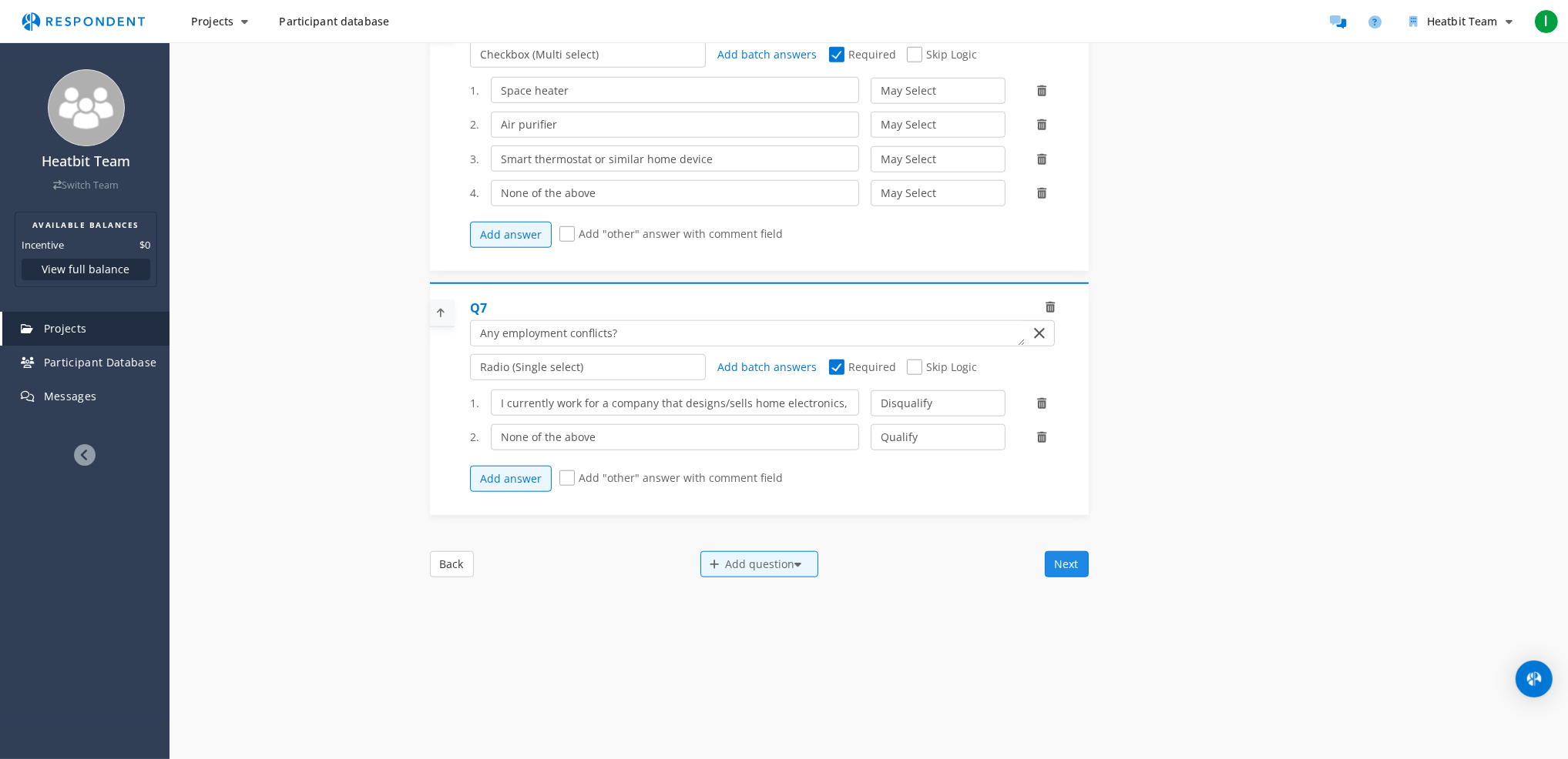
scroll to position [1820, 0]
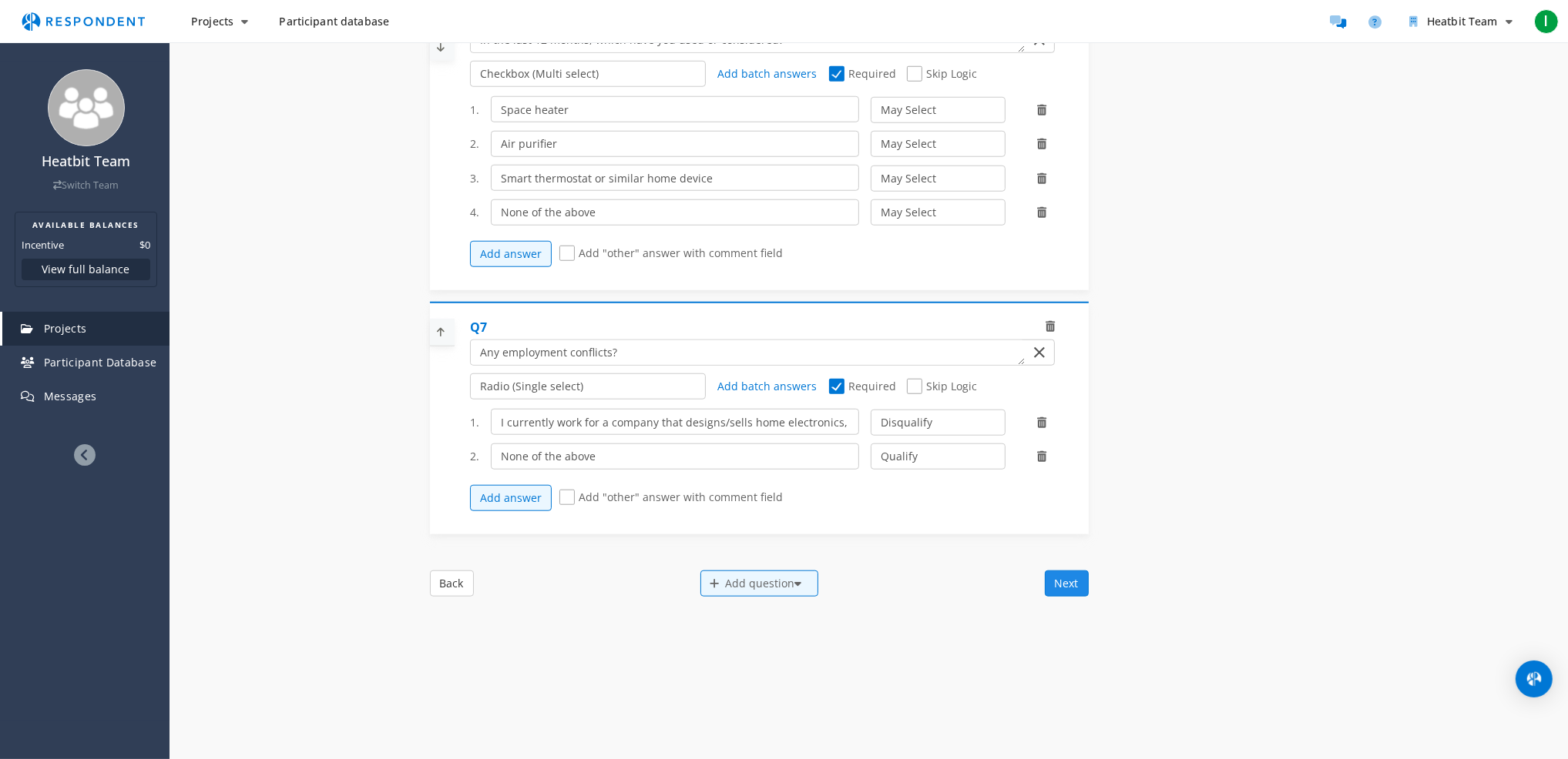
click at [1077, 583] on button "Next" at bounding box center [1066, 584] width 44 height 26
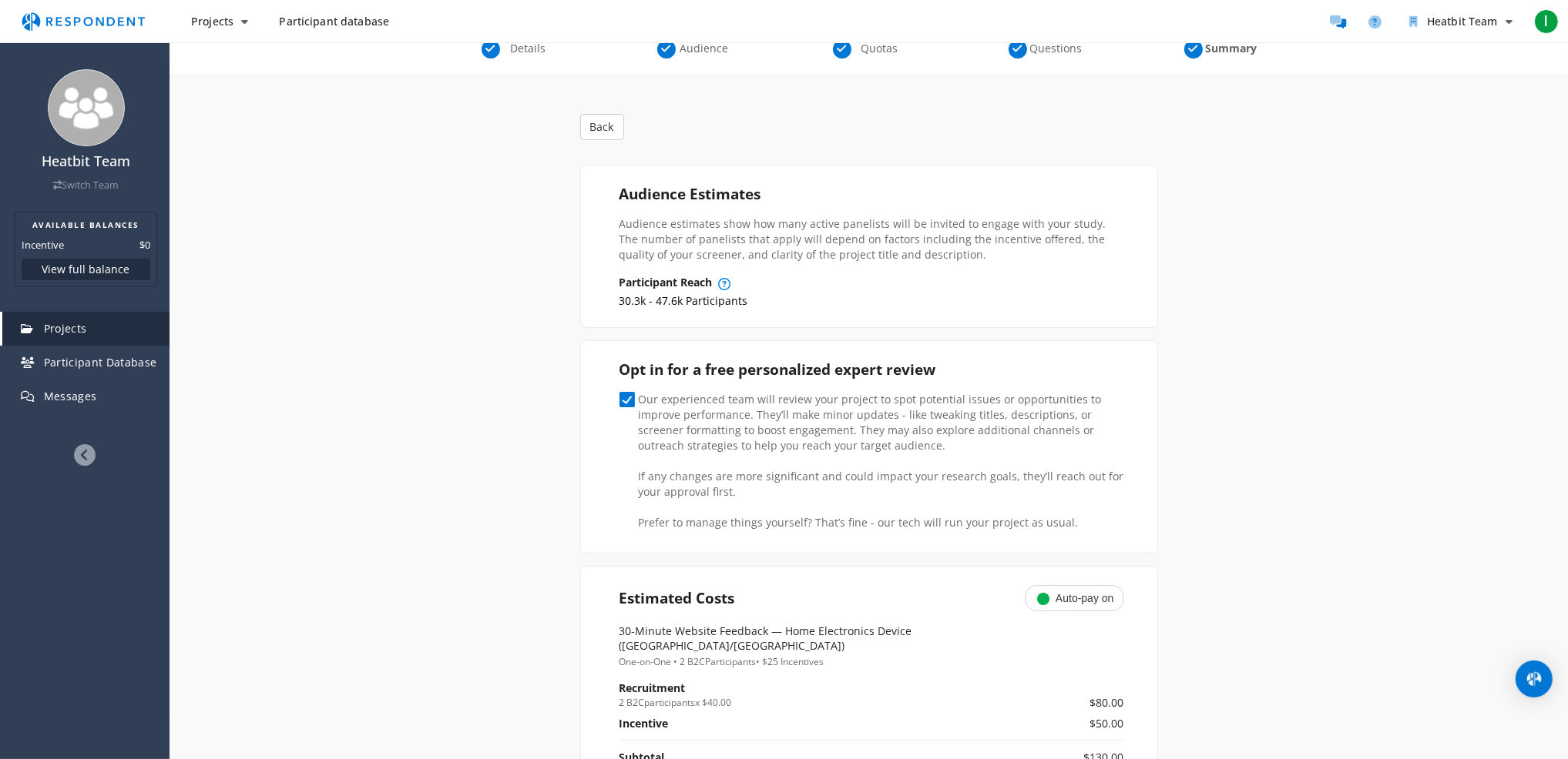
scroll to position [0, 0]
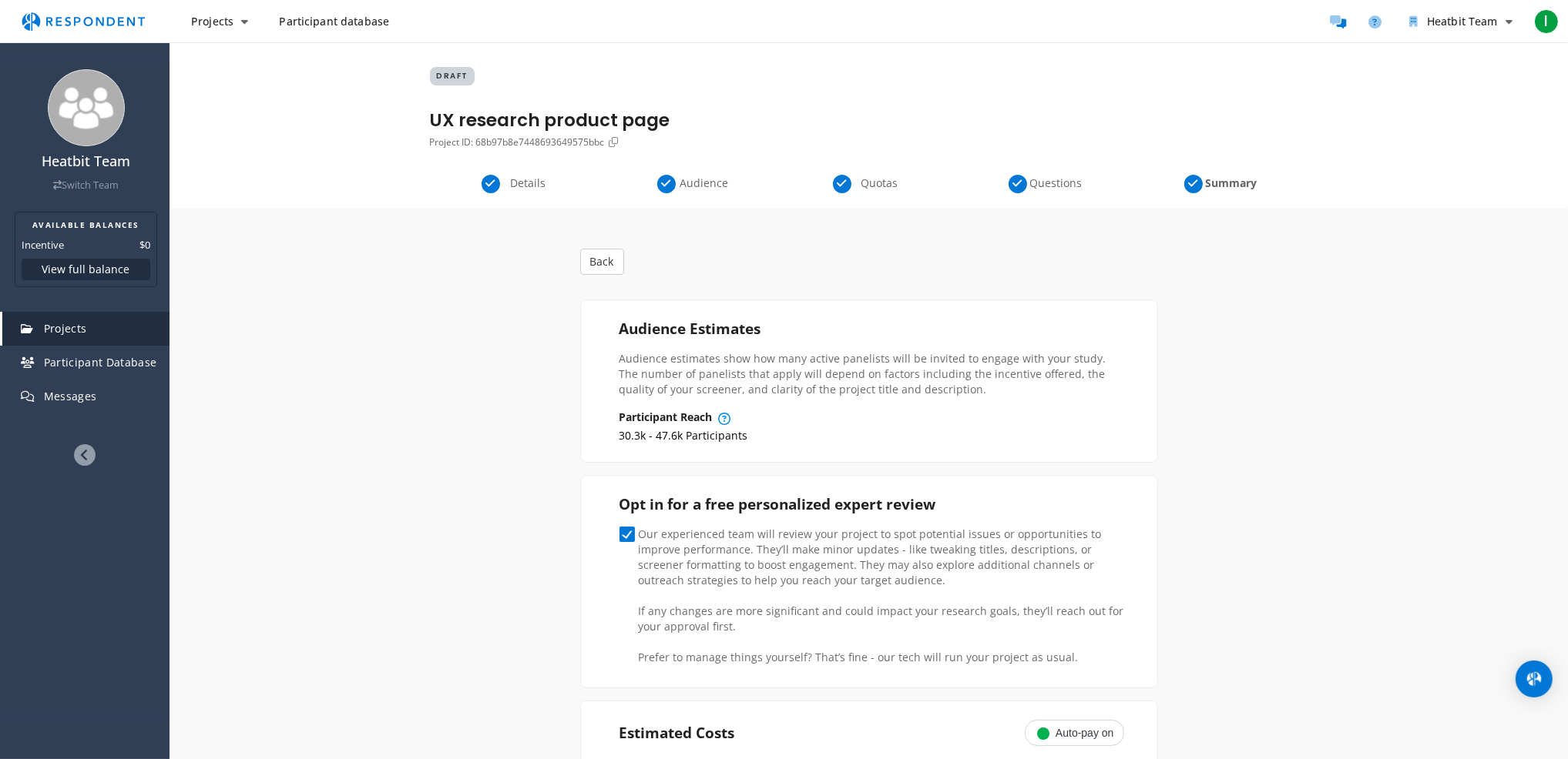
click at [705, 183] on span "Audience" at bounding box center [705, 184] width 51 height 15
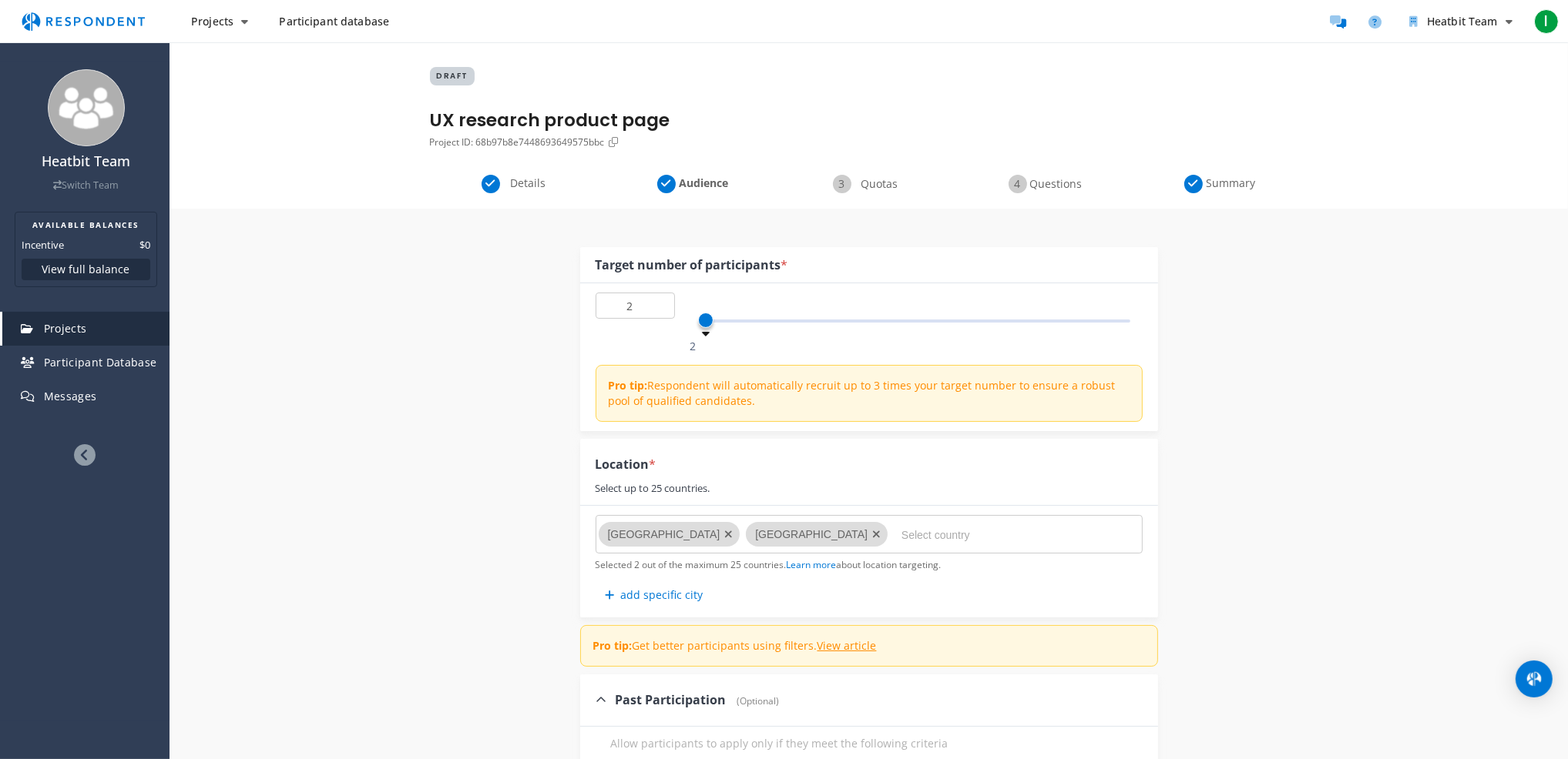
click at [533, 184] on span "Details" at bounding box center [529, 184] width 51 height 15
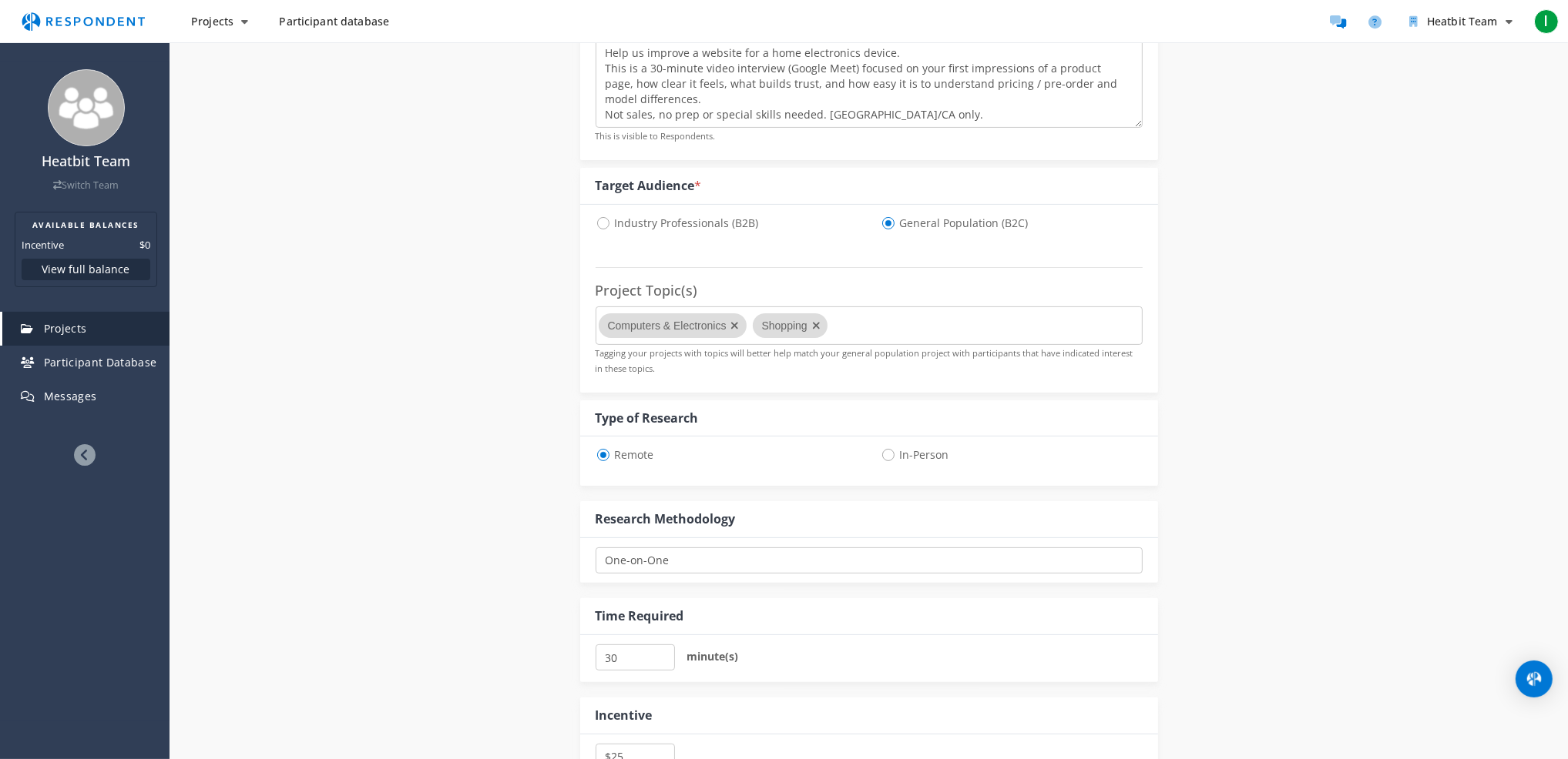
scroll to position [770, 0]
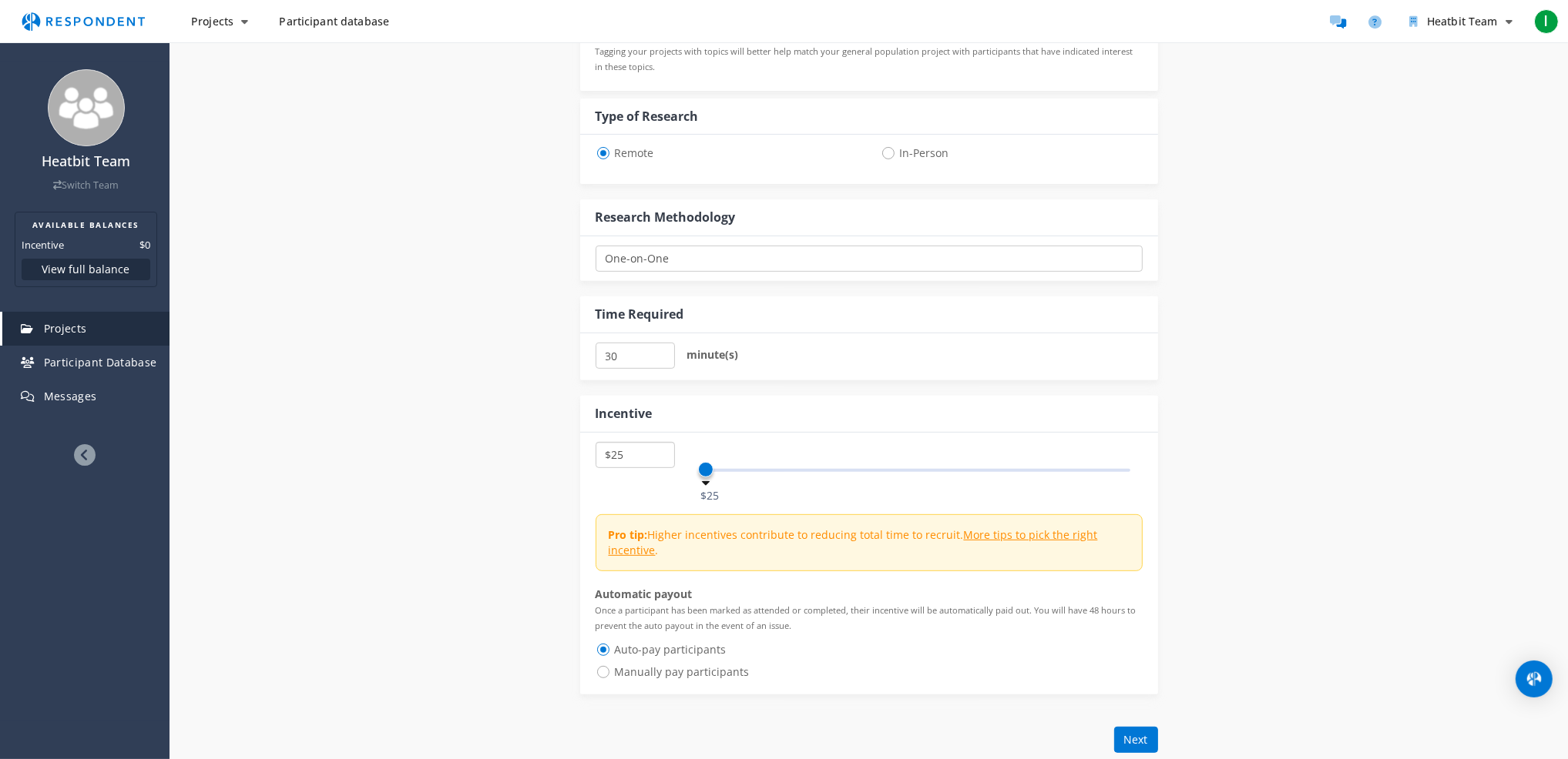
click at [623, 454] on select "$5 $10 $15 $20 $25 $30 $35 $40 $45 $50 $55 $60 $65 $70 $75 $80 $85 $90 $95 $100…" at bounding box center [635, 455] width 79 height 26
select select "number:20"
click at [596, 442] on select "$5 $10 $15 $20 $25 $30 $35 $40 $45 $50 $55 $60 $65 $70 $75 $80 $85 $90 $95 $100…" at bounding box center [635, 455] width 79 height 26
click at [1302, 412] on div "Internal Project Name * UX research product page This is visible only to your o…" at bounding box center [869, 108] width 901 height 1339
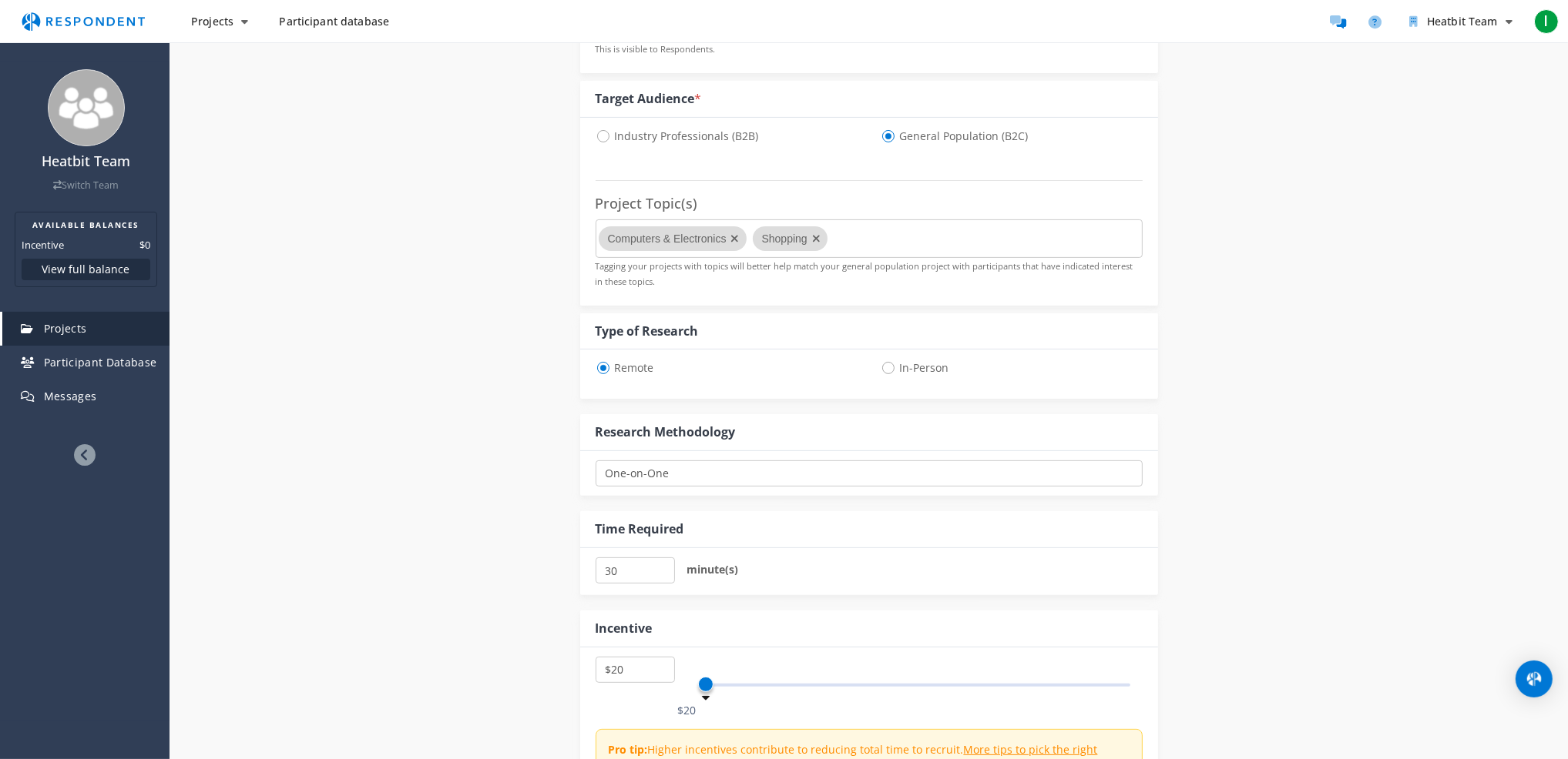
scroll to position [0, 0]
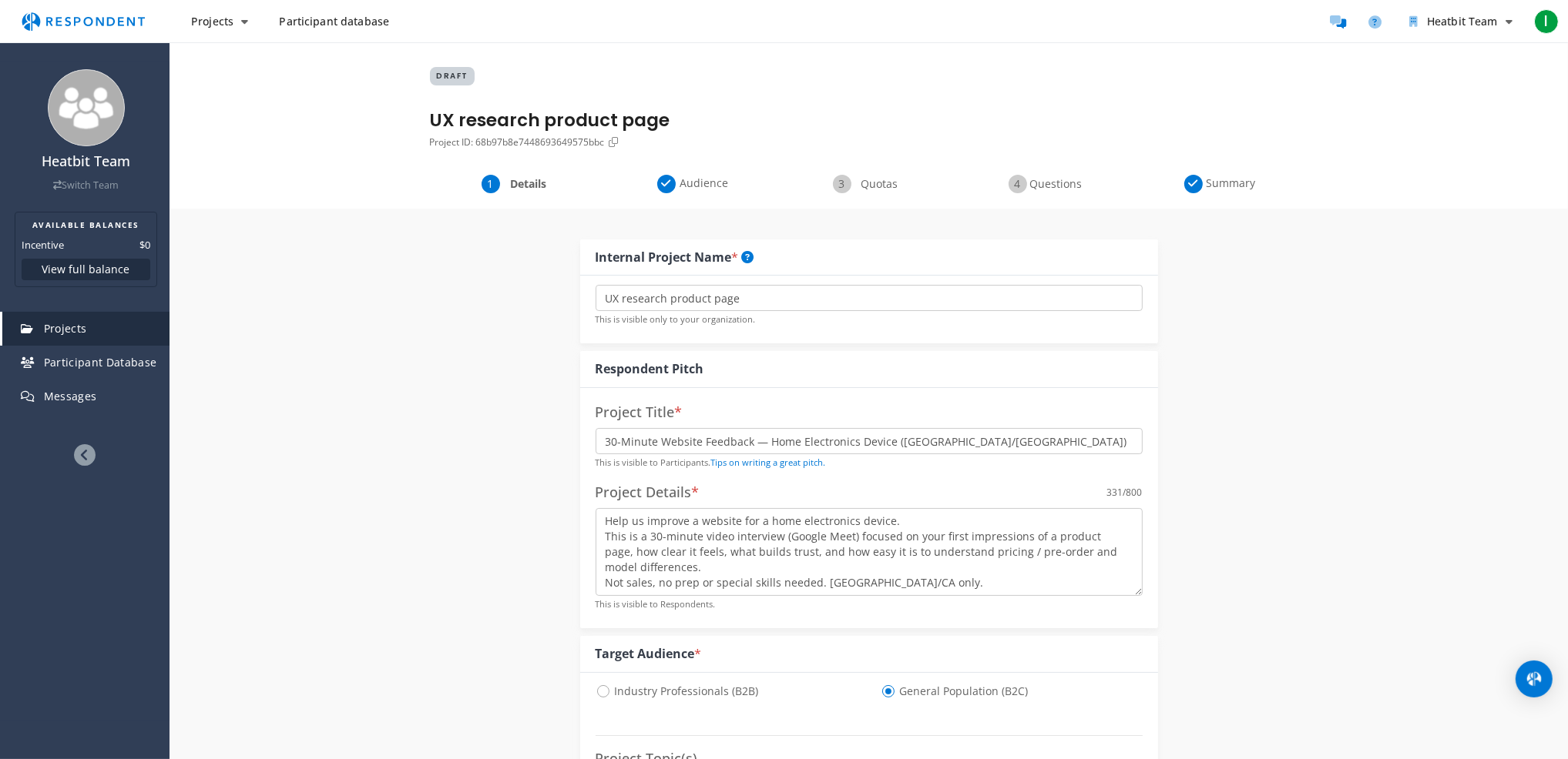
drag, startPoint x: 1334, startPoint y: 673, endPoint x: 1281, endPoint y: 266, distance: 410.4
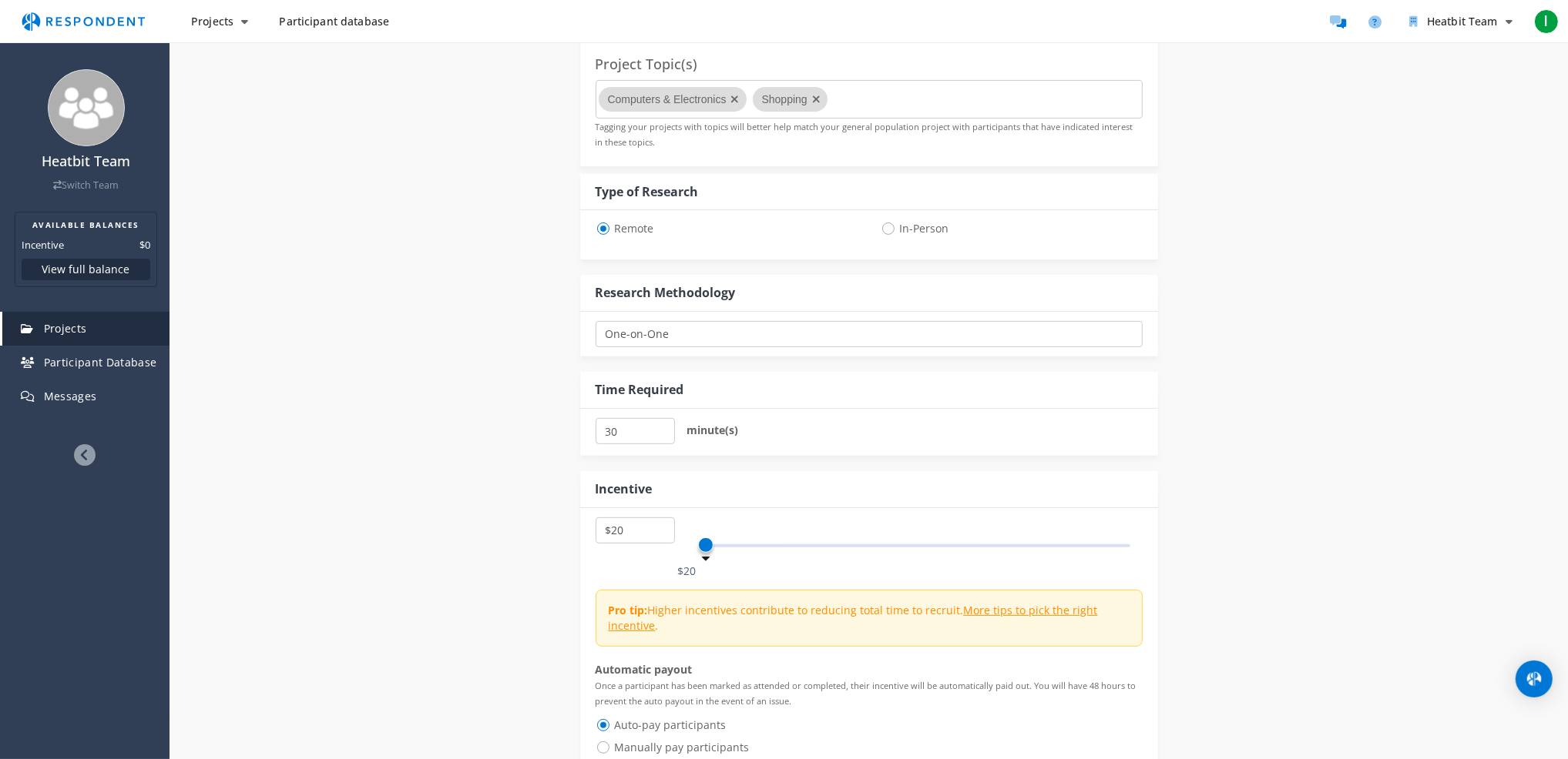
scroll to position [998, 0]
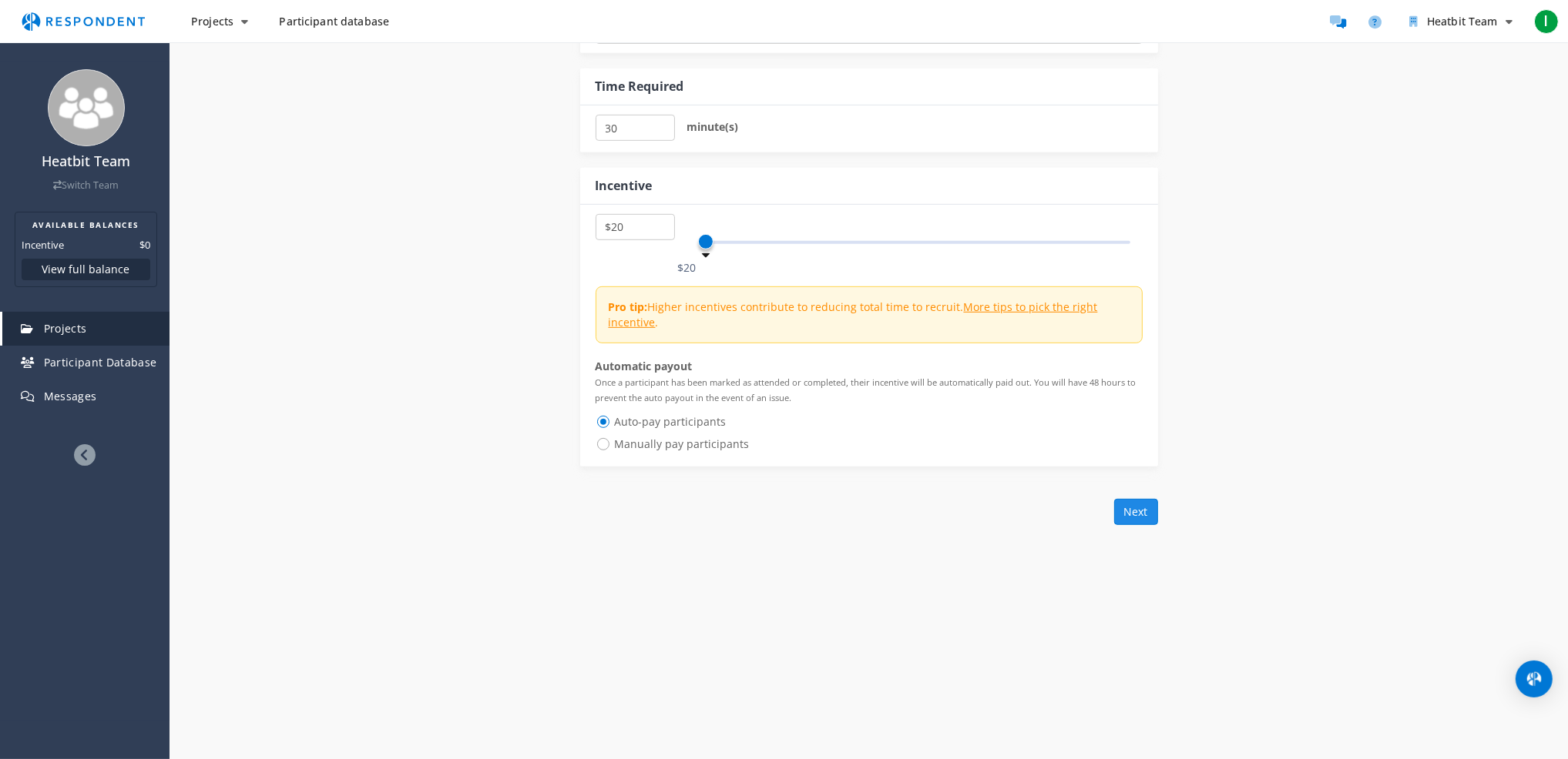
click at [1133, 505] on button "Next" at bounding box center [1136, 512] width 44 height 26
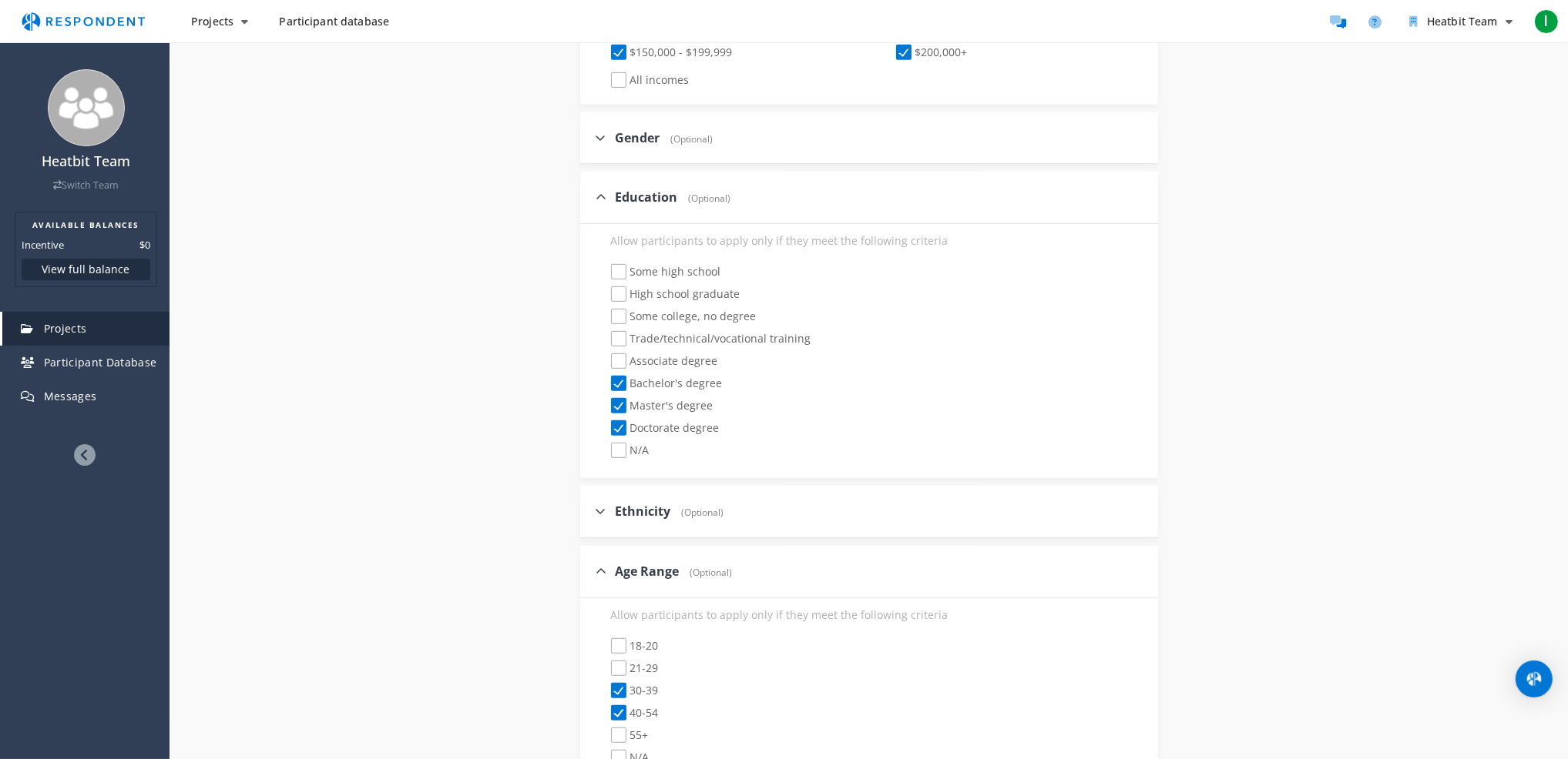
scroll to position [1316, 0]
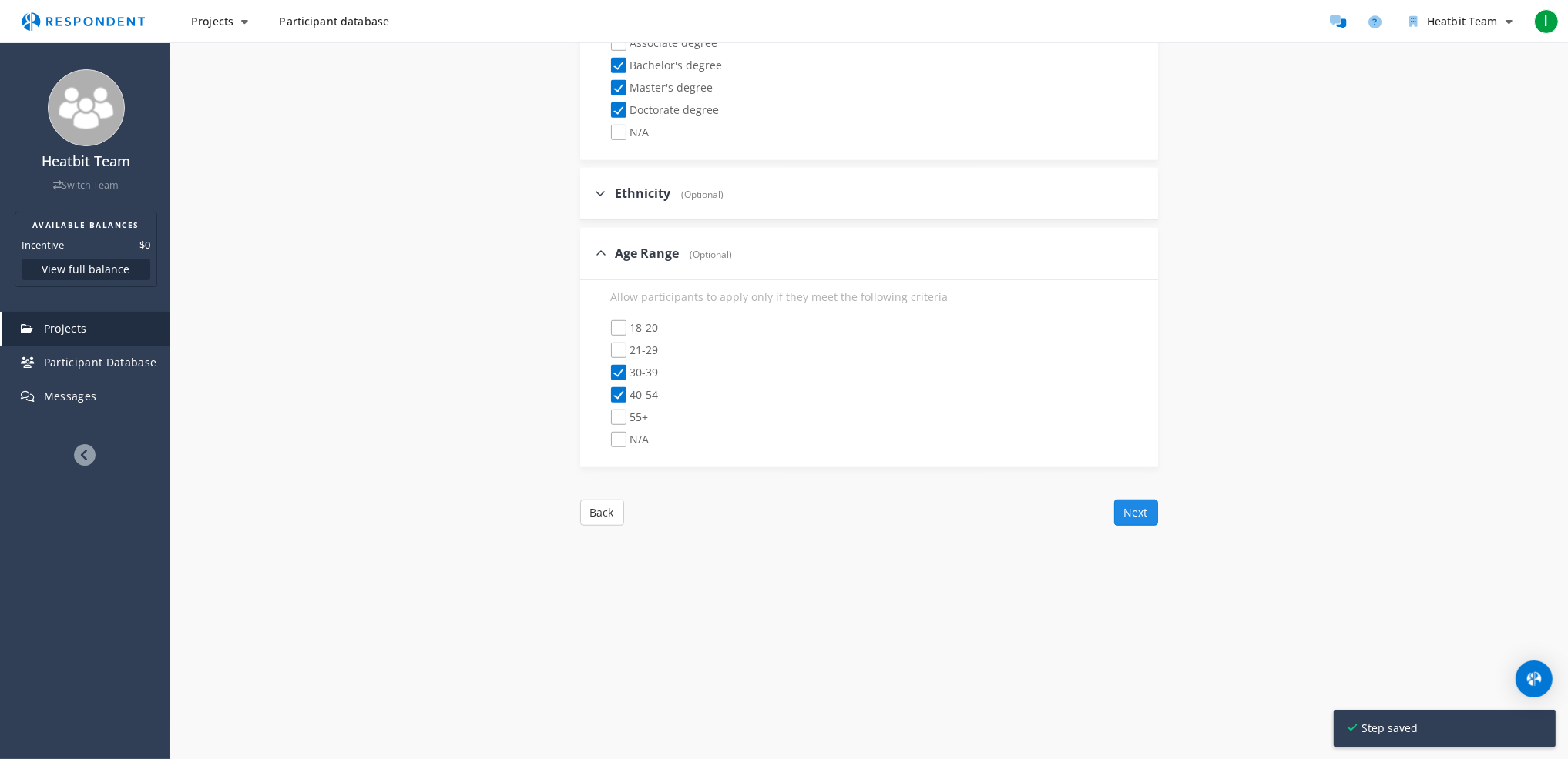
click at [1144, 520] on button "Next" at bounding box center [1136, 513] width 44 height 26
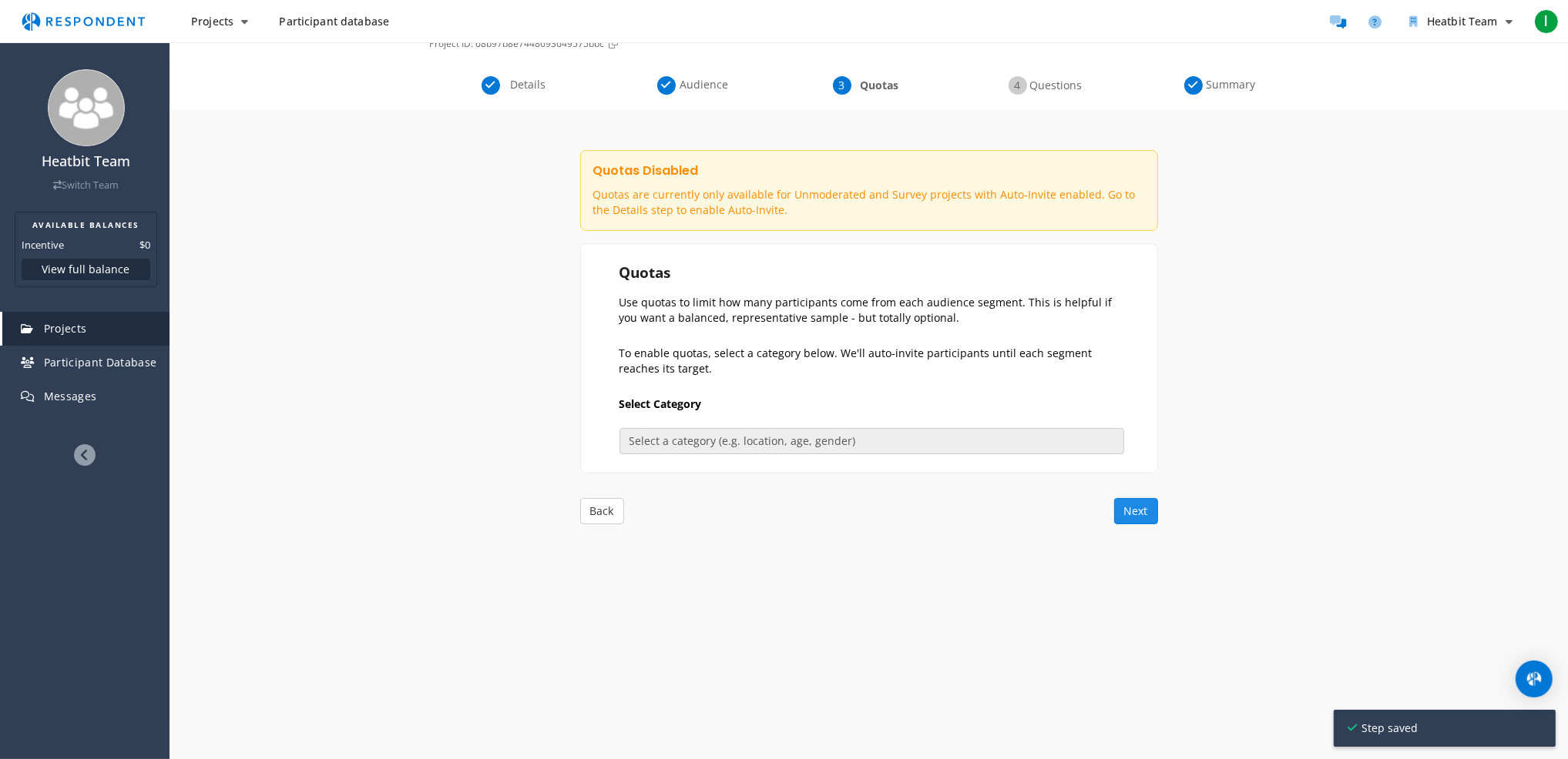
click at [1144, 520] on button "Next" at bounding box center [1136, 511] width 44 height 26
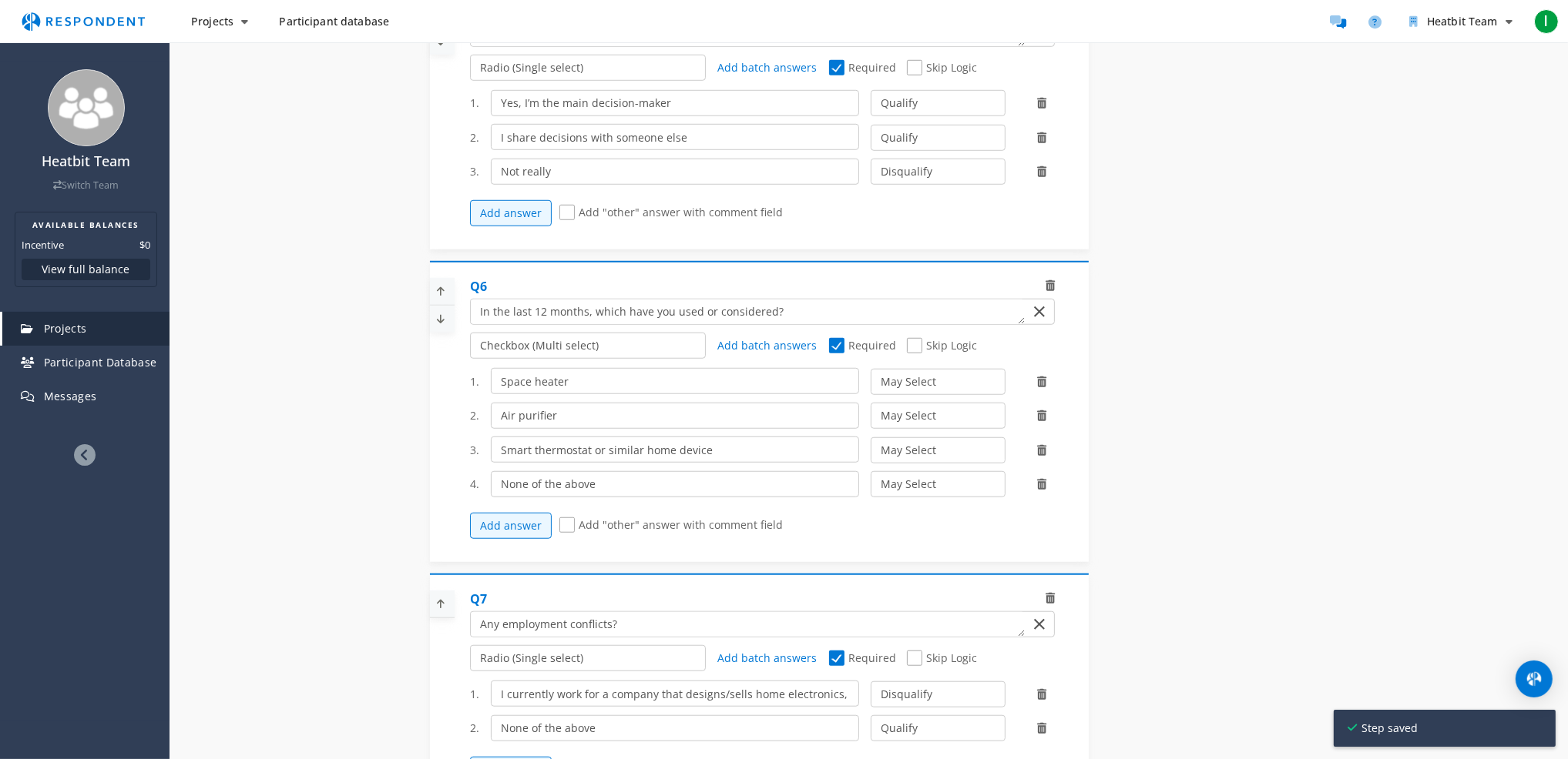
scroll to position [1901, 0]
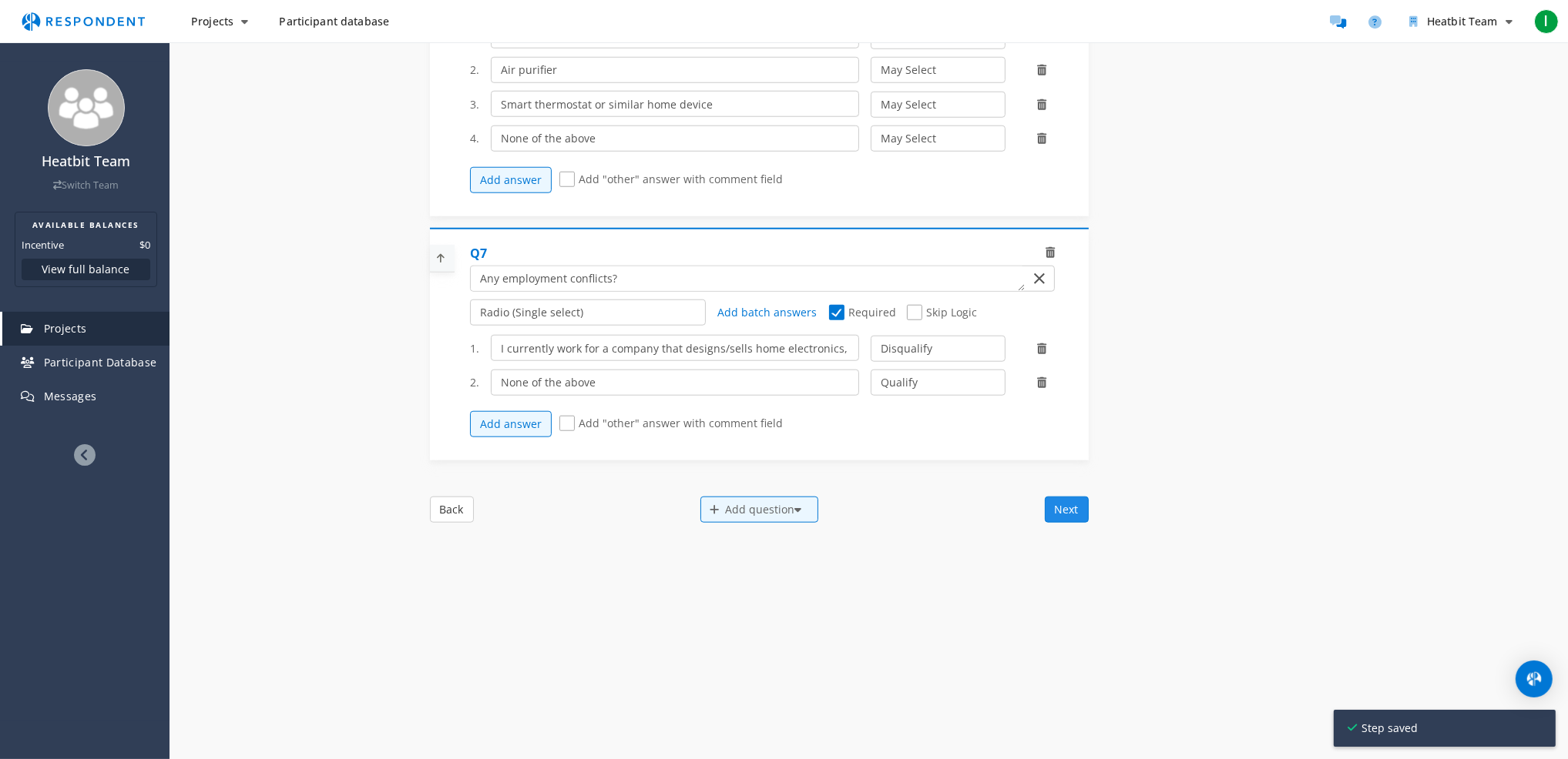
click at [1073, 511] on button "Next" at bounding box center [1066, 510] width 44 height 26
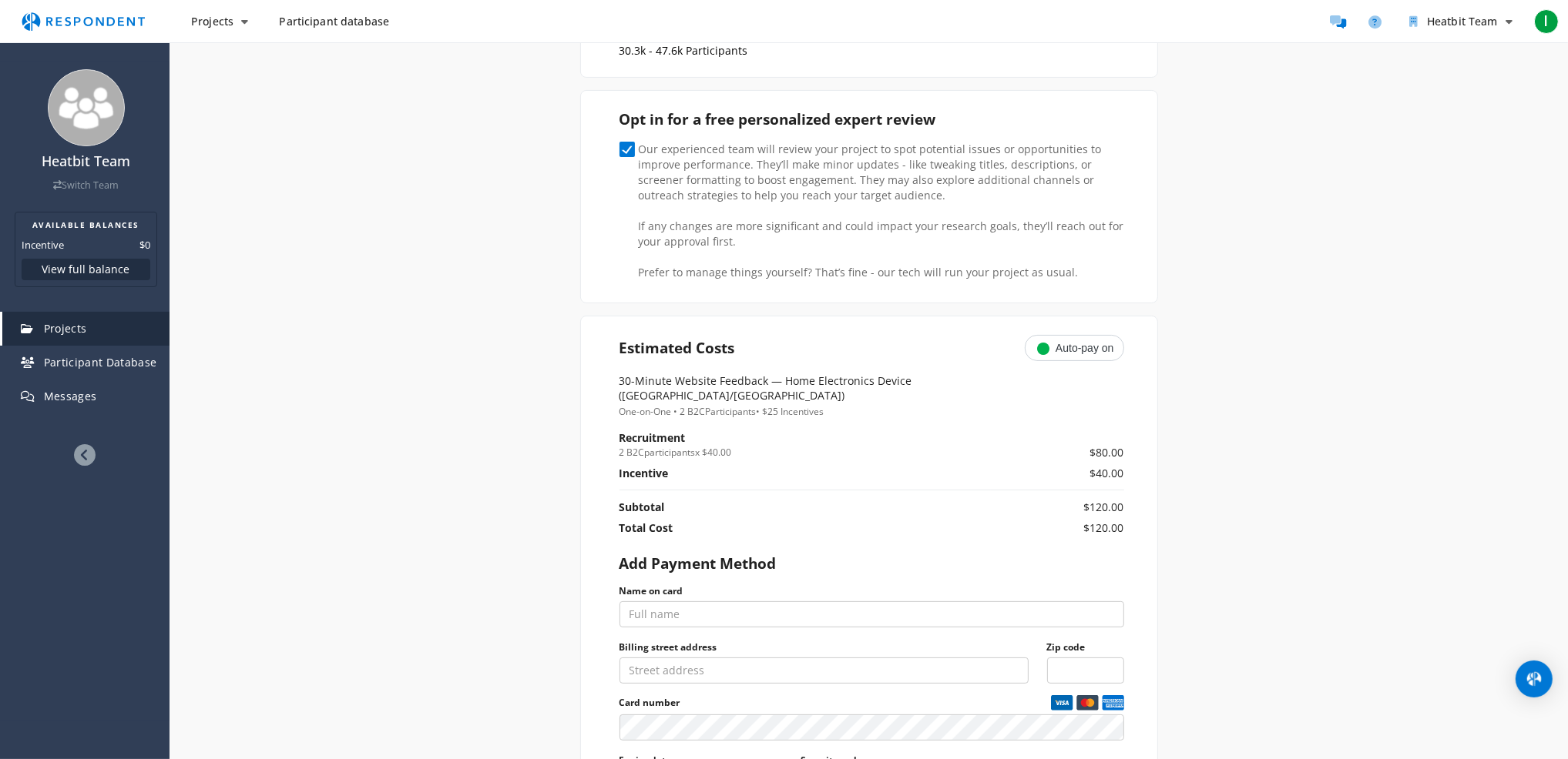
scroll to position [539, 0]
